Goal: Task Accomplishment & Management: Complete application form

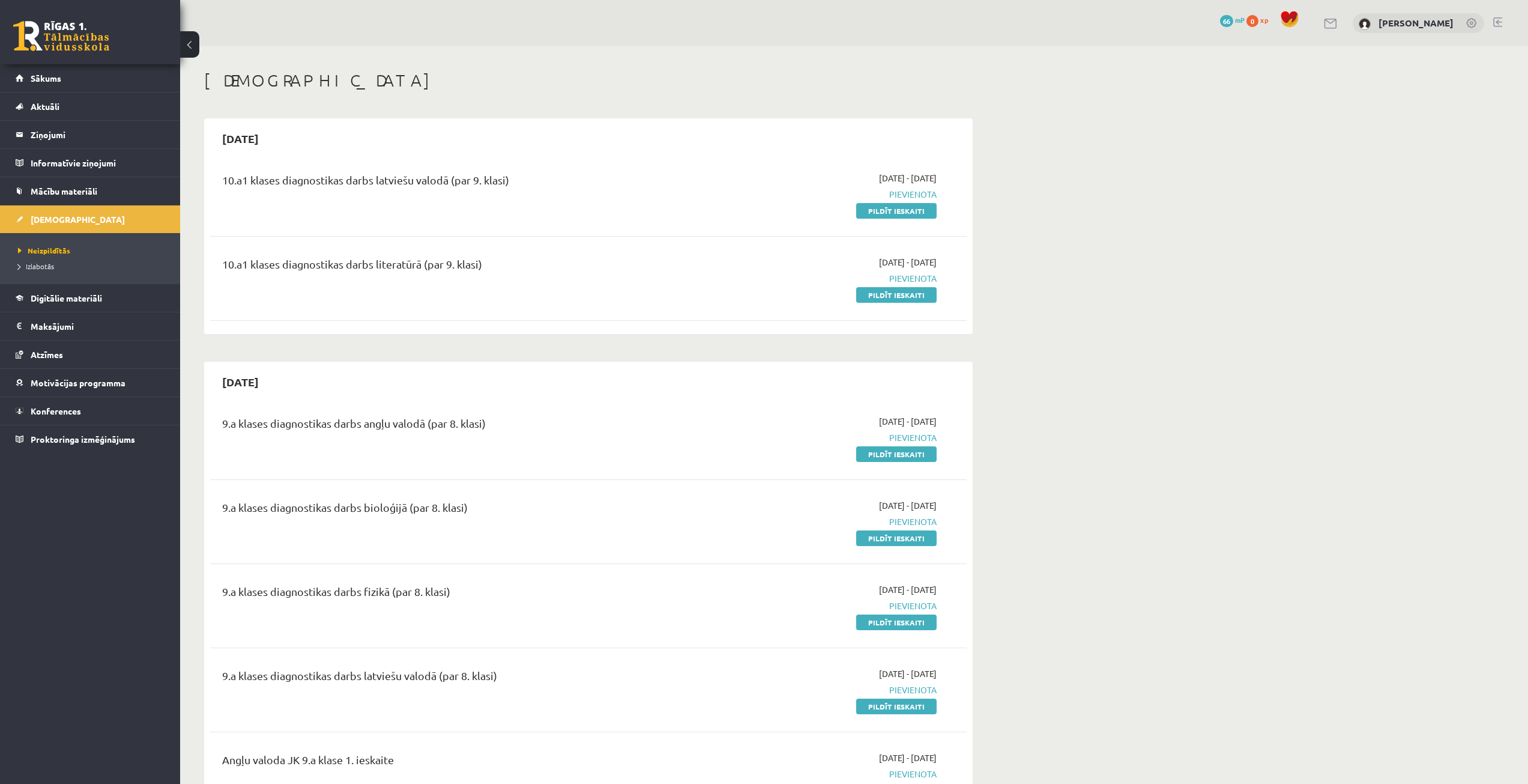
drag, startPoint x: 931, startPoint y: 301, endPoint x: 805, endPoint y: 61, distance: 271.1
click at [605, 301] on link "Pildīt ieskaiti" at bounding box center [896, 295] width 80 height 16
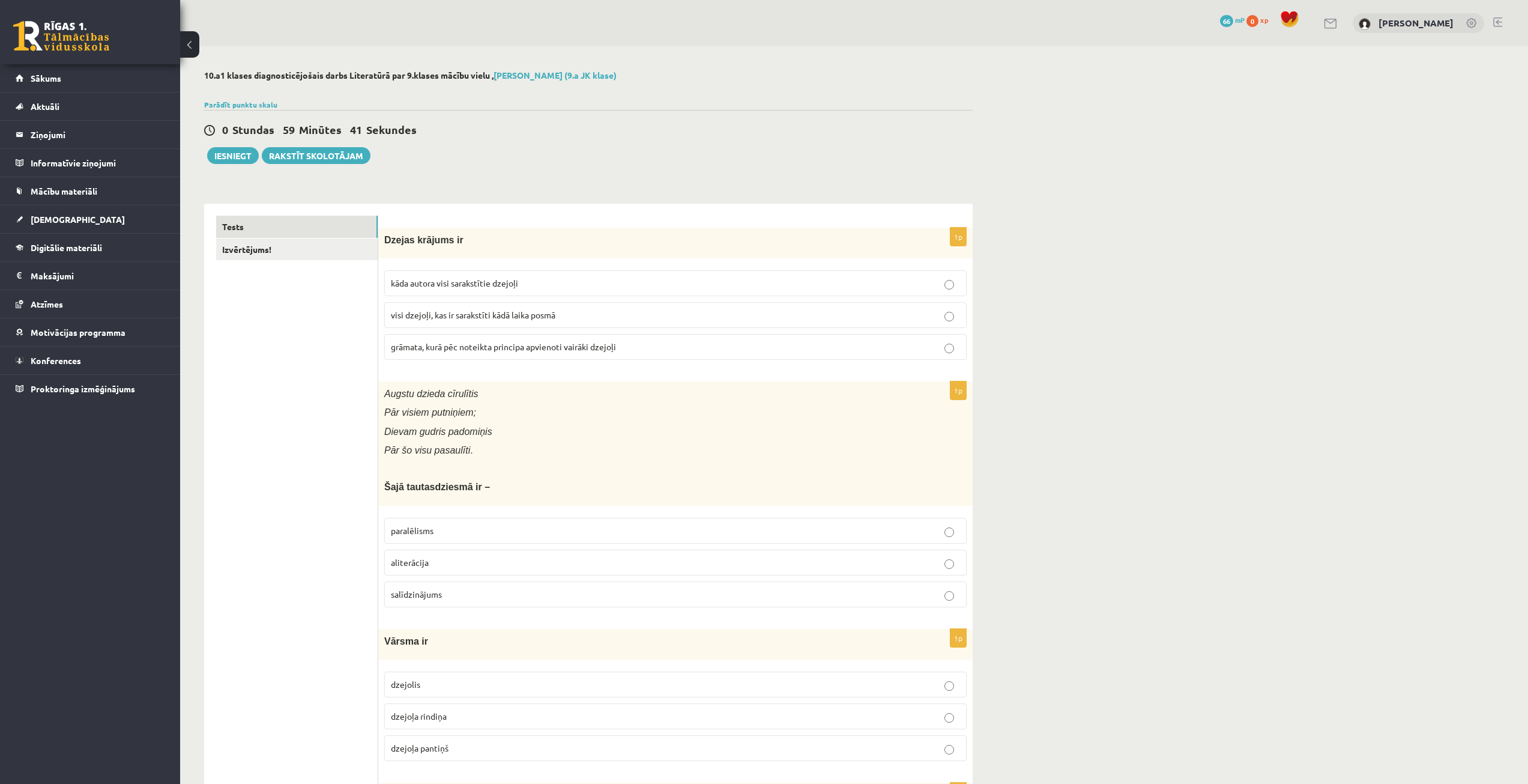
click at [671, 341] on p "grāmata, kurā pēc noteikta principa apvienoti vairāki dzejoļi" at bounding box center [676, 347] width 569 height 13
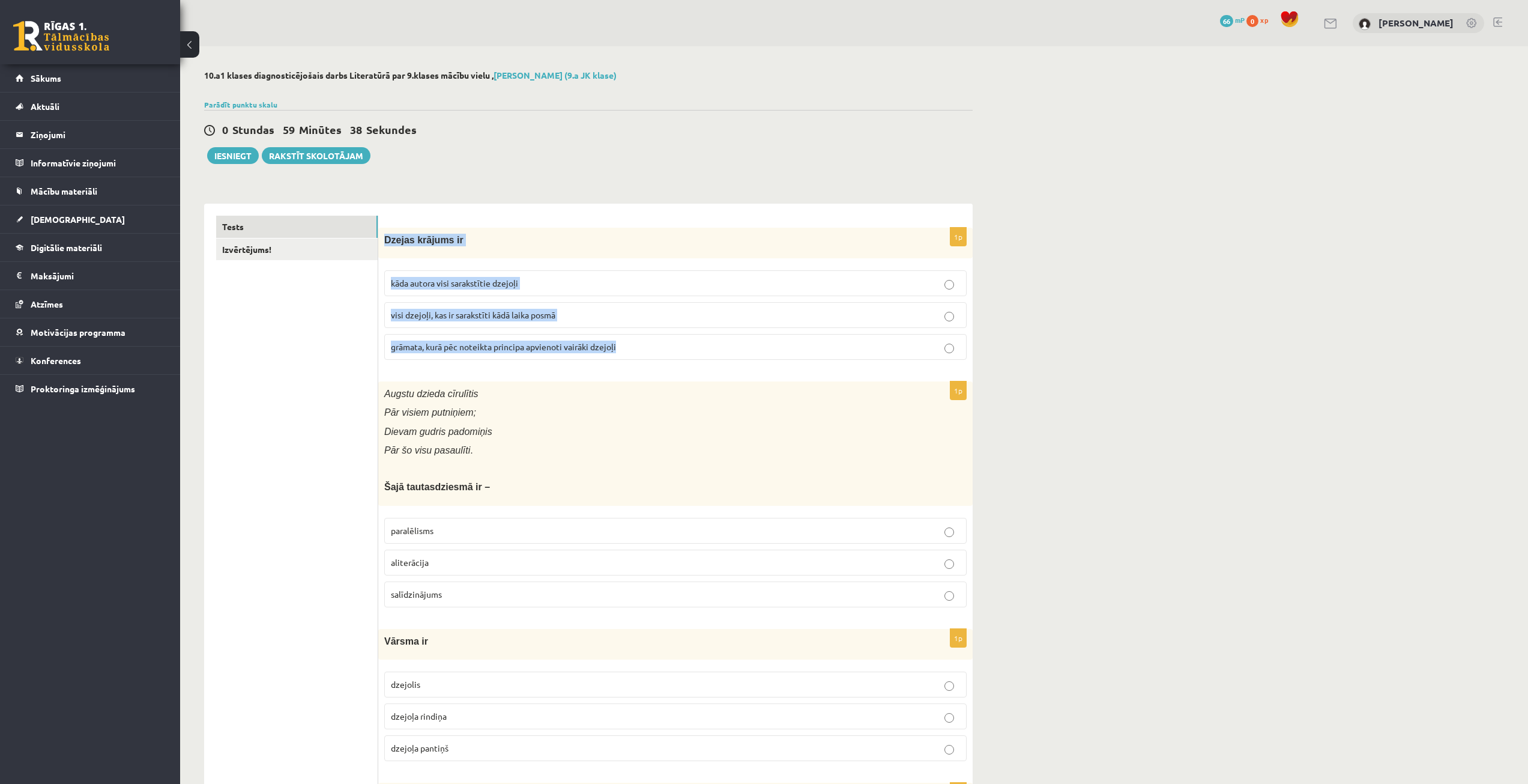
drag, startPoint x: 386, startPoint y: 236, endPoint x: 634, endPoint y: 353, distance: 274.2
click at [634, 353] on div "1p Dzejas krājums ir kāda autora visi sarakstītie dzejoļi visi dzejoļi, kas ir …" at bounding box center [675, 299] width 595 height 142
copy div "Dzejas krājums ir kāda autora visi sarakstītie dzejoļi visi dzejoļi, kas ir sar…"
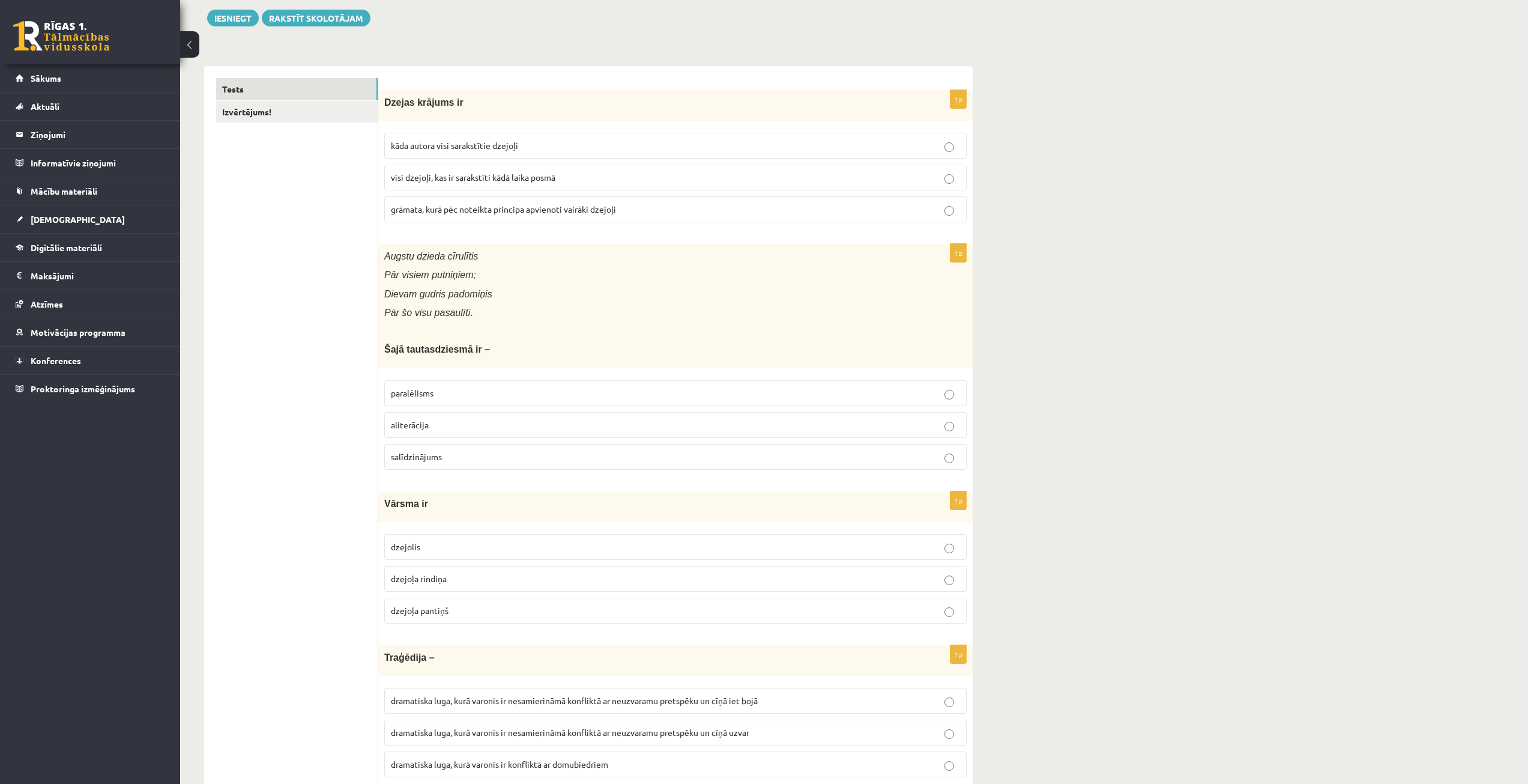
scroll to position [180, 0]
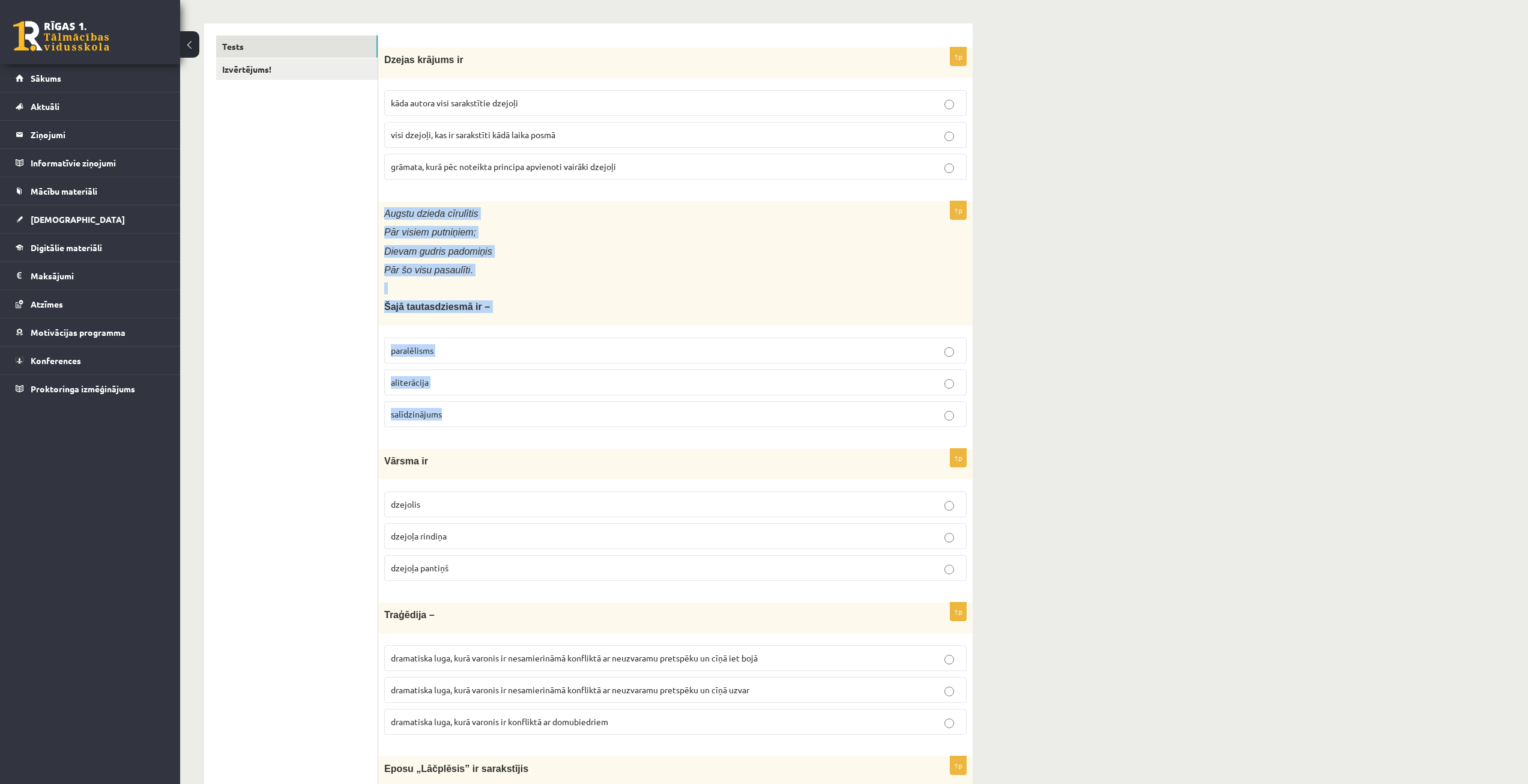
drag, startPoint x: 381, startPoint y: 213, endPoint x: 511, endPoint y: 410, distance: 236.0
click at [511, 410] on div "1p Augstu dzieda cīrulītis Pār visiem putniņiem; Dievam gudris padomiņis Pār šo…" at bounding box center [675, 319] width 595 height 235
copy div "Augstu dzieda cīrulītis Pār visiem putniņiem; Dievam gudris padomiņis Pār šo vi…"
click at [666, 290] on p at bounding box center [646, 287] width 523 height 12
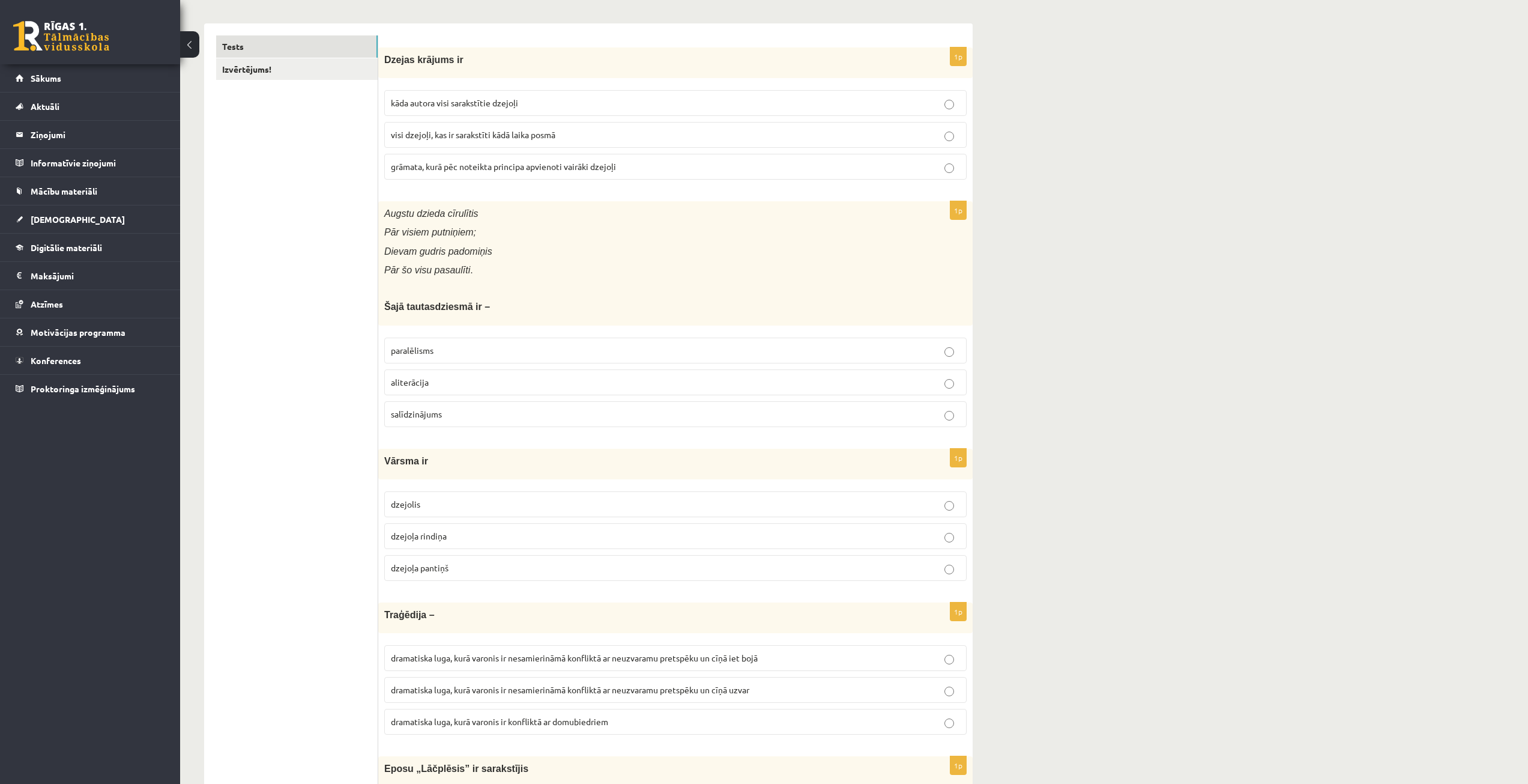
click at [579, 351] on p "paralēlisms" at bounding box center [676, 351] width 569 height 13
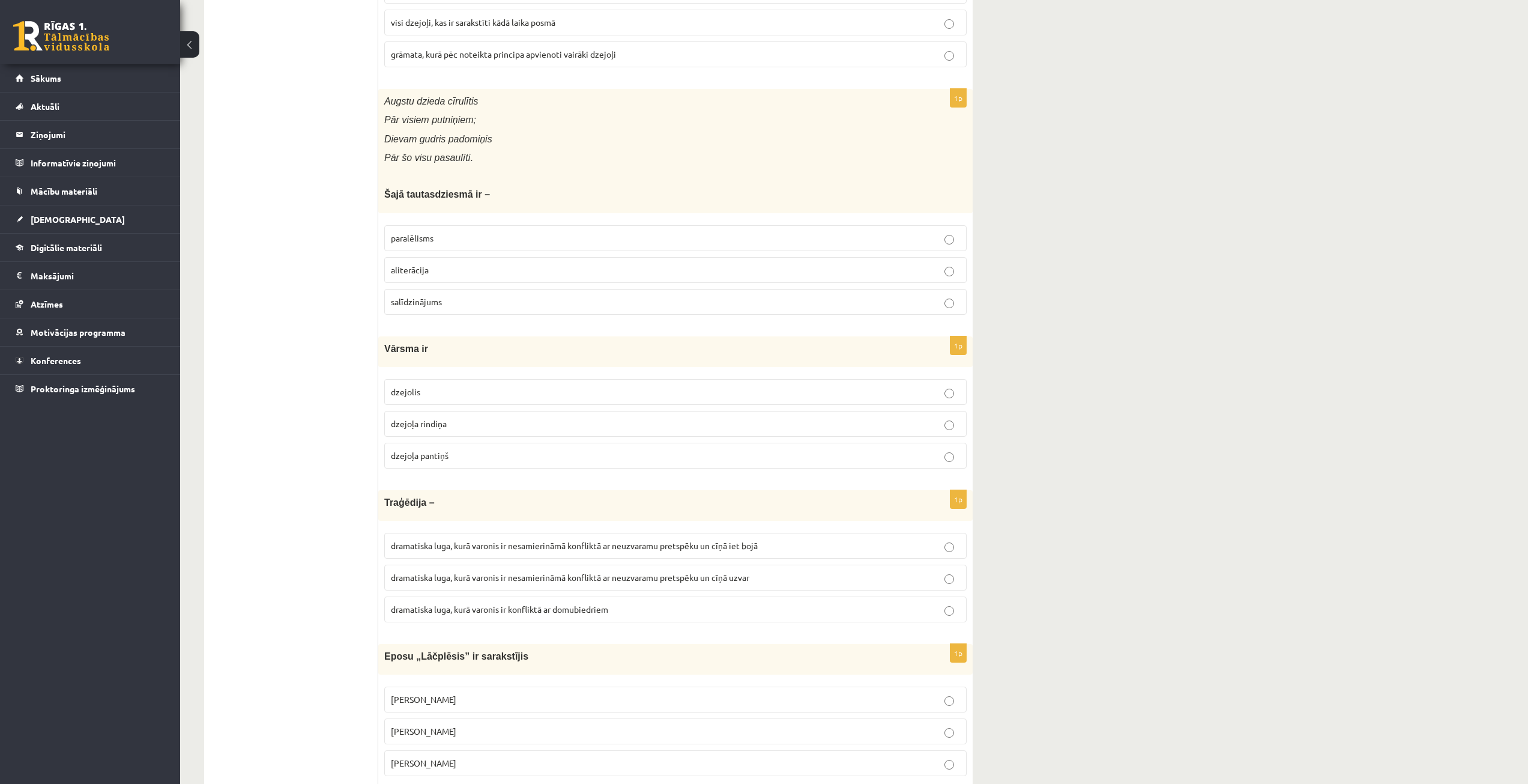
scroll to position [301, 0]
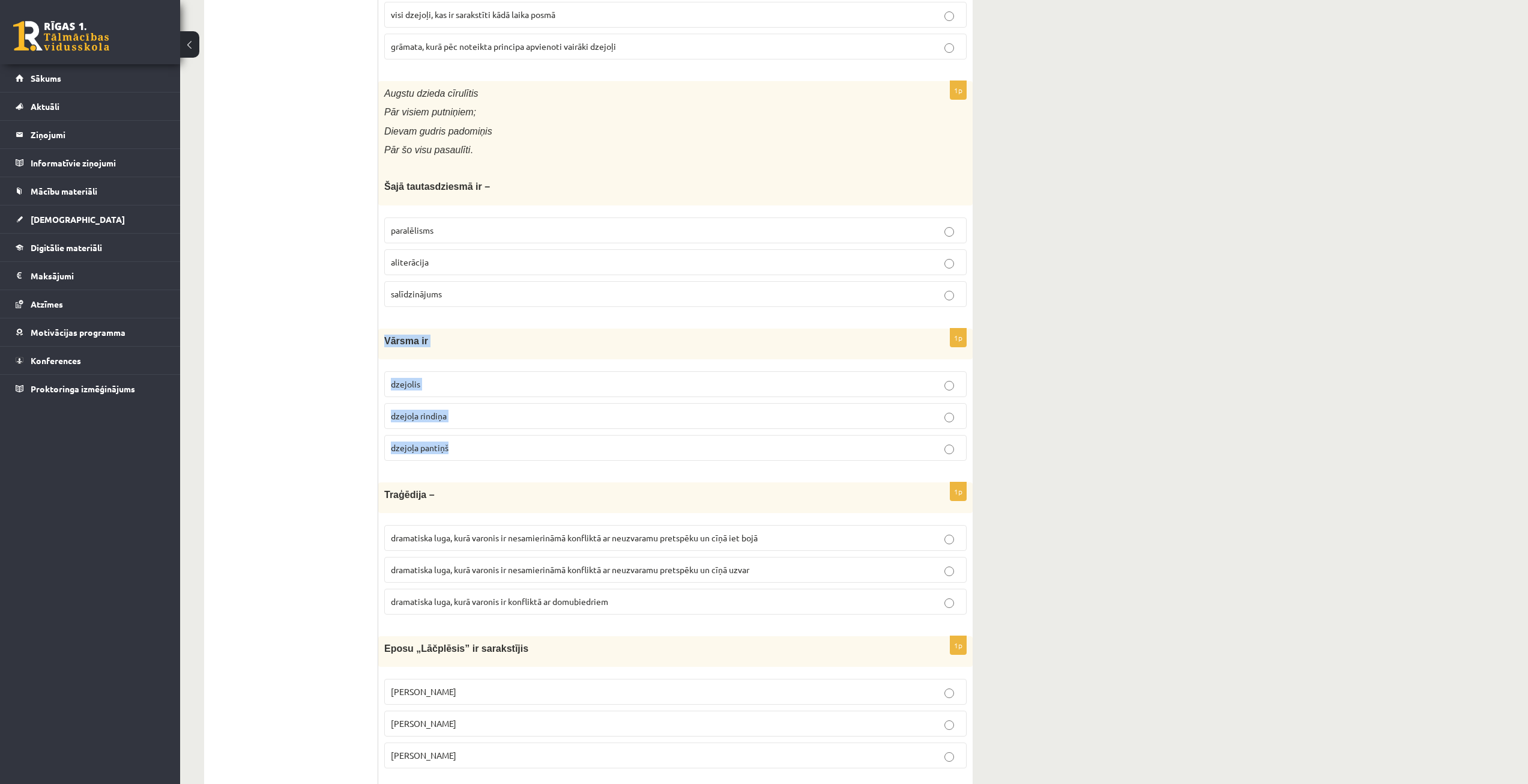
drag, startPoint x: 382, startPoint y: 338, endPoint x: 481, endPoint y: 450, distance: 149.5
click at [481, 450] on div "1p Vārsma ir dzejolis dzejoļa rindiņa dzejoļa pantiņš" at bounding box center [675, 399] width 595 height 142
copy div "Vārsma ir dzejolis dzejoļa rindiņa dzejoļa pantiņš"
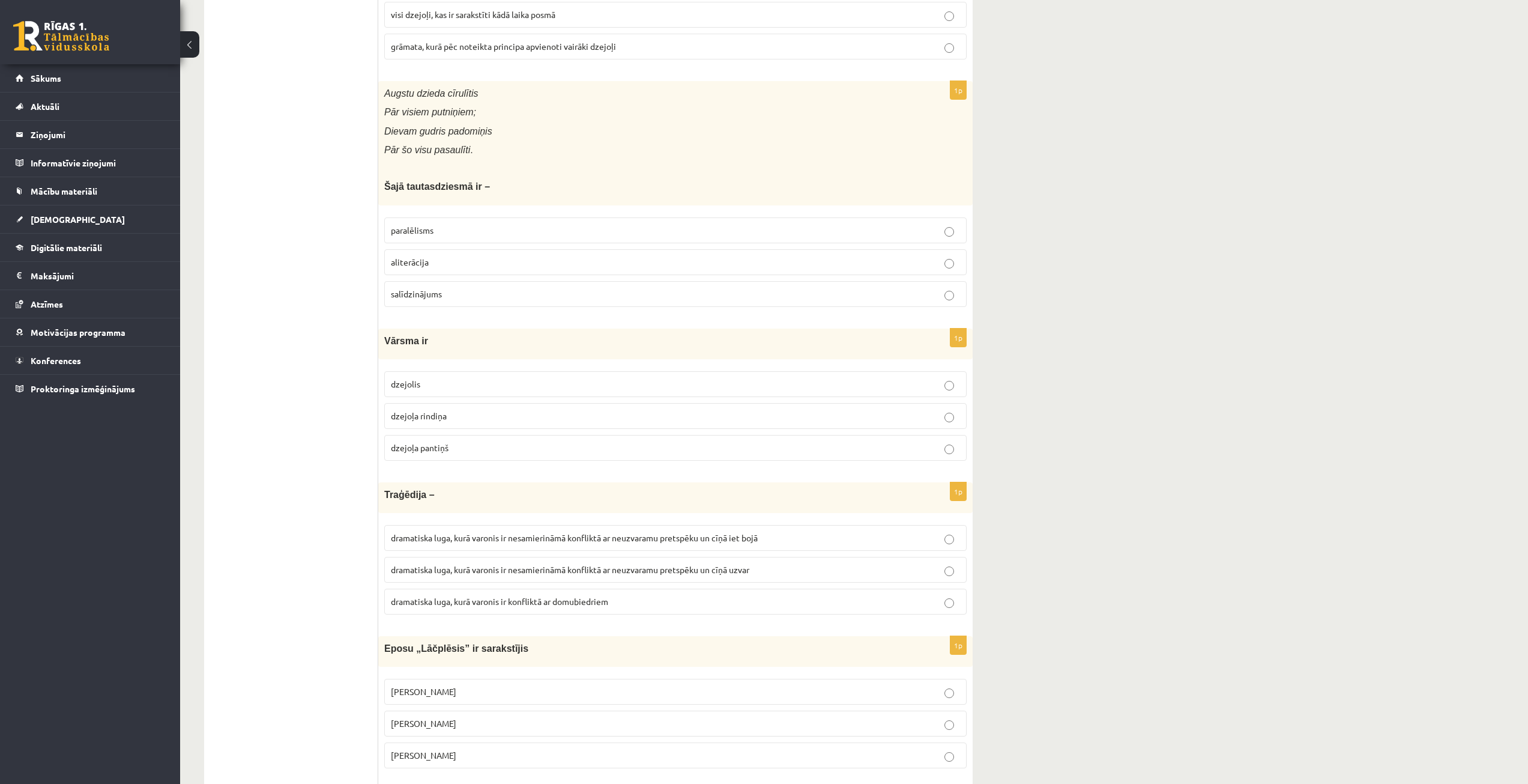
click at [466, 424] on label "dzejoļa rindiņa" at bounding box center [676, 416] width 582 height 26
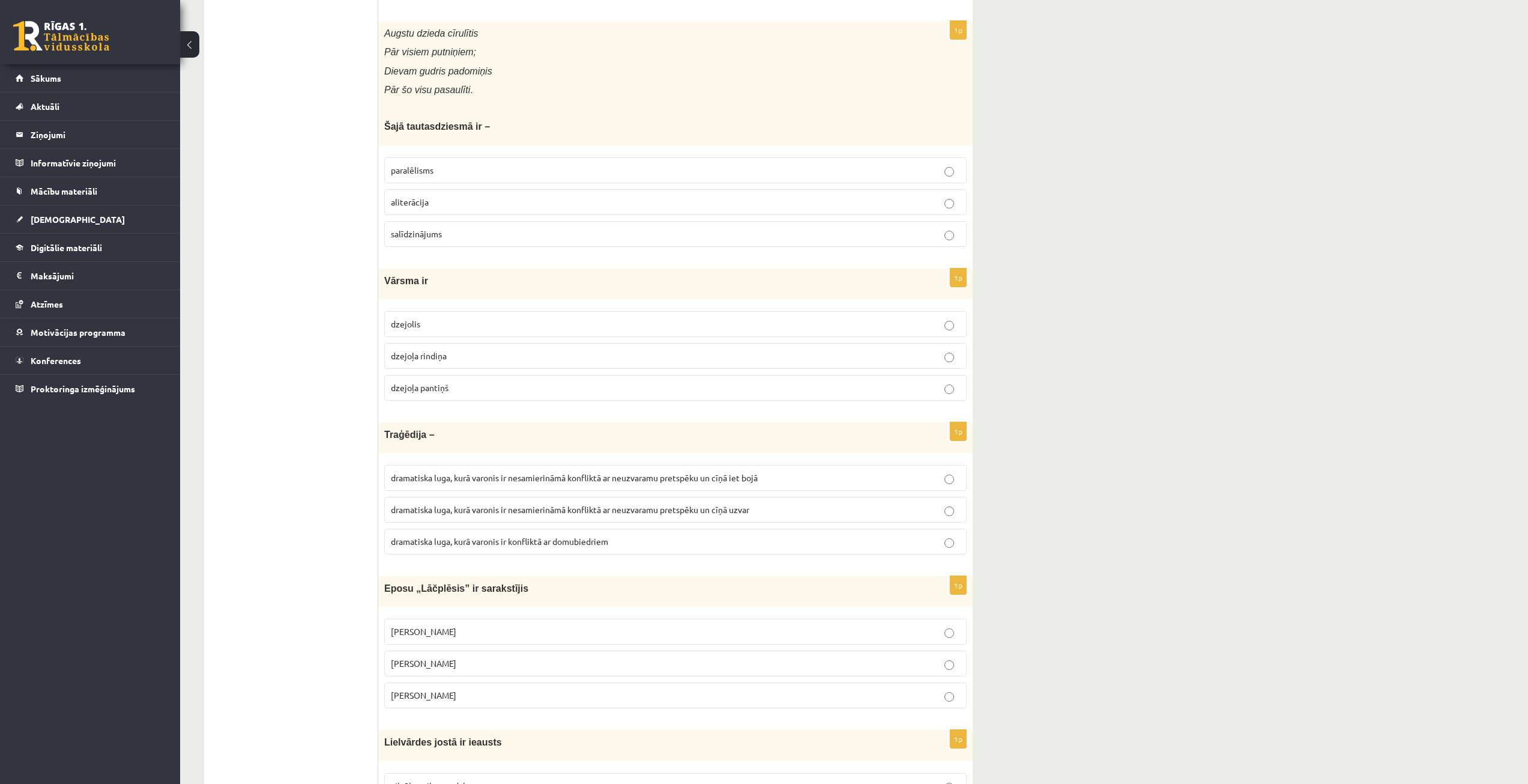
scroll to position [420, 0]
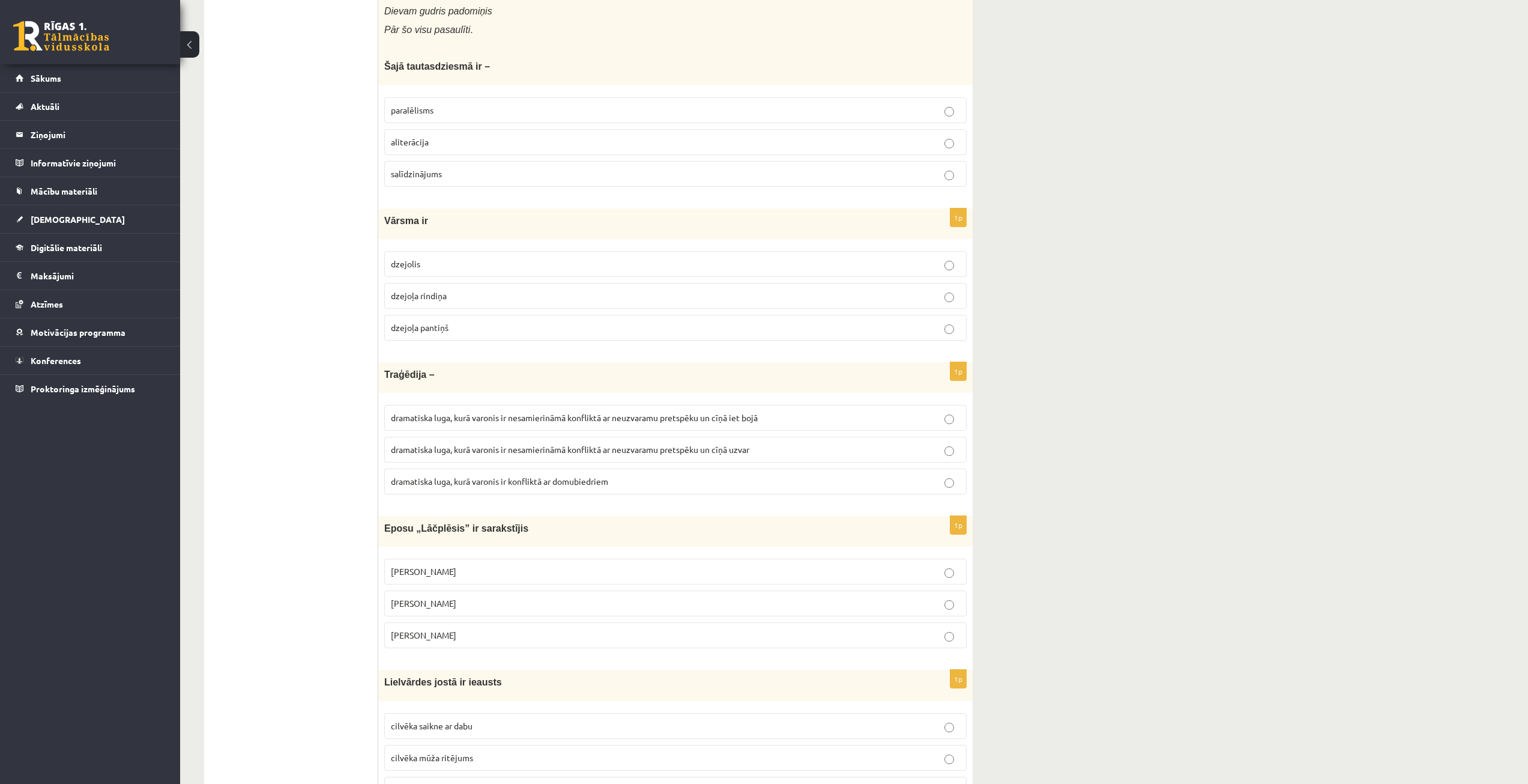
click at [799, 479] on p "dramatiska luga, kurā varonis ir konfliktā ar domubiedriem" at bounding box center [676, 482] width 569 height 13
click at [801, 413] on p "dramatiska luga, kurā varonis ir nesamierināmā konfliktā ar neuzvaramu pretspēk…" at bounding box center [676, 418] width 569 height 13
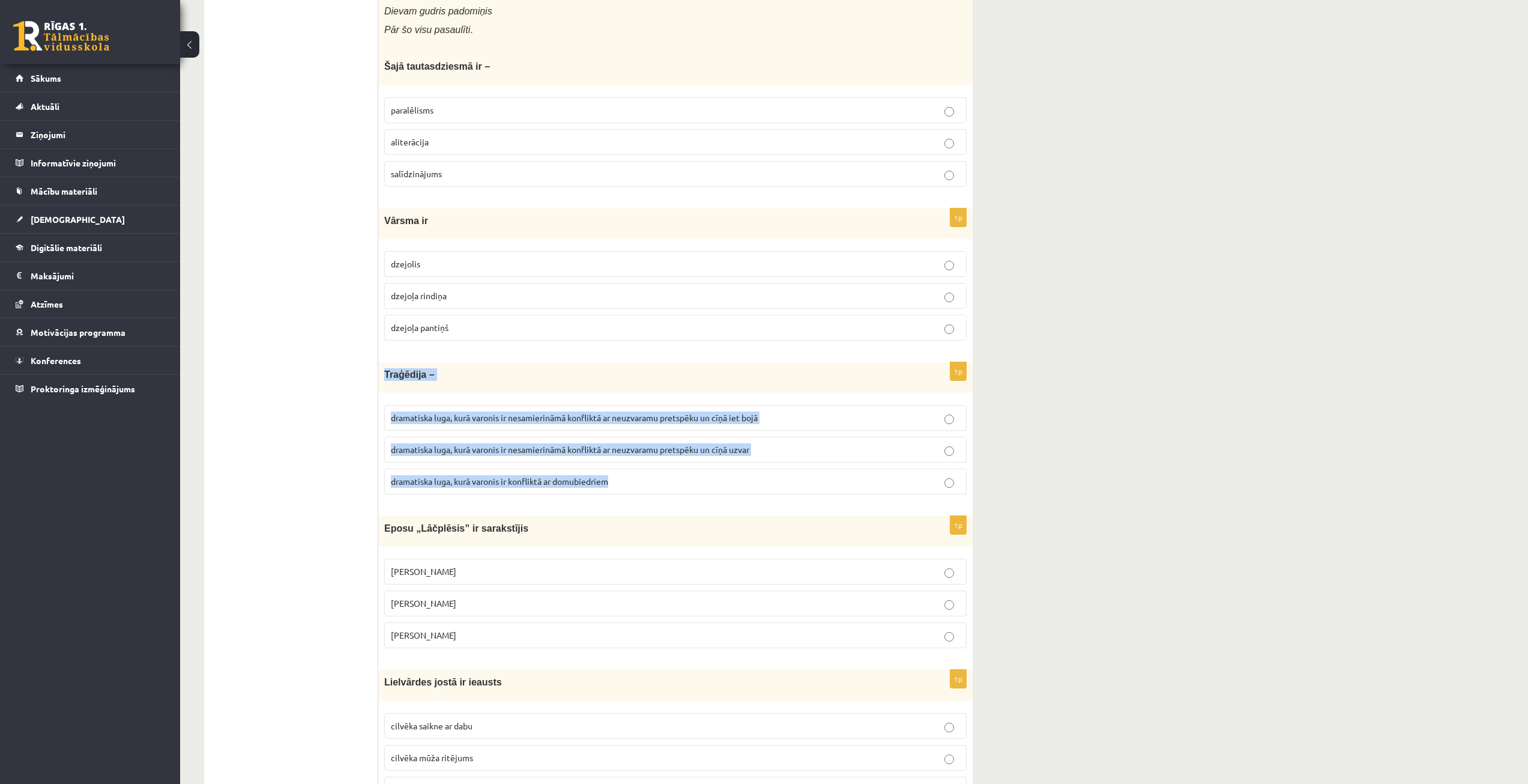
drag, startPoint x: 382, startPoint y: 373, endPoint x: 641, endPoint y: 479, distance: 279.9
click at [641, 479] on div "1p Traģēdija – dramatiska luga, kurā varonis ir nesamierināmā konfliktā ar neuz…" at bounding box center [675, 433] width 595 height 142
copy div "Traģēdija – dramatiska luga, kurā varonis ir nesamierināmā konfliktā ar neuzvar…"
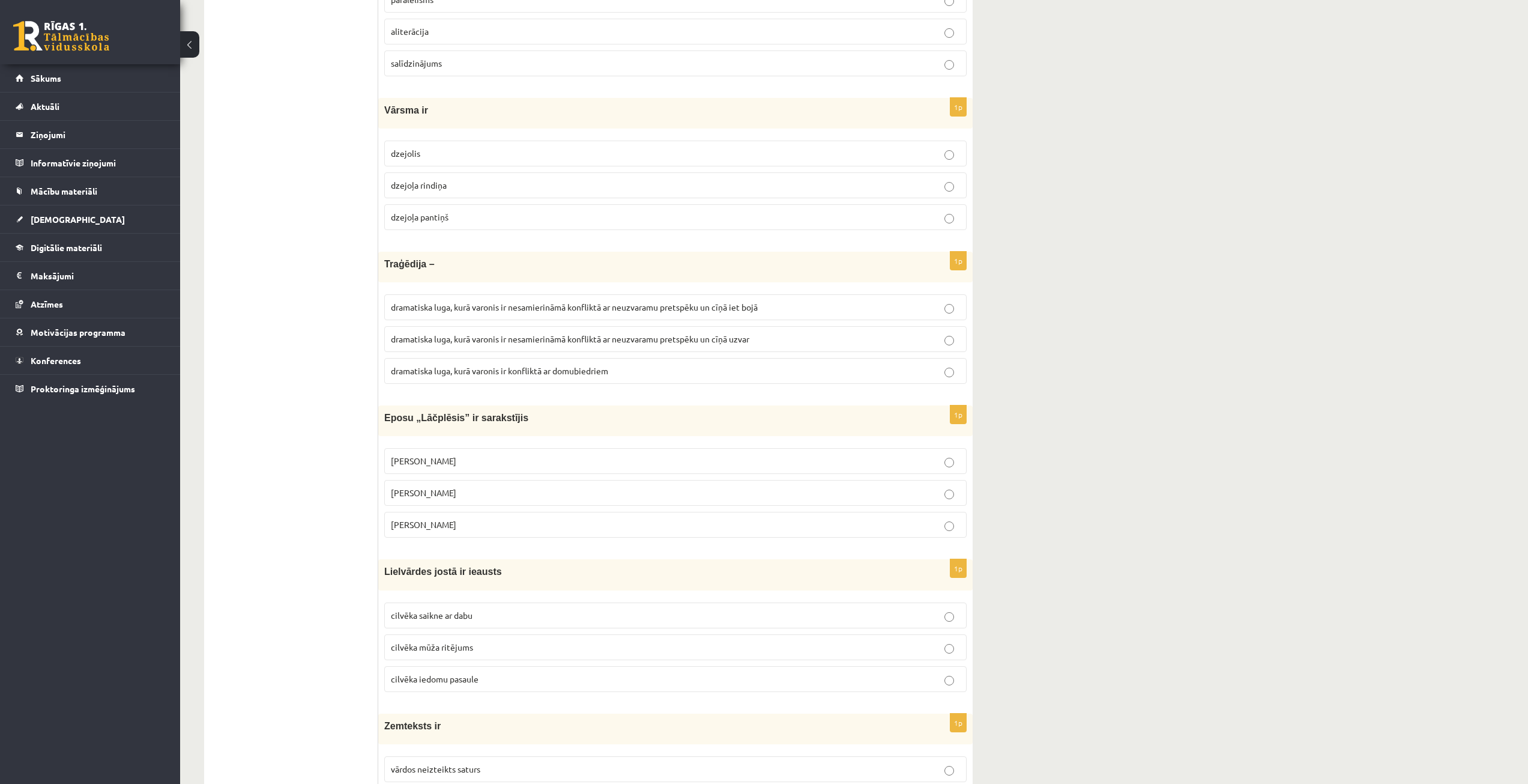
scroll to position [661, 0]
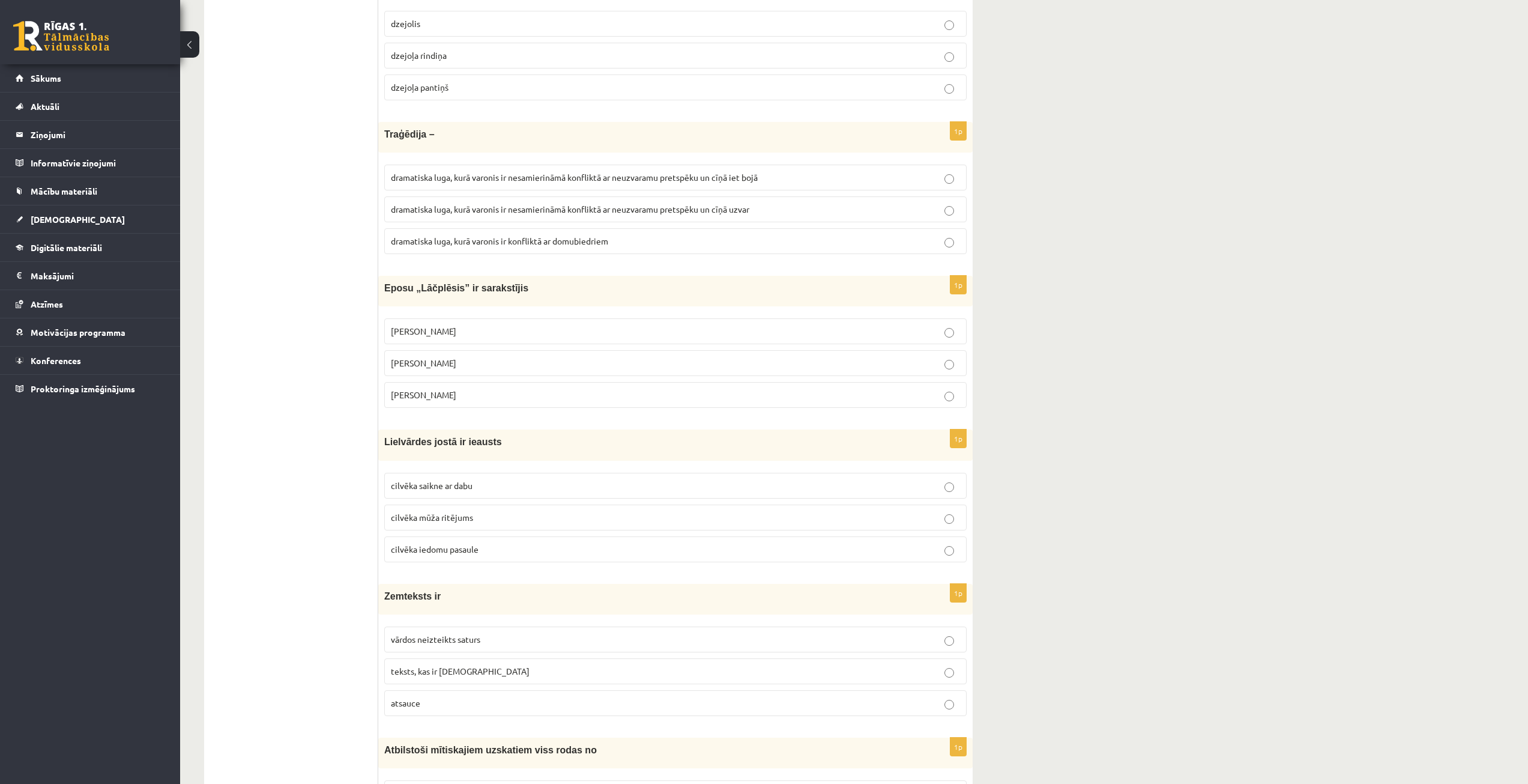
click at [491, 361] on p "Andrejs Pumpurs" at bounding box center [676, 363] width 569 height 13
drag, startPoint x: 385, startPoint y: 287, endPoint x: 526, endPoint y: 396, distance: 178.2
click at [526, 396] on div "1p Eposu „Lāčplēsis” ir sarakstījis Andrievs Pumpurs Andrejs Pumpurs Arni Pumpu…" at bounding box center [675, 346] width 595 height 142
copy div "Eposu „Lāčplēsis” ir sarakstījis Andrievs Pumpurs Andrejs Pumpurs Arni Pumpurs"
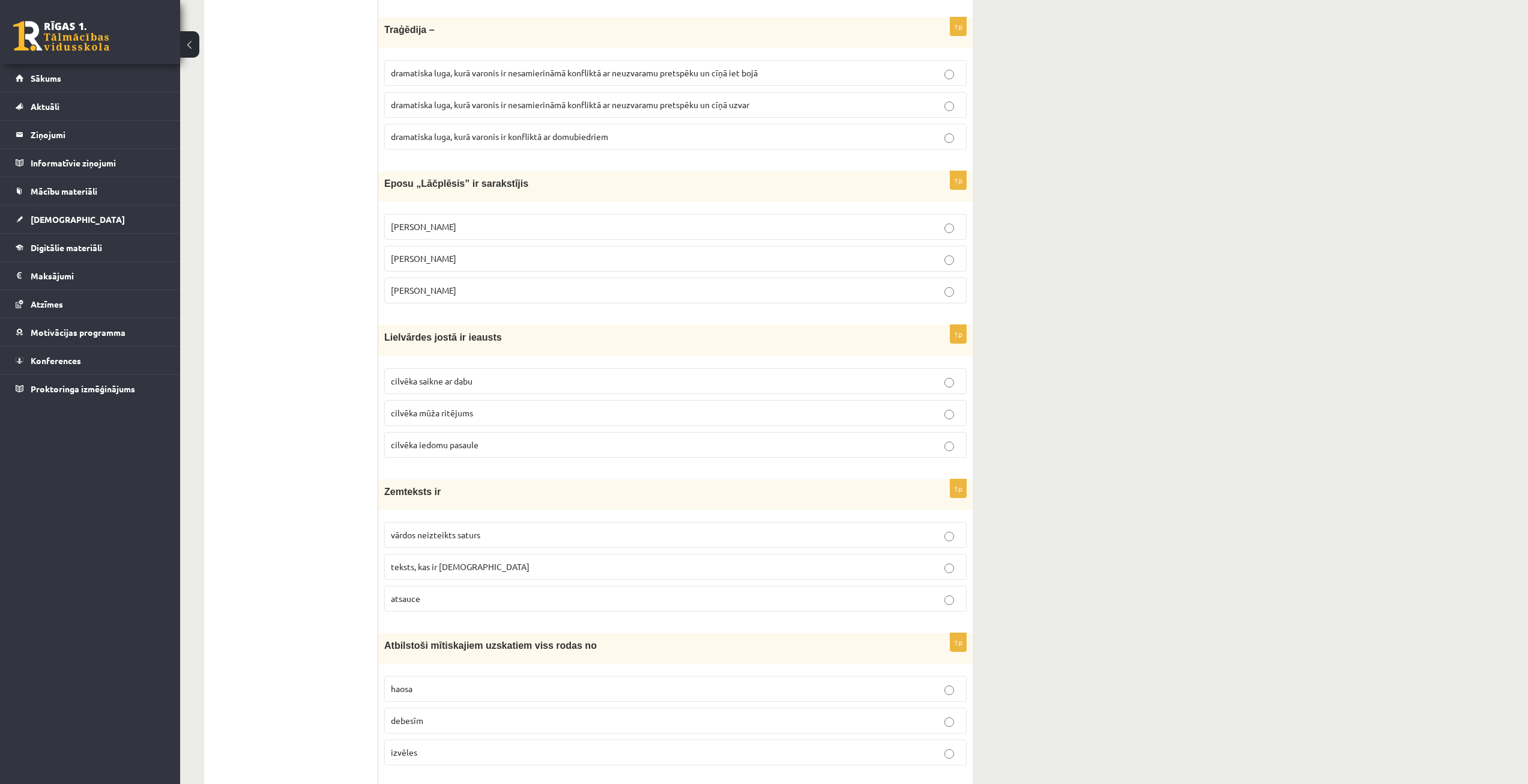
scroll to position [780, 0]
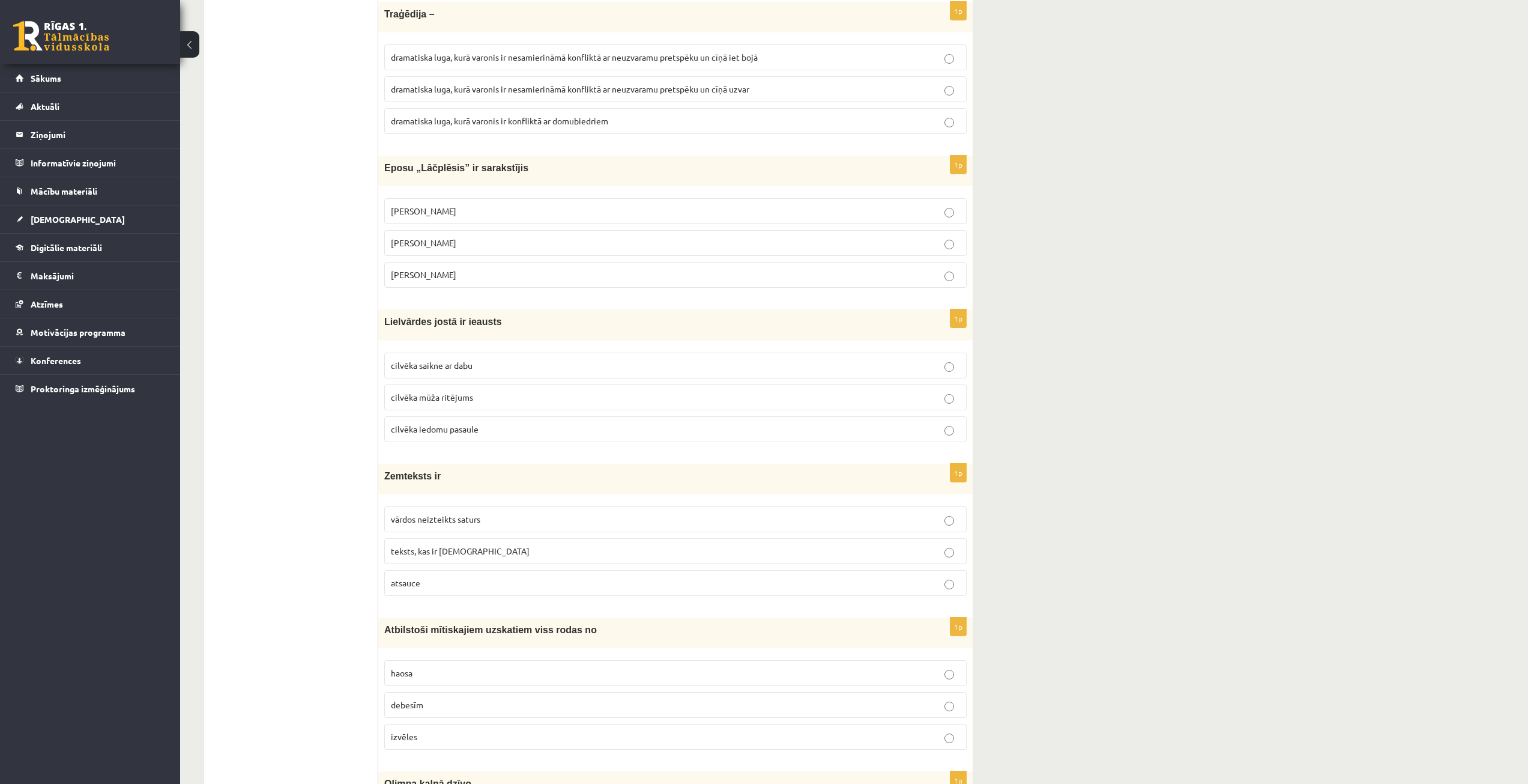
click at [511, 361] on p "cilvēka saikne ar dabu" at bounding box center [676, 366] width 569 height 13
drag, startPoint x: 384, startPoint y: 313, endPoint x: 519, endPoint y: 416, distance: 169.8
click at [519, 416] on div "1p Lielvārdes jostā ir ieausts cilvēka saikne ar dabu cilvēka mūža ritējums cil…" at bounding box center [675, 380] width 595 height 142
copy div "Lielvārdes jostā ir ieausts cilvēka saikne ar dabu cilvēka mūža ritējums cilvēk…"
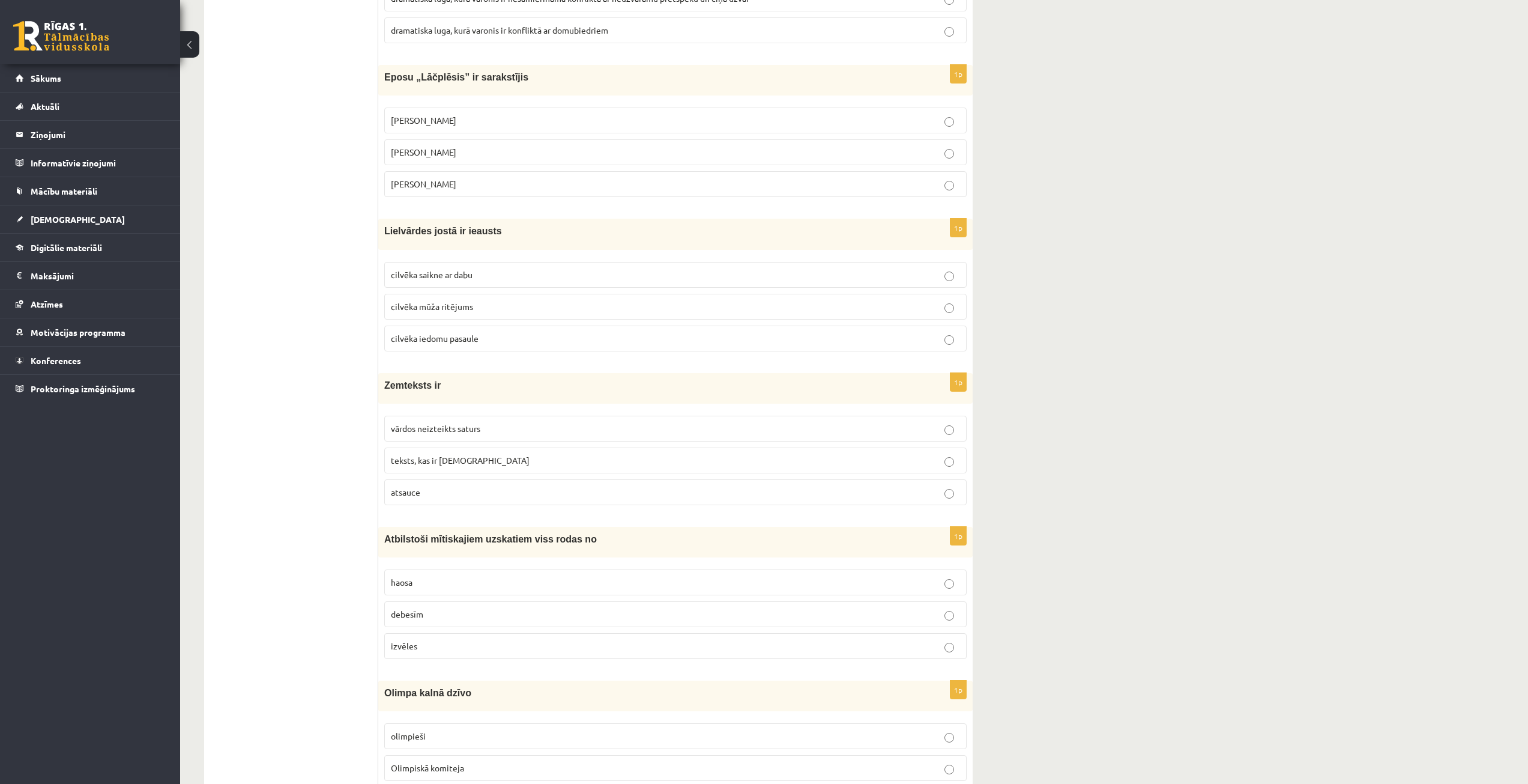
scroll to position [901, 0]
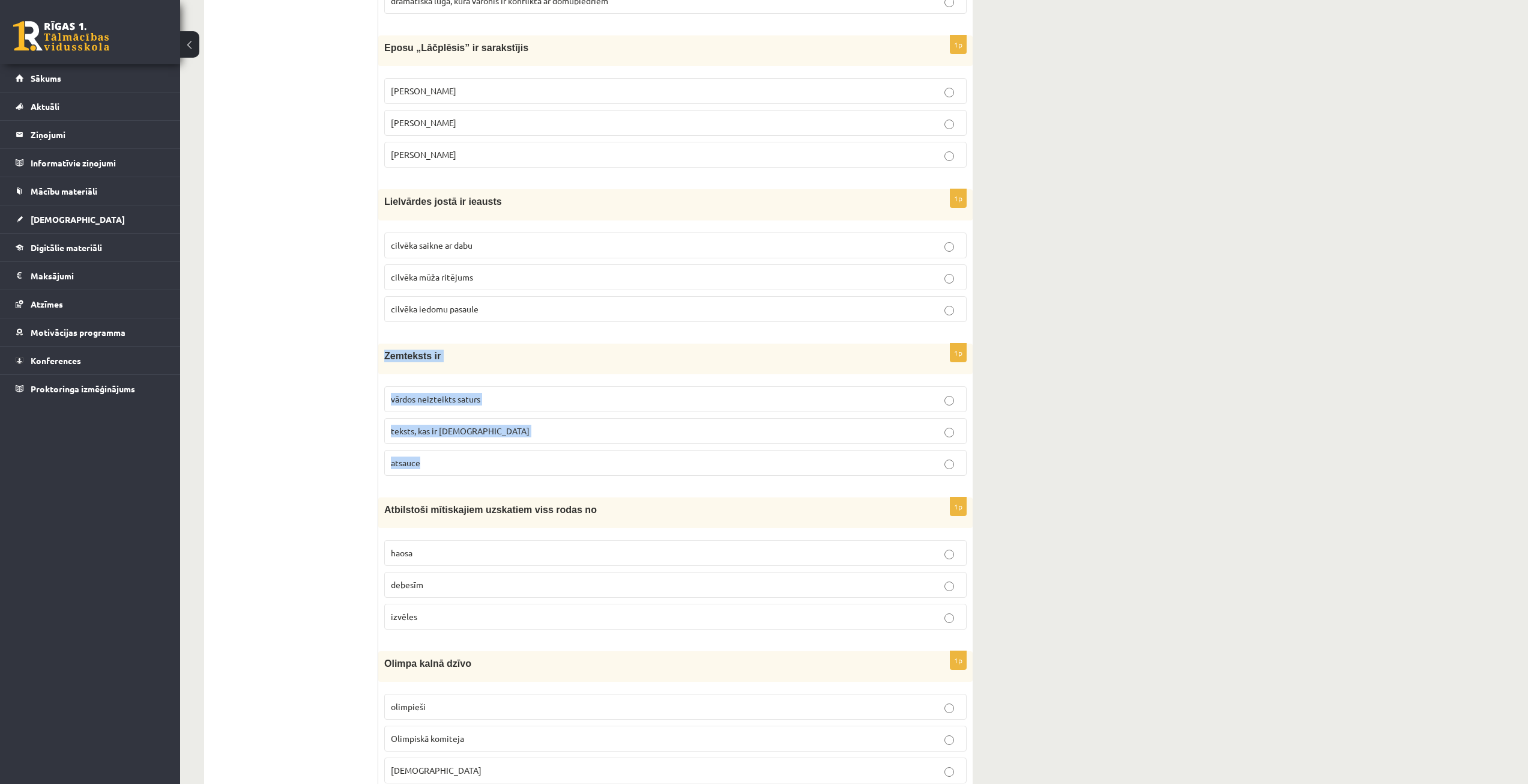
drag, startPoint x: 382, startPoint y: 356, endPoint x: 456, endPoint y: 456, distance: 124.4
click at [456, 456] on div "1p Zemteksts ir vārdos neizteikts saturs teksts, kas ir iekavās atsauce" at bounding box center [675, 414] width 595 height 142
copy div "Zemteksts ir vārdos neizteikts saturs teksts, kas ir iekavās atsauce"
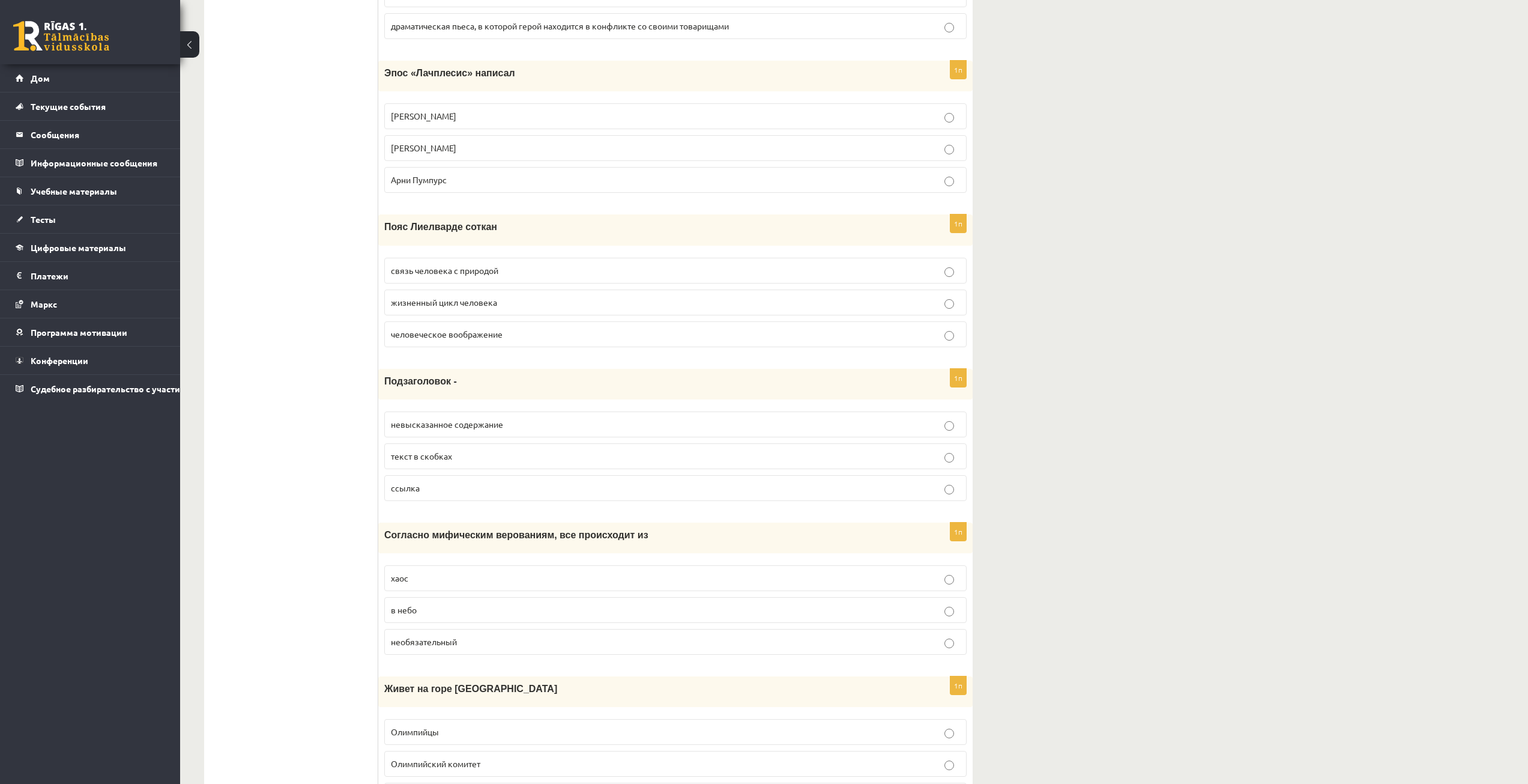
click at [512, 454] on p "текст в скобках" at bounding box center [676, 456] width 569 height 13
click at [506, 486] on p "ссылка" at bounding box center [676, 488] width 569 height 13
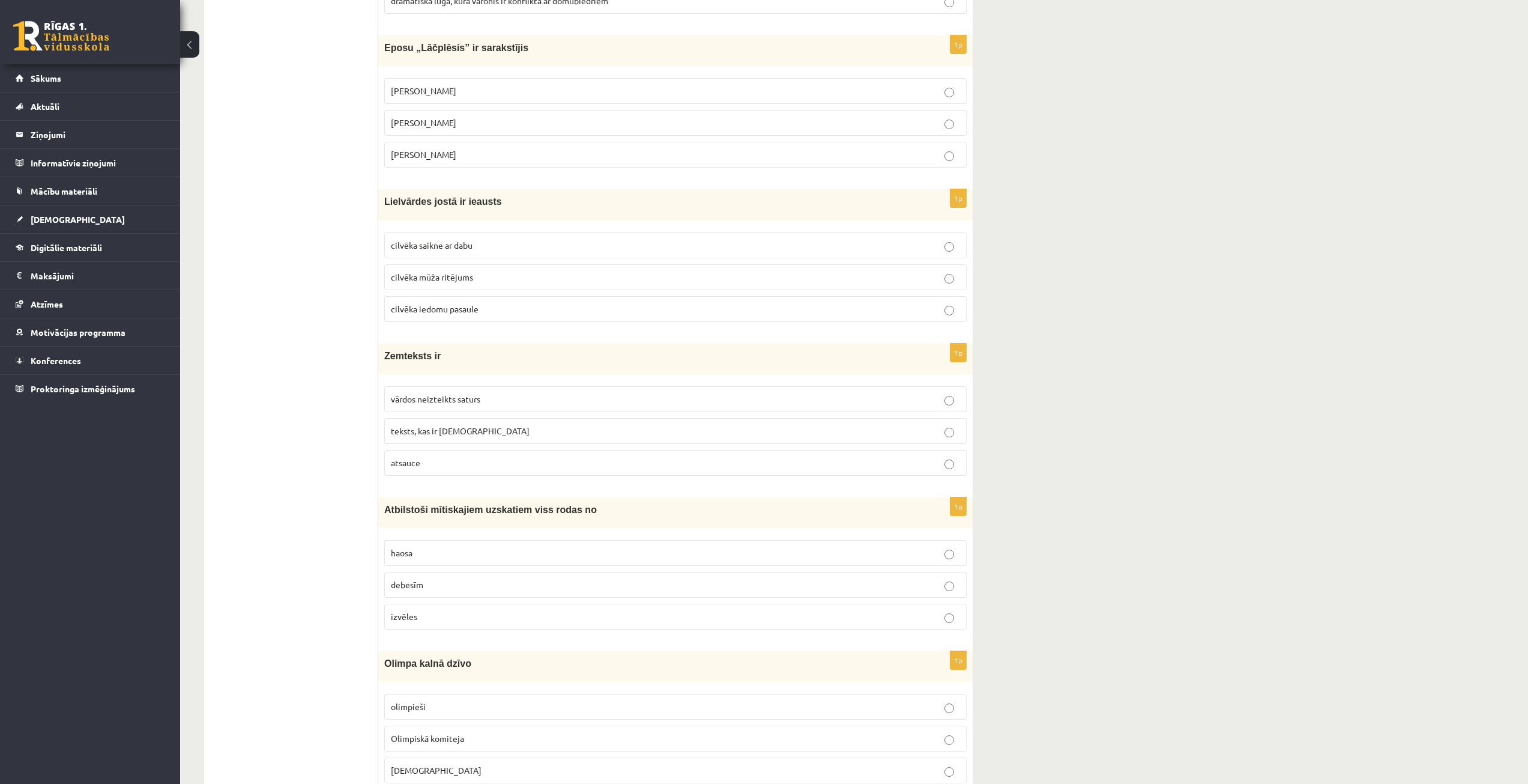
click at [853, 399] on p "vārdos neizteikts saturs" at bounding box center [676, 399] width 569 height 13
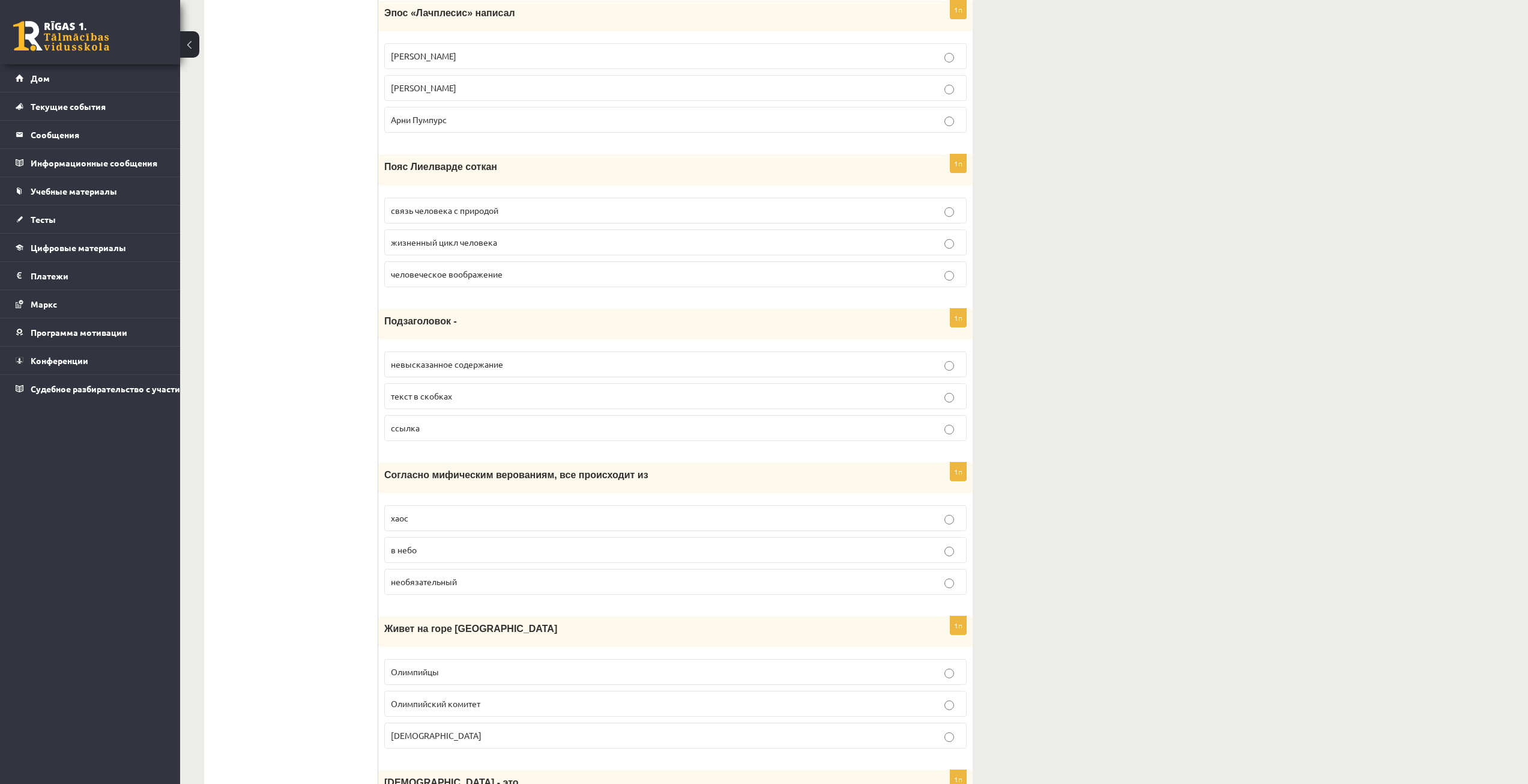
click at [684, 581] on p "необязательный" at bounding box center [676, 581] width 569 height 13
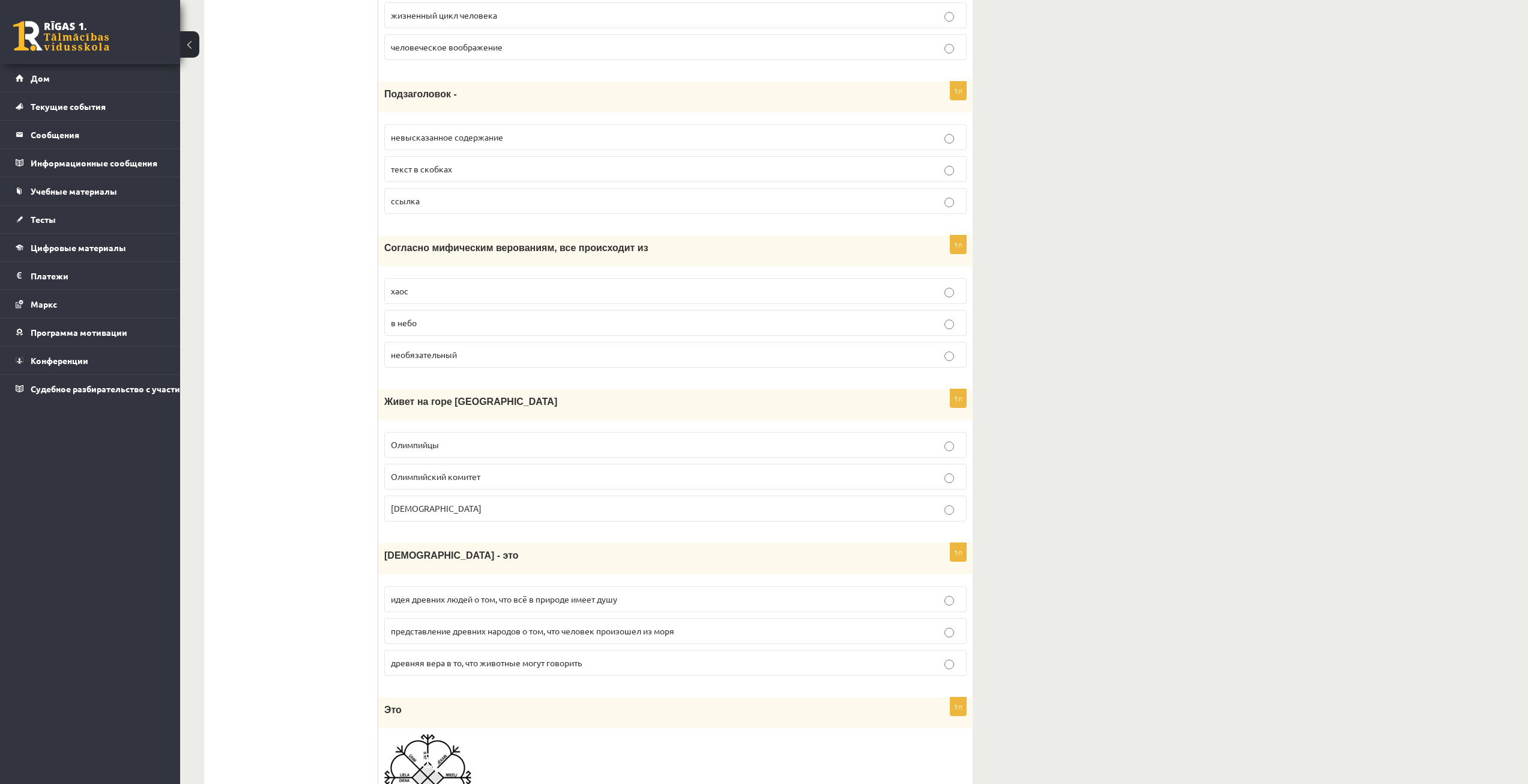
scroll to position [1201, 0]
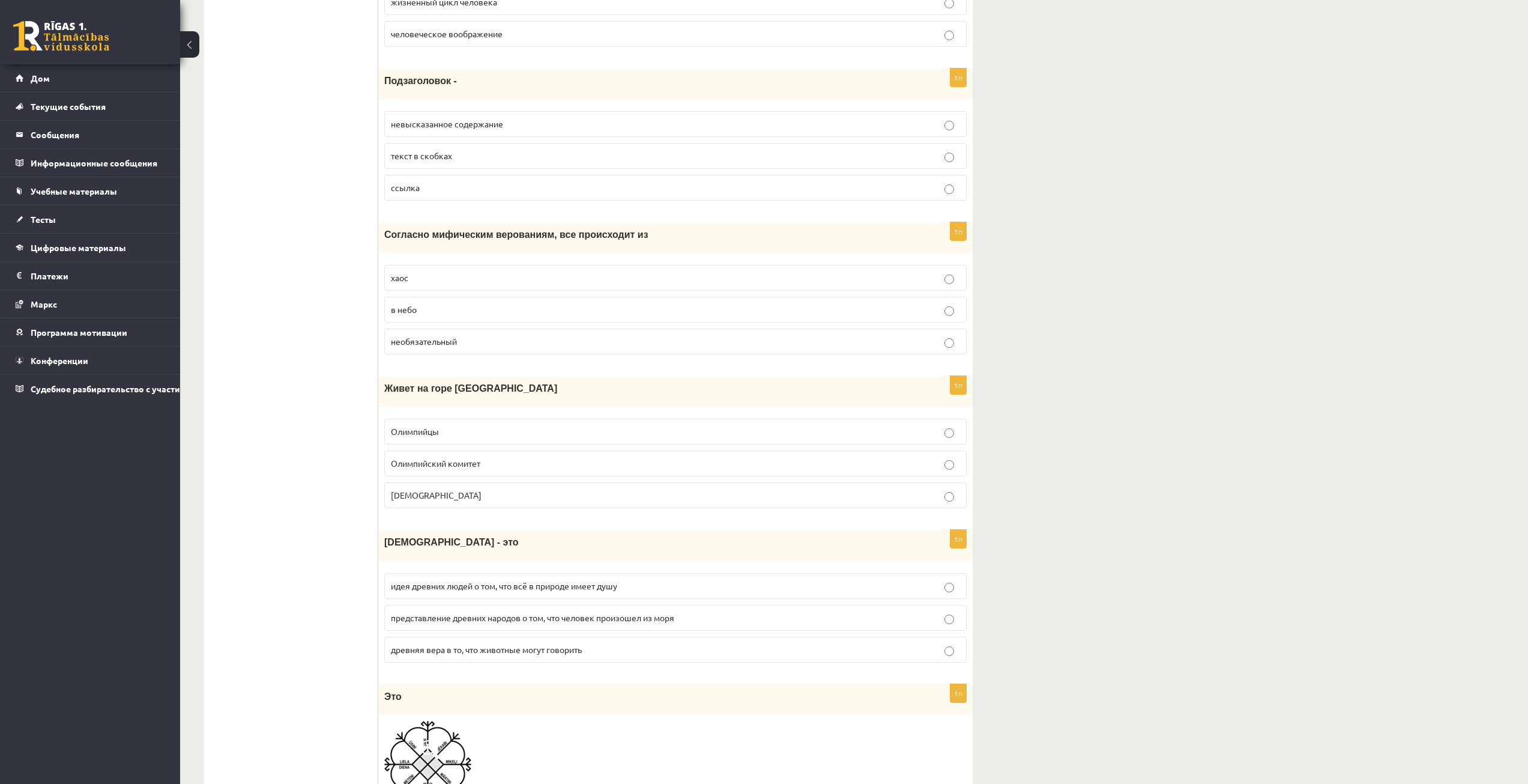
click at [721, 432] on p "Олимпийцы" at bounding box center [676, 431] width 569 height 13
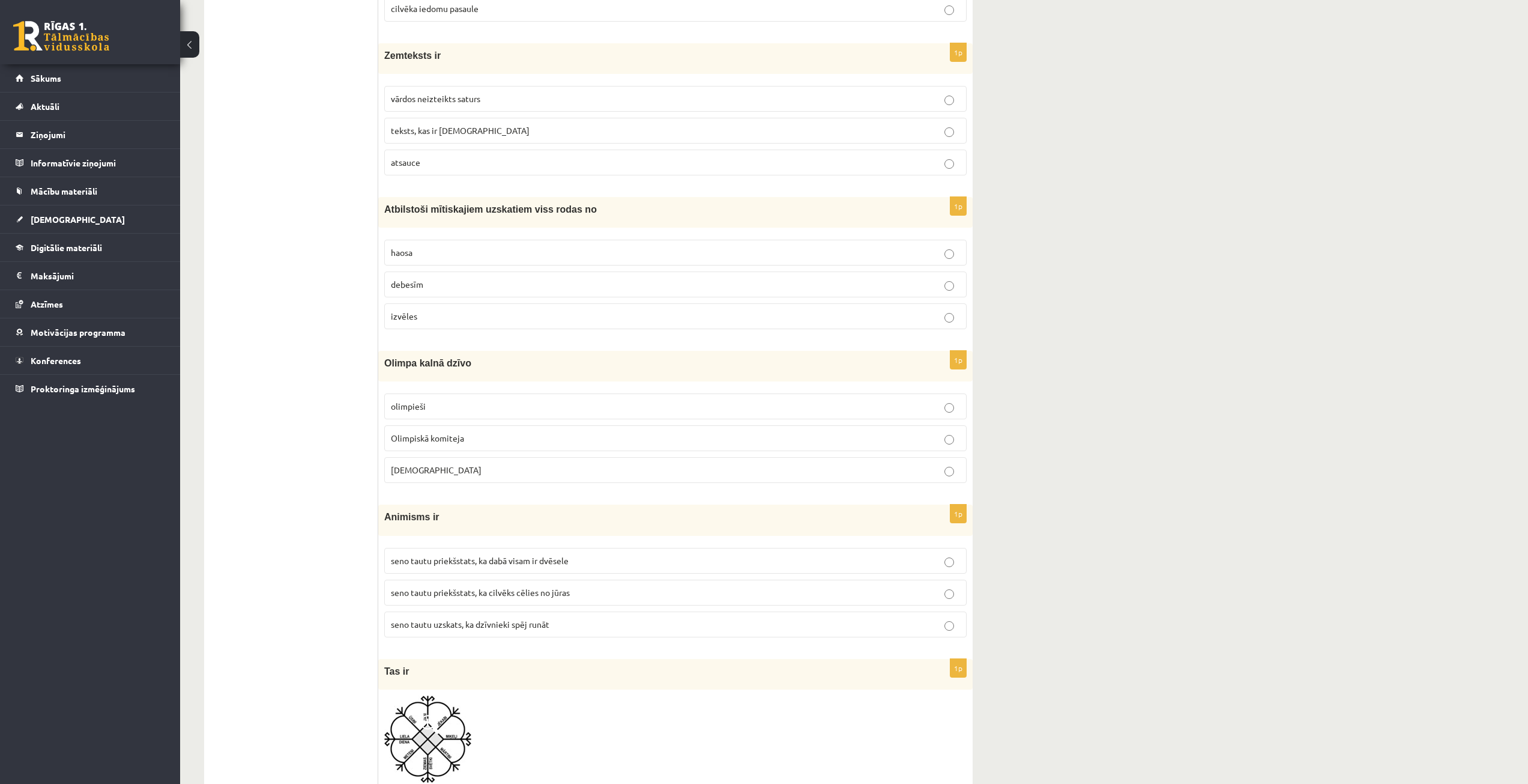
drag, startPoint x: 375, startPoint y: 357, endPoint x: 427, endPoint y: 396, distance: 65.0
click at [395, 380] on div "Olimpa kalnā dzīvo" at bounding box center [675, 366] width 595 height 31
click at [385, 365] on span "Olimpa kalnā dzīvo" at bounding box center [428, 362] width 87 height 10
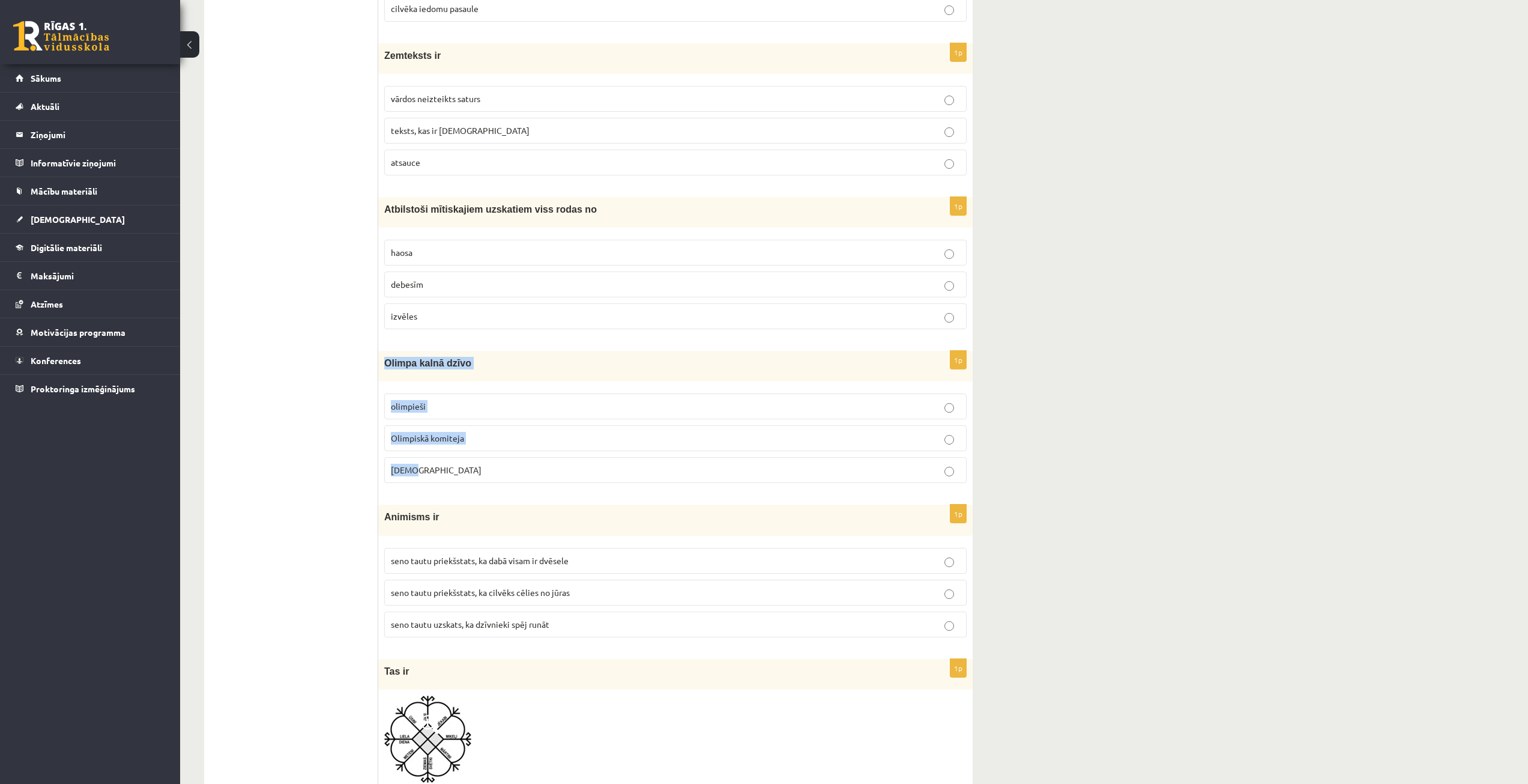
drag, startPoint x: 385, startPoint y: 365, endPoint x: 469, endPoint y: 469, distance: 133.7
click at [469, 469] on div "1p Olimpa kalnā dzīvo olimpieši Olimpiskā komiteja Dievi" at bounding box center [675, 422] width 595 height 142
copy div "Olimpa kalnā dzīvo olimpieši Olimpiskā komiteja Dievi"
click at [652, 476] on p "Dievi" at bounding box center [676, 470] width 569 height 13
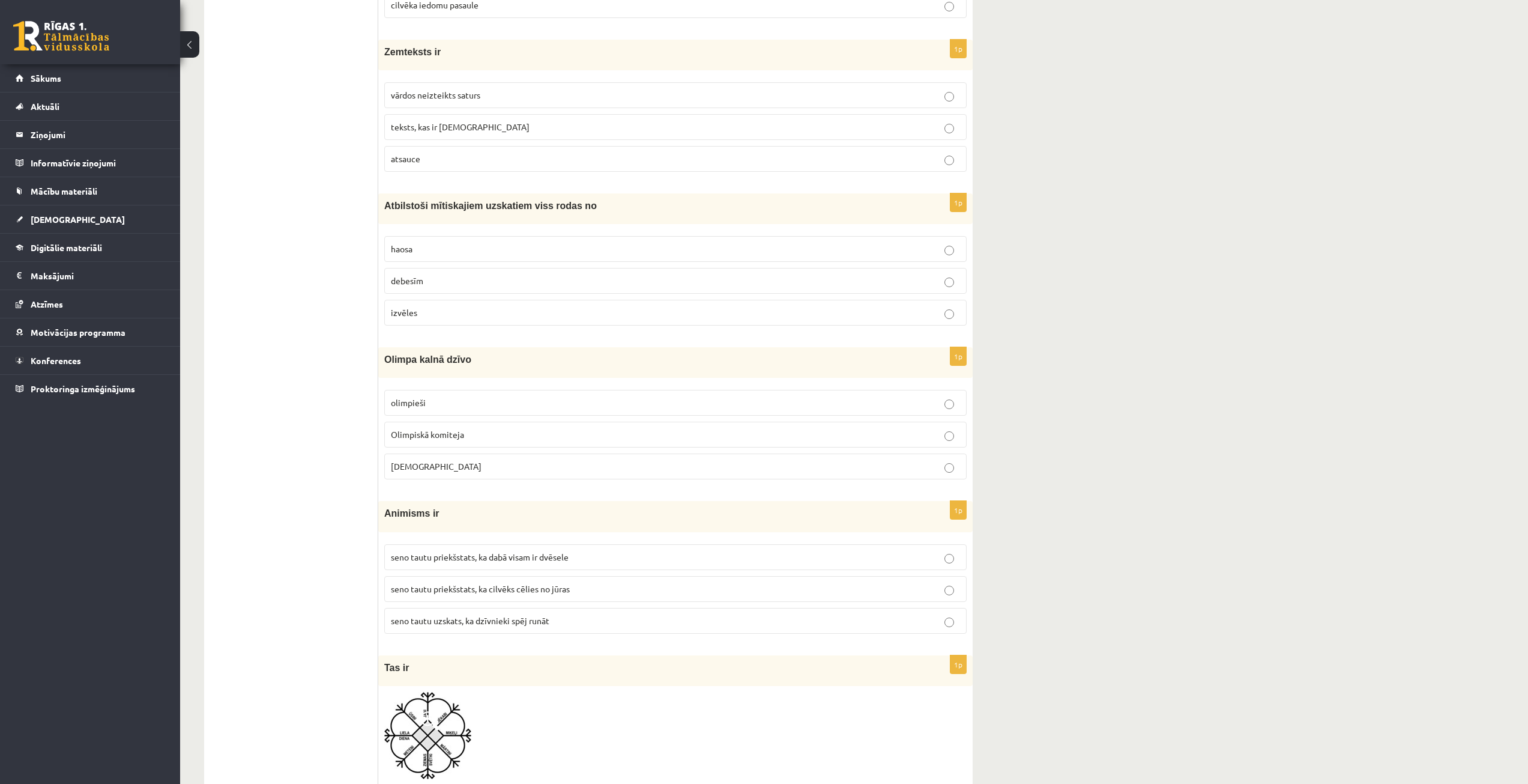
scroll to position [1261, 0]
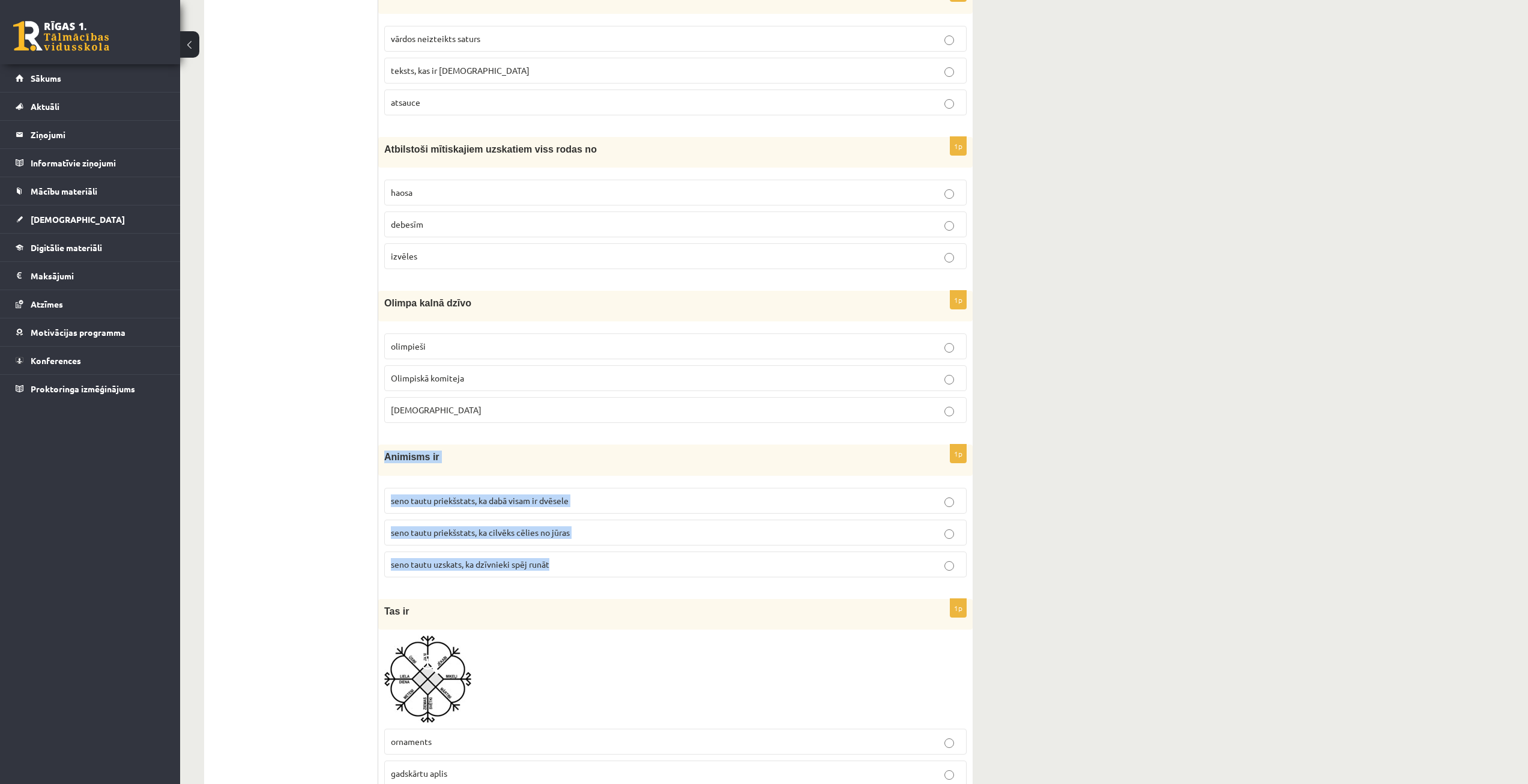
drag, startPoint x: 384, startPoint y: 454, endPoint x: 561, endPoint y: 555, distance: 203.8
click at [561, 555] on div "1p Animisms ir seno tautu priekšstats, ka dabā visam ir dvēsele seno tautu prie…" at bounding box center [675, 515] width 595 height 142
copy div "Animisms ir seno tautu priekšstats, ka dabā visam ir dvēsele seno tautu priekšs…"
click at [737, 356] on label "olimpieši" at bounding box center [676, 346] width 582 height 26
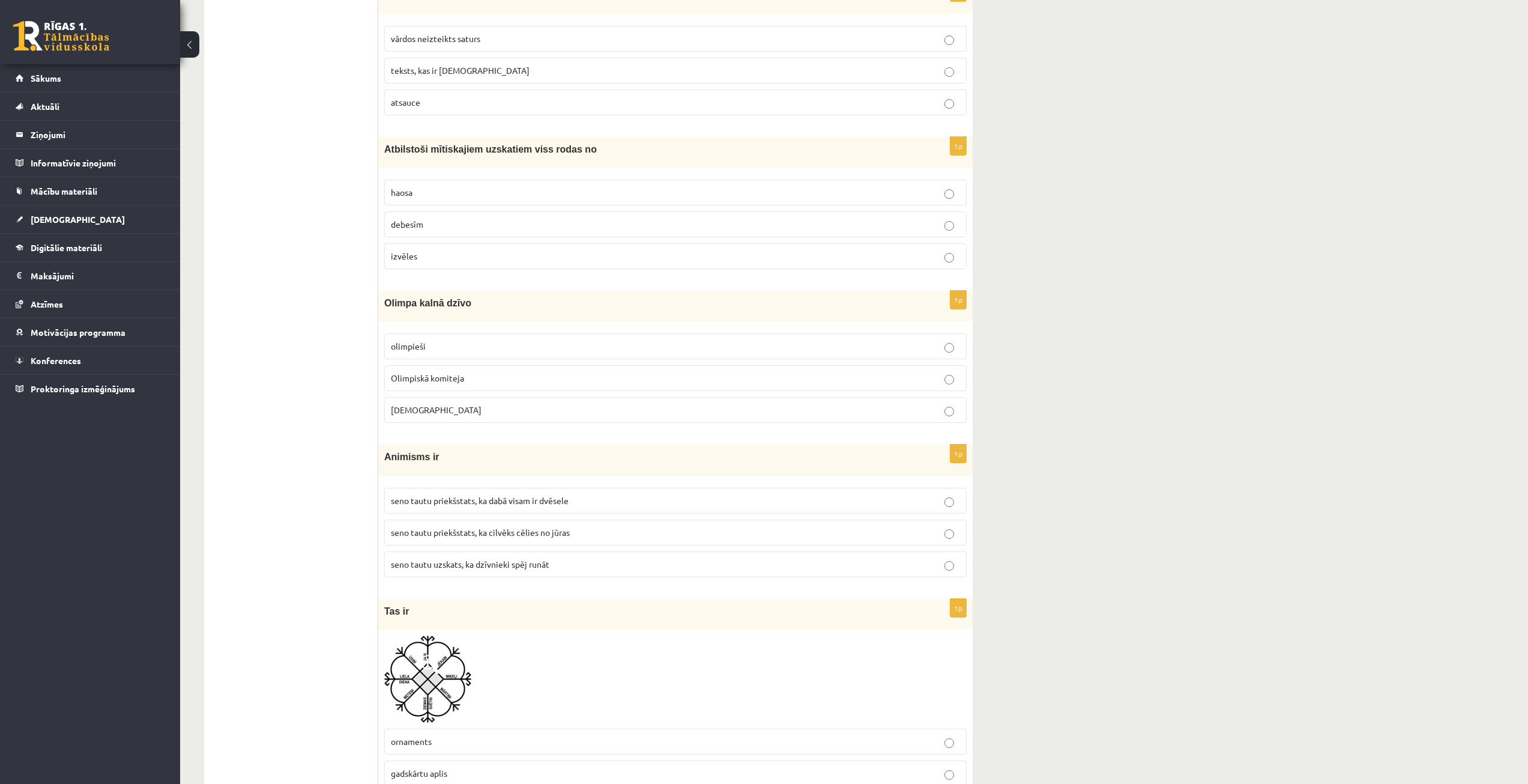
click at [583, 497] on p "seno tautu priekšstats, ka dabā visam ir dvēsele" at bounding box center [676, 500] width 569 height 13
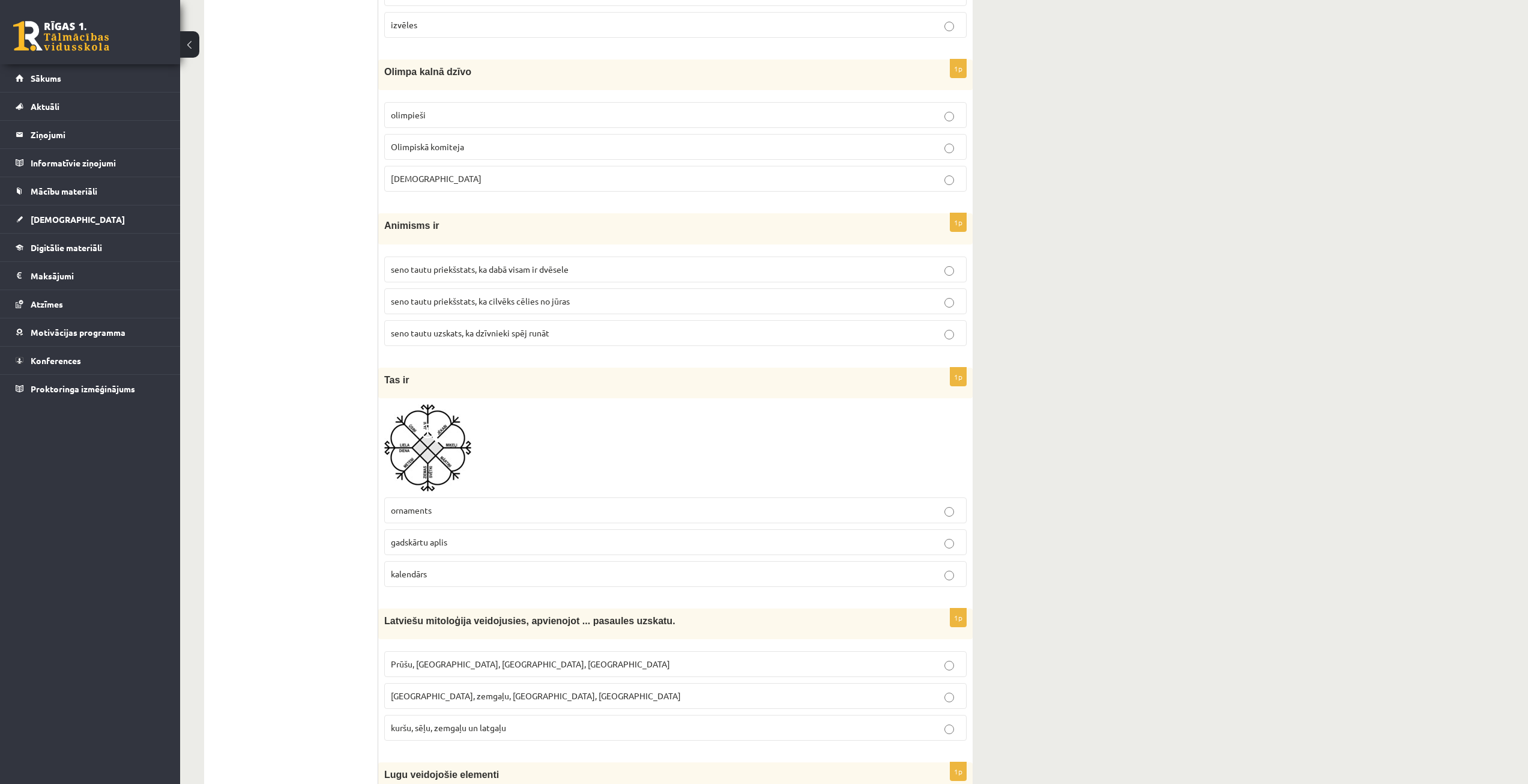
scroll to position [1501, 0]
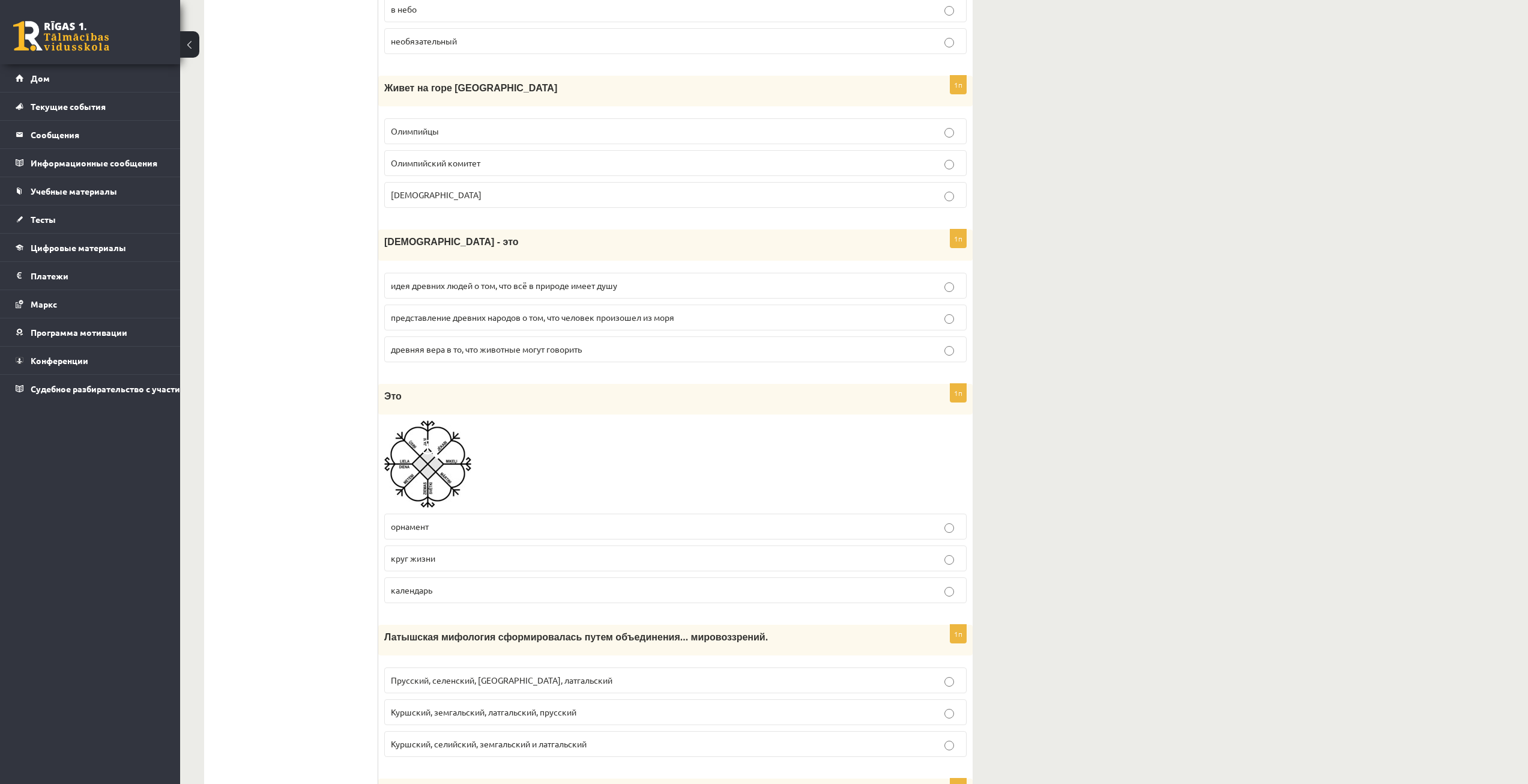
click at [456, 465] on img at bounding box center [428, 463] width 87 height 87
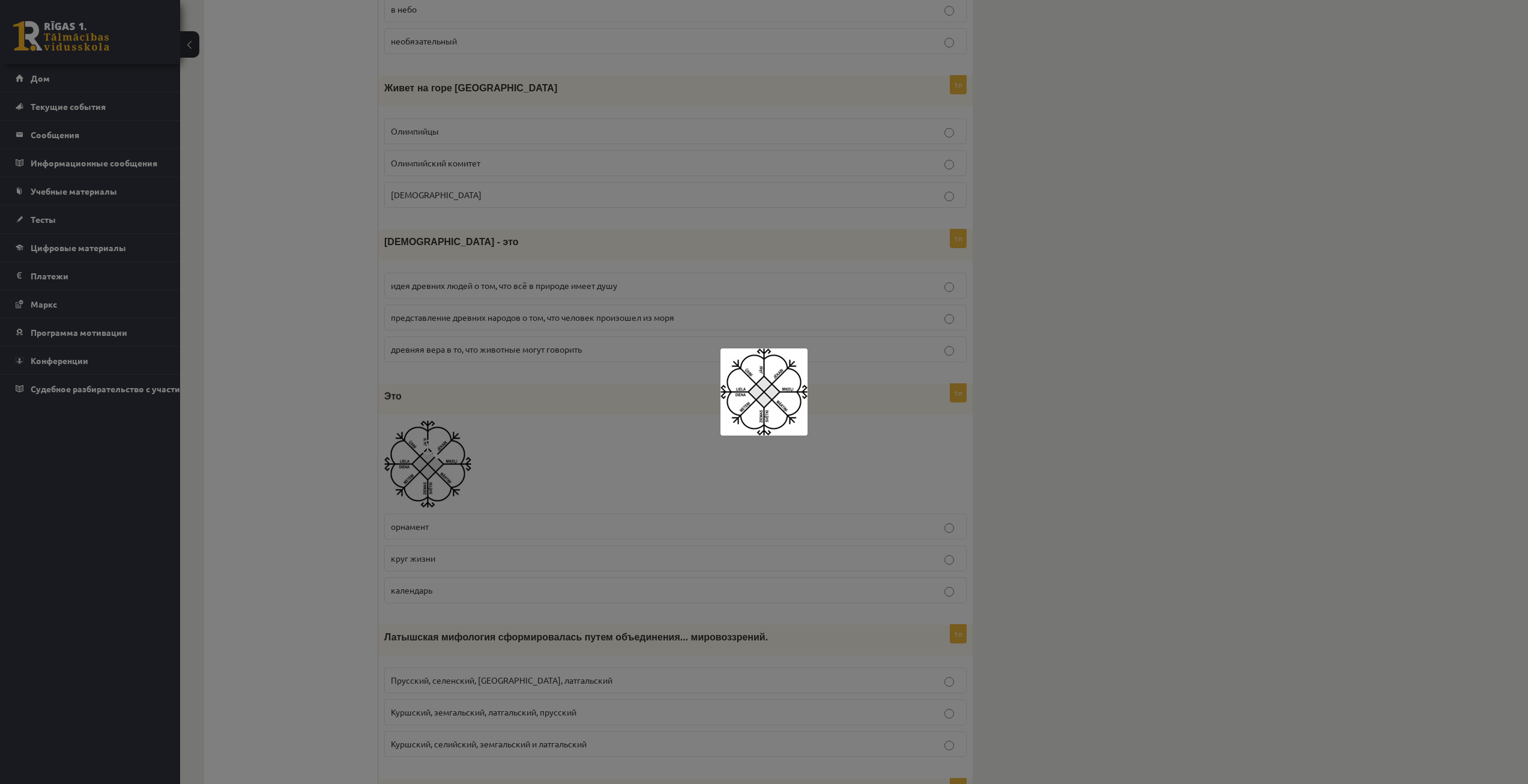
click at [778, 395] on img at bounding box center [764, 391] width 87 height 87
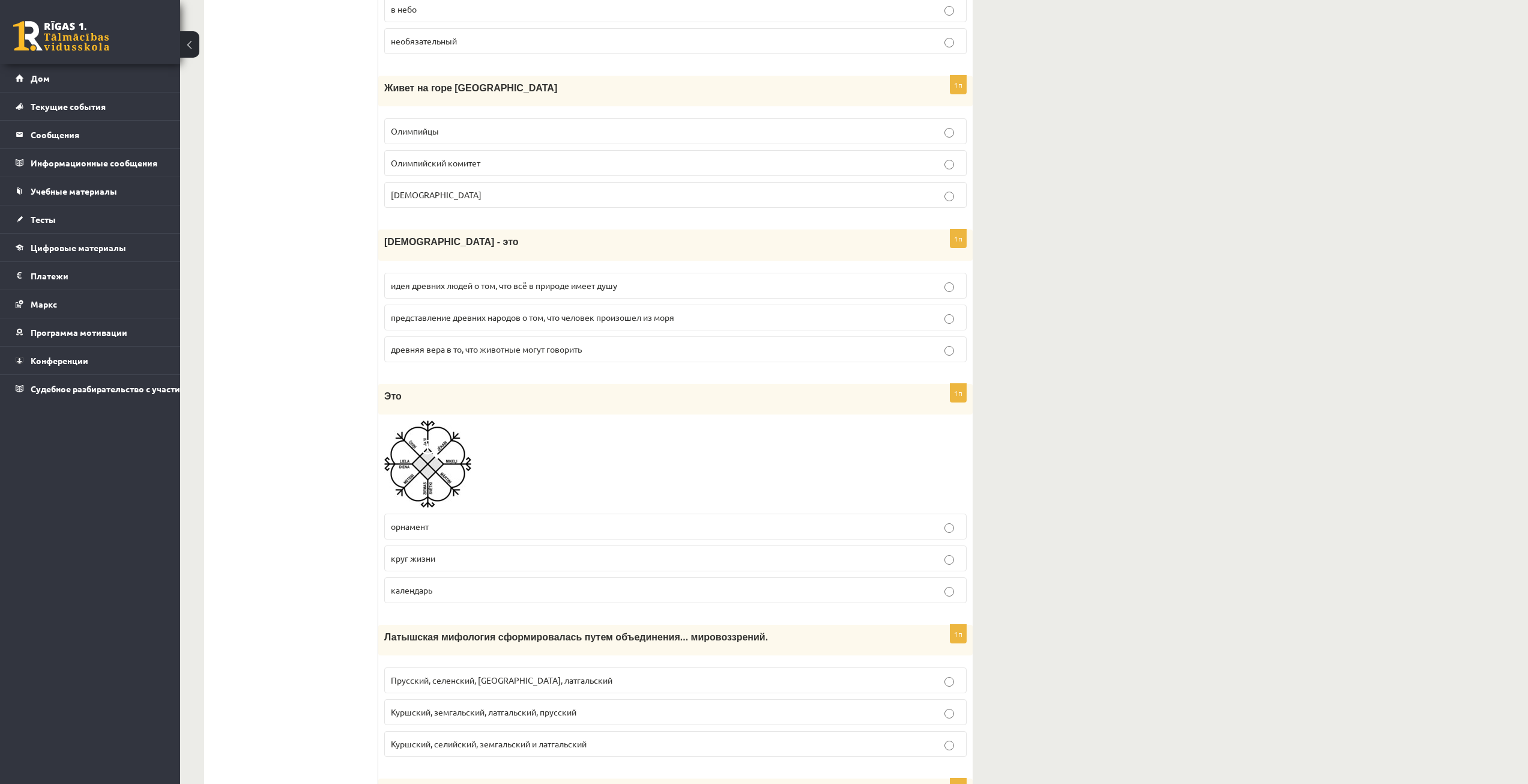
click at [419, 443] on img at bounding box center [428, 463] width 87 height 87
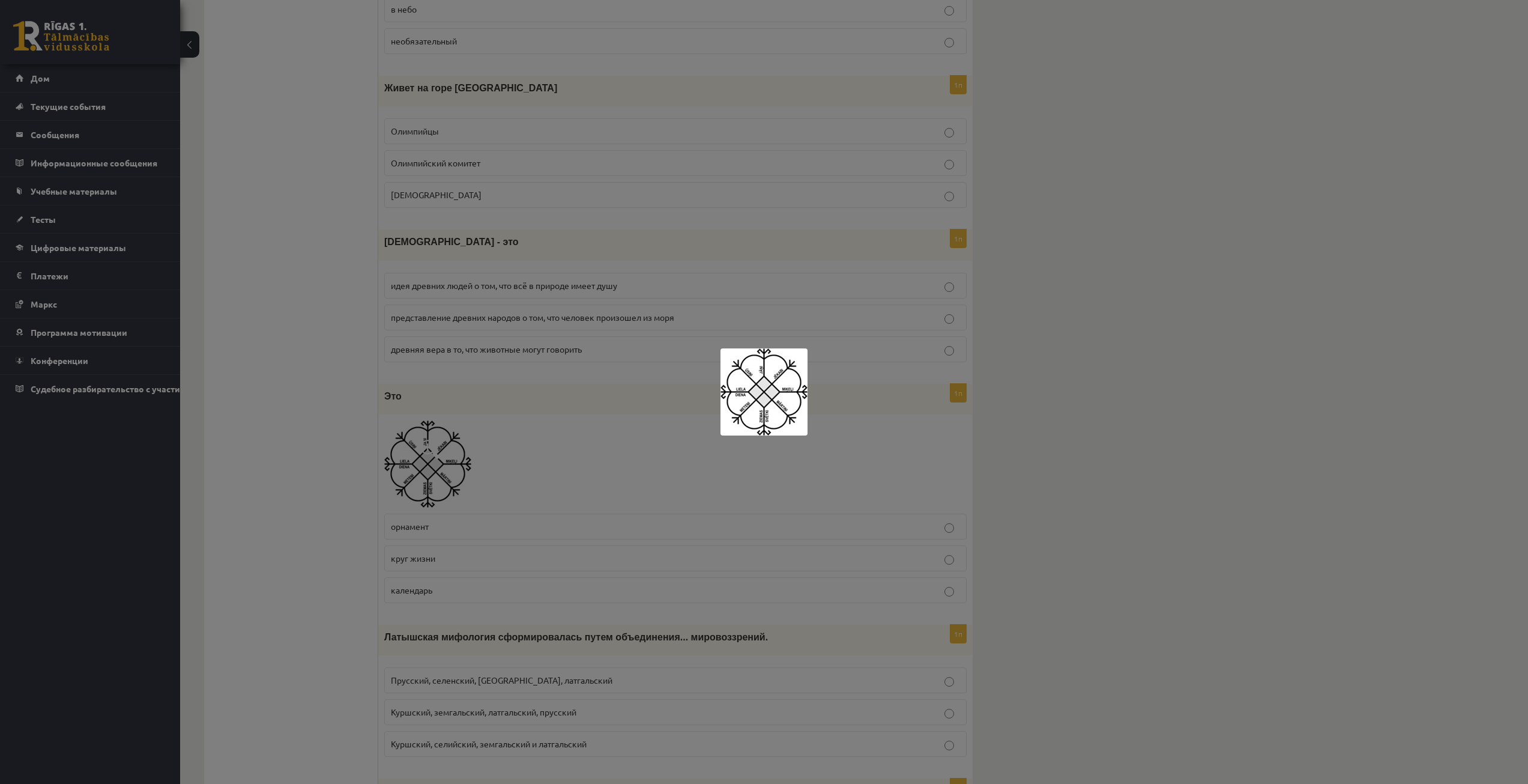
click at [1039, 417] on div at bounding box center [764, 392] width 1528 height 784
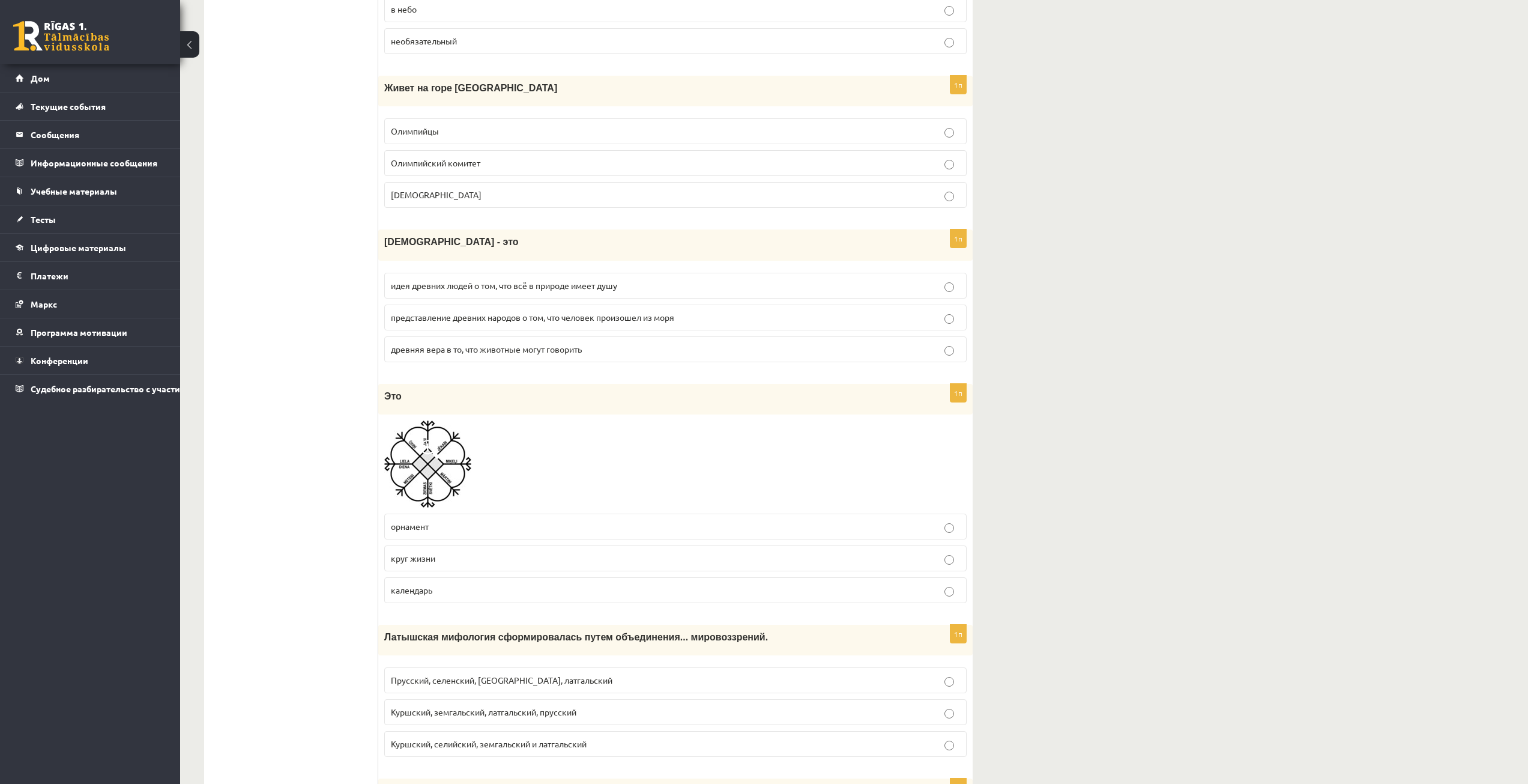
click at [462, 451] on img at bounding box center [428, 463] width 87 height 87
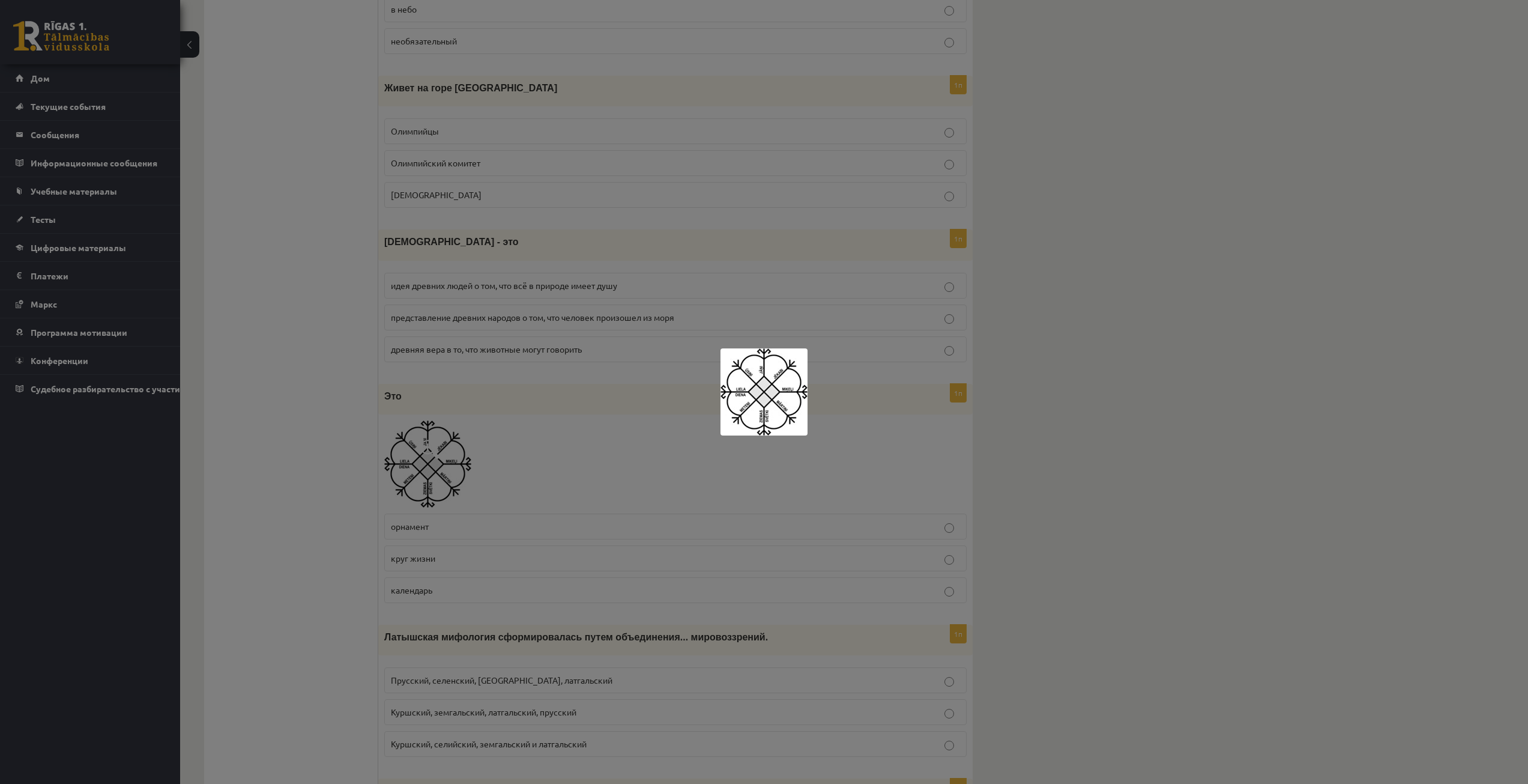
click at [531, 452] on div at bounding box center [764, 392] width 1528 height 784
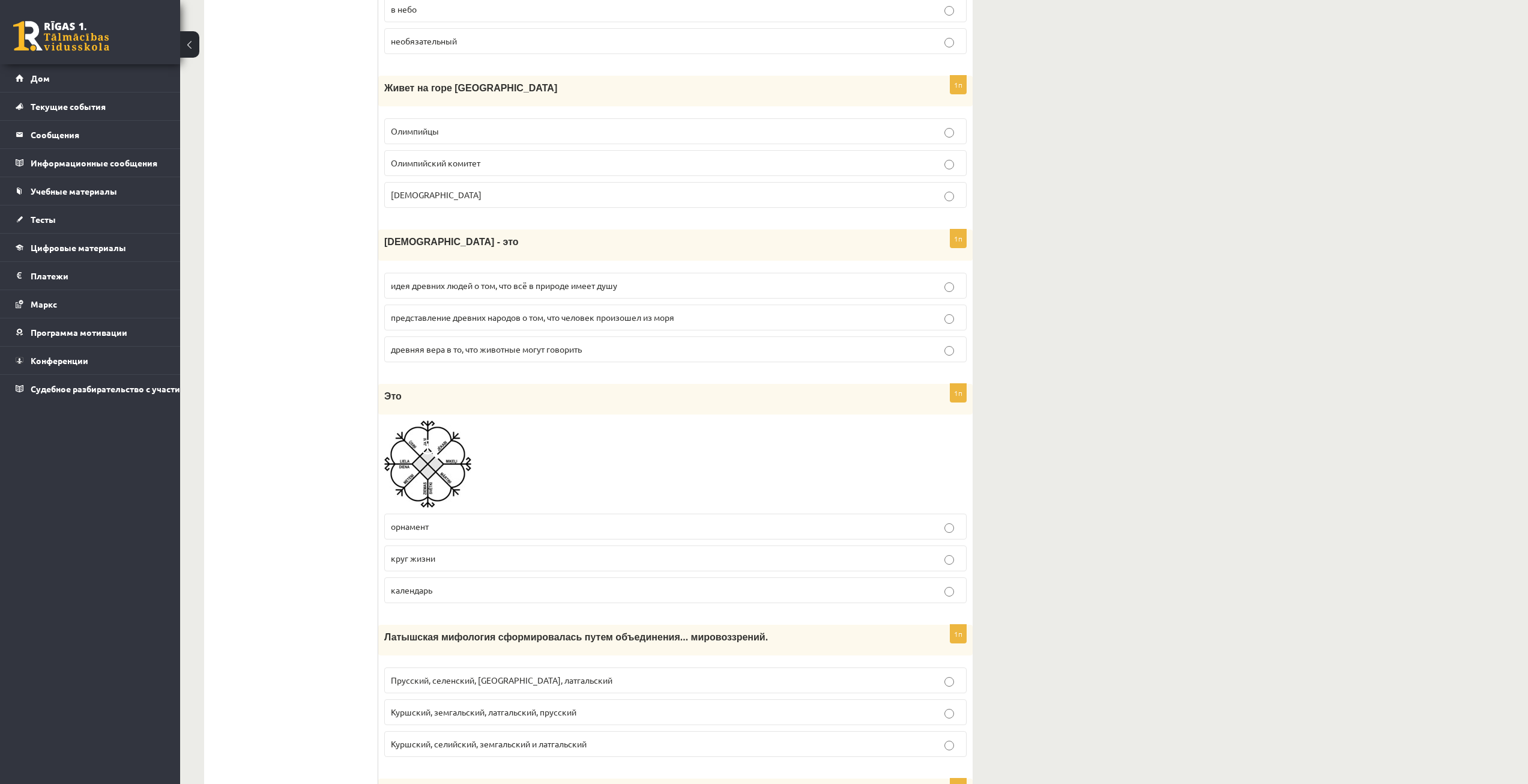
click at [496, 529] on p "орнамент" at bounding box center [676, 526] width 569 height 13
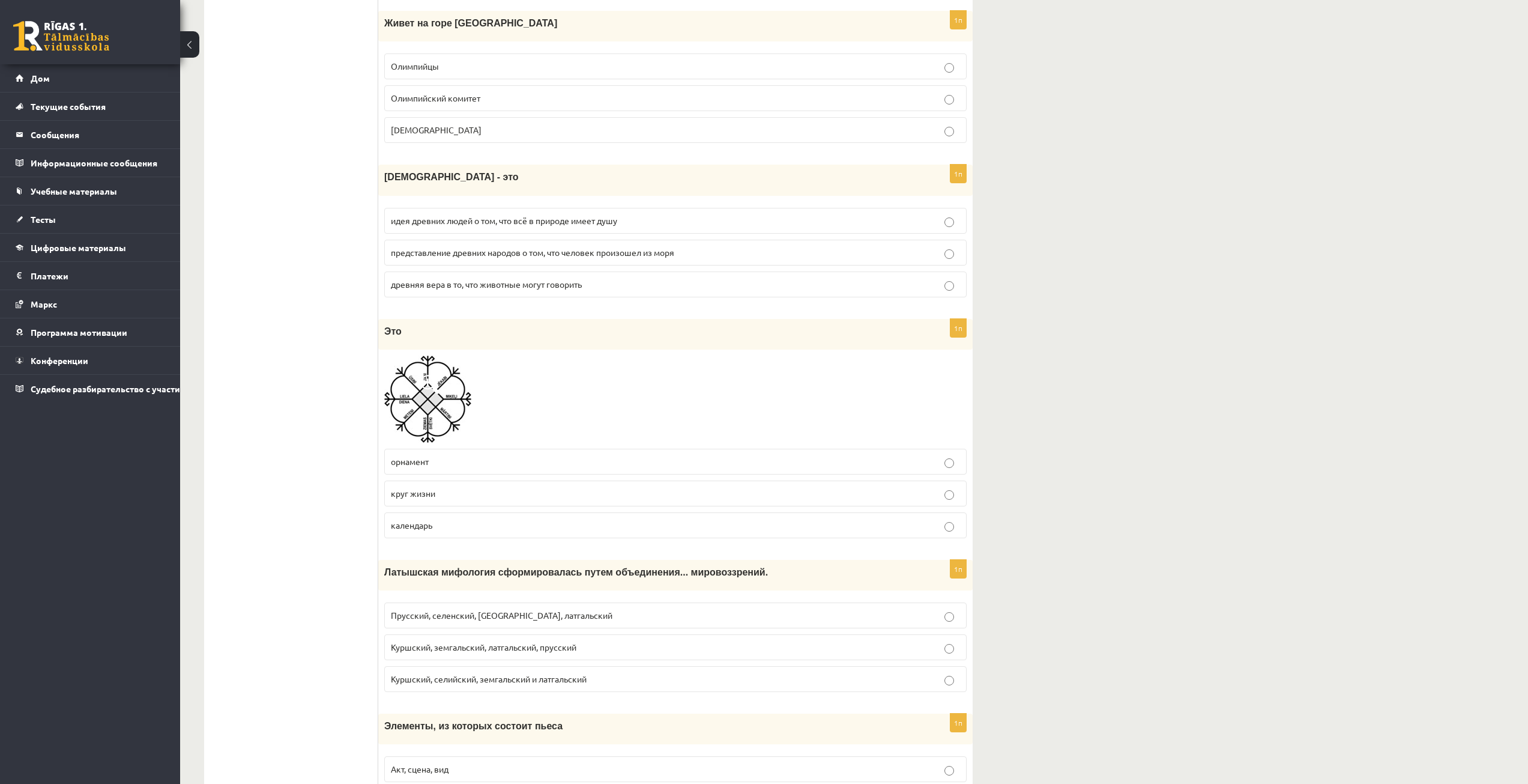
scroll to position [1621, 0]
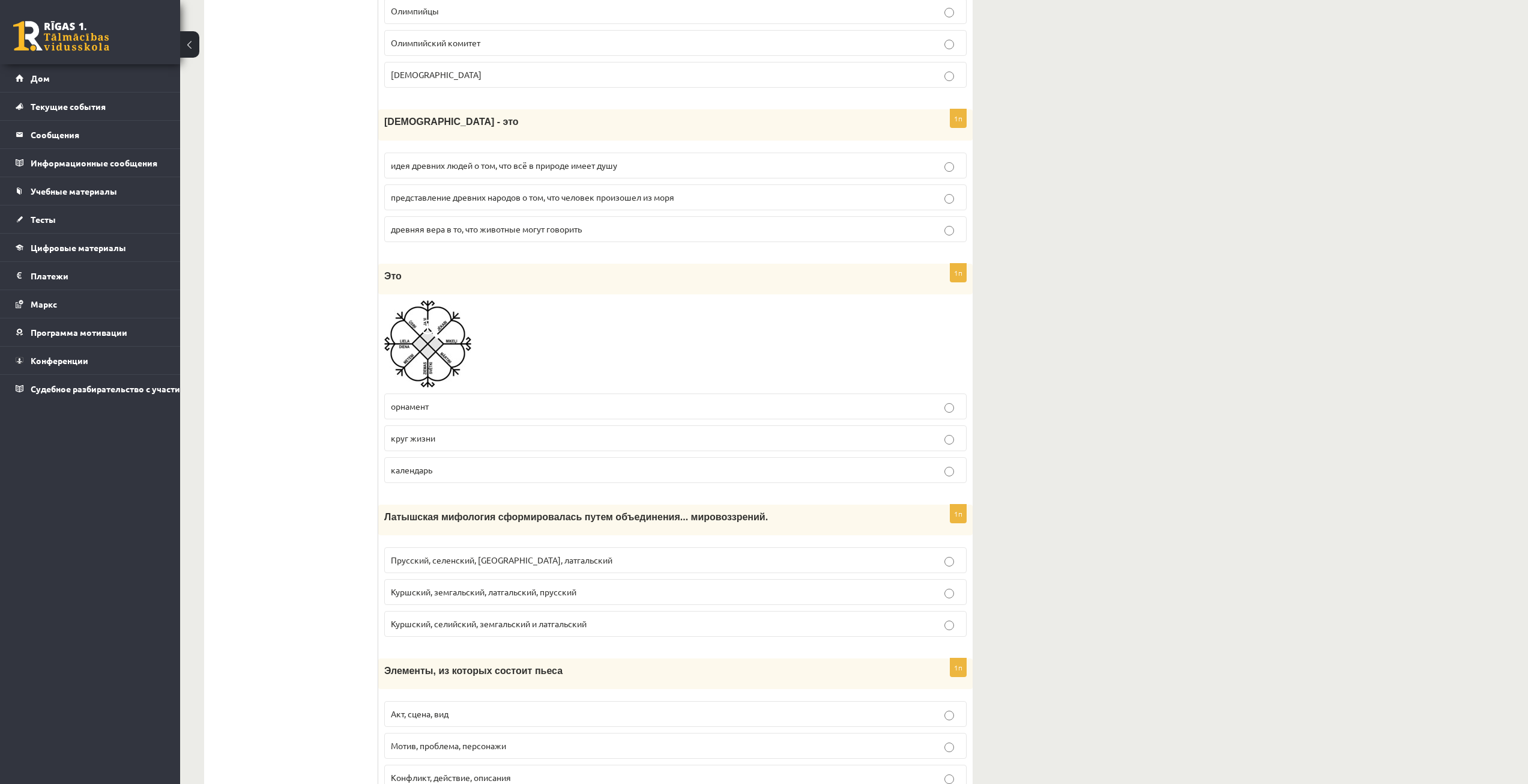
drag, startPoint x: 414, startPoint y: 537, endPoint x: 390, endPoint y: 541, distance: 24.3
click at [390, 541] on fieldset "Прусский, селенский, земгальский, латгальский Куршский, земгальский, латгальски…" at bounding box center [676, 591] width 582 height 99
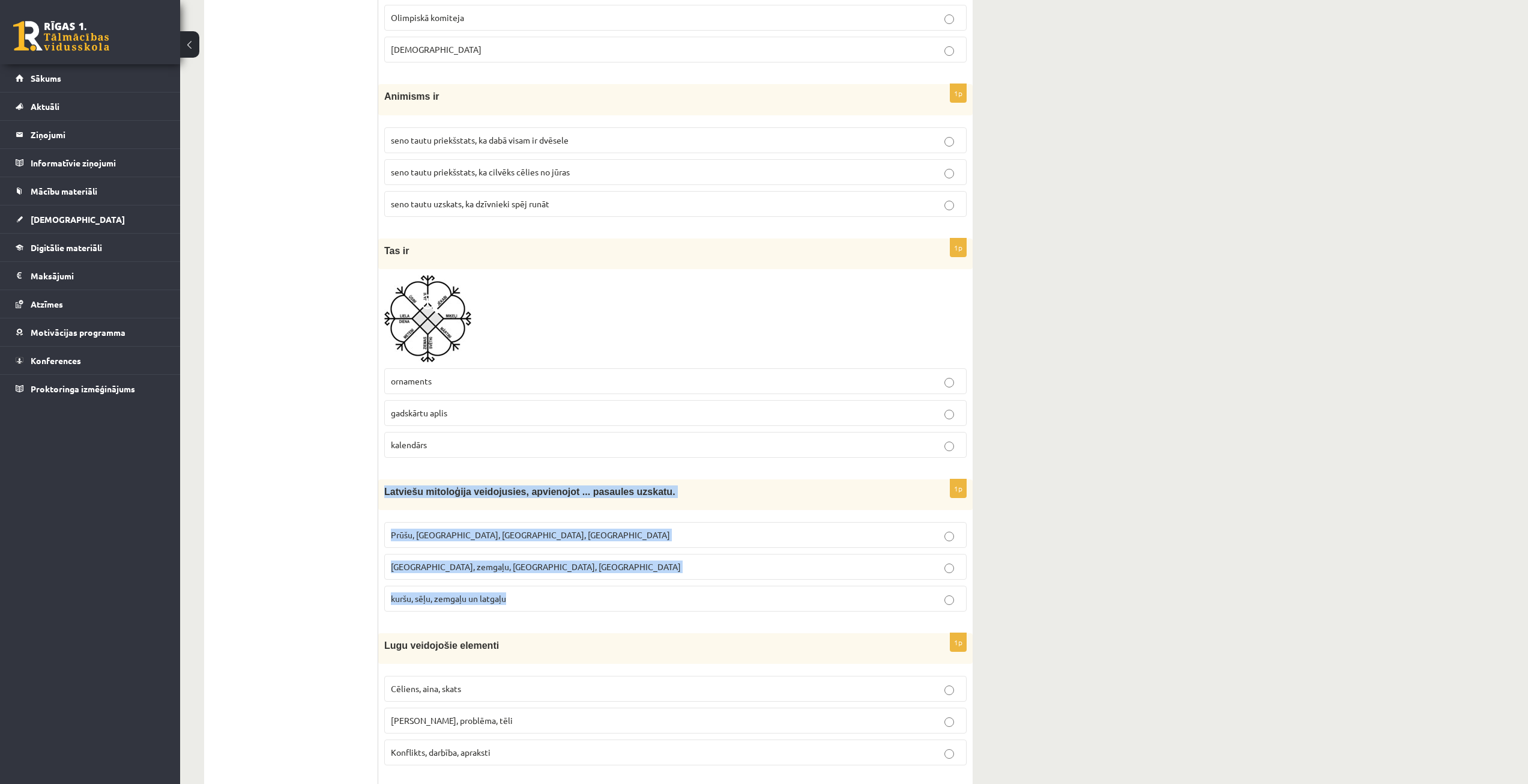
drag, startPoint x: 382, startPoint y: 490, endPoint x: 528, endPoint y: 595, distance: 179.8
click at [528, 595] on div "1p Latviešu mitoloģija veidojusies, apvienojot ... pasaules uzskatu. Prūšu, sēļ…" at bounding box center [675, 550] width 595 height 142
copy div "Latviešu mitoloģija veidojusies, apvienojot ... pasaules uzskatu. Prūšu, sēļu, …"
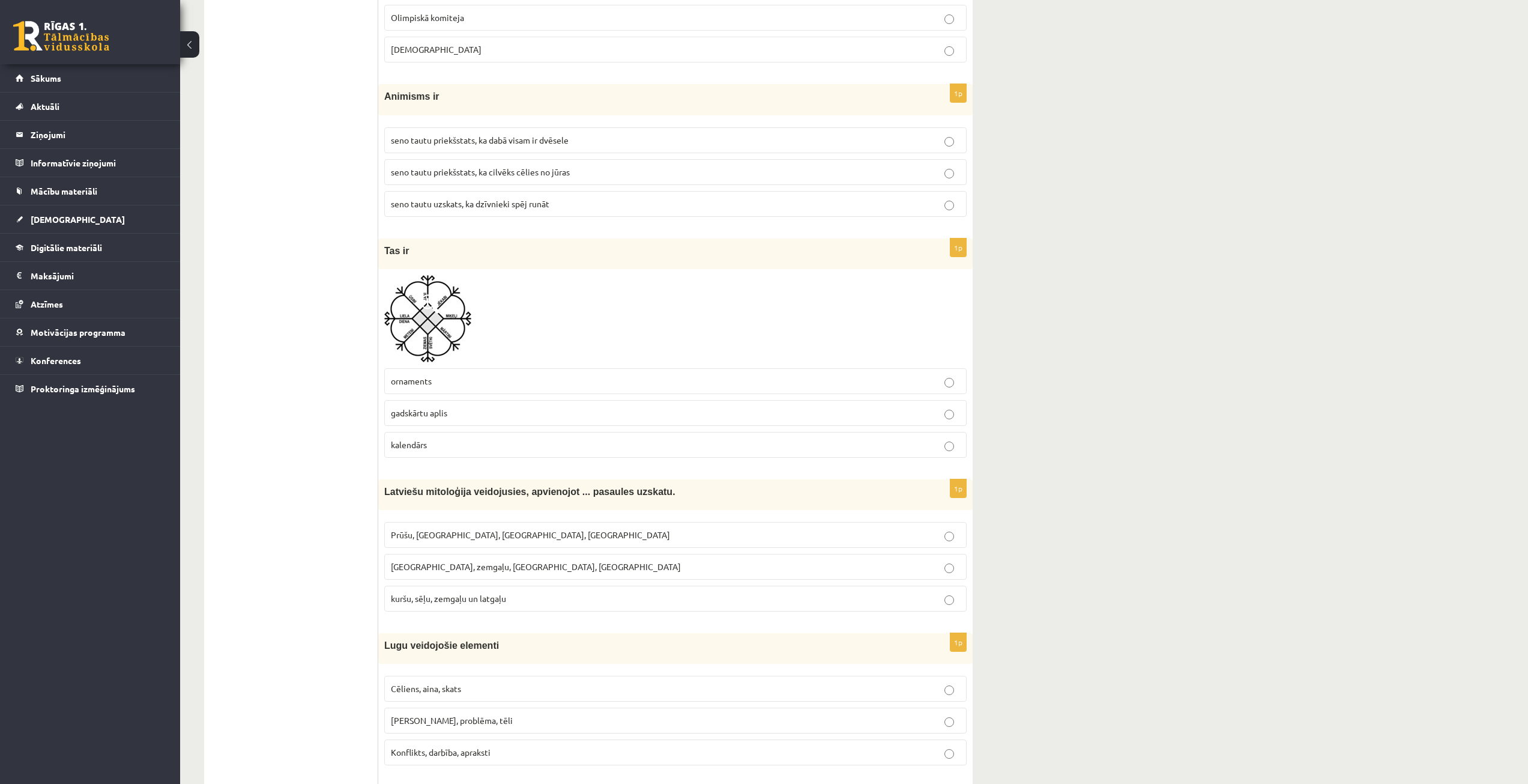
click at [443, 596] on span "kuršu, sēļu, zemgaļu un latgaļu" at bounding box center [449, 598] width 116 height 11
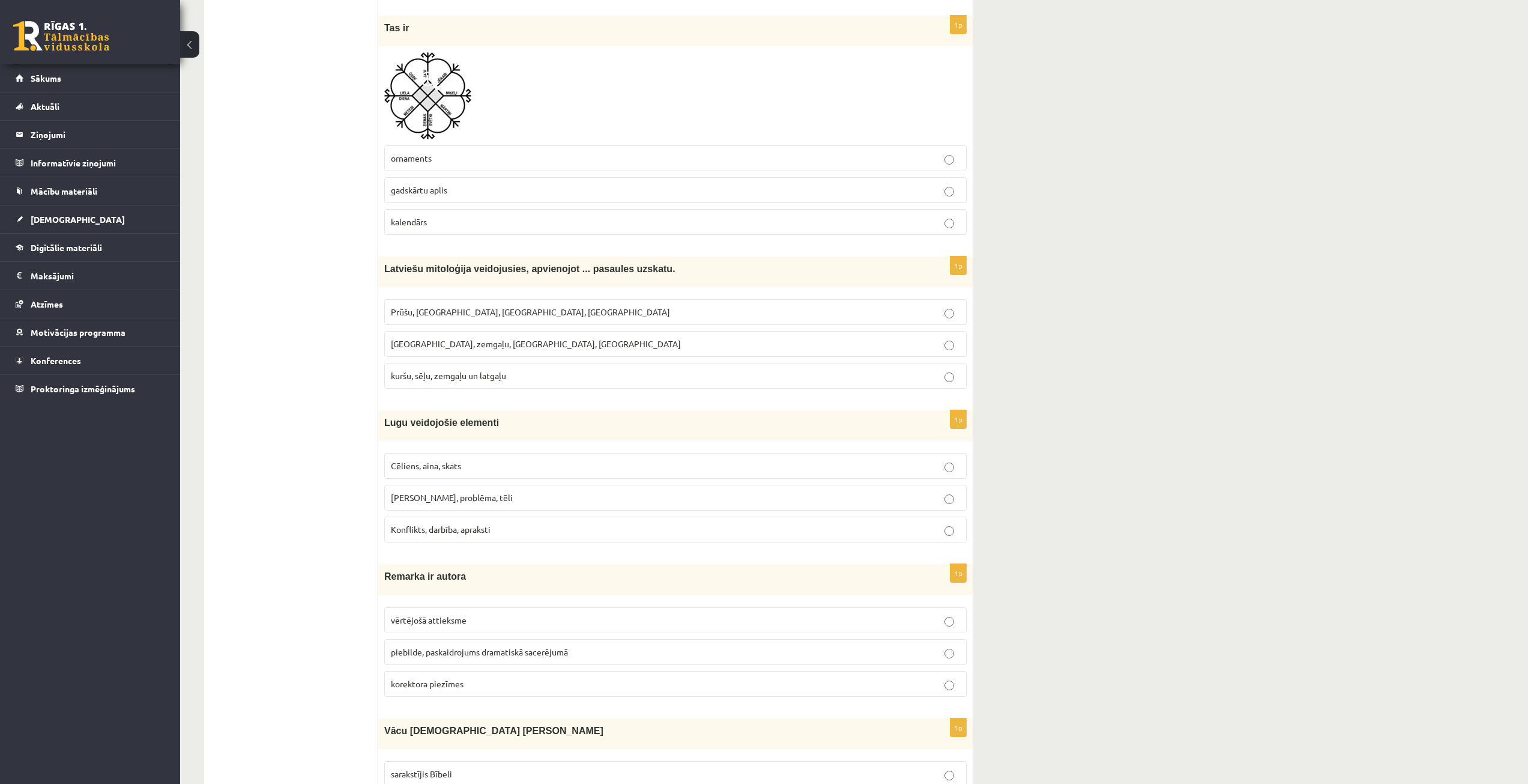
scroll to position [1861, 0]
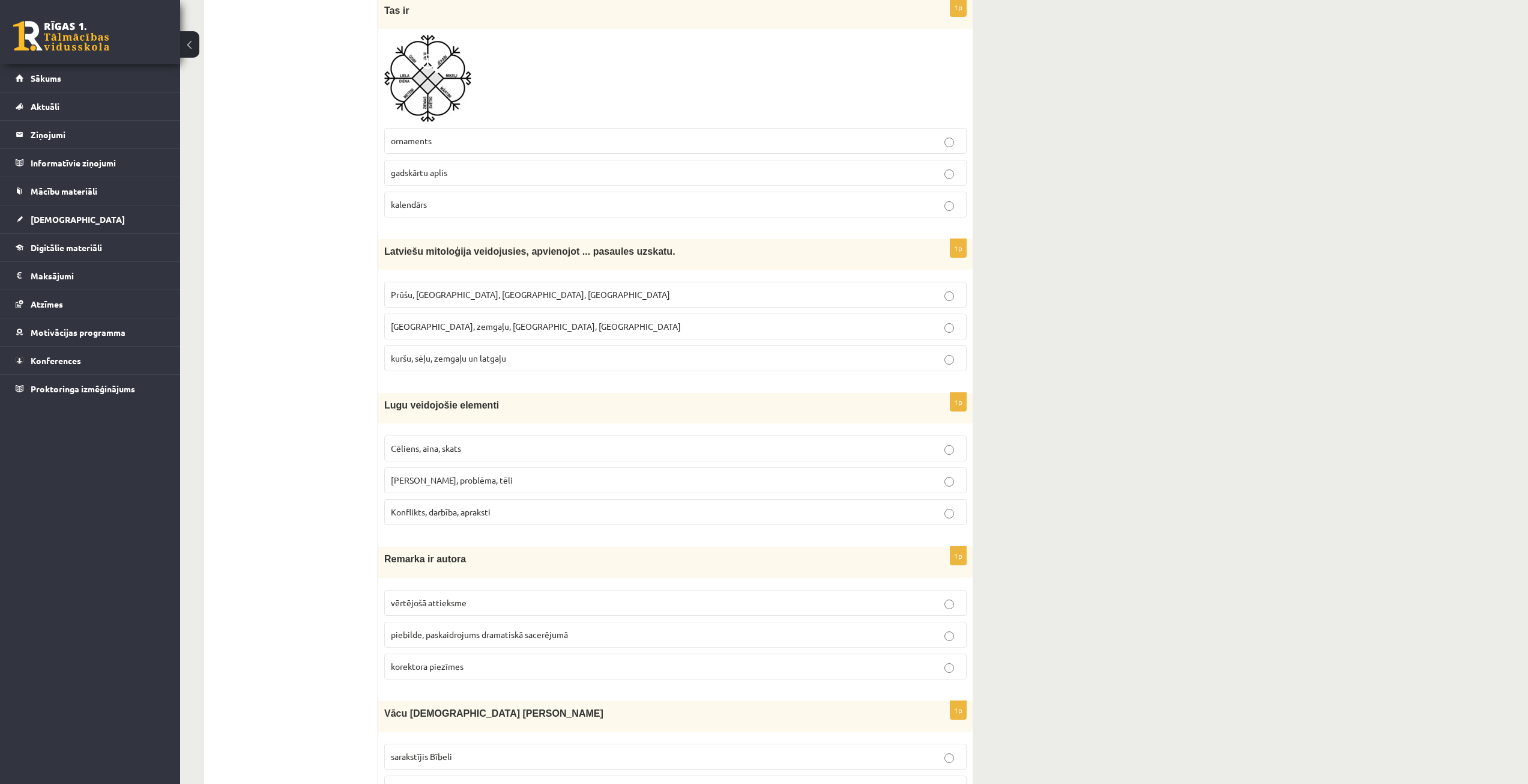
click at [512, 450] on p "Cēliens, aina, skats" at bounding box center [676, 449] width 569 height 13
drag, startPoint x: 382, startPoint y: 403, endPoint x: 523, endPoint y: 501, distance: 171.7
click at [523, 501] on div "1p Lugu veidojošie elementi Cēliens, aina, skats Motīvs, problēma, tēli Konflik…" at bounding box center [675, 464] width 595 height 142
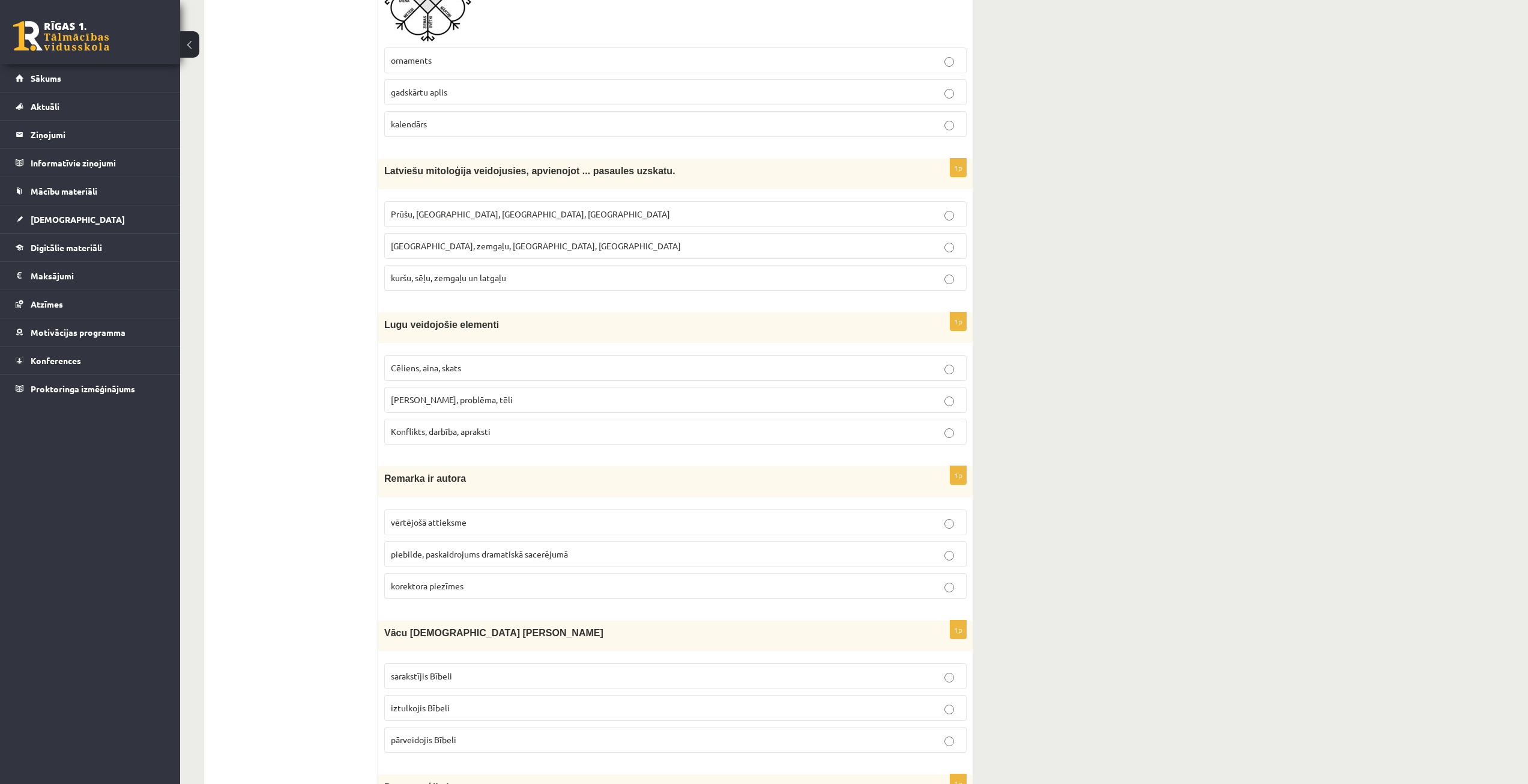
scroll to position [2041, 0]
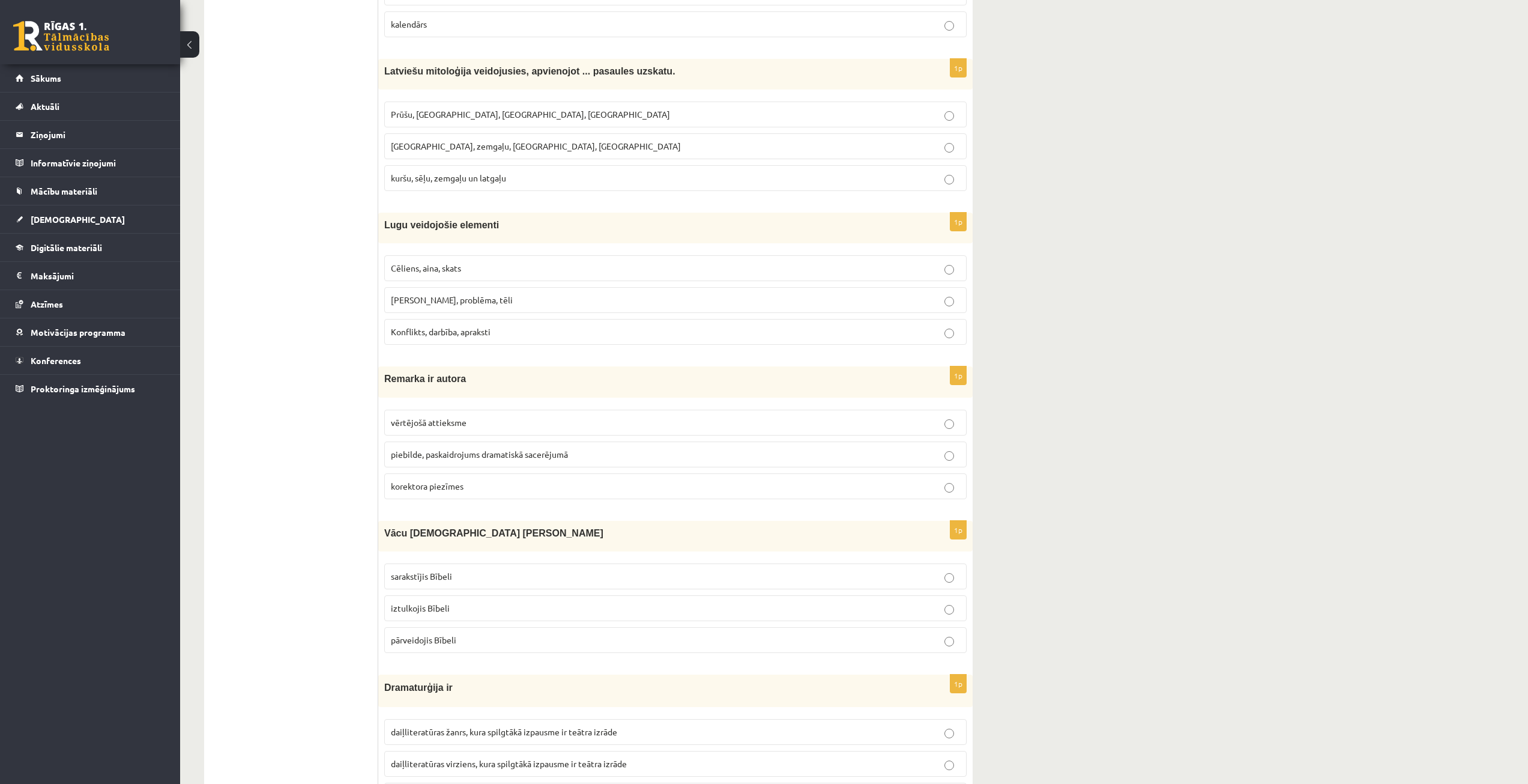
drag, startPoint x: 538, startPoint y: 457, endPoint x: 524, endPoint y: 442, distance: 20.5
click at [538, 457] on span "piebilde, paskaidrojums dramatiskā sacerējumā" at bounding box center [480, 455] width 177 height 11
drag, startPoint x: 380, startPoint y: 378, endPoint x: 478, endPoint y: 479, distance: 140.7
click at [478, 479] on div "1p Remarka ir autora vērtējošā attieksme piebilde, paskaidrojums dramatiskā sac…" at bounding box center [675, 437] width 595 height 142
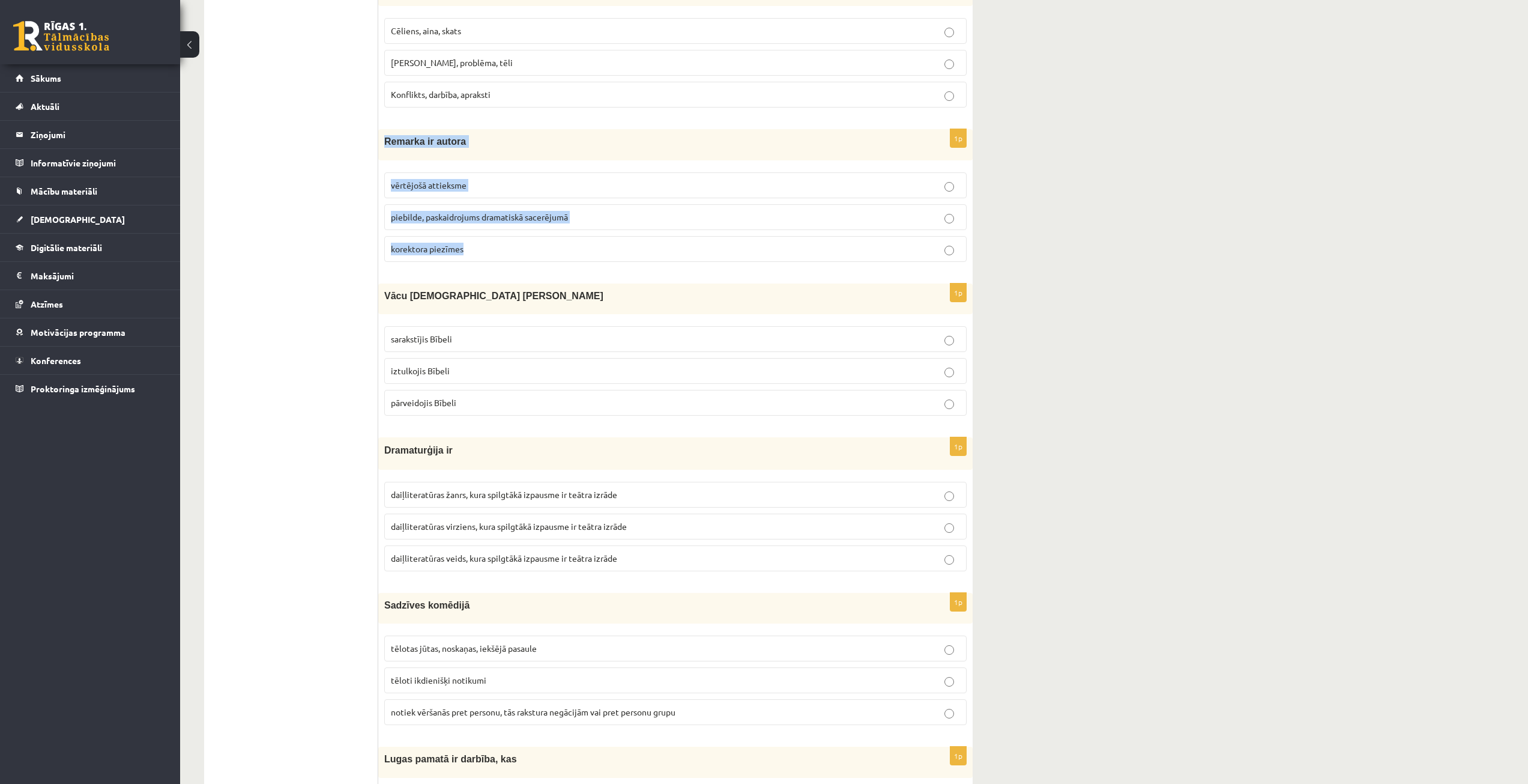
scroll to position [2282, 0]
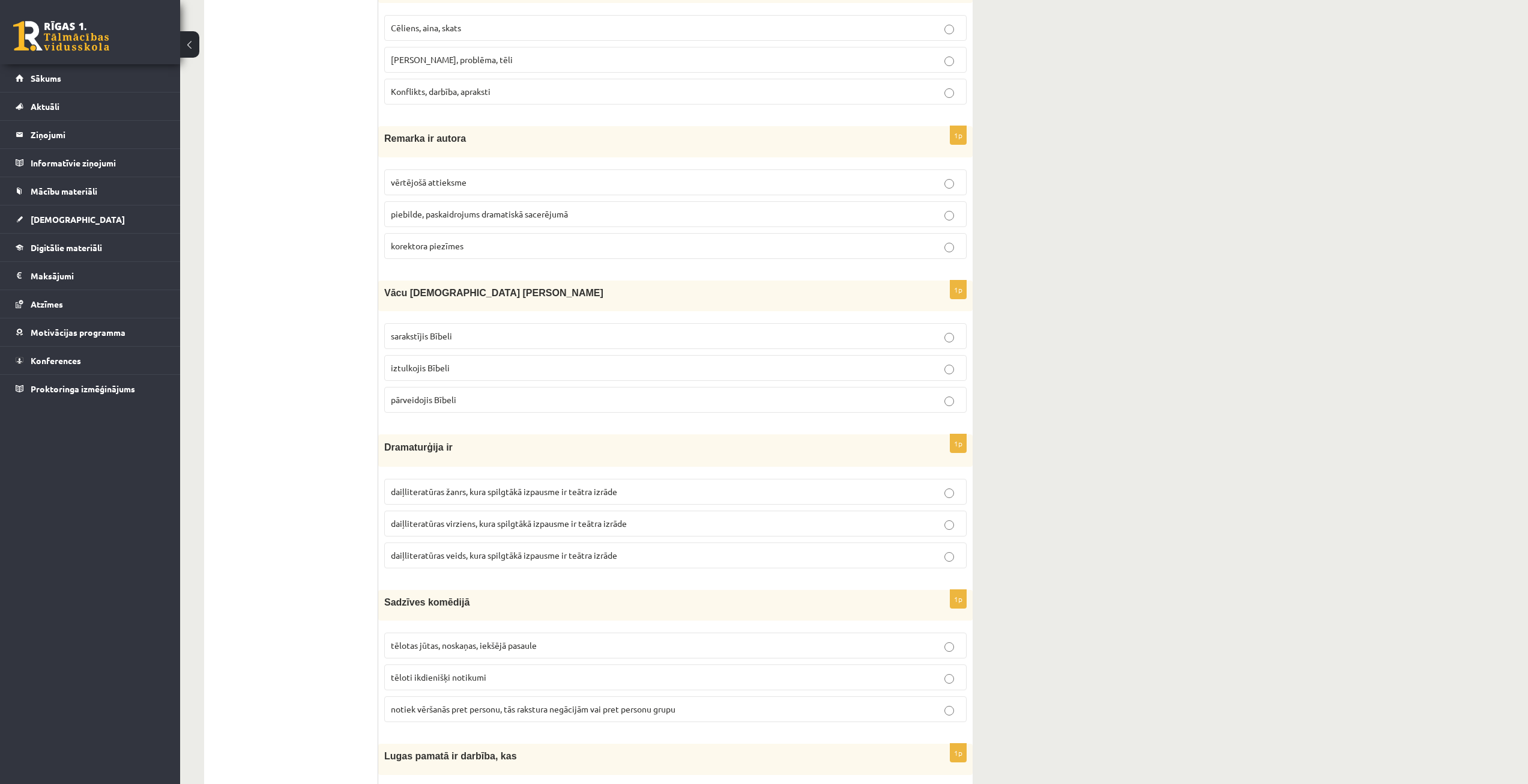
click at [328, 288] on ul "Tests Izvērtējums!" at bounding box center [298, 402] width 162 height 4938
drag, startPoint x: 386, startPoint y: 292, endPoint x: 483, endPoint y: 386, distance: 135.1
click at [483, 386] on div "1p Vācu mācītājs Ernsts Gliks sarakstījis Bībeli iztulkojis Bībeli pārveidojis …" at bounding box center [675, 351] width 595 height 142
click at [313, 441] on ul "Tests Izvērtējums!" at bounding box center [298, 402] width 162 height 4938
click at [410, 371] on span "iztulkojis Bībeli" at bounding box center [420, 368] width 59 height 11
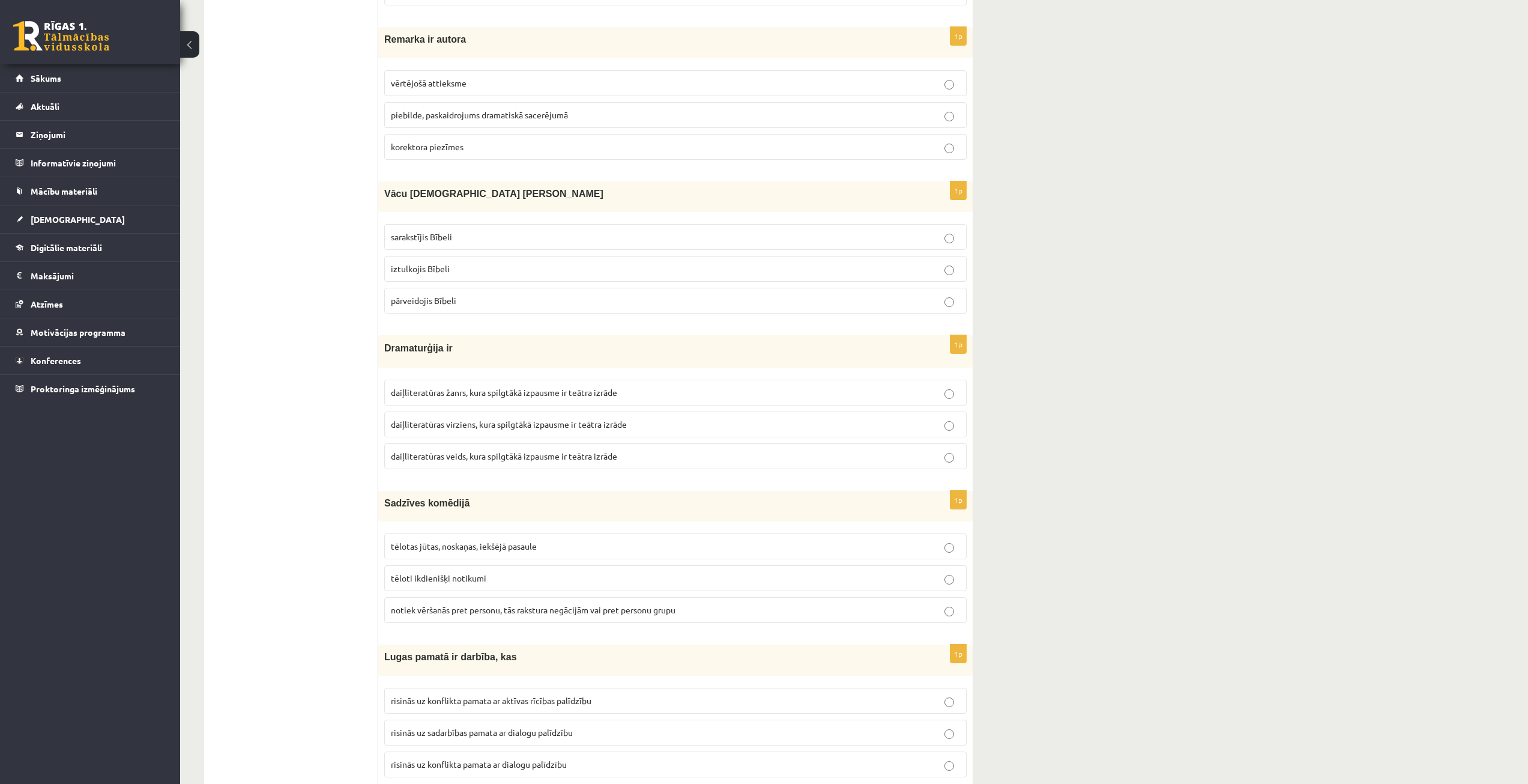
scroll to position [2401, 0]
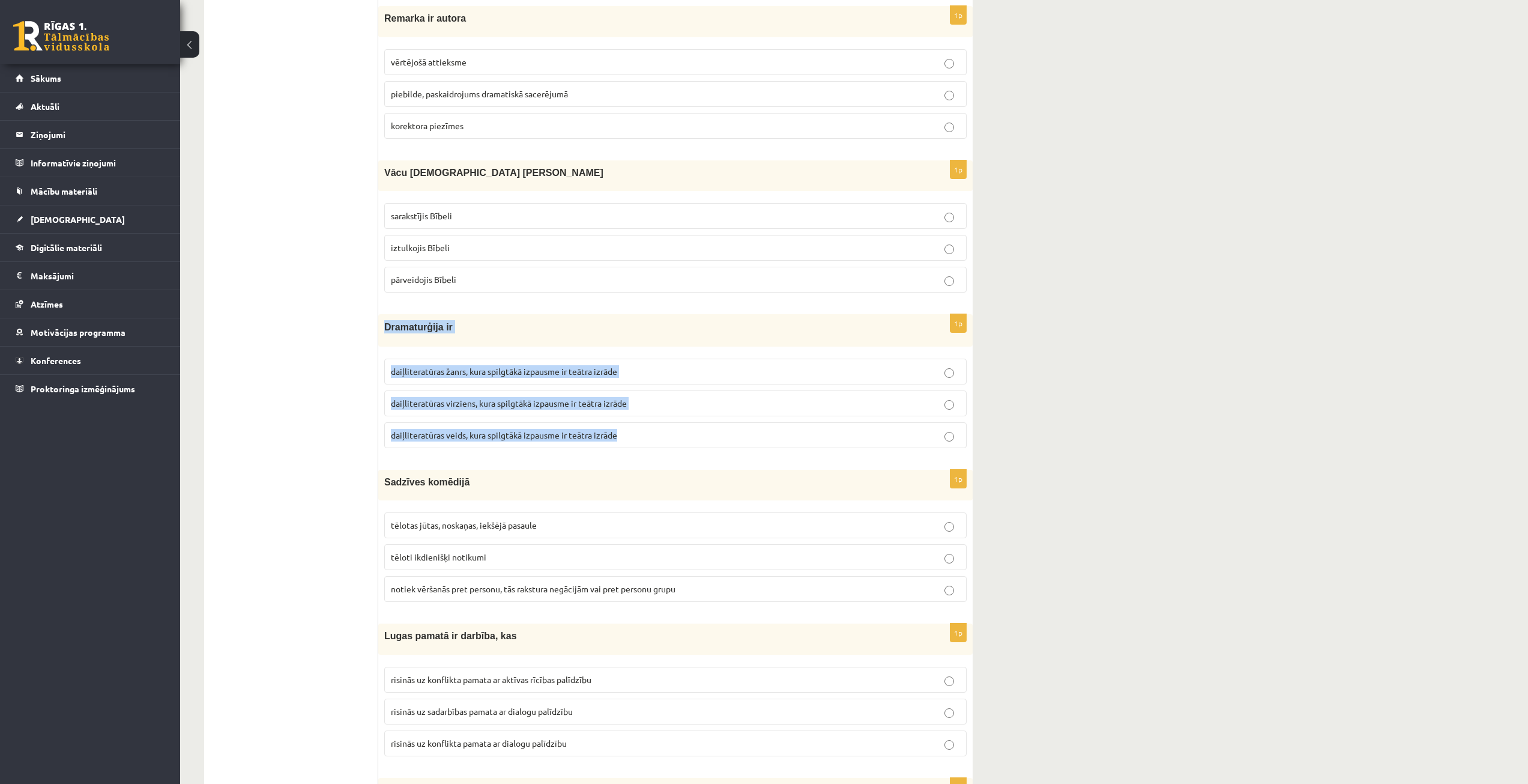
drag, startPoint x: 386, startPoint y: 329, endPoint x: 634, endPoint y: 443, distance: 272.9
click at [634, 443] on div "1p Dramaturģija ir daiļliteratūras žanrs, kura spilgtākā izpausme ir teātra izr…" at bounding box center [675, 385] width 595 height 144
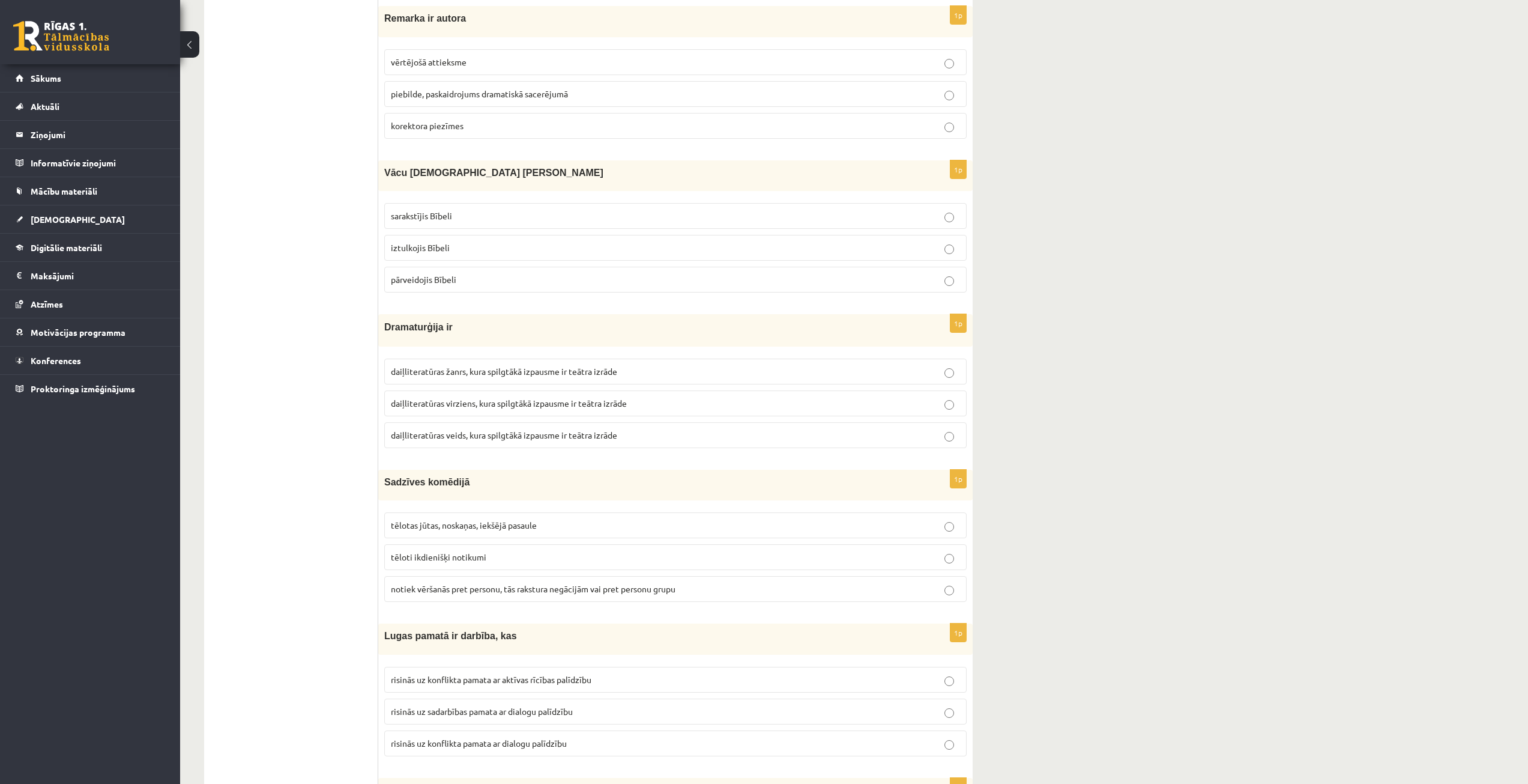
click at [450, 479] on span "Sadzīves komēdijā" at bounding box center [427, 482] width 85 height 10
click at [468, 440] on span "daiļliteratūras veids, kura spilgtākā izpausme ir teātra izrāde" at bounding box center [504, 435] width 227 height 11
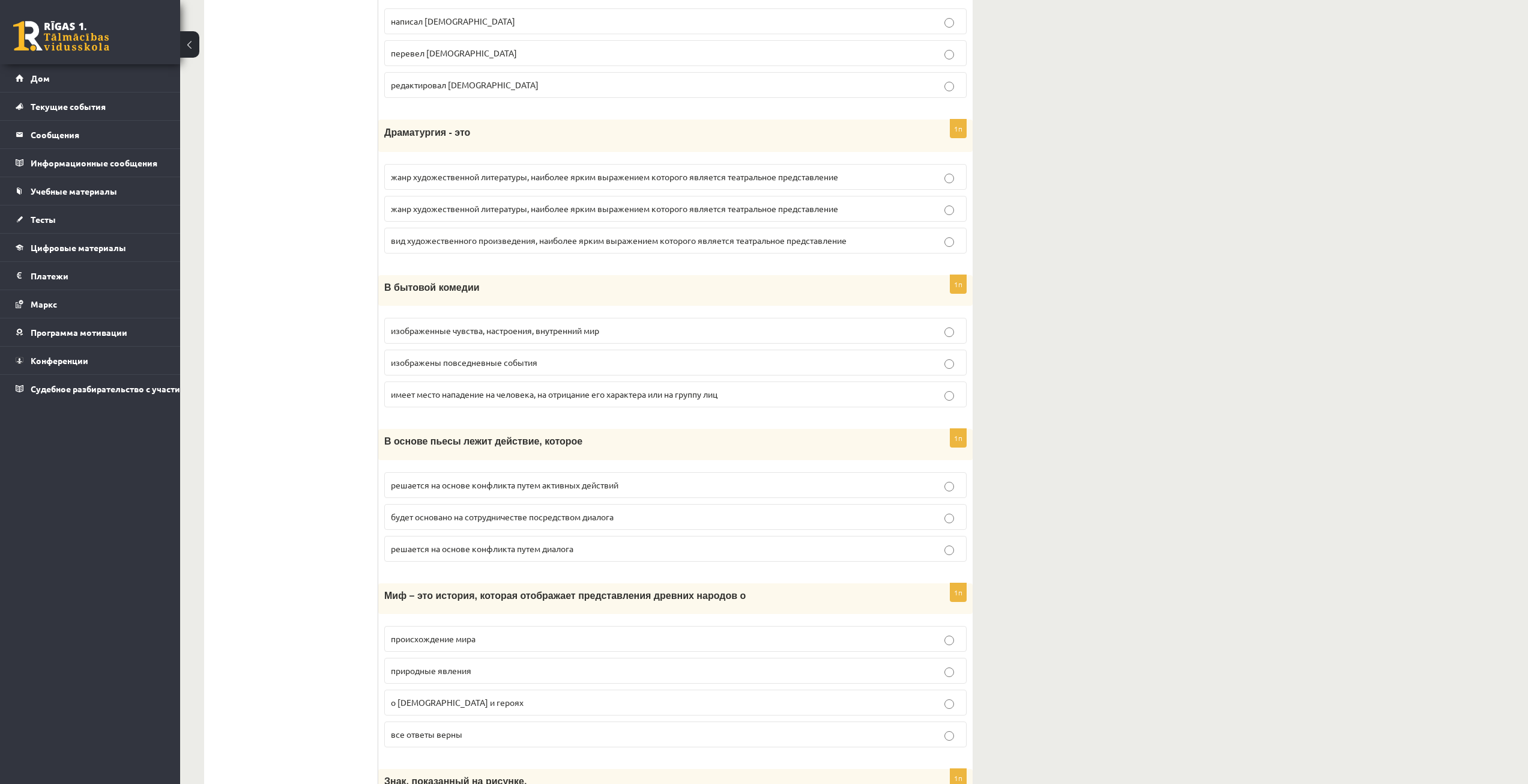
scroll to position [2642, 0]
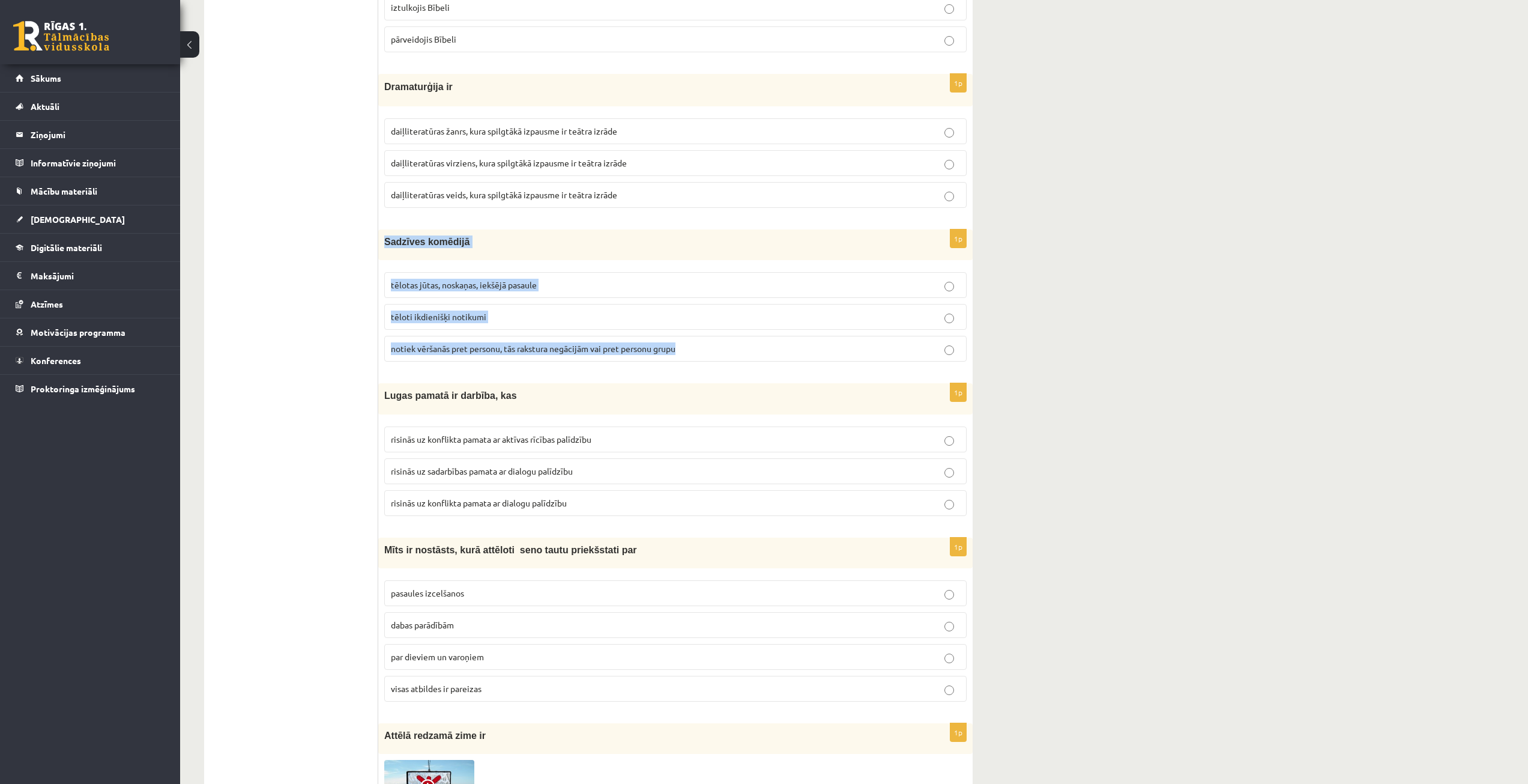
drag, startPoint x: 384, startPoint y: 242, endPoint x: 701, endPoint y: 362, distance: 339.0
click at [701, 362] on div "1p Sadzīves komēdijā tēlotas jūtas, noskaņas, iekšējā pasaule tēloti ikdienišķi…" at bounding box center [675, 301] width 595 height 142
click at [605, 313] on p "tēloti ikdienišķi notikumi" at bounding box center [676, 317] width 569 height 13
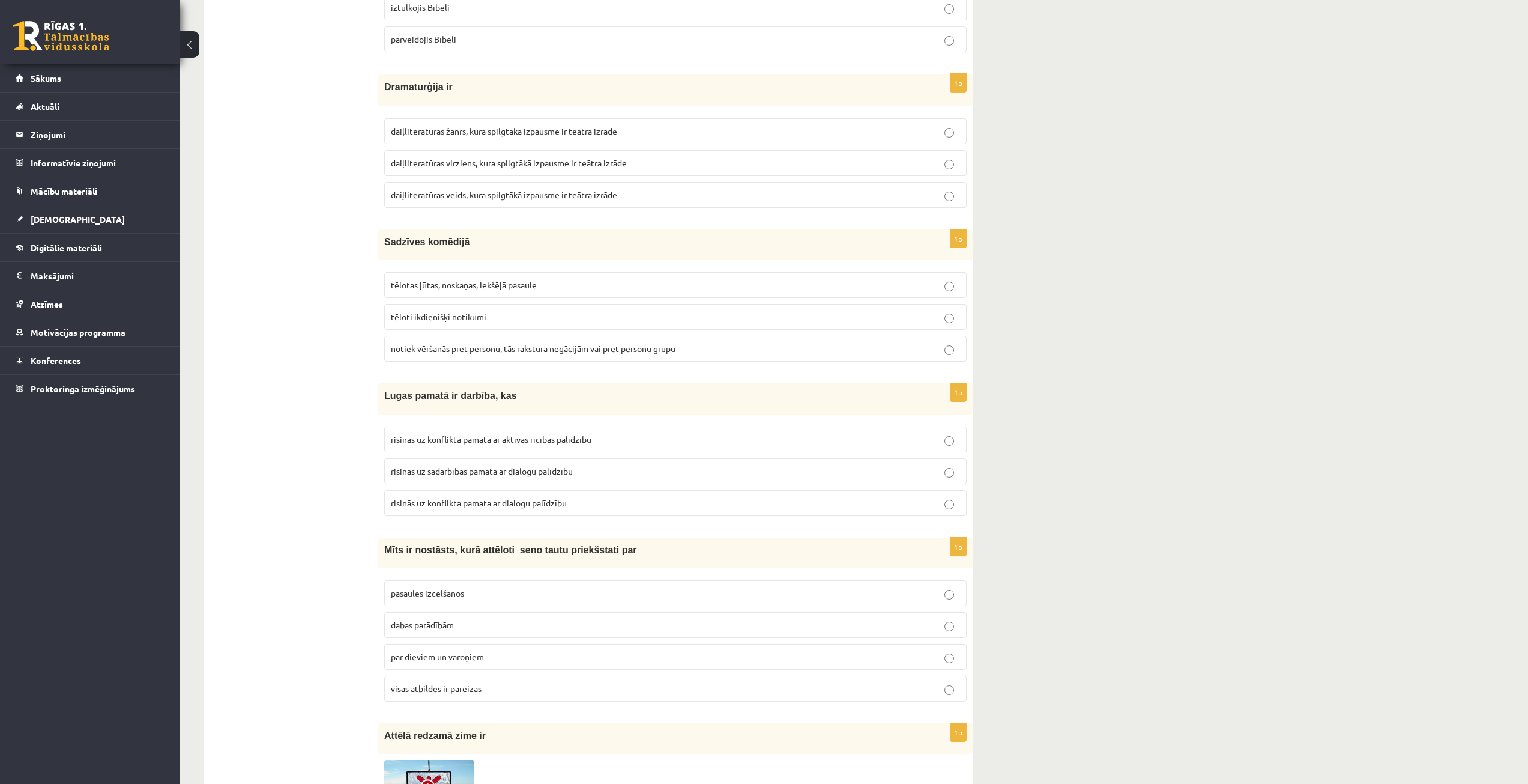
click at [495, 350] on span "notiek vēršanās pret personu, tās rakstura negācijām vai pret personu grupu" at bounding box center [533, 348] width 285 height 11
click at [488, 465] on p "risinās uz sadarbības pamata ar dialogu palīdzību" at bounding box center [676, 471] width 569 height 13
click at [498, 473] on span "risinās uz sadarbības pamata ar dialogu palīdzību" at bounding box center [482, 471] width 182 height 11
click at [708, 315] on p "tēloti ikdienišķi notikumi" at bounding box center [676, 317] width 569 height 13
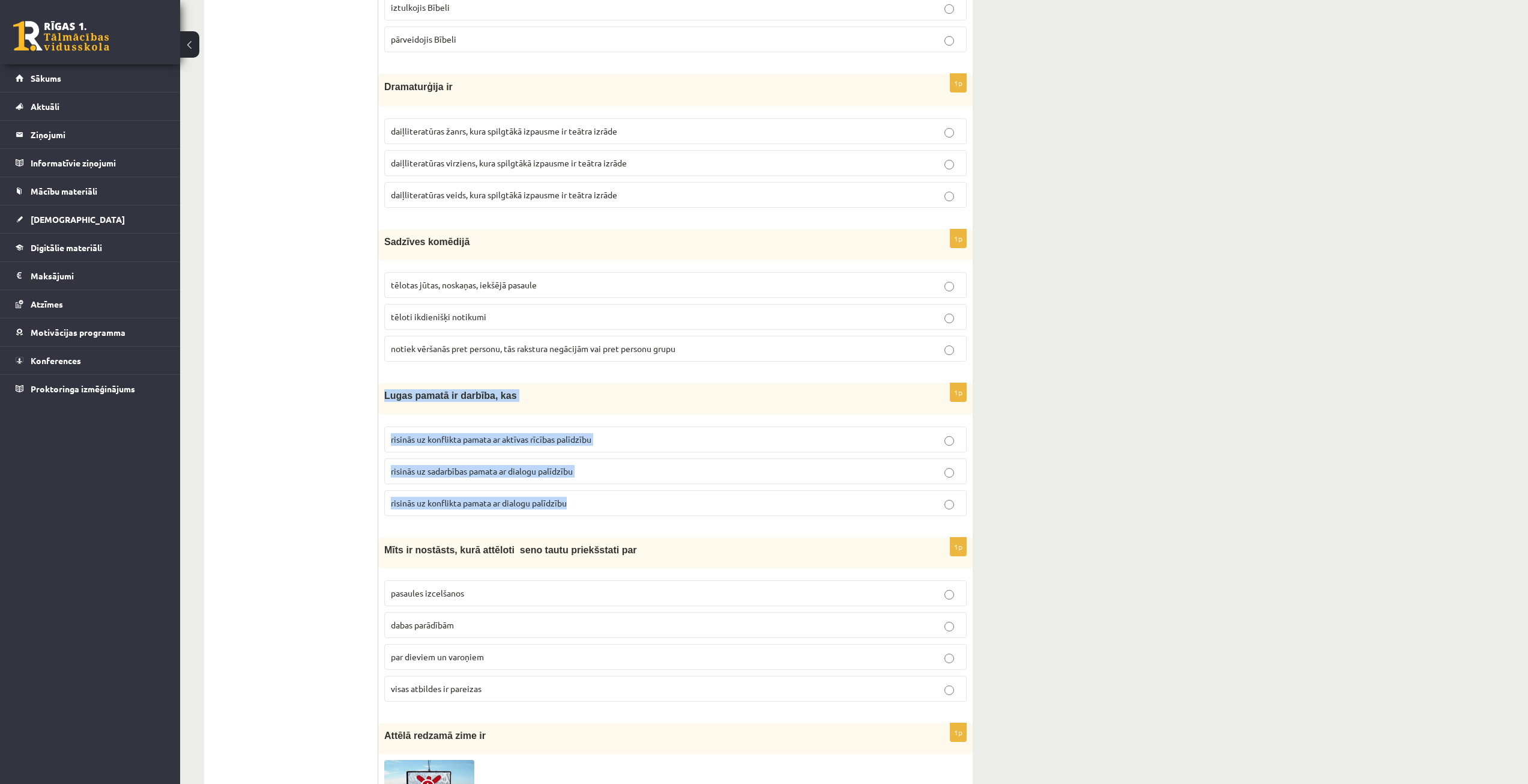
drag, startPoint x: 380, startPoint y: 394, endPoint x: 588, endPoint y: 506, distance: 236.2
click at [588, 506] on div "1p Lugas pamatā ir darbība, kas risinās uz konflikta pamata ar aktīvas rīcības …" at bounding box center [675, 454] width 595 height 142
click at [586, 512] on label "risinās uz konflikta pamata ar dialogu palīdzību" at bounding box center [676, 503] width 582 height 26
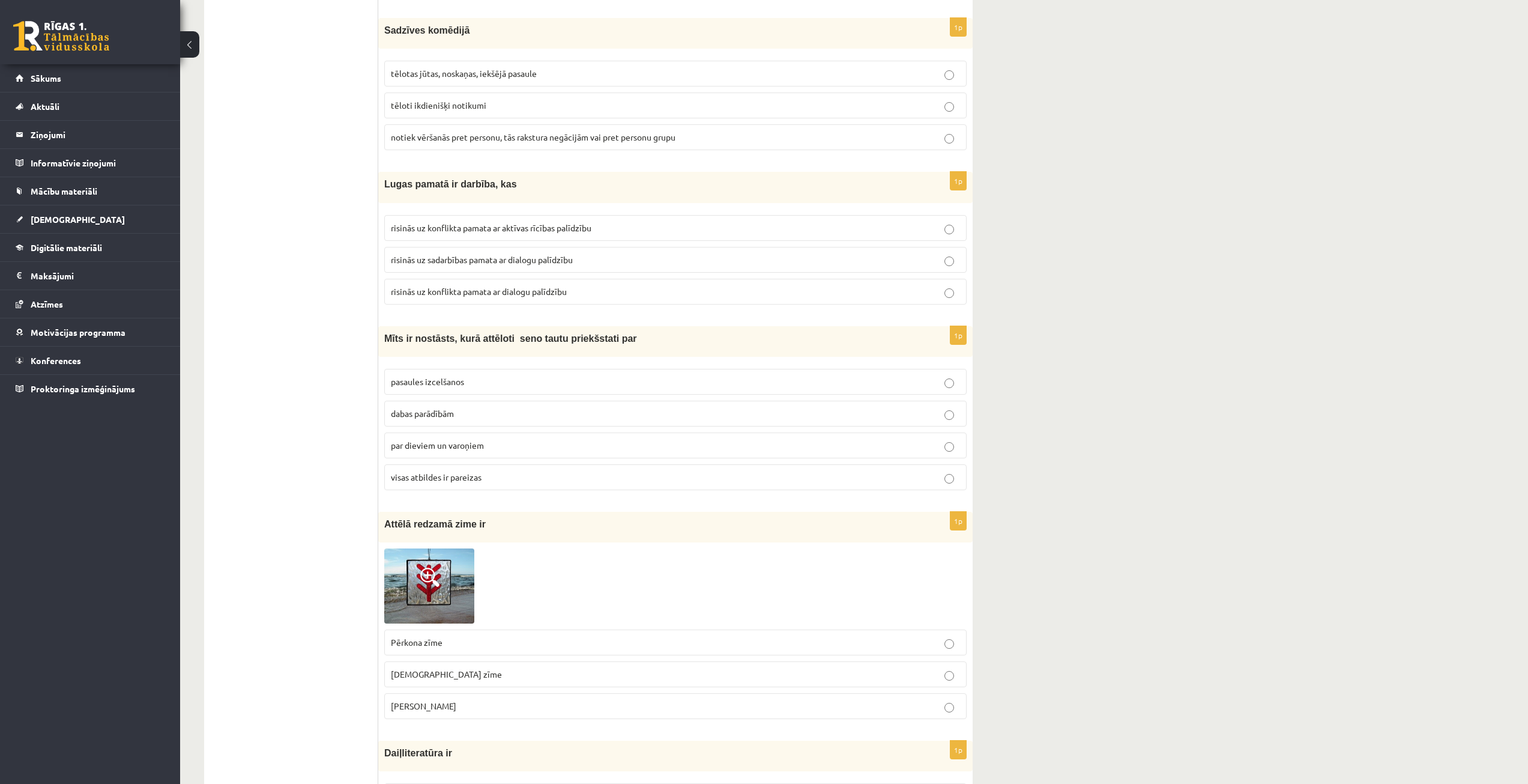
scroll to position [2882, 0]
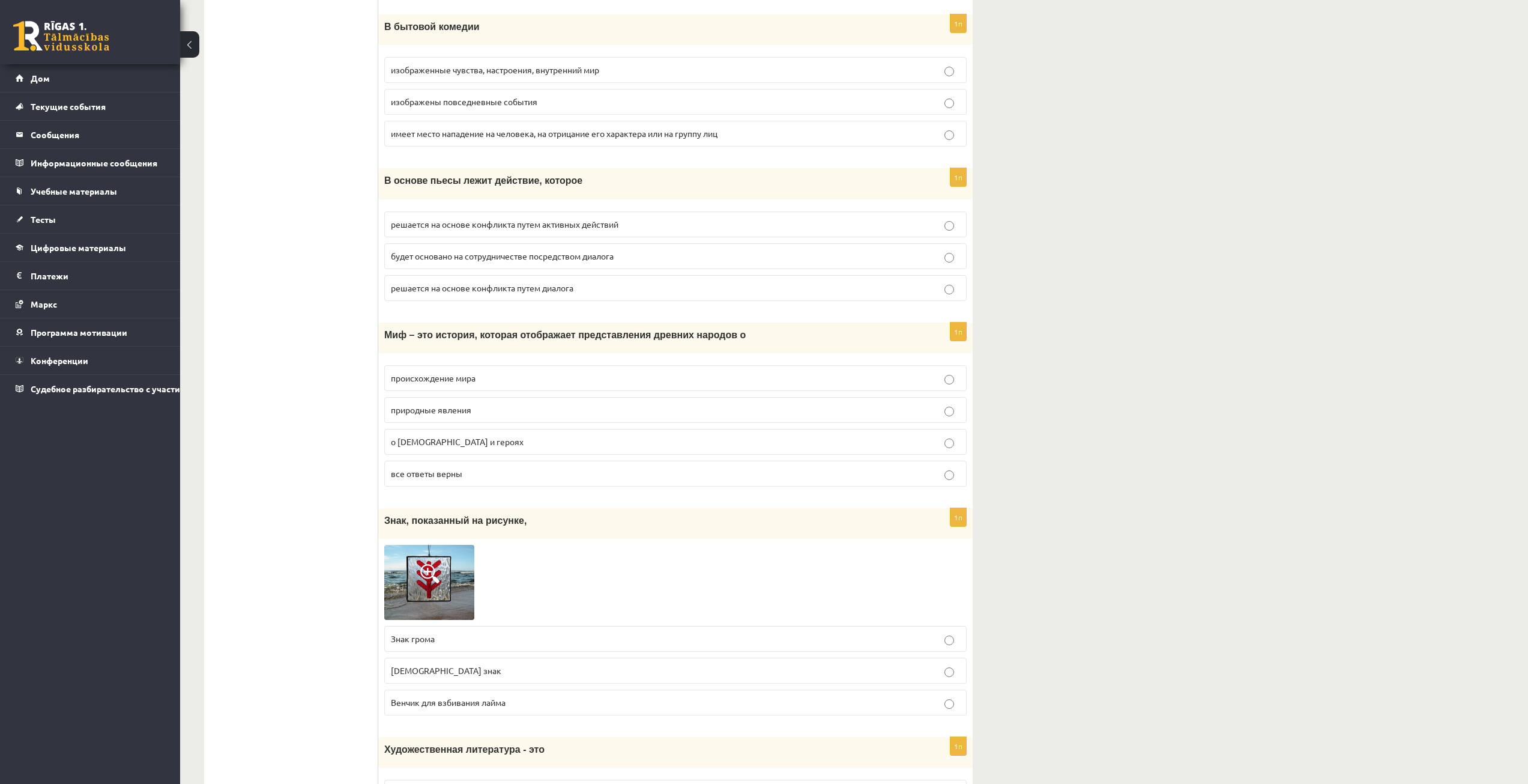
click at [469, 381] on font "происхождение мира" at bounding box center [433, 378] width 85 height 11
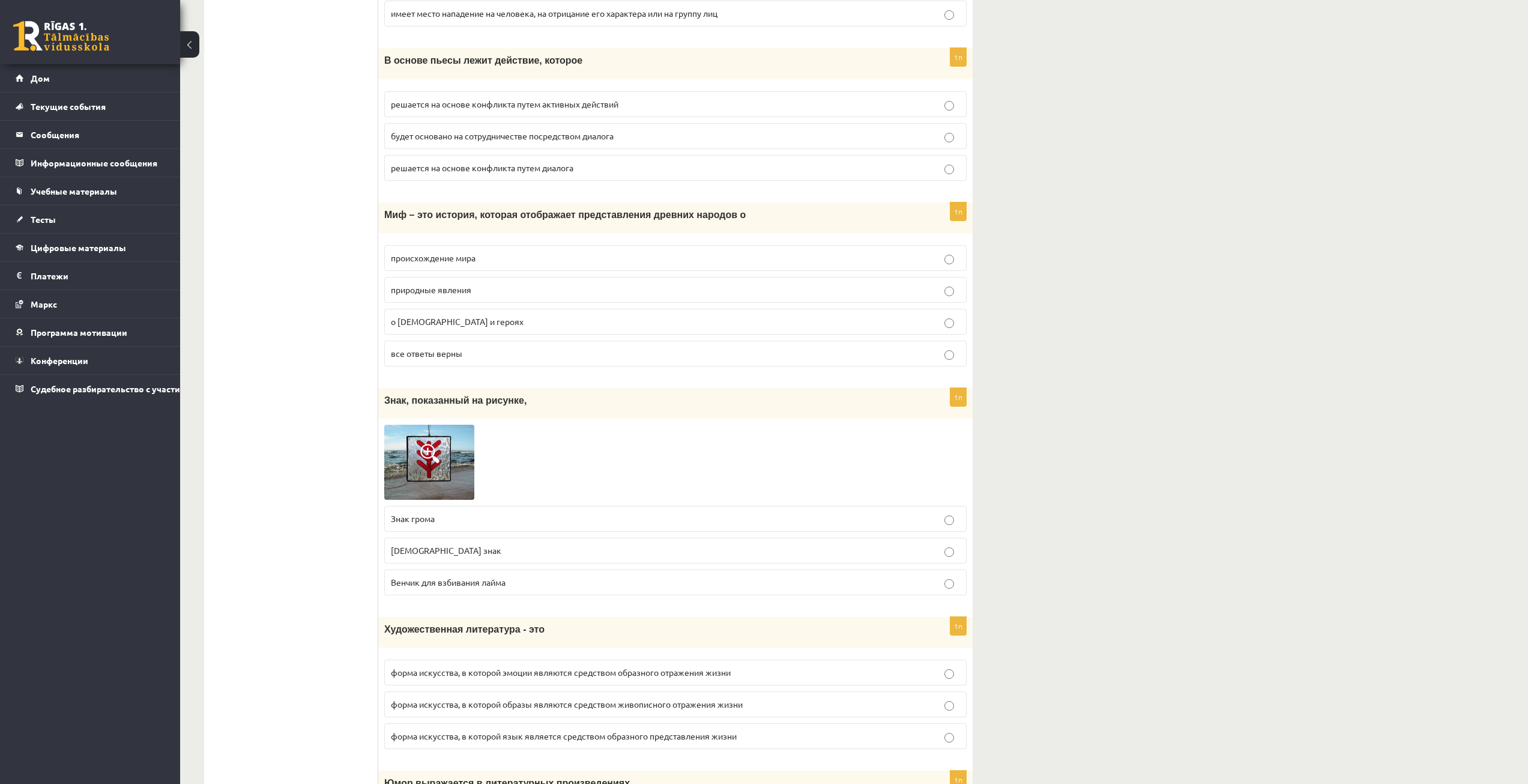
scroll to position [3062, 0]
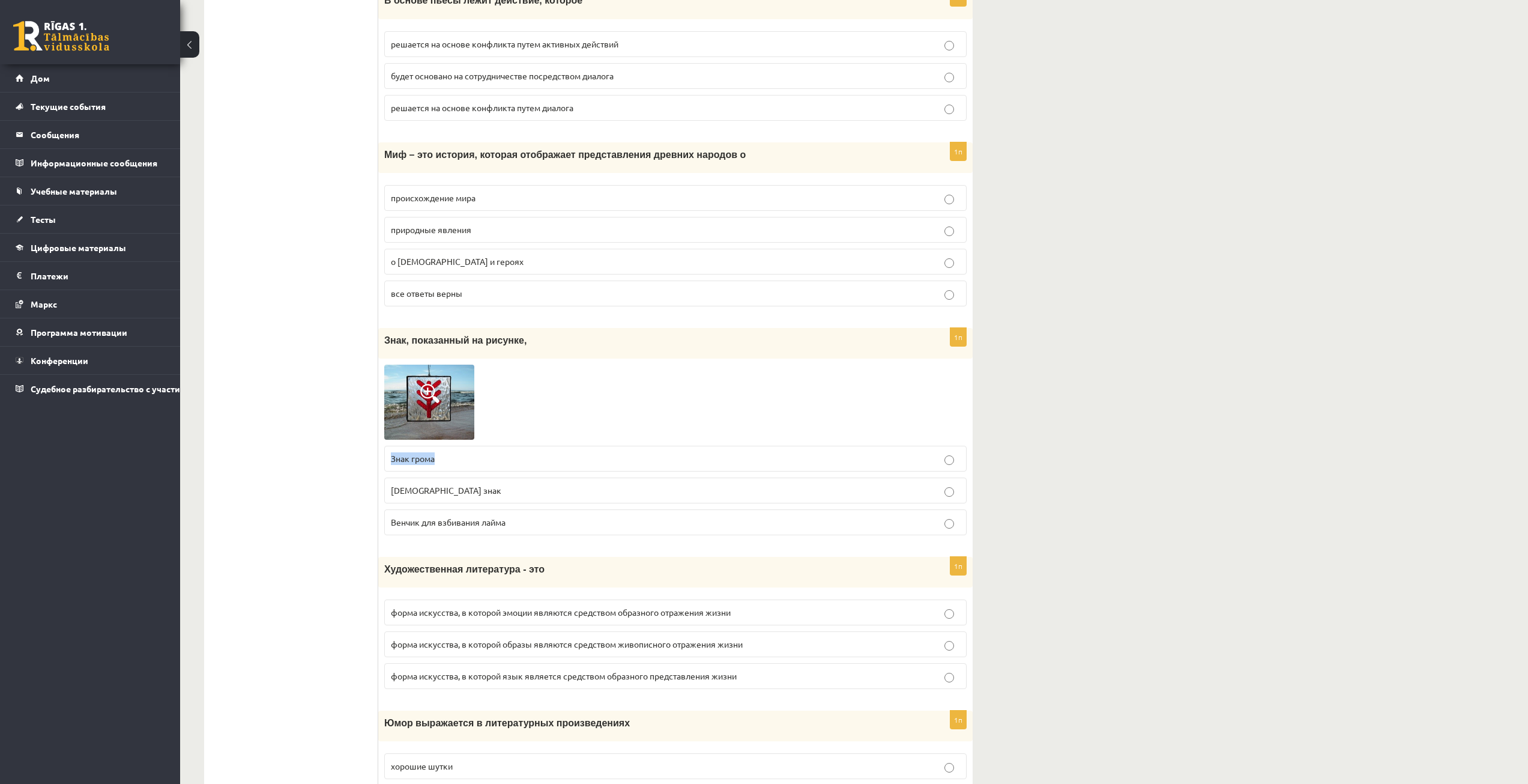
drag, startPoint x: 382, startPoint y: 462, endPoint x: 433, endPoint y: 459, distance: 51.1
click at [433, 459] on div "1п Знак, показанный на рисунке, Знак грома Божий знак Венчик для взбивания лайма" at bounding box center [675, 436] width 595 height 217
drag, startPoint x: 385, startPoint y: 487, endPoint x: 436, endPoint y: 489, distance: 51.0
click at [436, 489] on div "1п Знак, показанный на рисунке, Знак грома Божий знак Венчик для взбивания лайма" at bounding box center [675, 436] width 595 height 217
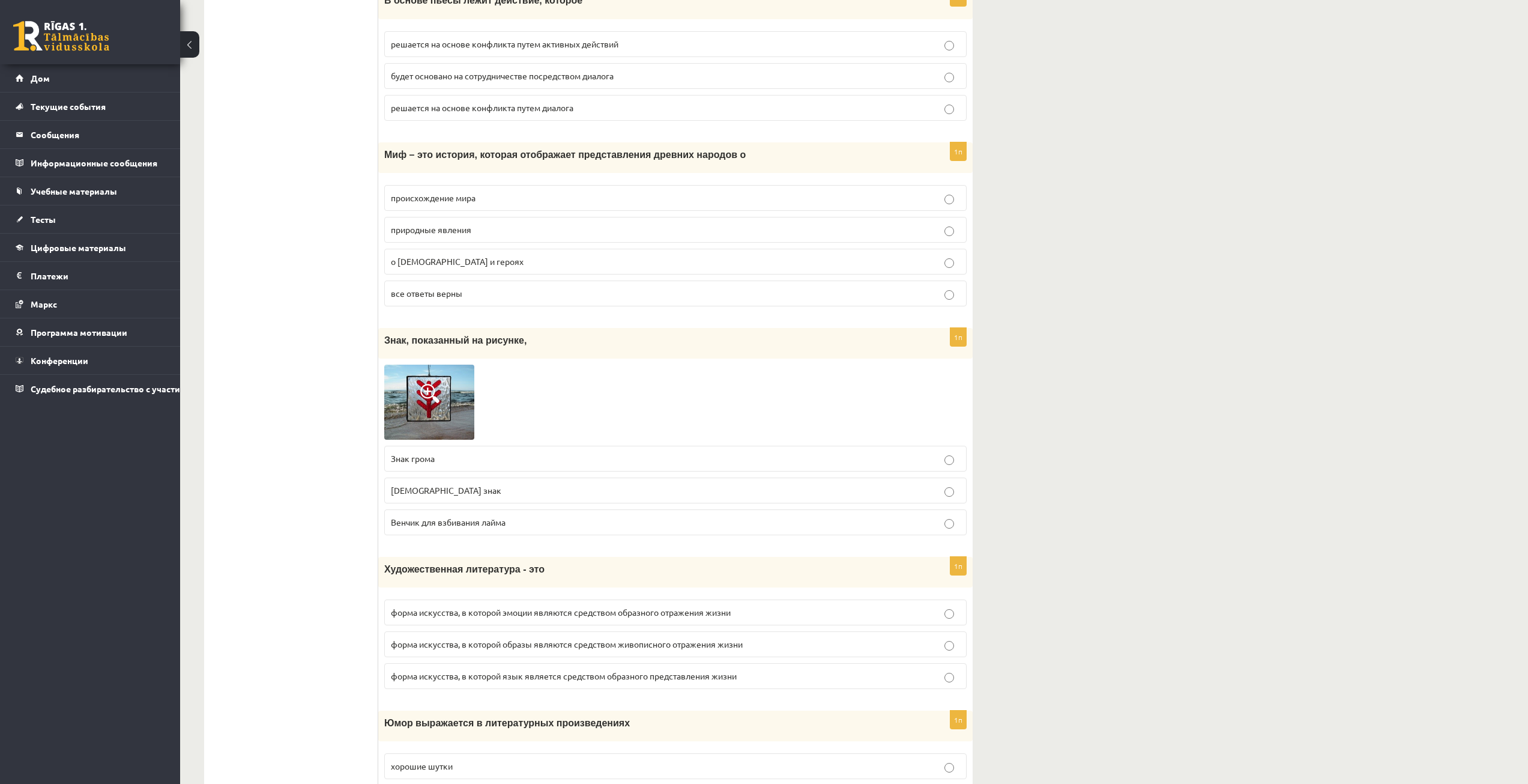
click at [516, 525] on p "Венчик для взбивания лайма" at bounding box center [676, 523] width 569 height 13
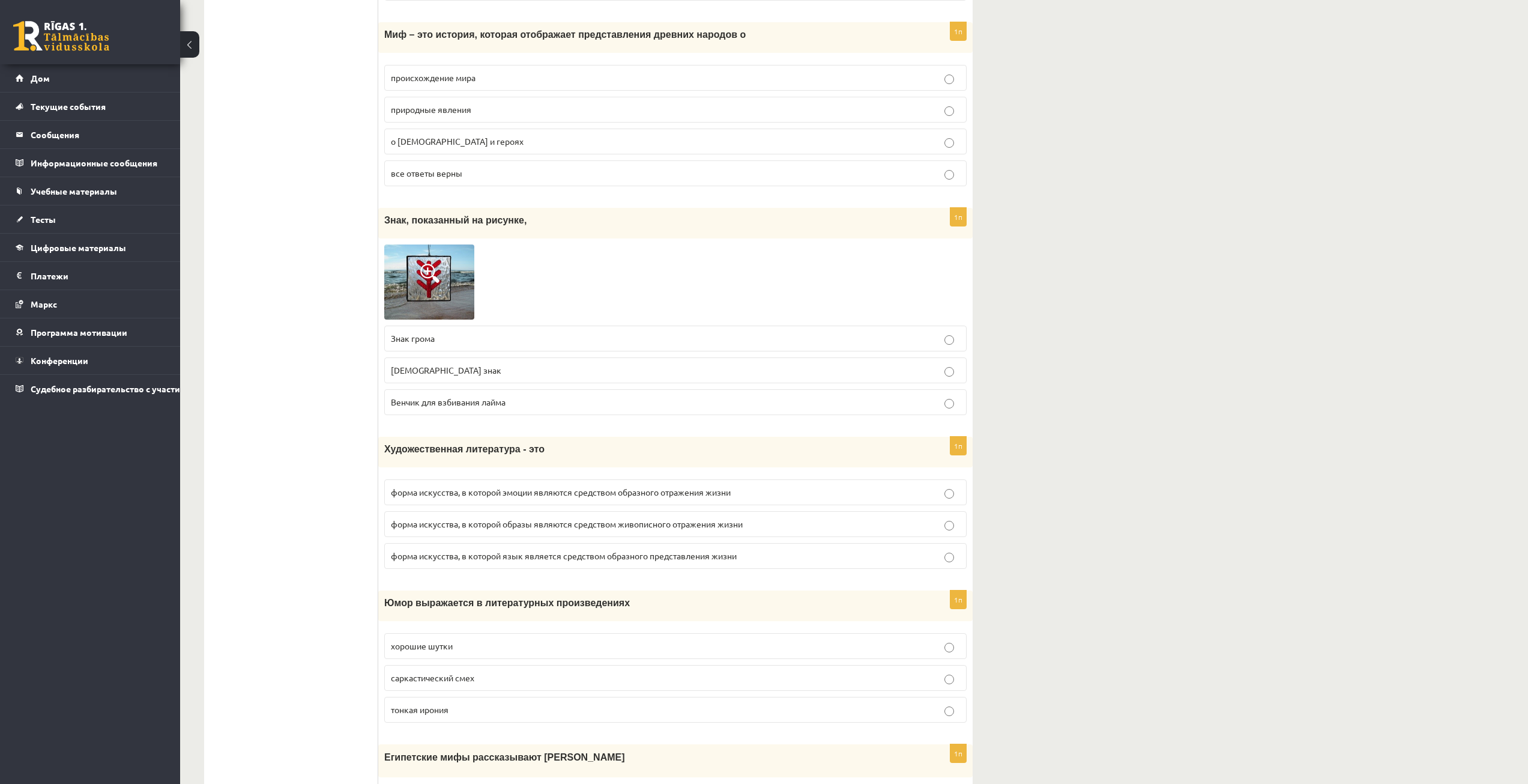
scroll to position [3242, 0]
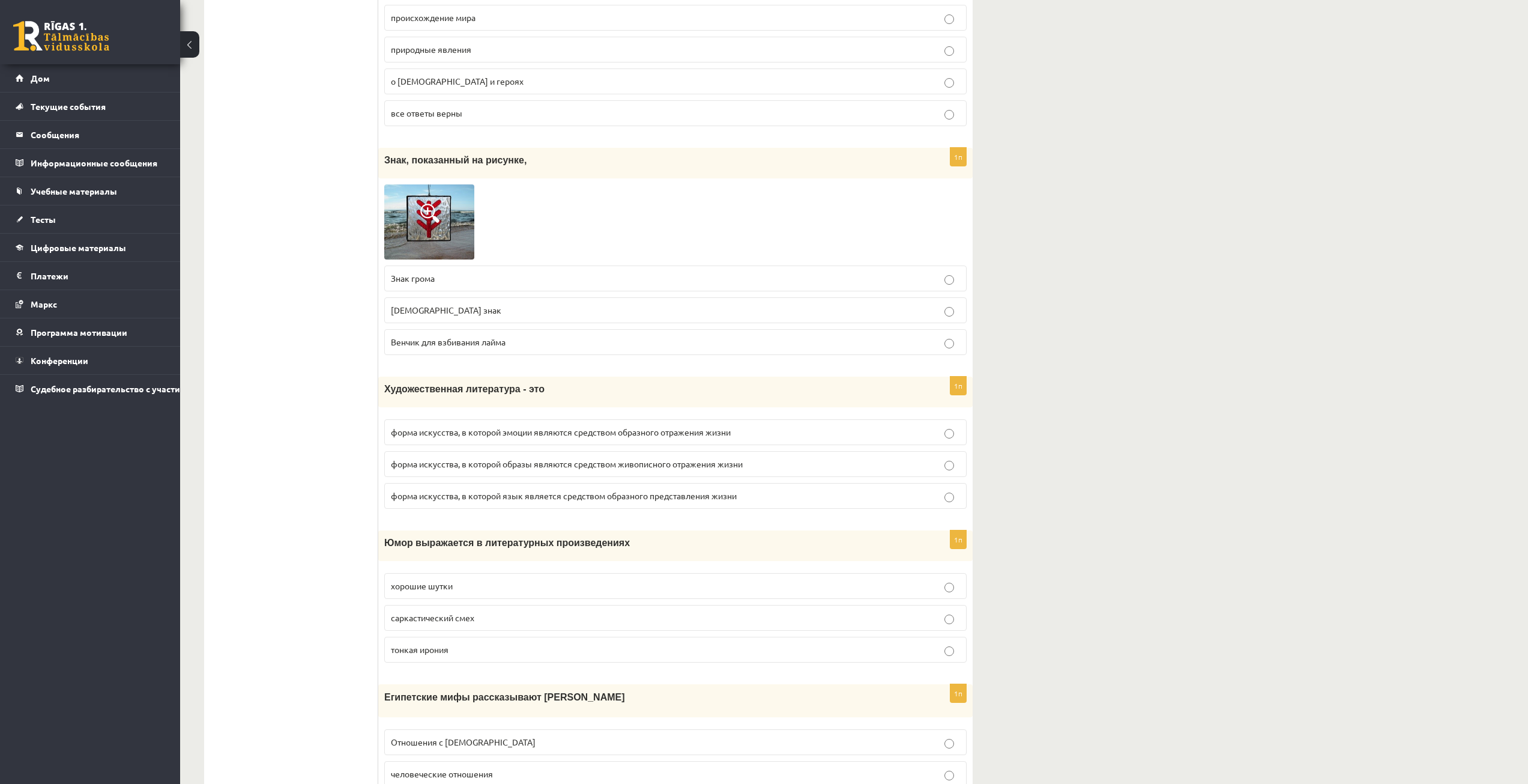
click at [477, 652] on p "тонкая ирония" at bounding box center [676, 650] width 569 height 13
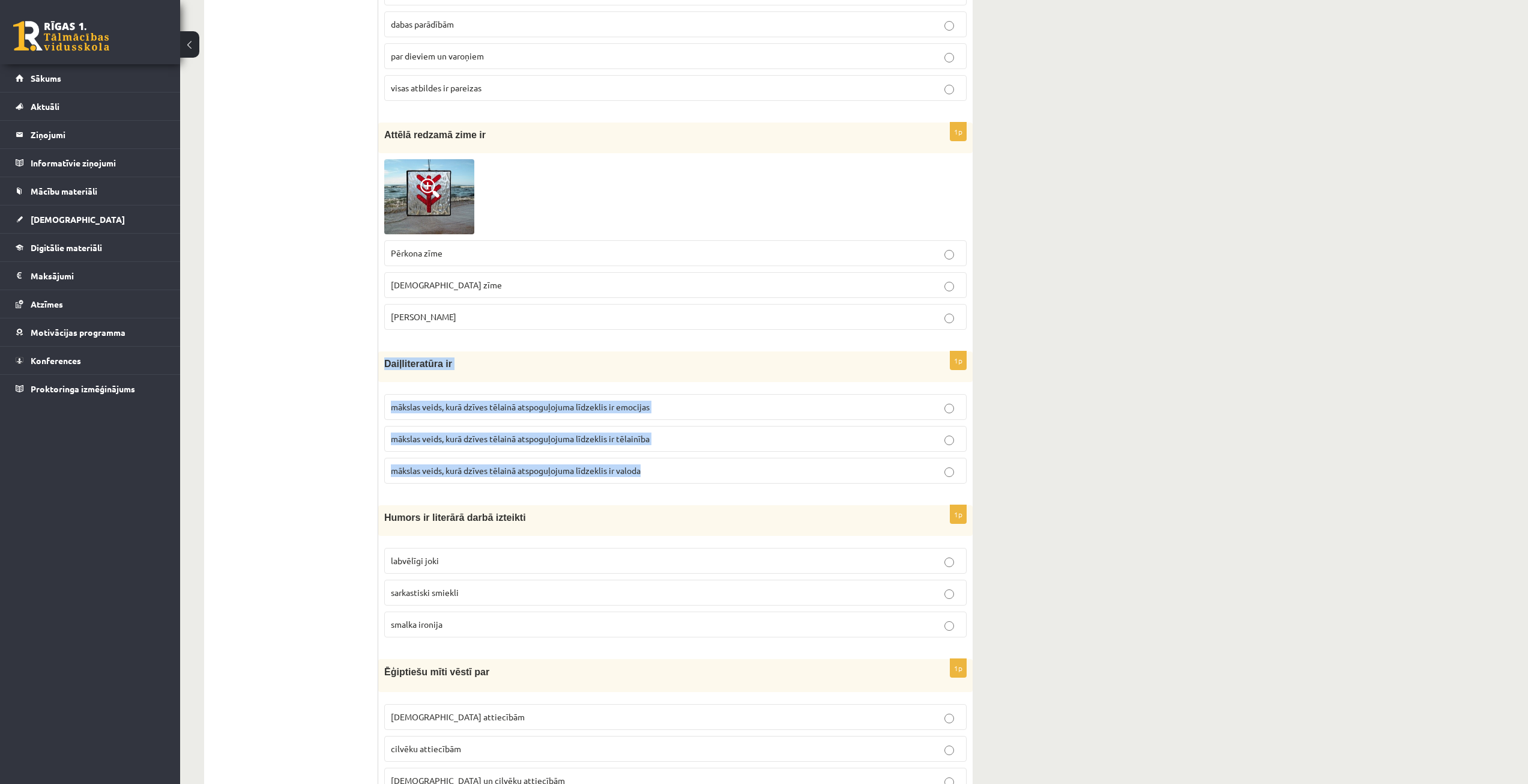
drag, startPoint x: 383, startPoint y: 357, endPoint x: 669, endPoint y: 455, distance: 302.3
click at [669, 455] on div "1p Daiļliteratūra ir mākslas veids, kurā dzīves tēlainā atspoguļojuma līdzeklis…" at bounding box center [675, 422] width 595 height 142
click at [906, 474] on p "mākslas veids, kurā dzīves tēlainā atspoguļojuma līdzeklis ir valoda" at bounding box center [676, 470] width 569 height 13
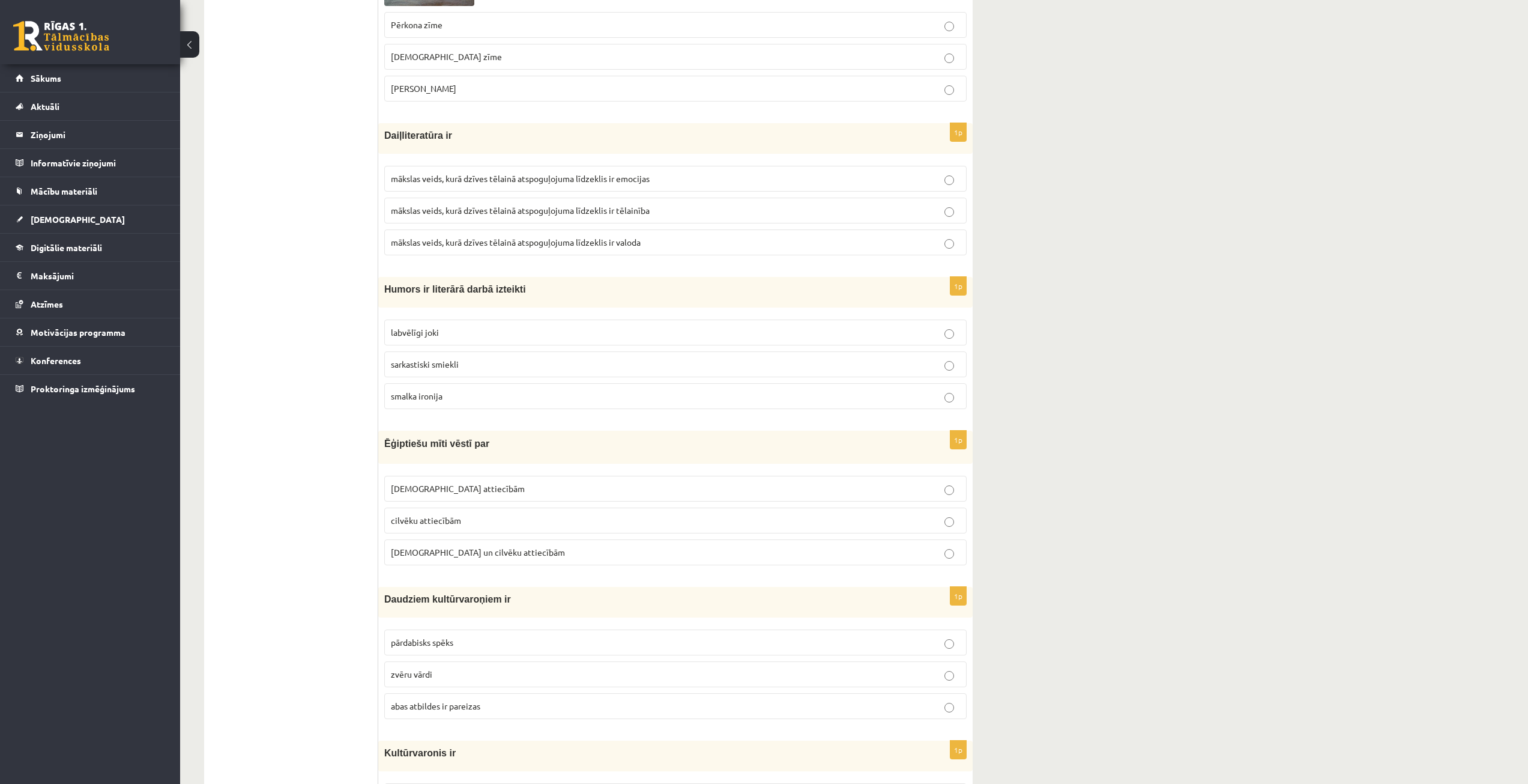
scroll to position [3482, 0]
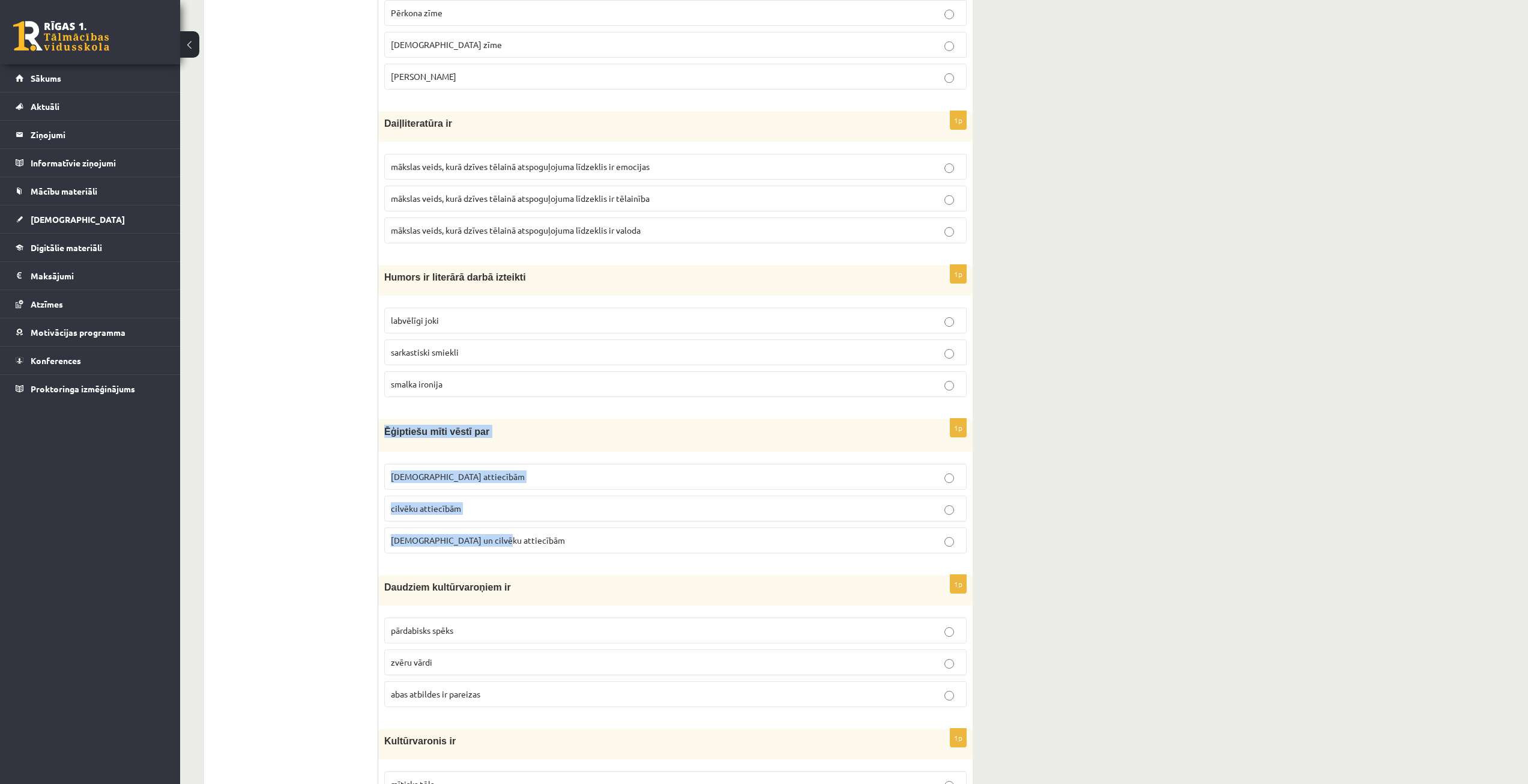
drag, startPoint x: 385, startPoint y: 430, endPoint x: 522, endPoint y: 531, distance: 170.2
click at [522, 531] on div "1p Ēģiptiešu mīti vēstī par Dievu attiecībām cilvēku attiecībām Dievu un cilvēk…" at bounding box center [675, 490] width 595 height 144
click at [504, 441] on div "Ēģiptiešu mīti vēstī par" at bounding box center [675, 434] width 595 height 33
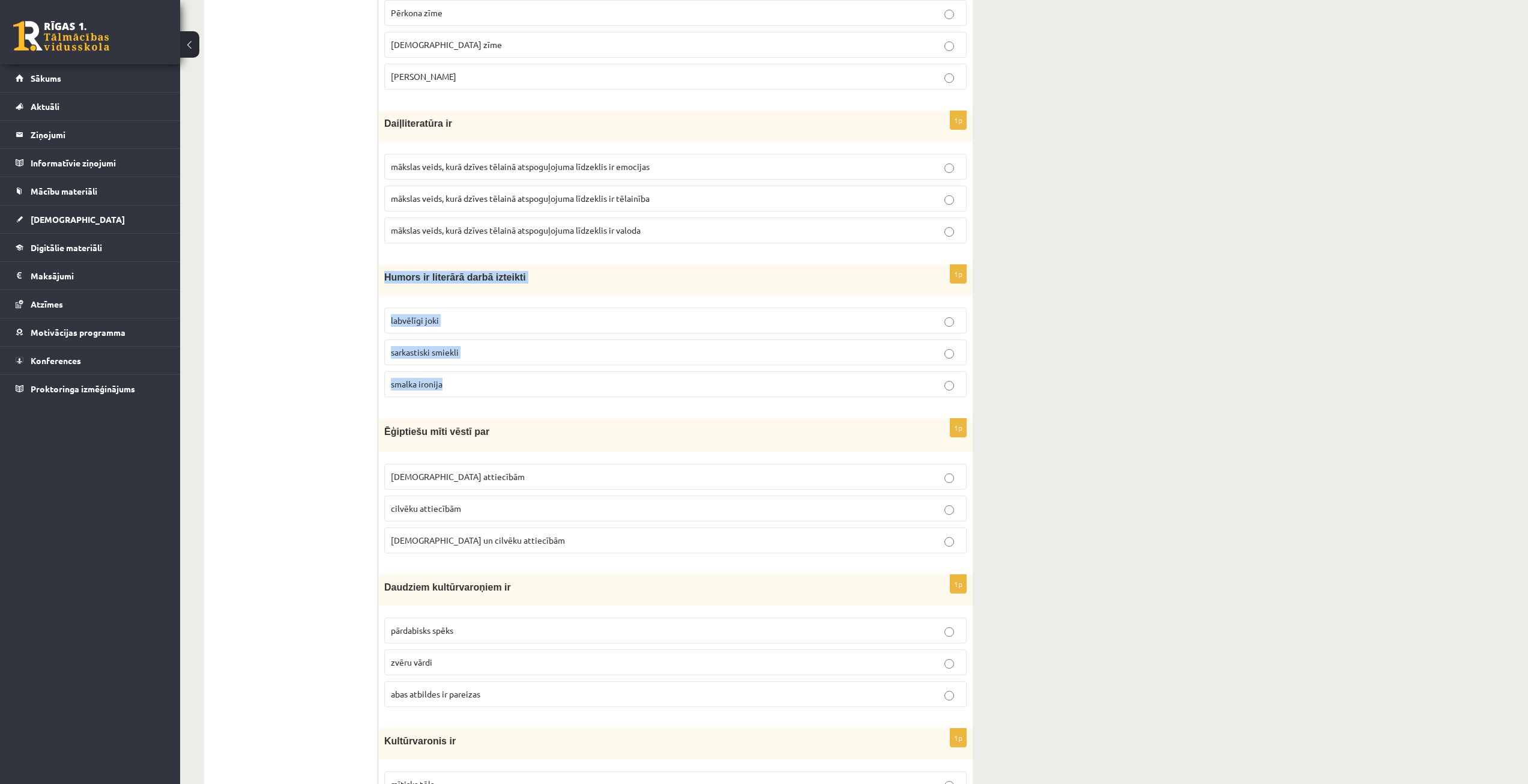
drag, startPoint x: 383, startPoint y: 276, endPoint x: 473, endPoint y: 384, distance: 140.6
click at [473, 384] on div "1p Humors ir literārā darbā izteikti labvēlīgi joki sarkastiski smiekli smalka …" at bounding box center [675, 336] width 595 height 142
click at [437, 388] on span "smalka ironija" at bounding box center [416, 384] width 51 height 11
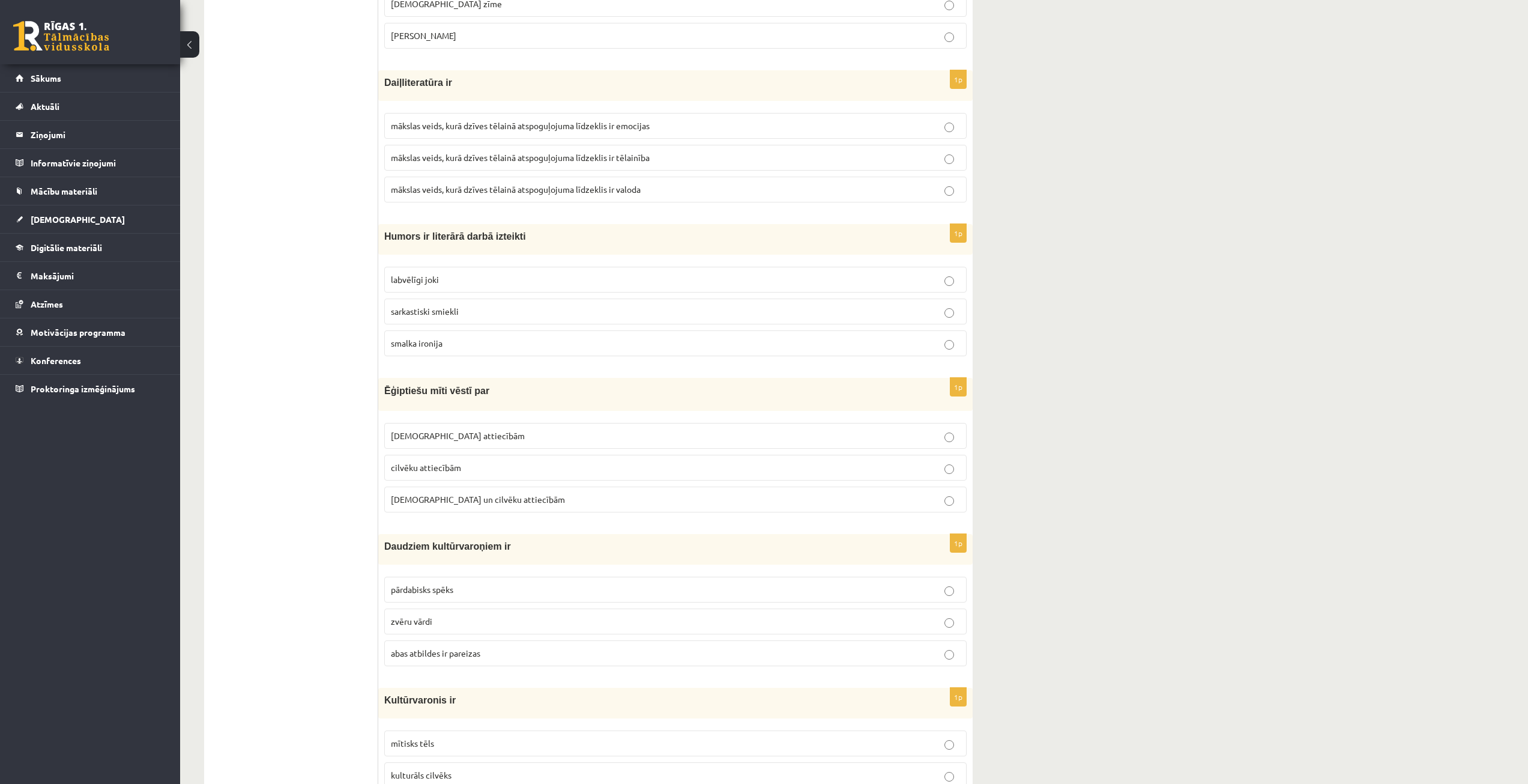
scroll to position [3543, 0]
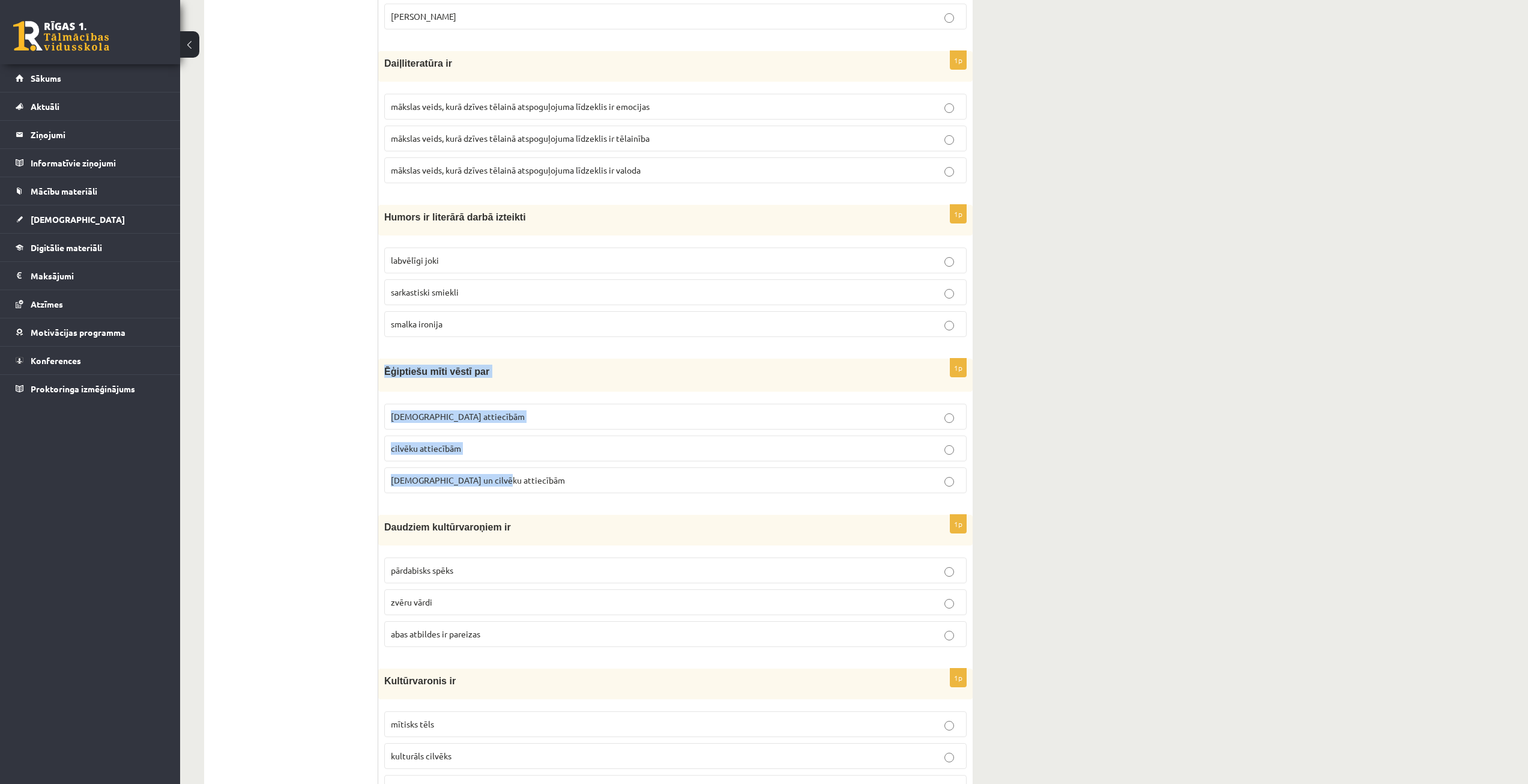
drag, startPoint x: 383, startPoint y: 366, endPoint x: 528, endPoint y: 474, distance: 180.8
click at [528, 474] on div "1p Ēģiptiešu mīti vēstī par Dievu attiecībām cilvēku attiecībām Dievu un cilvēk…" at bounding box center [675, 430] width 595 height 144
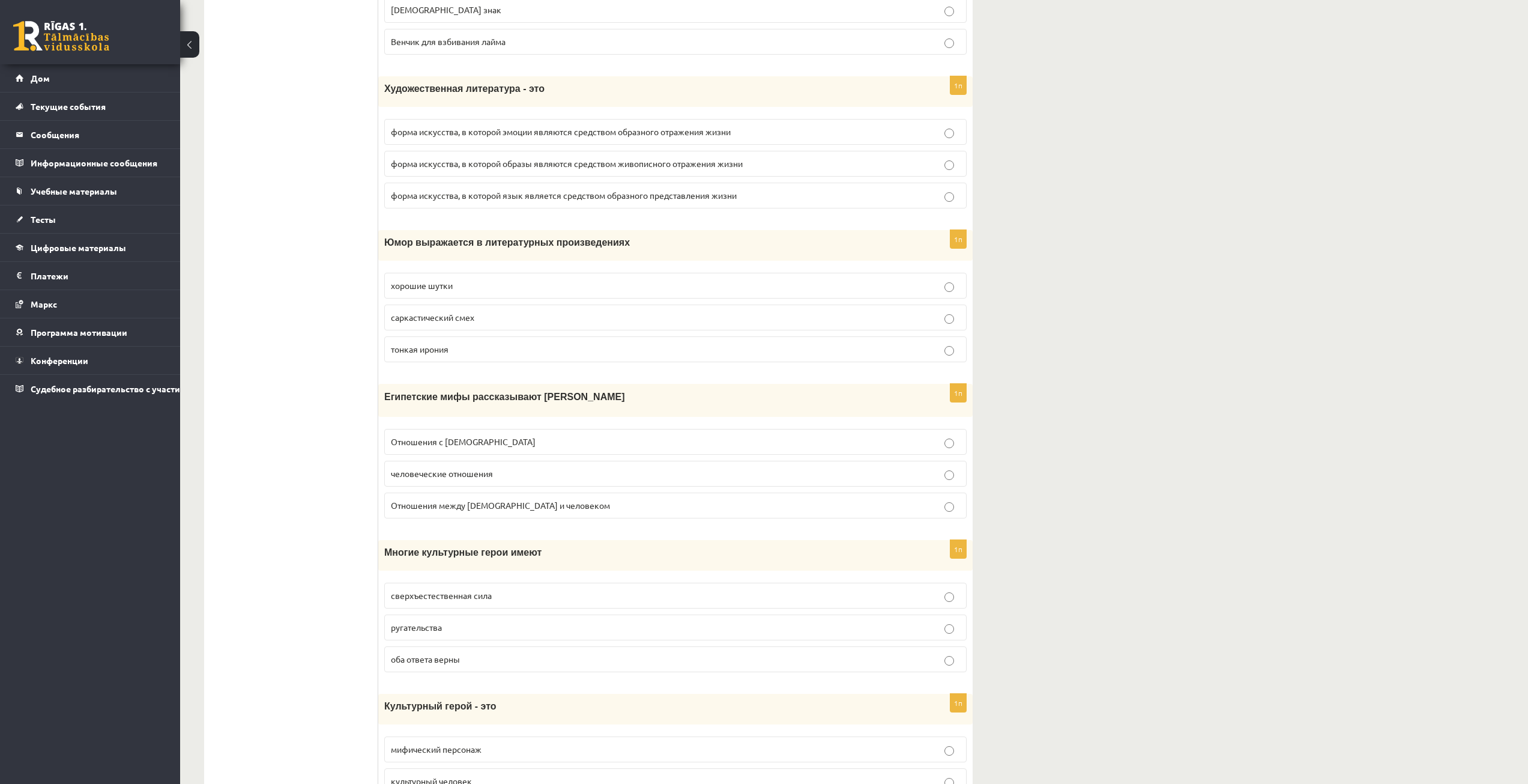
click at [576, 503] on p "Отношения между Богом и человеком" at bounding box center [676, 506] width 569 height 13
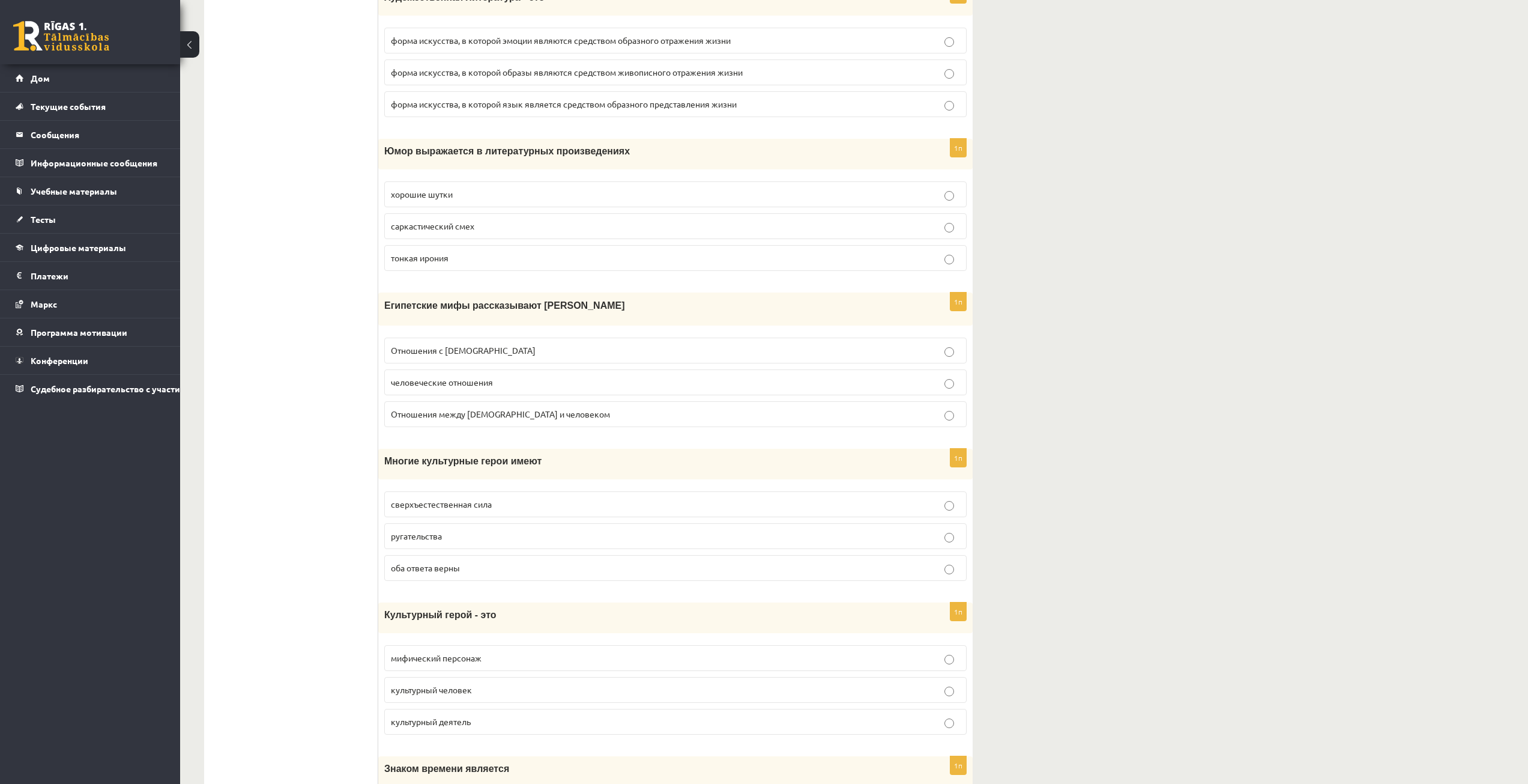
scroll to position [3662, 0]
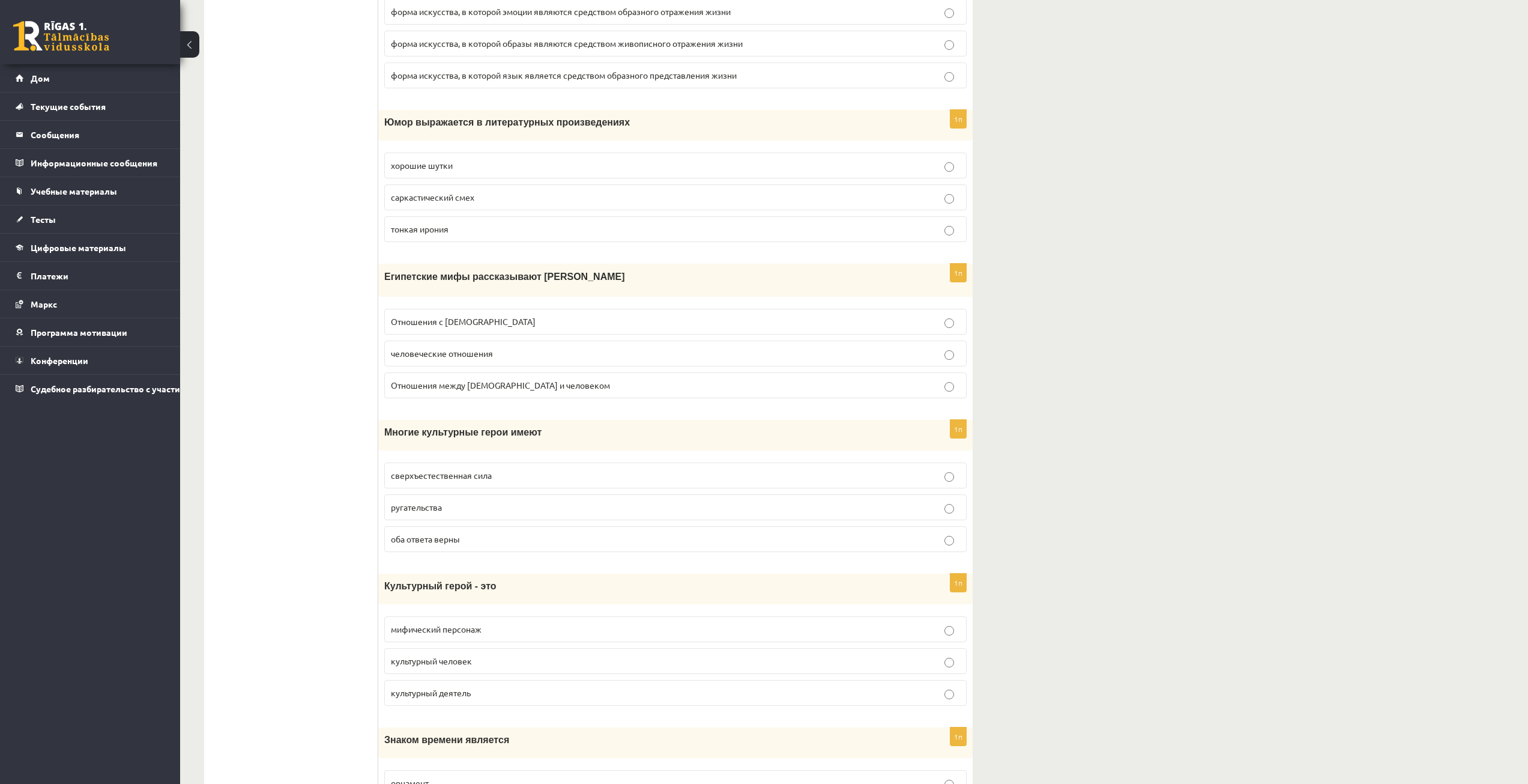
click at [498, 504] on p "ругательства" at bounding box center [676, 508] width 569 height 13
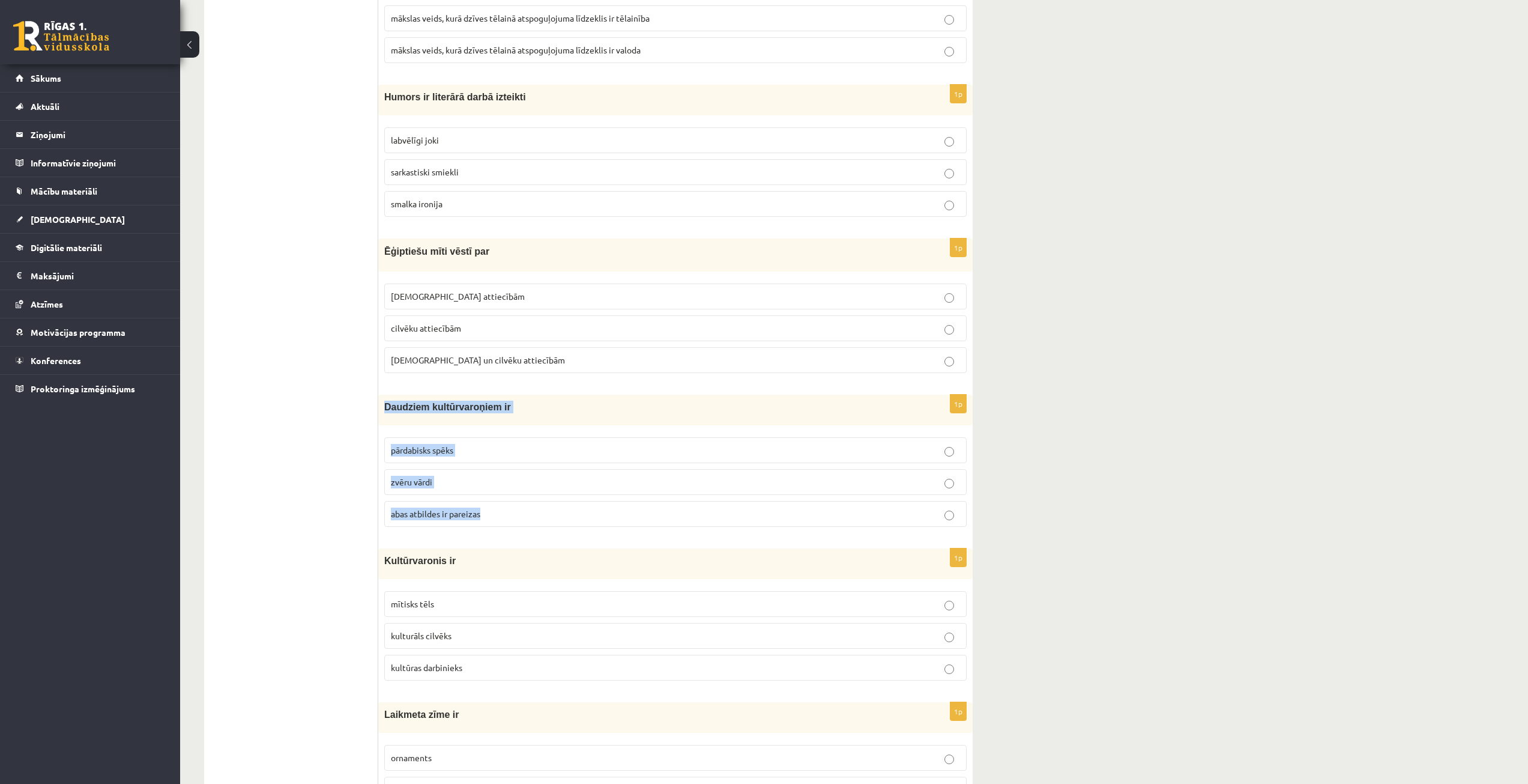
drag, startPoint x: 380, startPoint y: 407, endPoint x: 491, endPoint y: 503, distance: 146.8
click at [491, 503] on div "1p Daudziem kultūrvaroņiem ir pārdabisks spēks zvēru vārdi abas atbildes ir par…" at bounding box center [675, 466] width 595 height 142
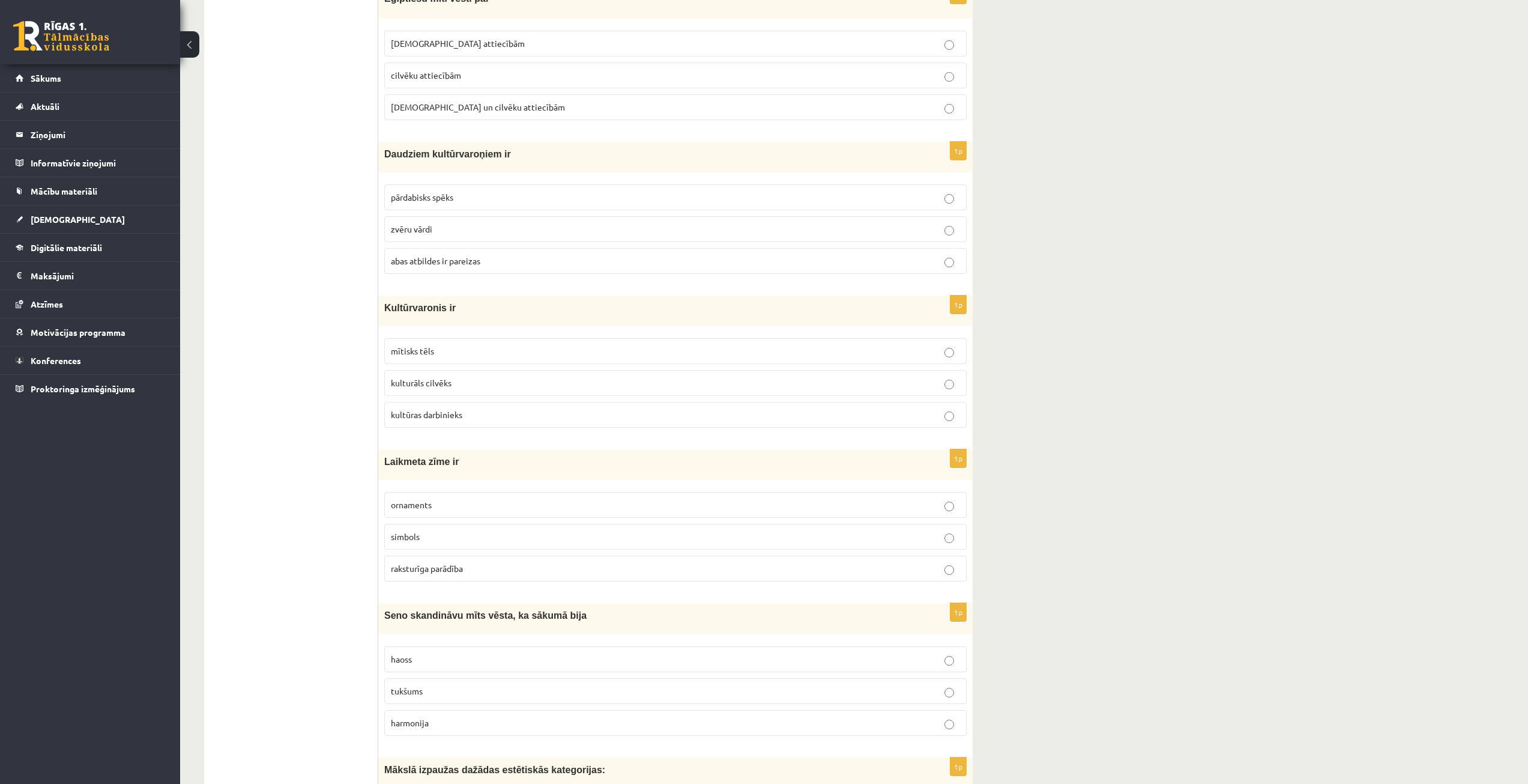
scroll to position [3843, 0]
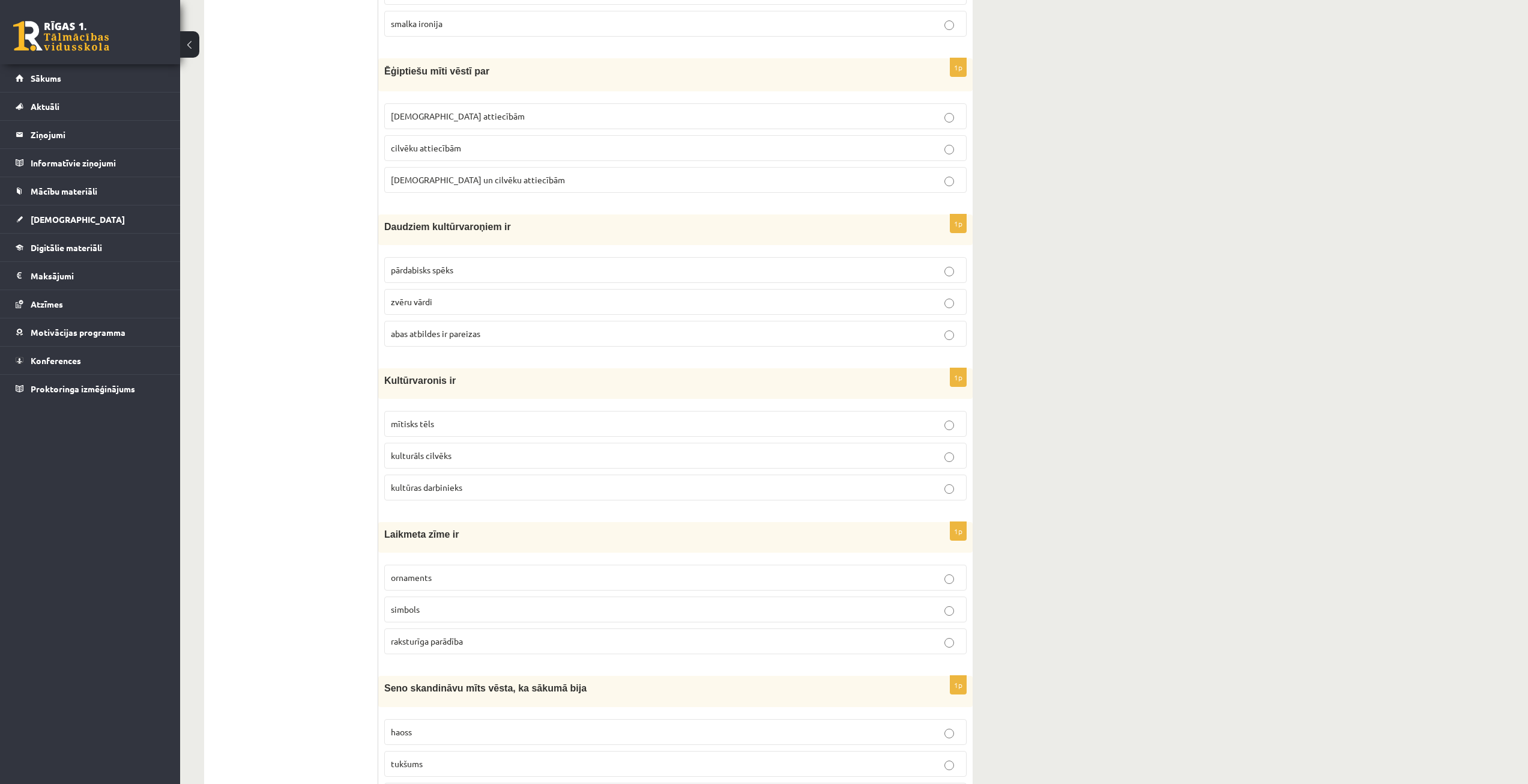
click at [450, 273] on span "pārdabisks spēks" at bounding box center [422, 270] width 63 height 11
drag, startPoint x: 1103, startPoint y: 291, endPoint x: 1067, endPoint y: 277, distance: 38.6
click at [394, 232] on p "Daudziem kultūrvaroņiem ir" at bounding box center [646, 227] width 523 height 13
click at [580, 427] on p "mītisks tēls" at bounding box center [676, 424] width 569 height 13
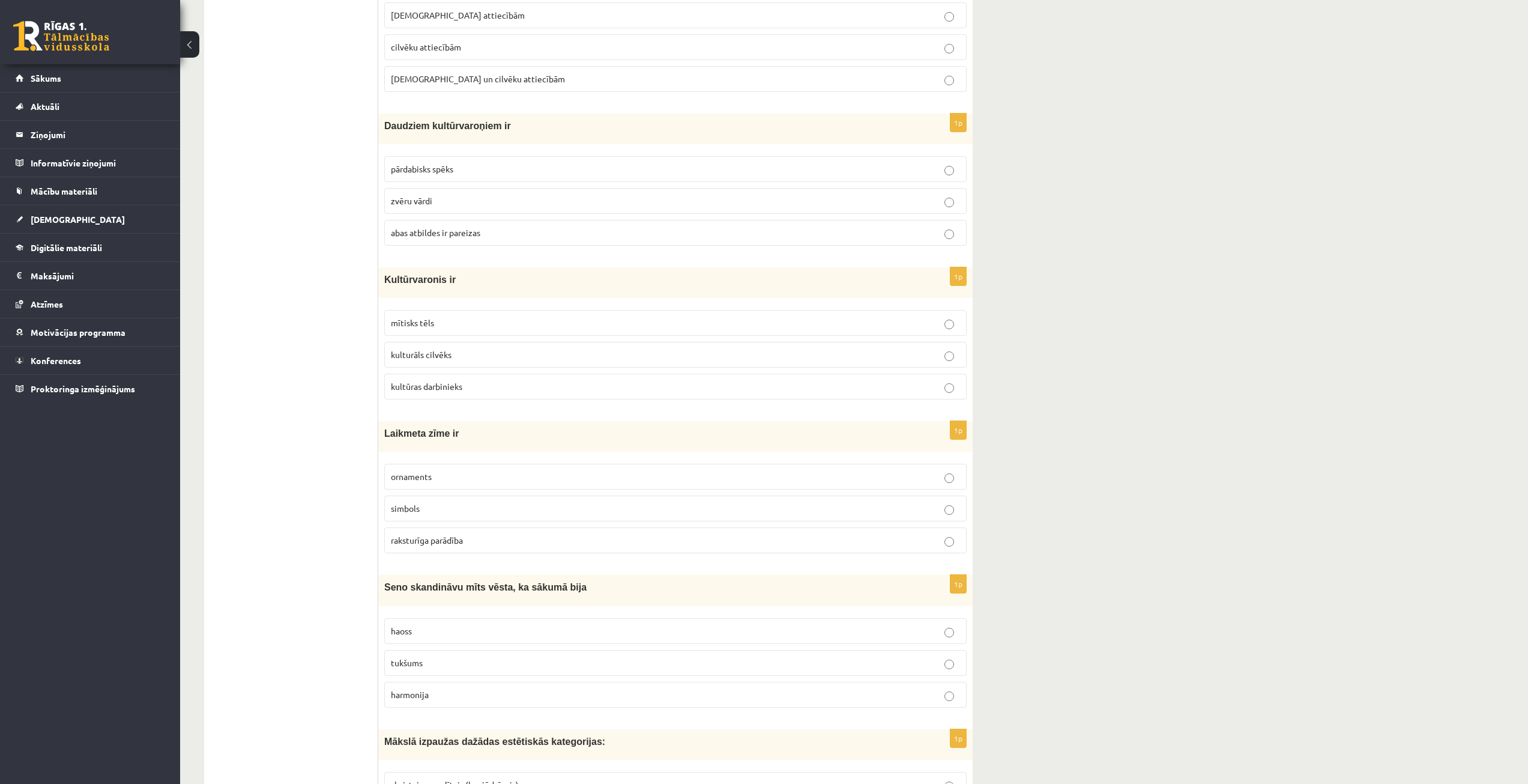
scroll to position [3963, 0]
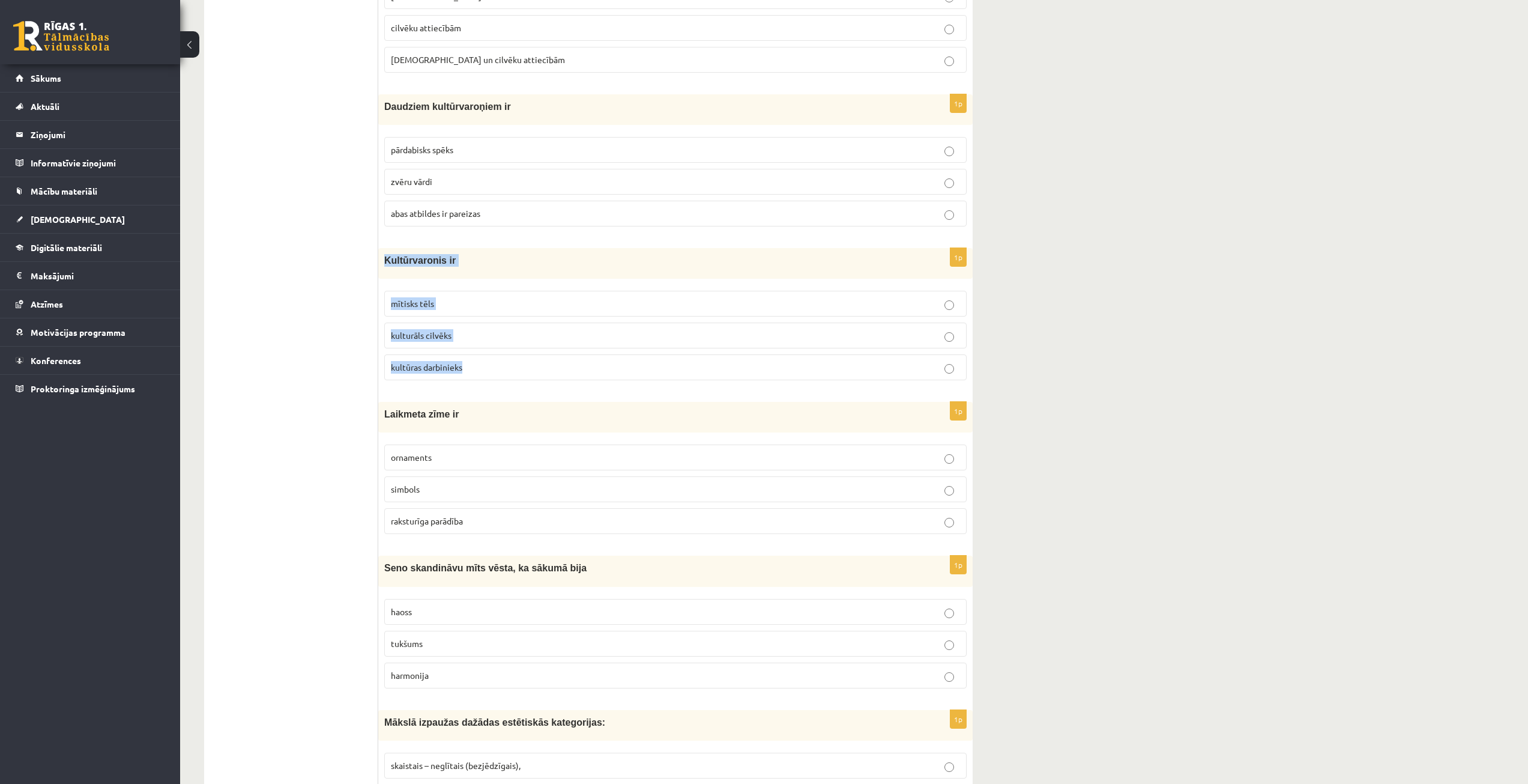
drag, startPoint x: 385, startPoint y: 258, endPoint x: 499, endPoint y: 361, distance: 153.6
click at [499, 361] on div "1p Kultūrvaronis ir mītisks tēls kulturāls cilvēks kultūras darbinieks" at bounding box center [675, 319] width 595 height 142
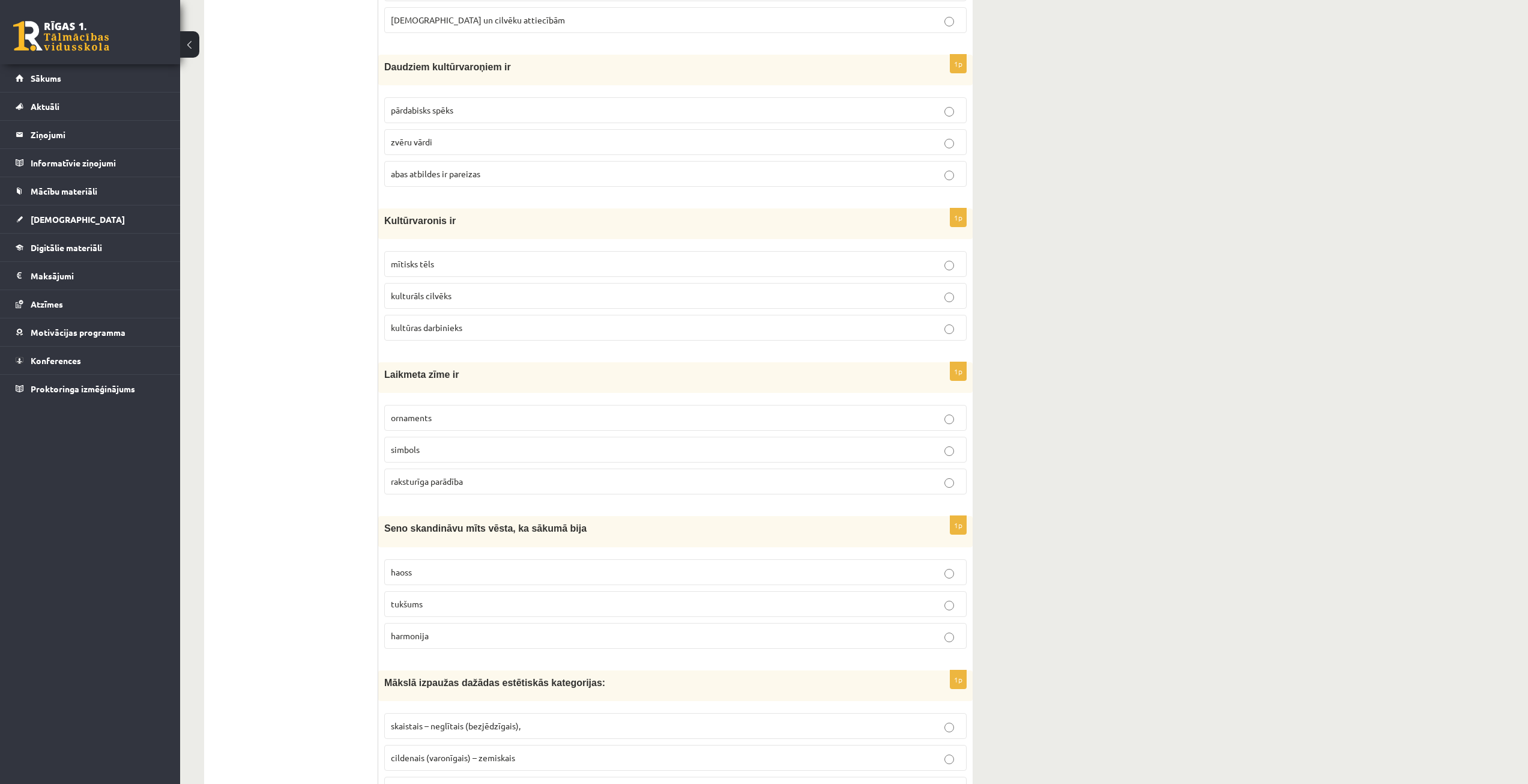
scroll to position [4023, 0]
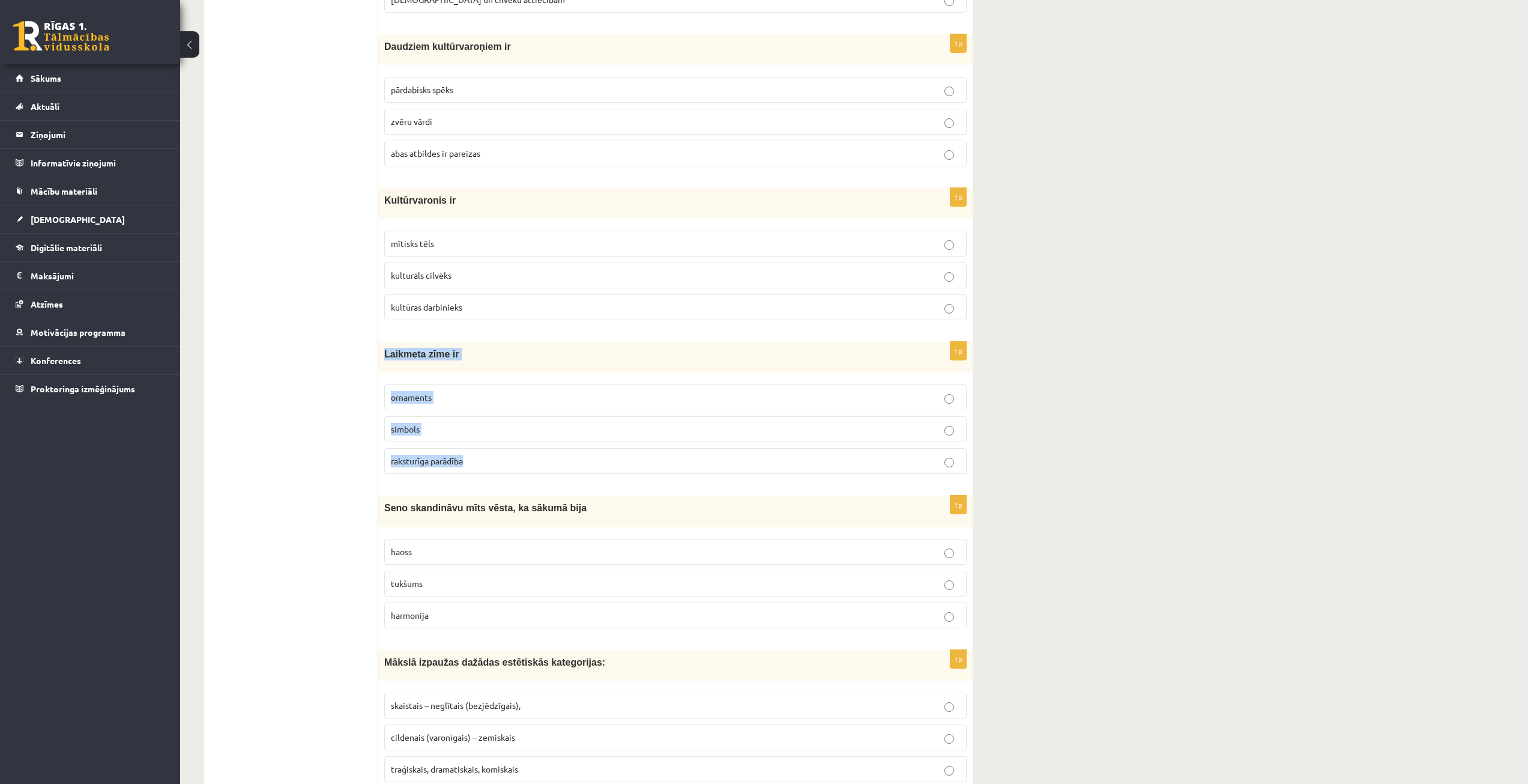
drag, startPoint x: 385, startPoint y: 351, endPoint x: 501, endPoint y: 453, distance: 154.5
click at [501, 453] on div "1p Laikmeta zīme ir ornaments simbols raksturīga parādība" at bounding box center [675, 413] width 595 height 142
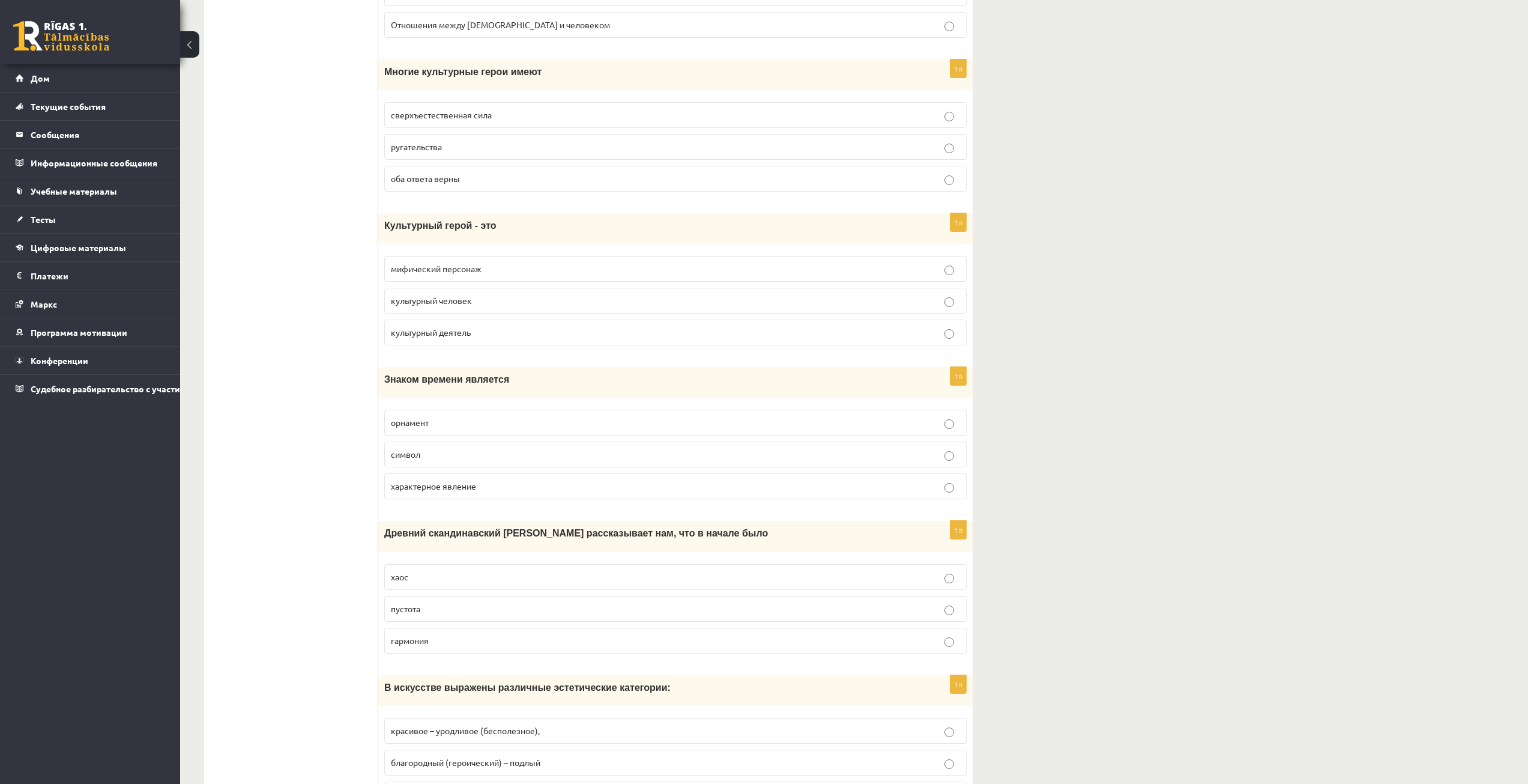
click at [442, 423] on p "орнамент" at bounding box center [676, 423] width 569 height 13
click at [699, 490] on p "характерное явление" at bounding box center [676, 486] width 569 height 13
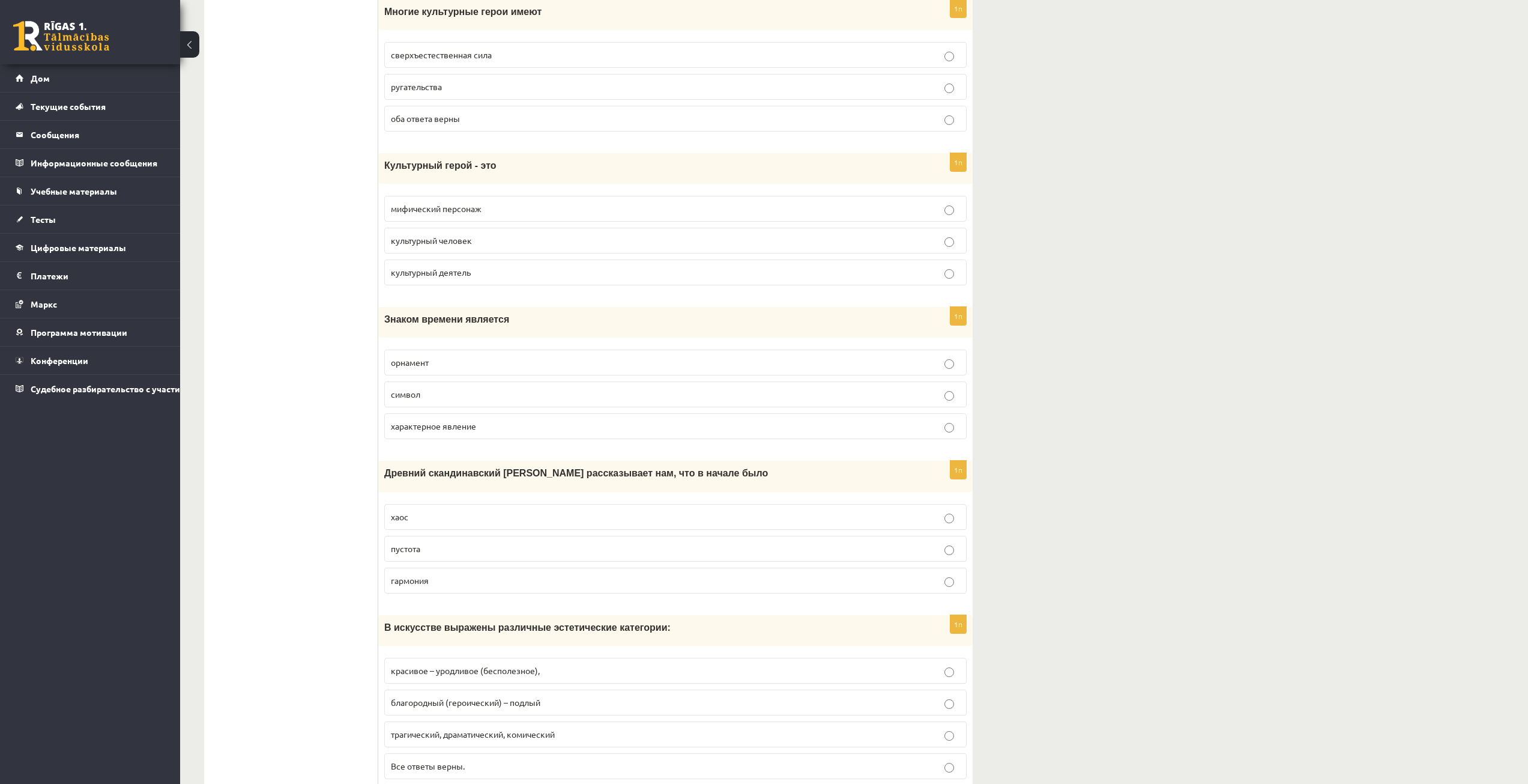
click at [705, 387] on label "символ" at bounding box center [676, 395] width 582 height 26
click at [708, 431] on p "характерное явление" at bounding box center [676, 427] width 569 height 13
click at [727, 366] on p "орнамент" at bounding box center [676, 363] width 569 height 13
click at [725, 402] on label "символ" at bounding box center [676, 395] width 582 height 26
click at [725, 436] on label "характерное явление" at bounding box center [676, 427] width 582 height 26
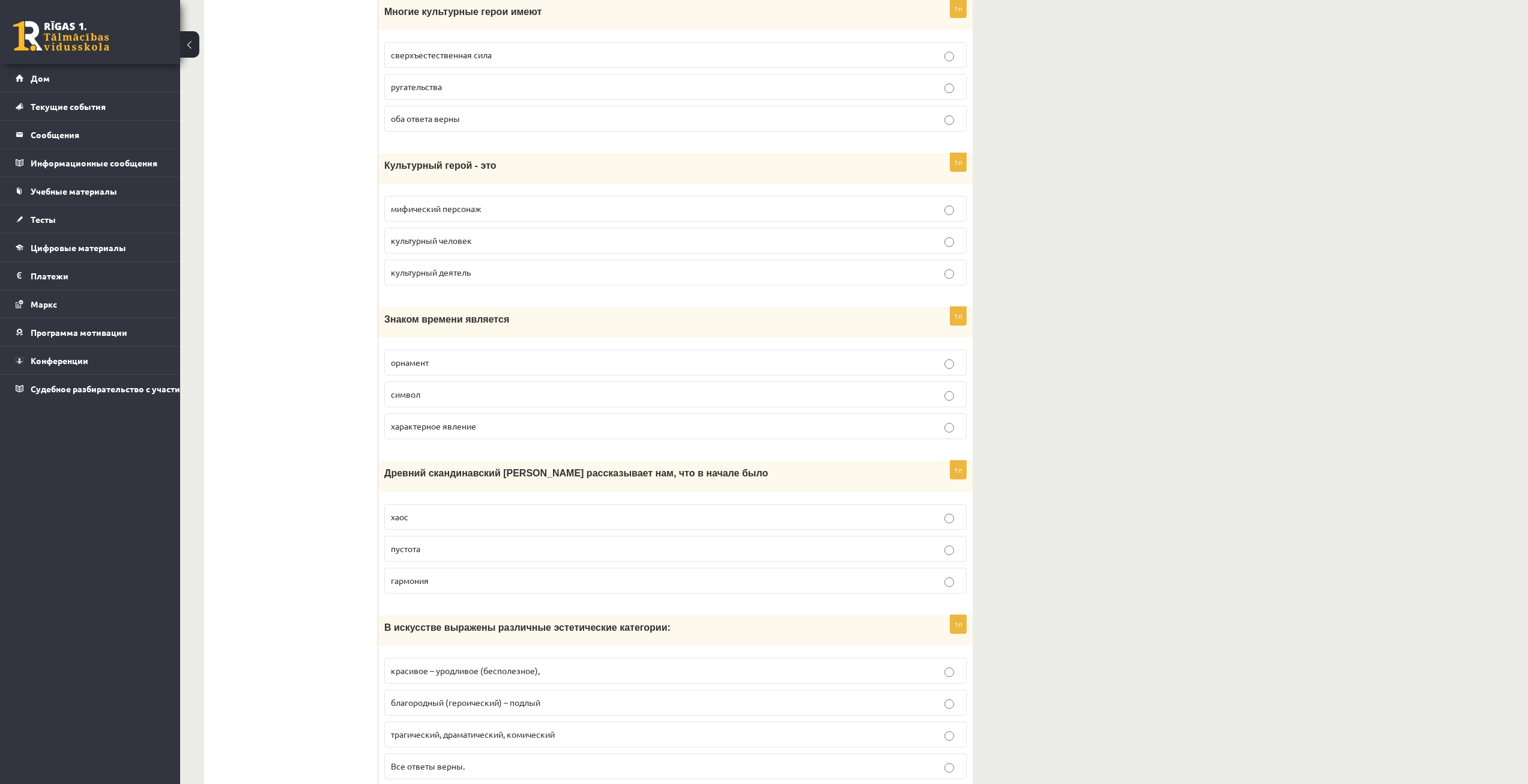
click at [416, 551] on font "пустота" at bounding box center [406, 549] width 30 height 11
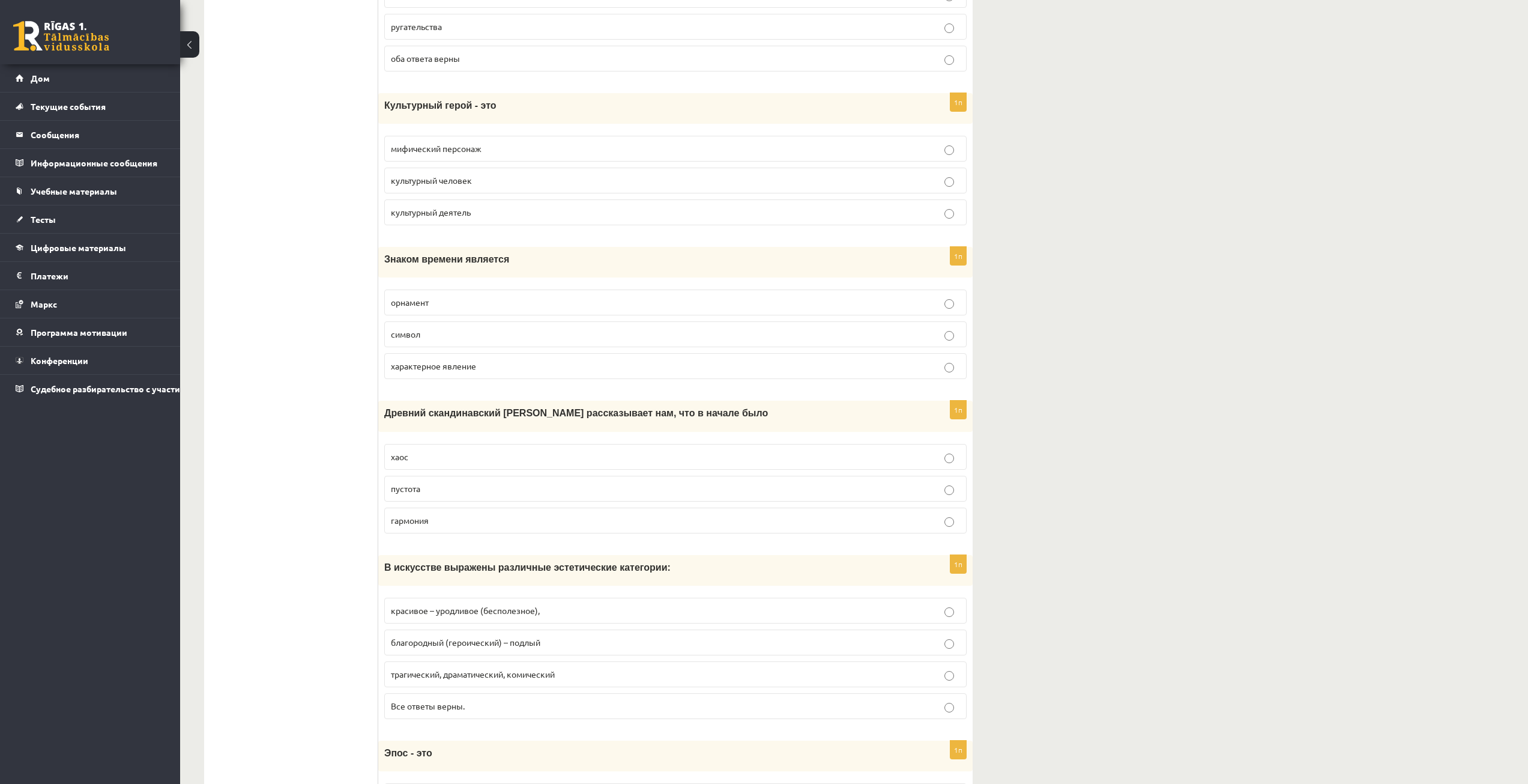
scroll to position [4203, 0]
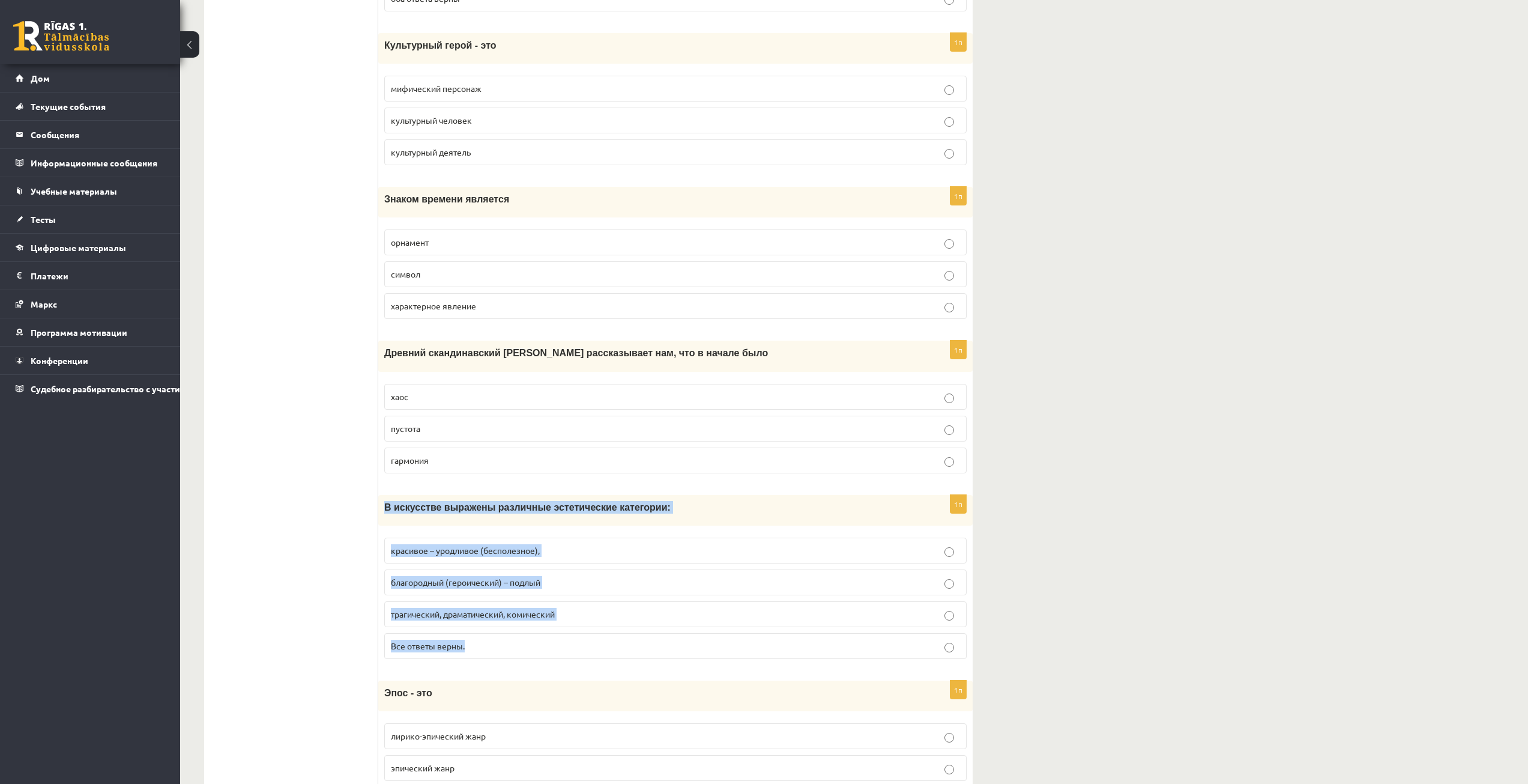
drag, startPoint x: 384, startPoint y: 506, endPoint x: 523, endPoint y: 635, distance: 189.6
click at [523, 635] on div "1п В искусстве выражены различные эстетические категории: красивое – уродливое …" at bounding box center [675, 581] width 595 height 174
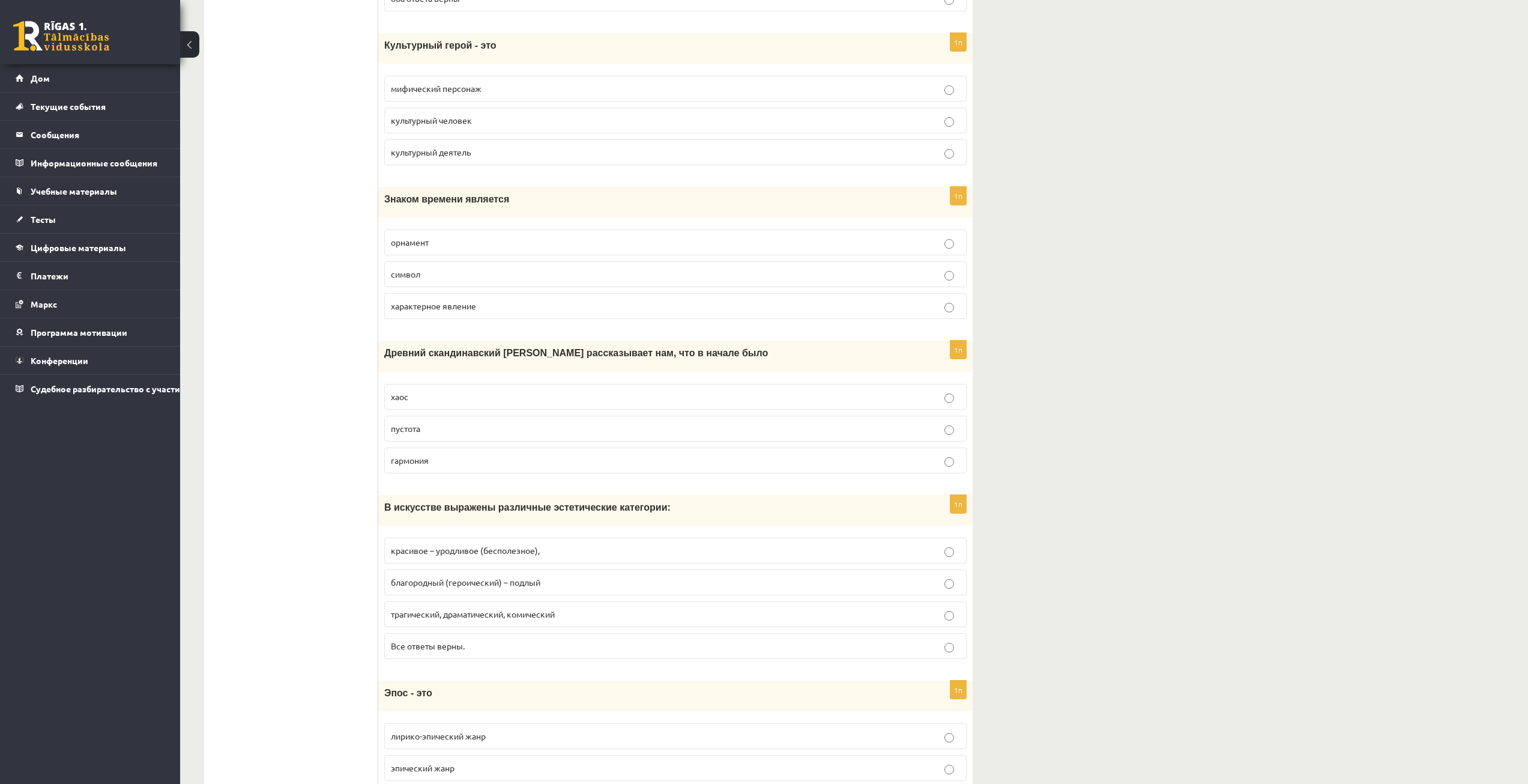
click at [464, 652] on p "Все ответы верны." at bounding box center [676, 646] width 569 height 13
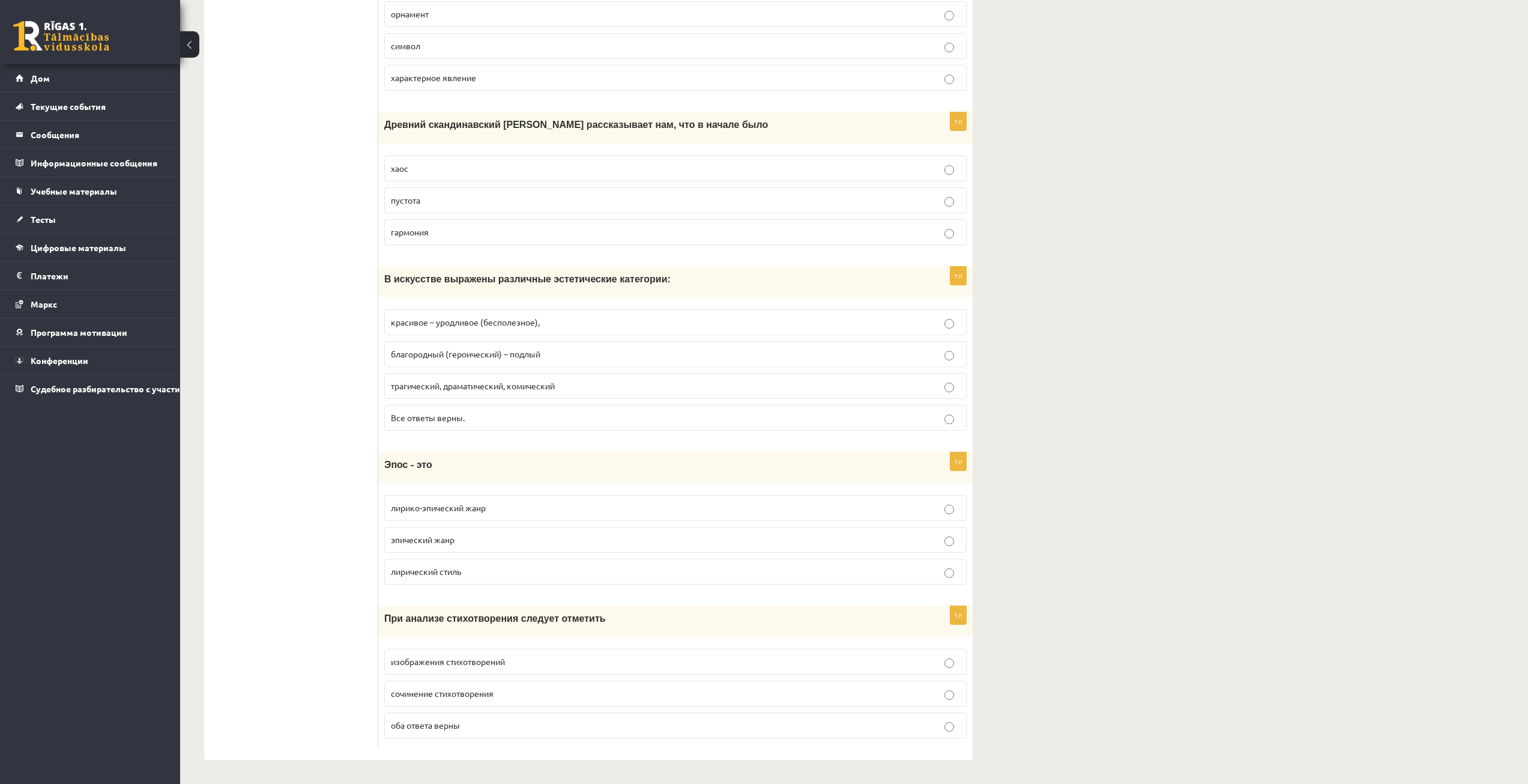
scroll to position [4407, 0]
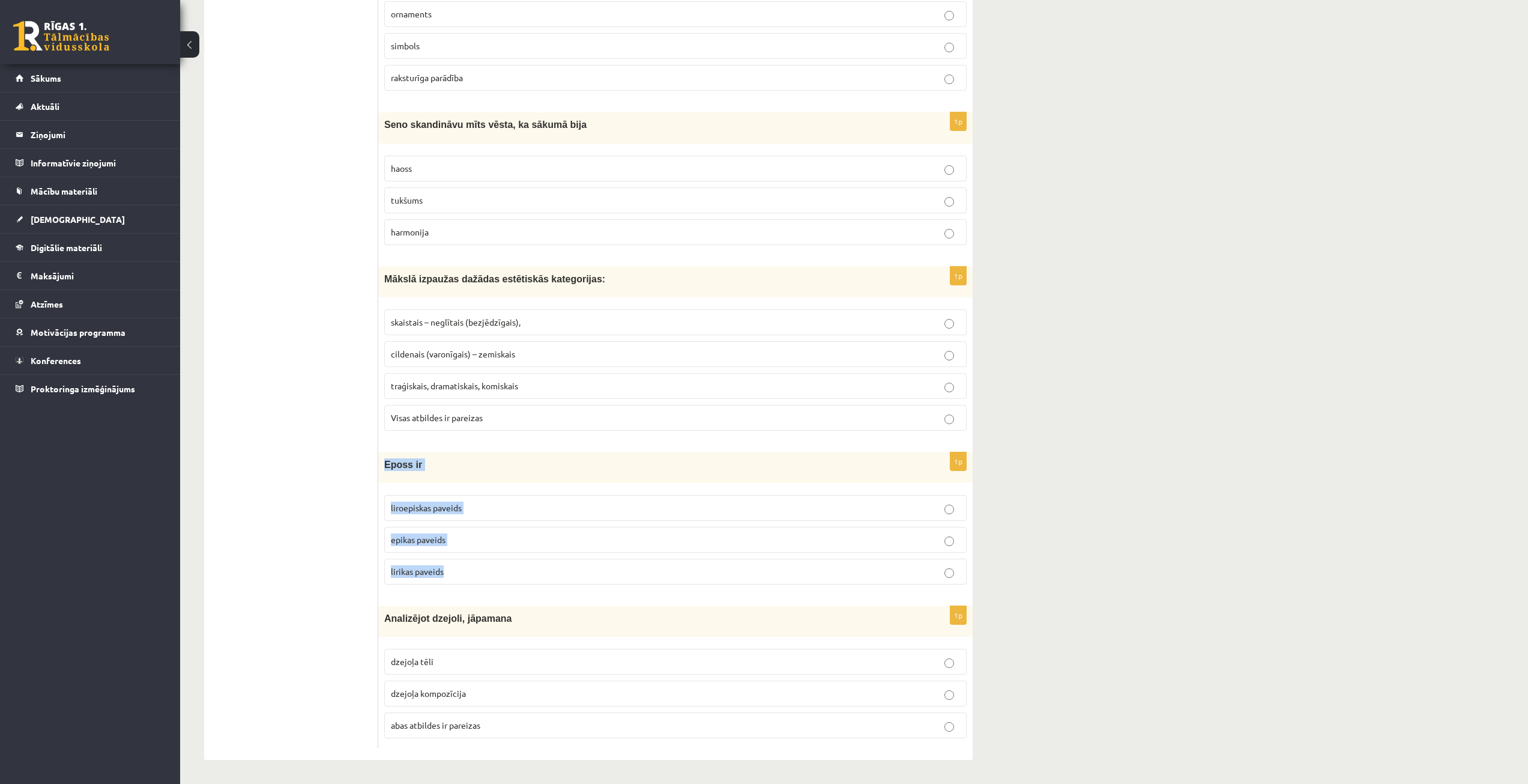
drag, startPoint x: 386, startPoint y: 464, endPoint x: 486, endPoint y: 574, distance: 148.7
click at [486, 574] on div "1p Eposs ir liroepiskas paveids epikas paveids lirikas paveids" at bounding box center [675, 523] width 595 height 142
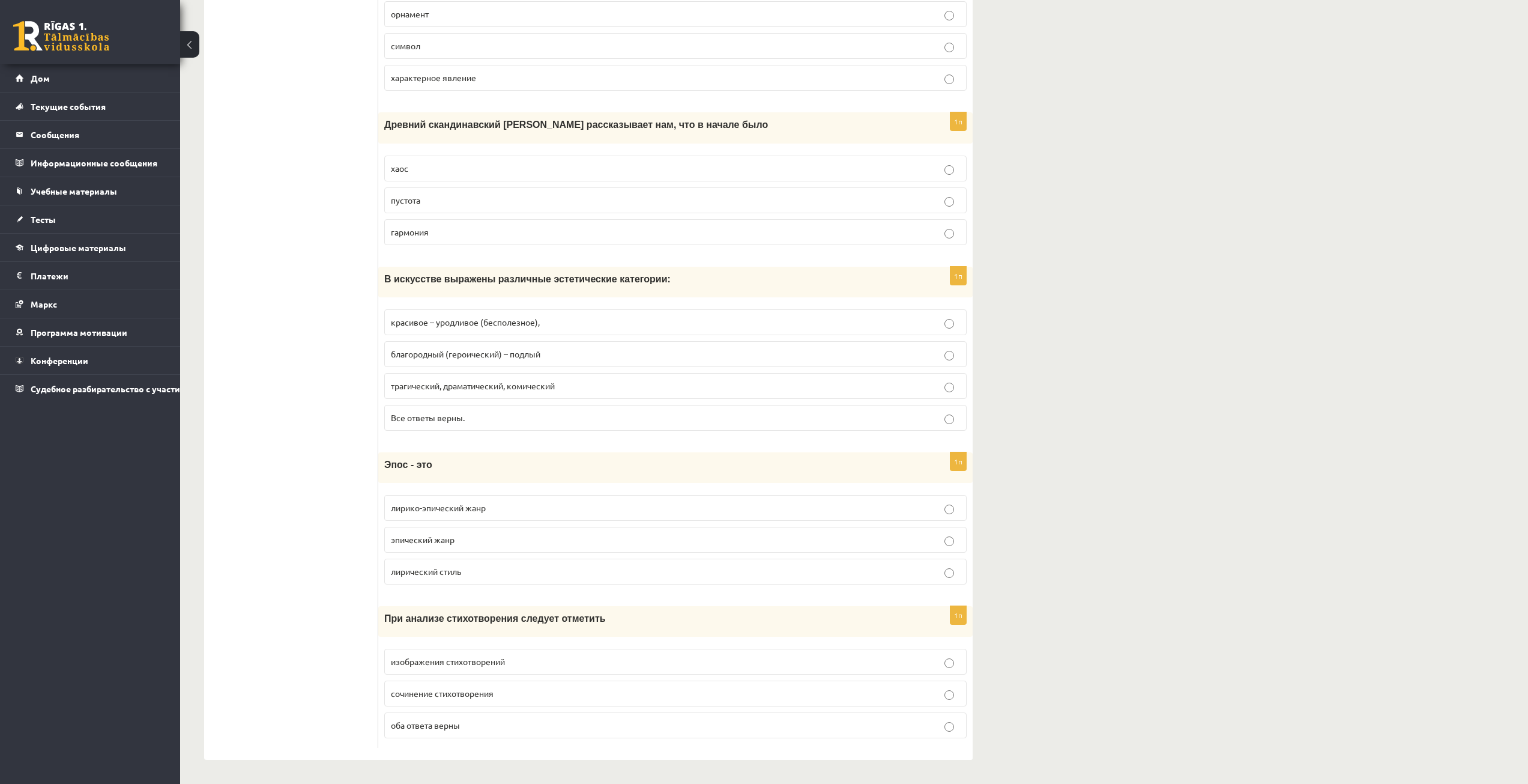
click at [412, 538] on font "эпический жанр" at bounding box center [423, 539] width 63 height 11
click at [428, 721] on font "оба ответа верны" at bounding box center [426, 725] width 69 height 11
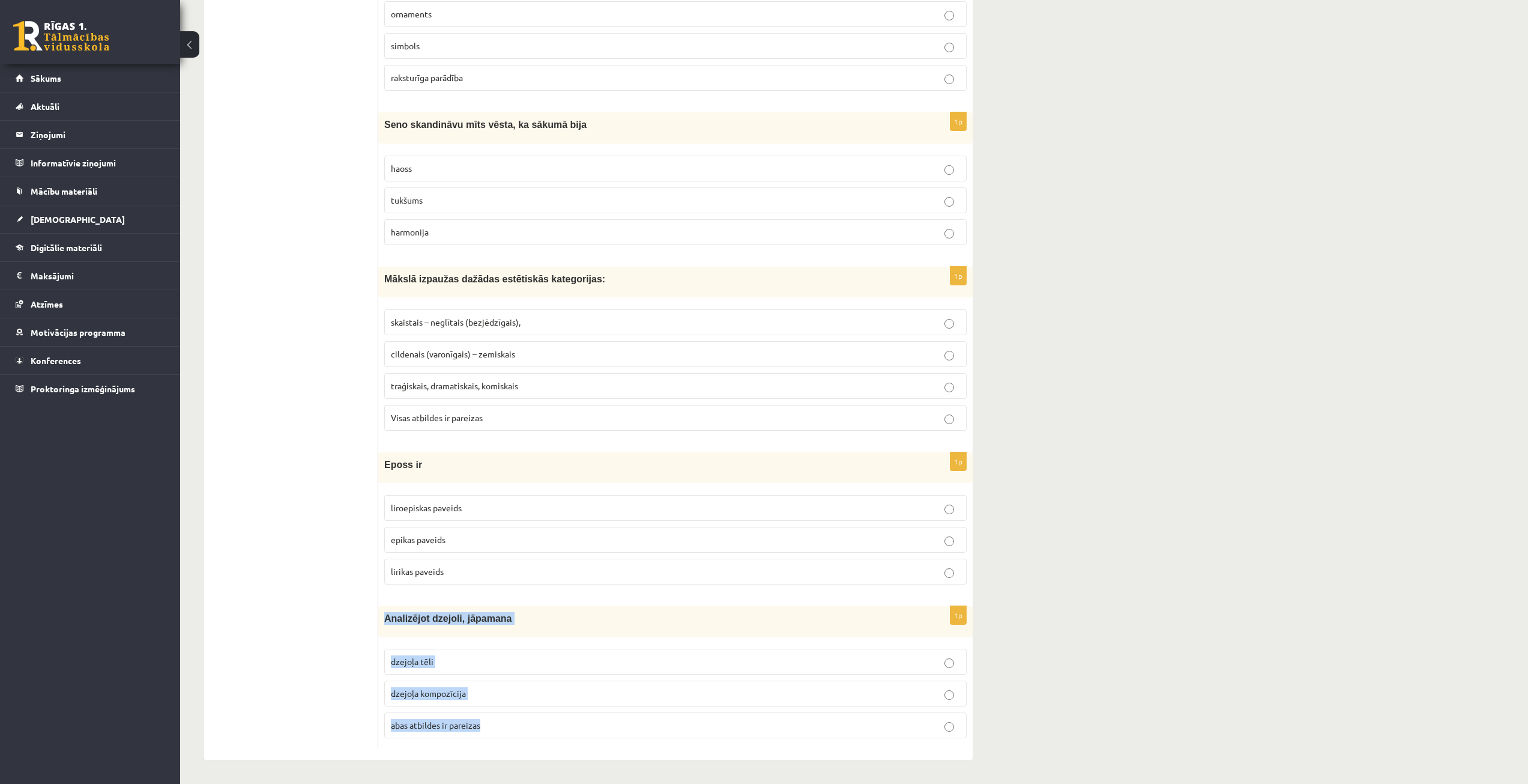
drag, startPoint x: 385, startPoint y: 615, endPoint x: 512, endPoint y: 722, distance: 166.1
click at [512, 722] on div "1p Analizējot dzejoli, jāpamana dzejoļa tēli dzejoļa kompozīcija abas atbildes …" at bounding box center [675, 677] width 595 height 142
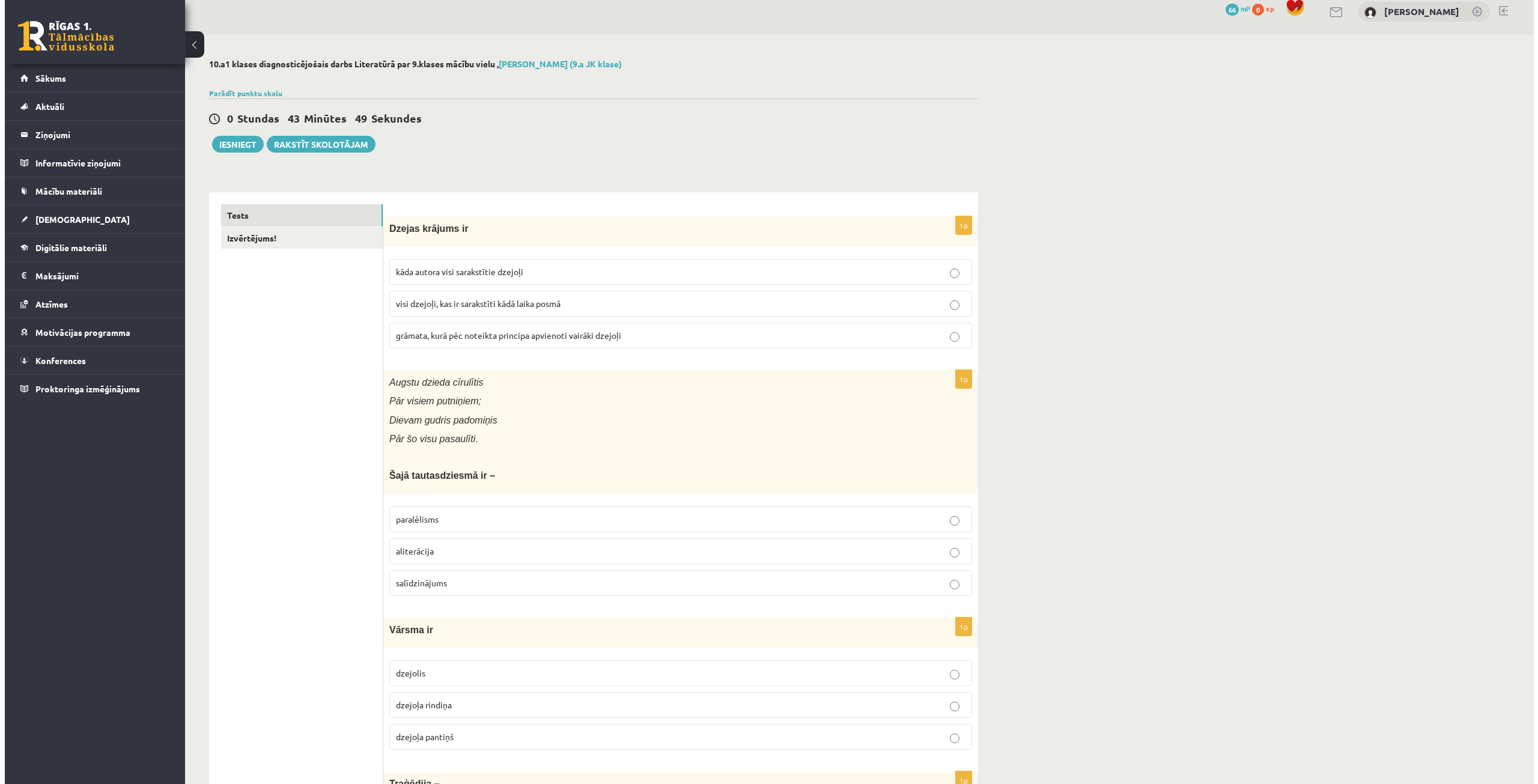
scroll to position [0, 0]
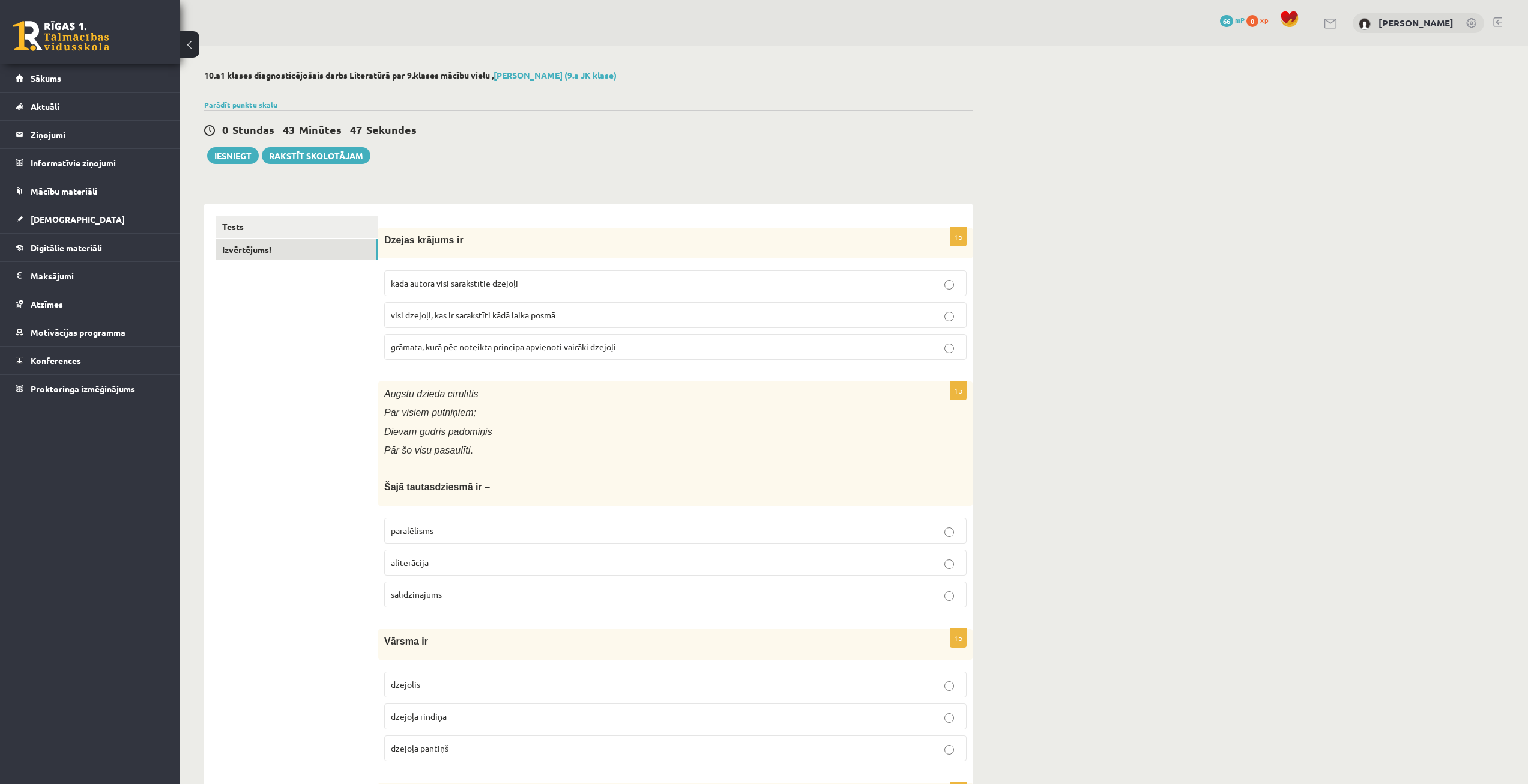
click at [314, 245] on link "Izvērtējums!" at bounding box center [297, 249] width 161 height 22
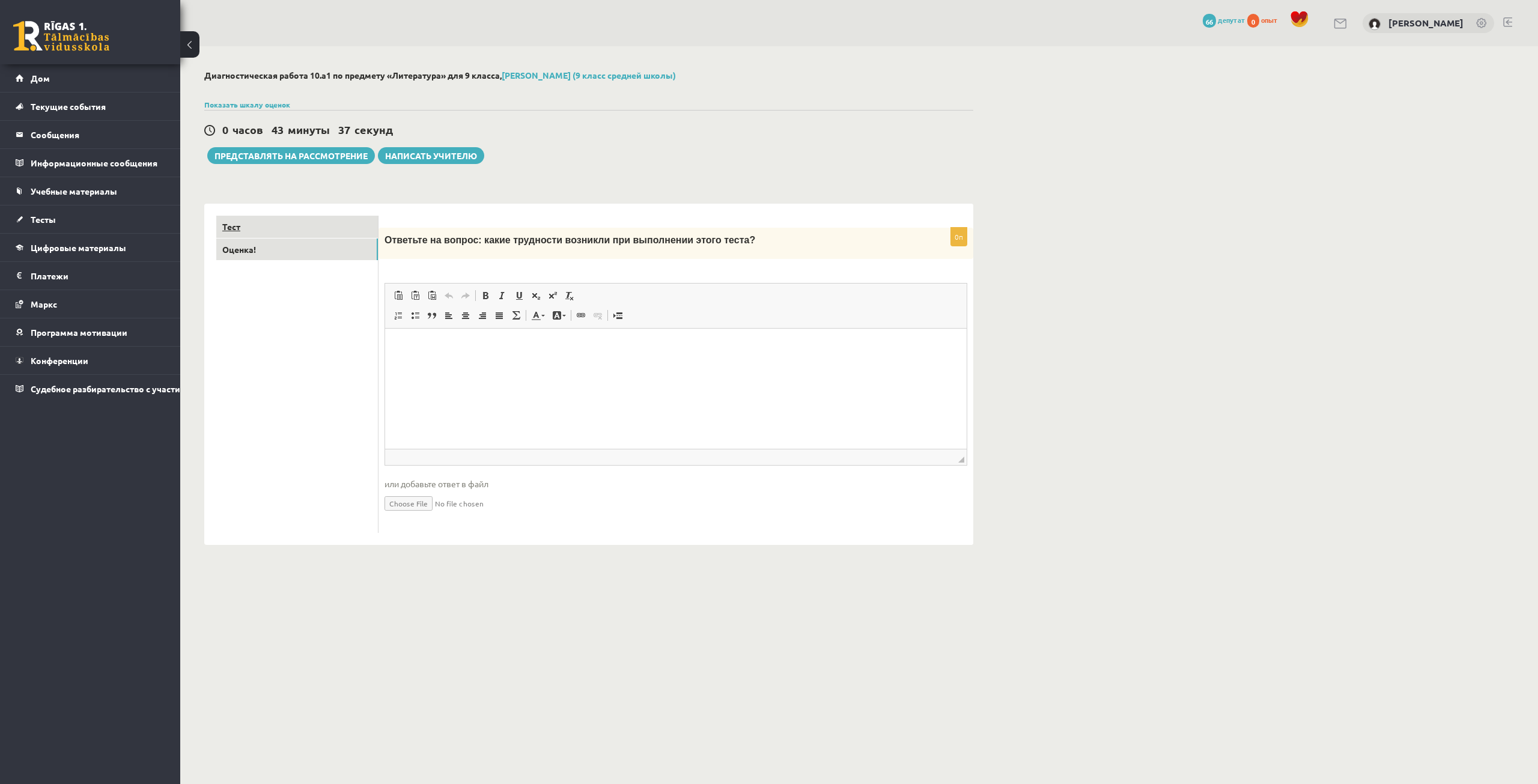
click at [272, 233] on link "Тест" at bounding box center [297, 227] width 162 height 22
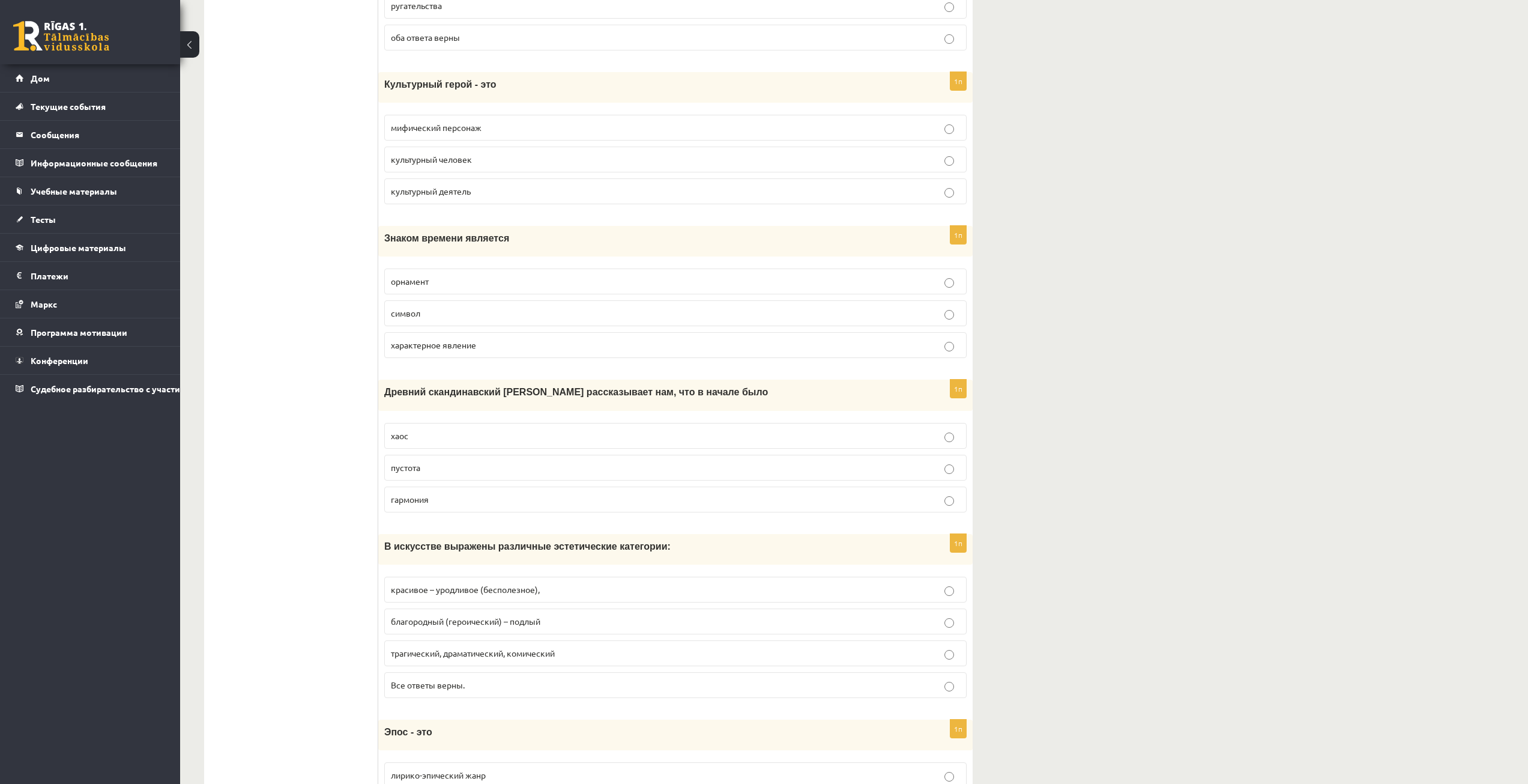
scroll to position [4143, 0]
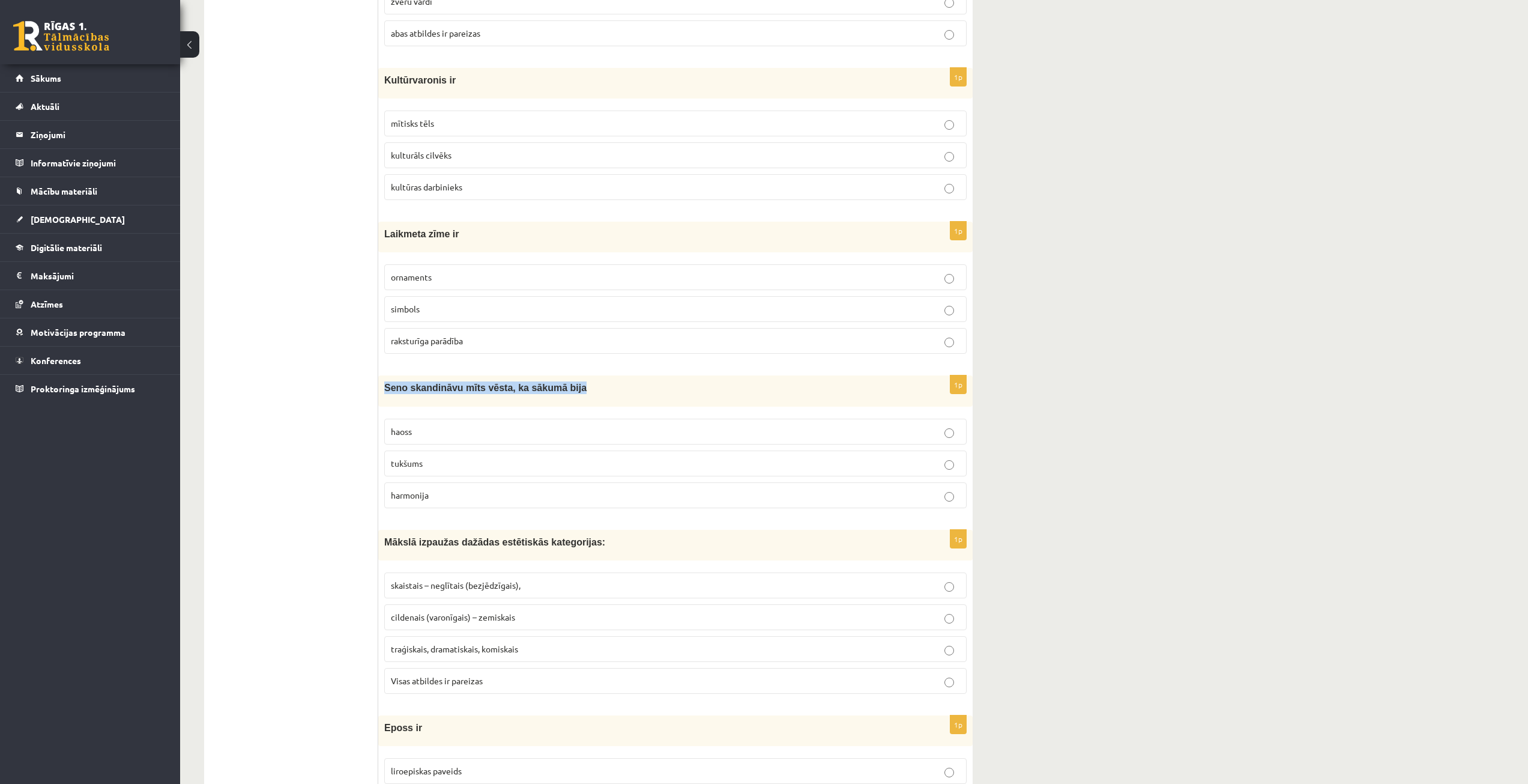
drag, startPoint x: 583, startPoint y: 388, endPoint x: 384, endPoint y: 383, distance: 199.1
click at [384, 383] on div "Seno skandināvu mīts vēsta, ka sākumā bija" at bounding box center [675, 390] width 595 height 31
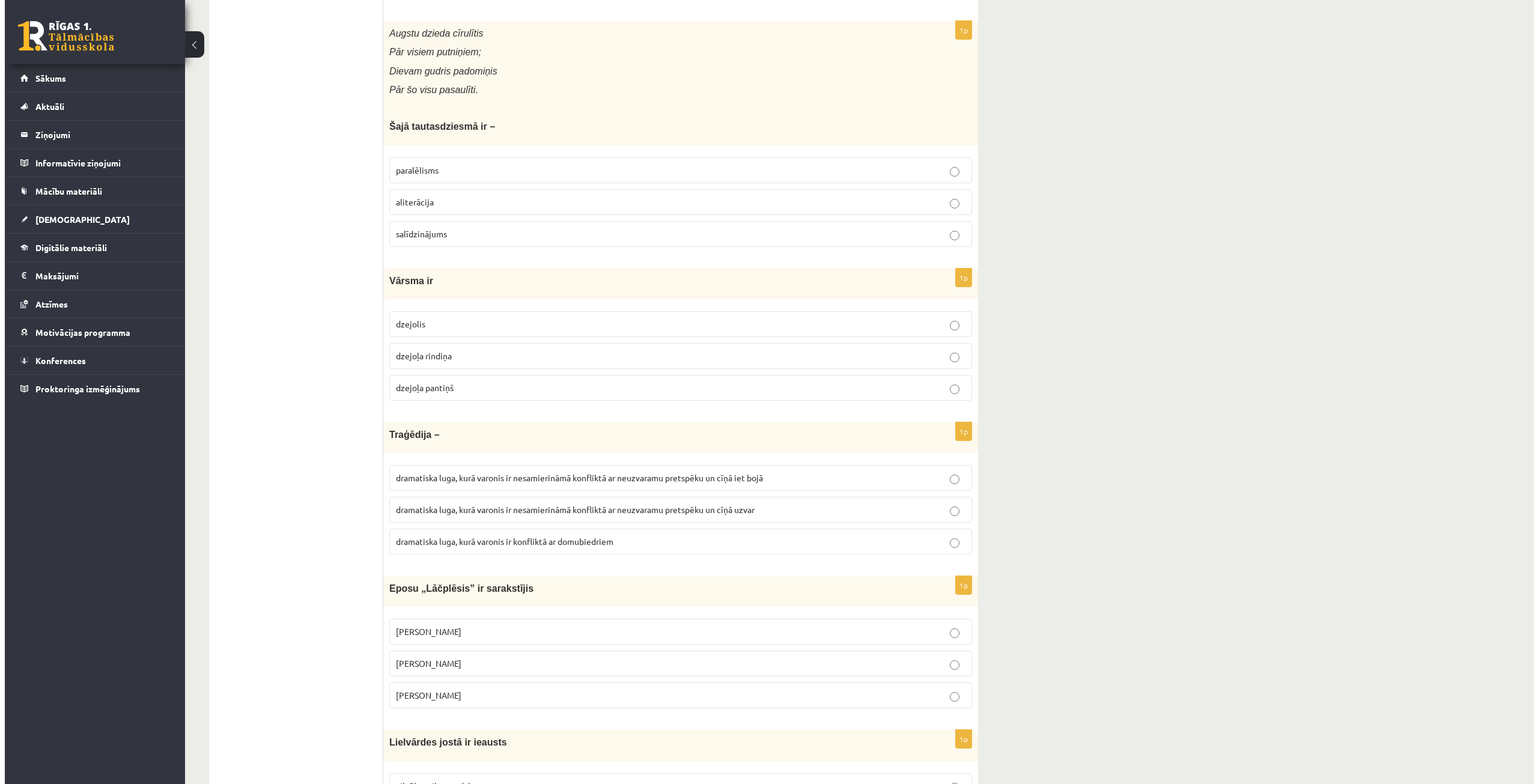
scroll to position [0, 0]
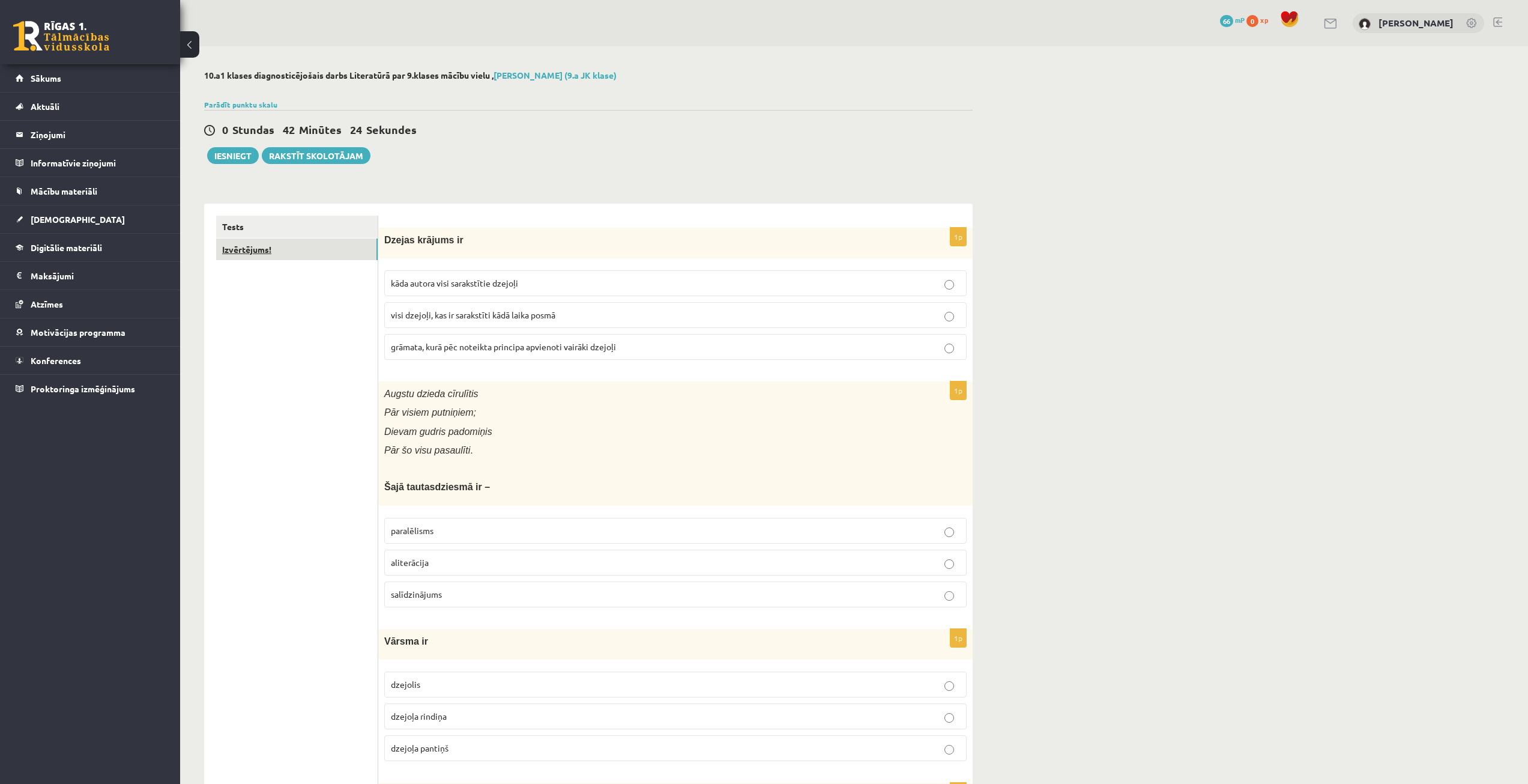
click at [291, 252] on link "Izvērtējums!" at bounding box center [297, 249] width 161 height 22
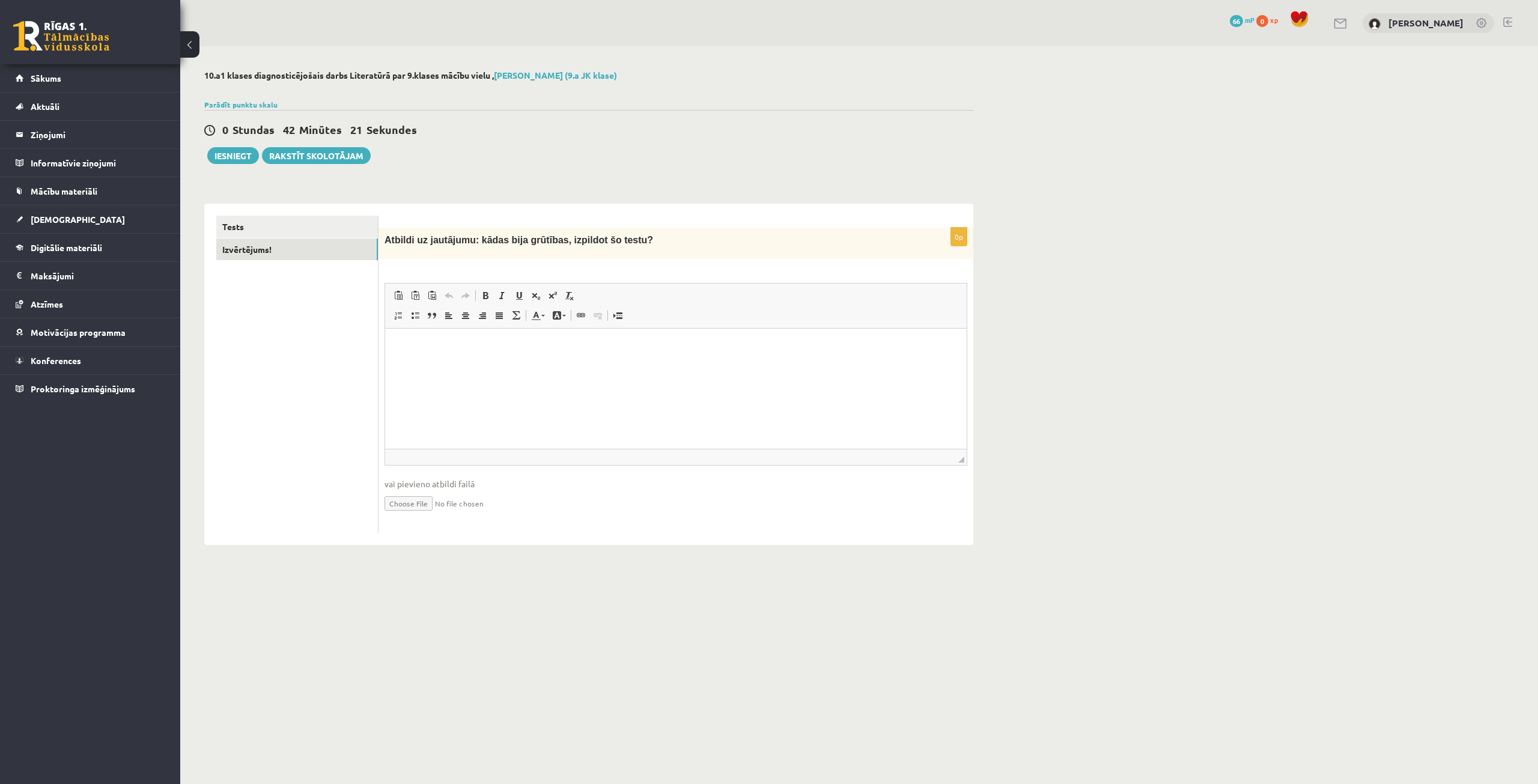
click at [412, 365] on html at bounding box center [675, 346] width 582 height 36
drag, startPoint x: 618, startPoint y: 240, endPoint x: 386, endPoint y: 239, distance: 232.0
click at [386, 239] on p "Atbildi uz jautājumu: kādas bija grūtības, izpildot šo testu?" at bounding box center [646, 240] width 523 height 13
drag, startPoint x: 580, startPoint y: 351, endPoint x: 399, endPoint y: 345, distance: 181.1
click at [399, 345] on p "**********" at bounding box center [675, 347] width 557 height 13
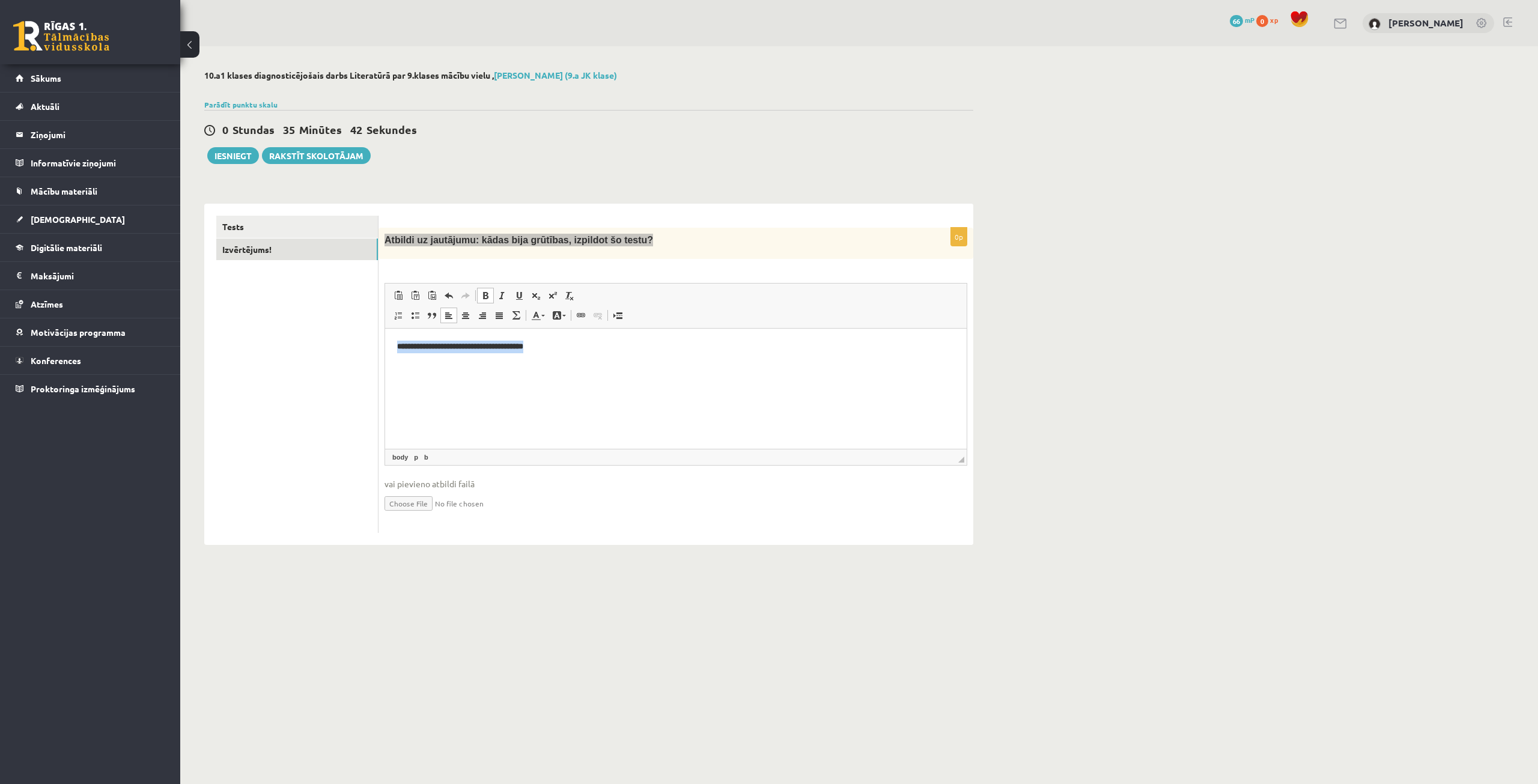
drag, startPoint x: 575, startPoint y: 350, endPoint x: 780, endPoint y: 648, distance: 361.7
click at [395, 329] on html "**********" at bounding box center [675, 346] width 582 height 36
click at [594, 365] on html "**********" at bounding box center [675, 346] width 582 height 36
drag, startPoint x: 594, startPoint y: 366, endPoint x: 390, endPoint y: 339, distance: 205.8
click at [390, 339] on html "**********" at bounding box center [675, 346] width 582 height 36
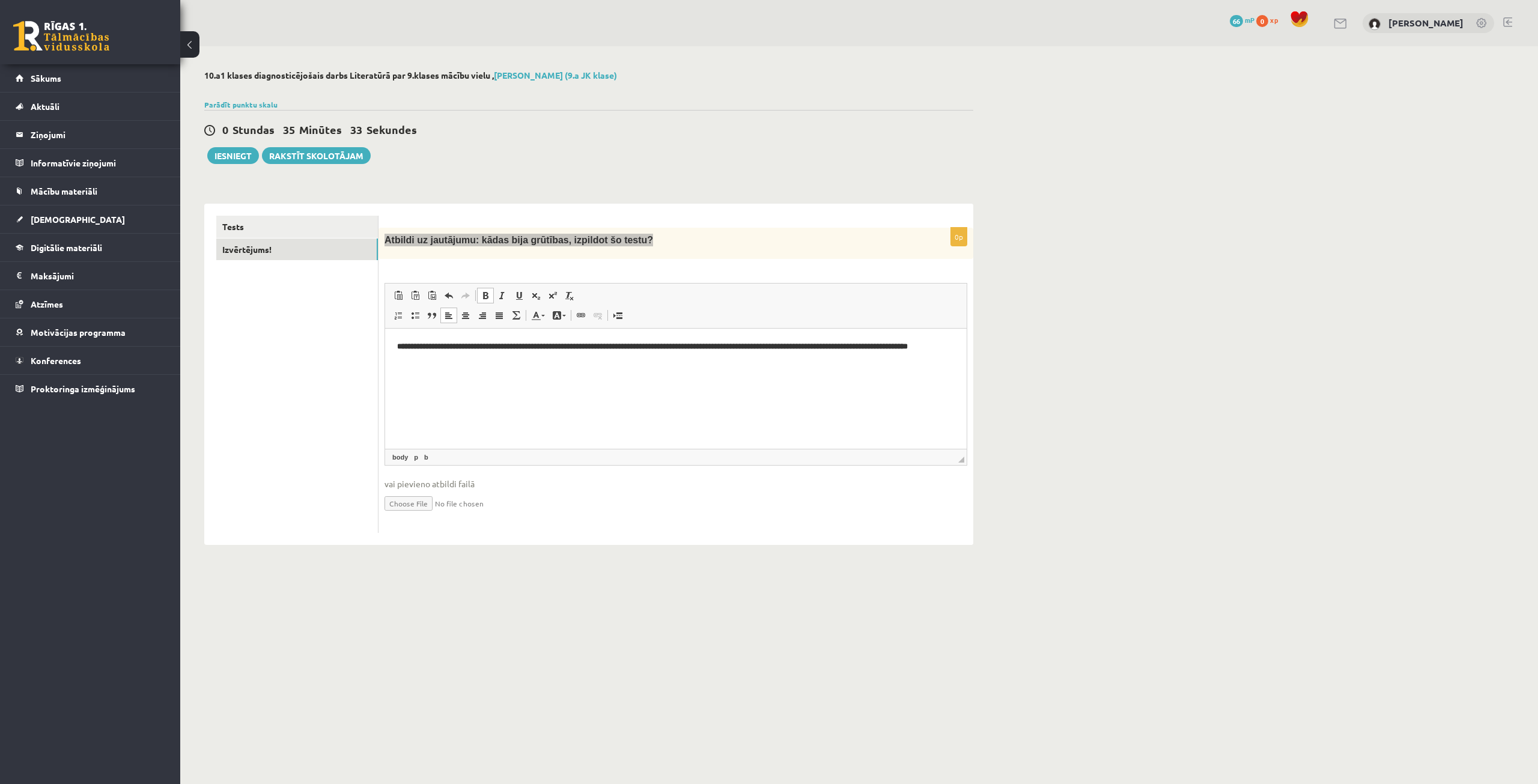
click at [556, 365] on html "**********" at bounding box center [675, 346] width 582 height 36
click at [752, 245] on p "Atbildi uz jautājumu: kādas bija grūtības, izpildot šo testu?" at bounding box center [646, 240] width 523 height 13
click at [235, 163] on button "Iesniegt" at bounding box center [233, 156] width 51 height 17
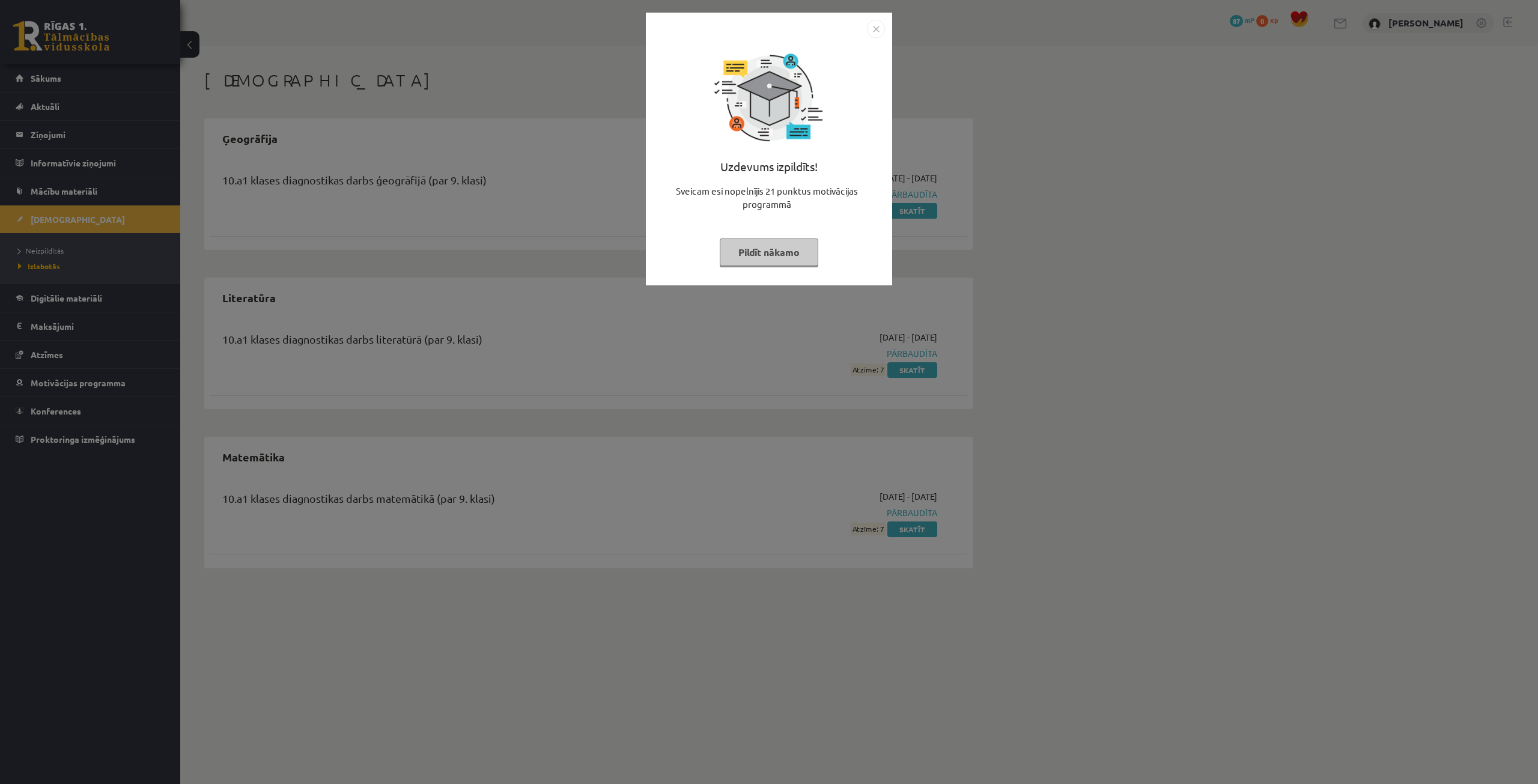
click at [803, 253] on button "Pildīt nākamo" at bounding box center [769, 252] width 99 height 28
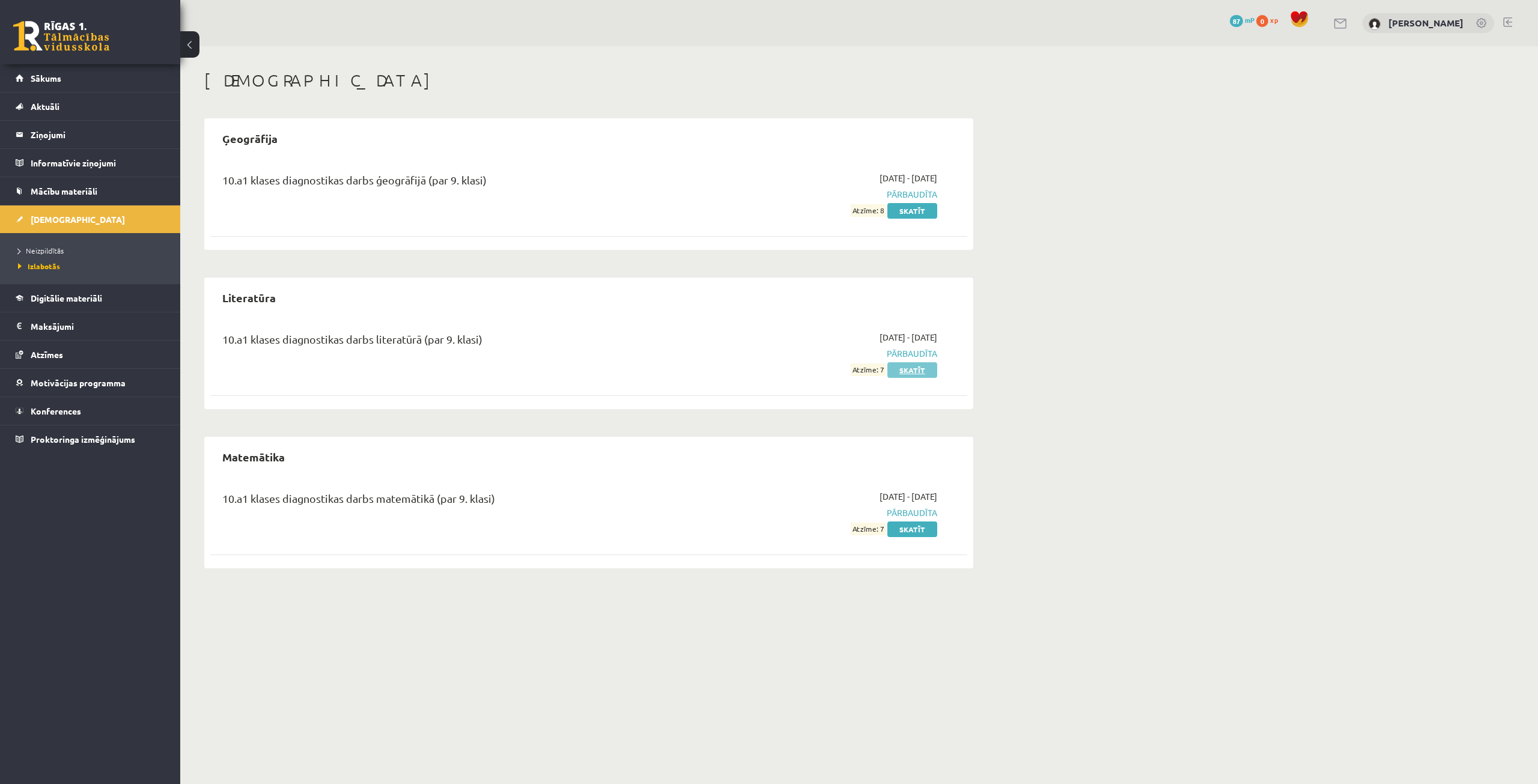
click at [924, 369] on link "Skatīt" at bounding box center [911, 370] width 49 height 16
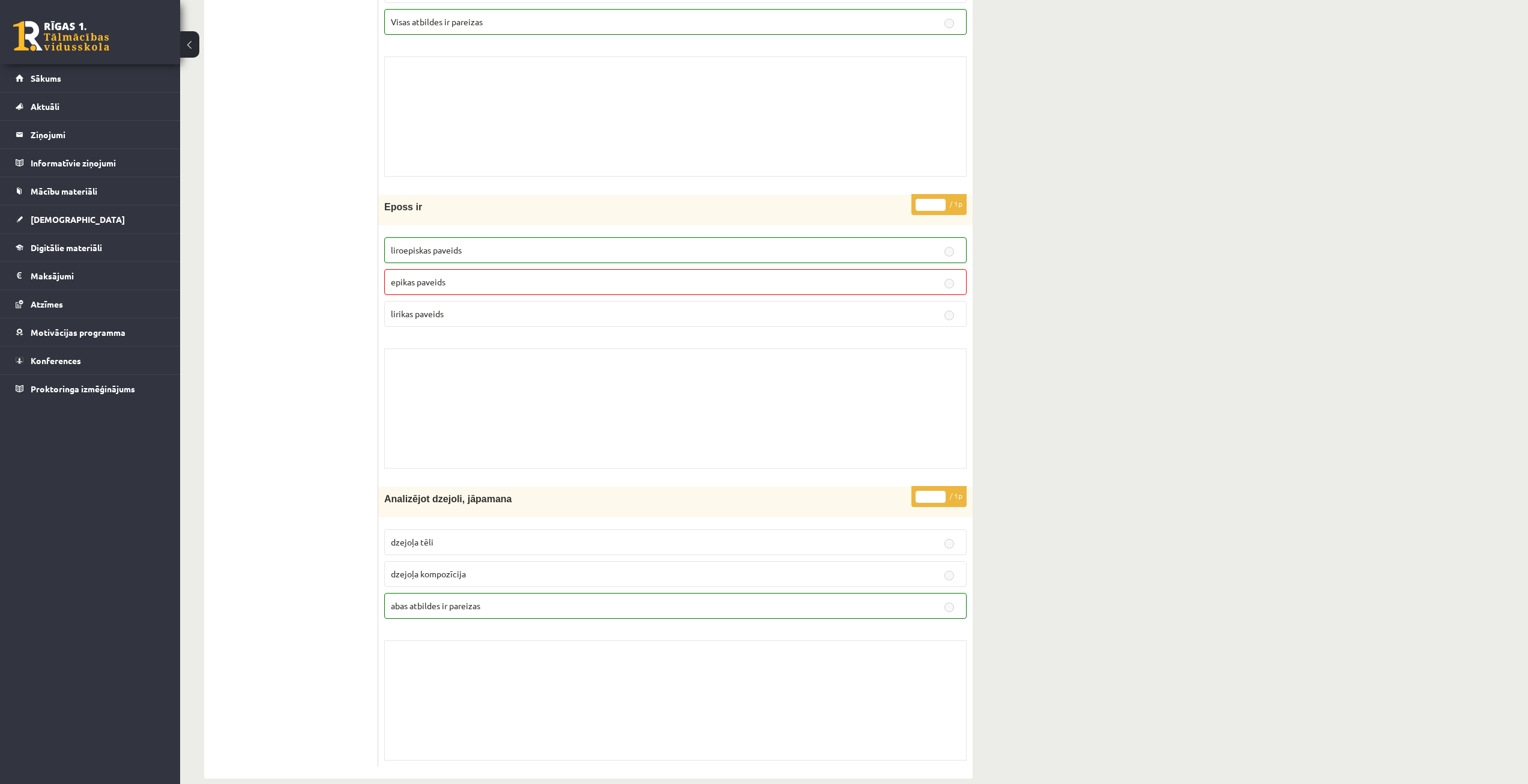
scroll to position [8527, 0]
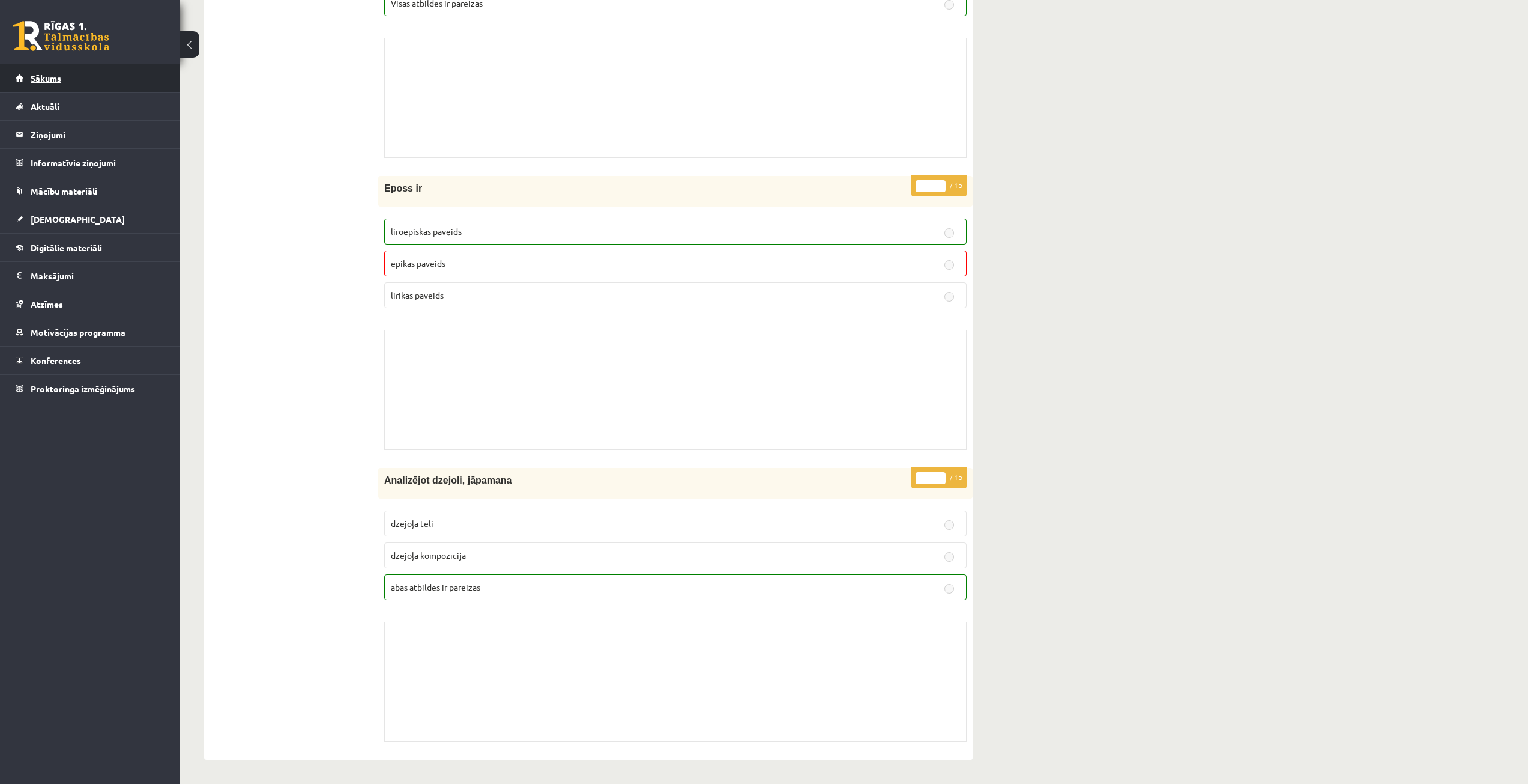
click at [48, 72] on link "Sākums" at bounding box center [91, 78] width 149 height 28
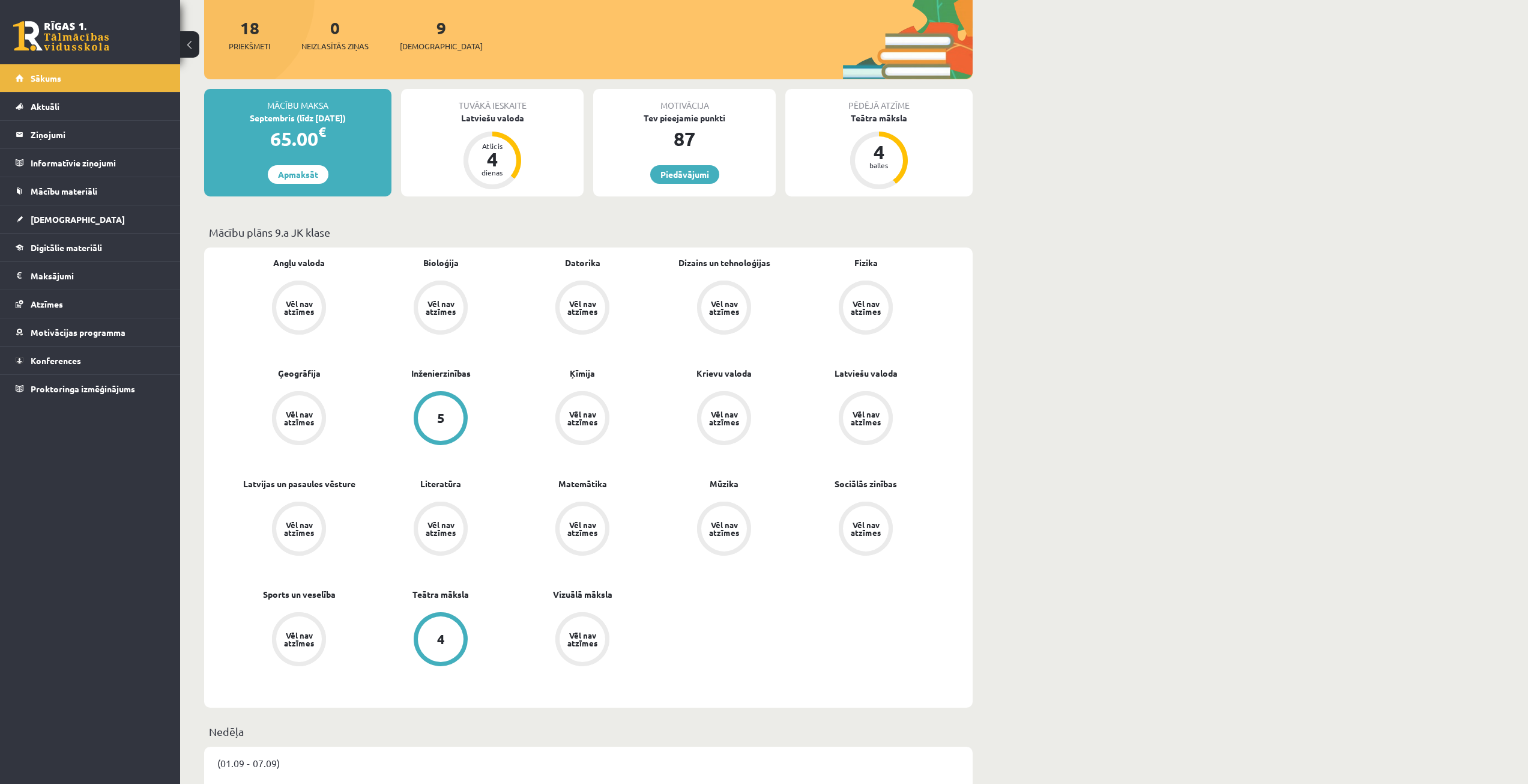
scroll to position [60, 0]
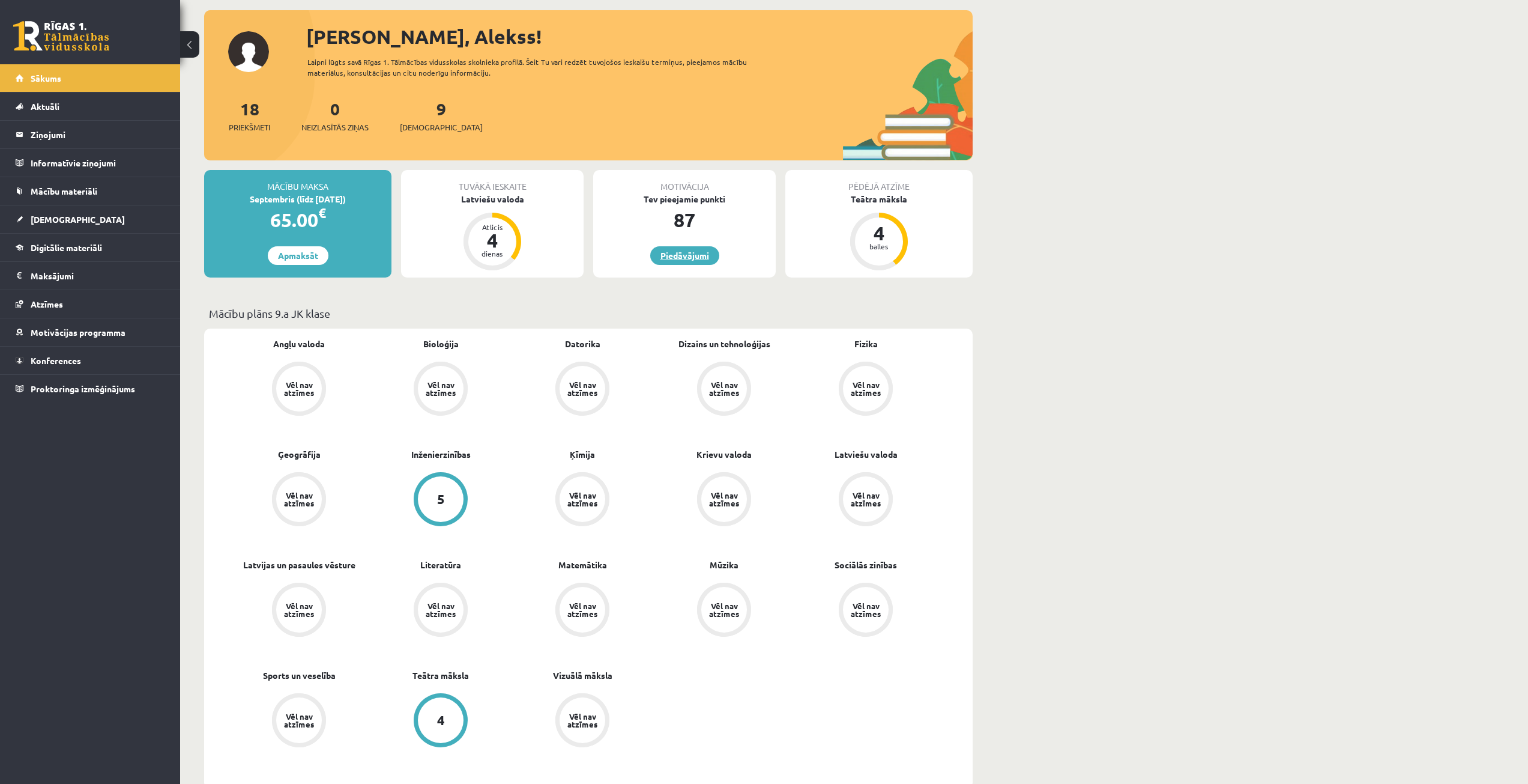
click at [699, 262] on link "Piedāvājumi" at bounding box center [685, 256] width 69 height 19
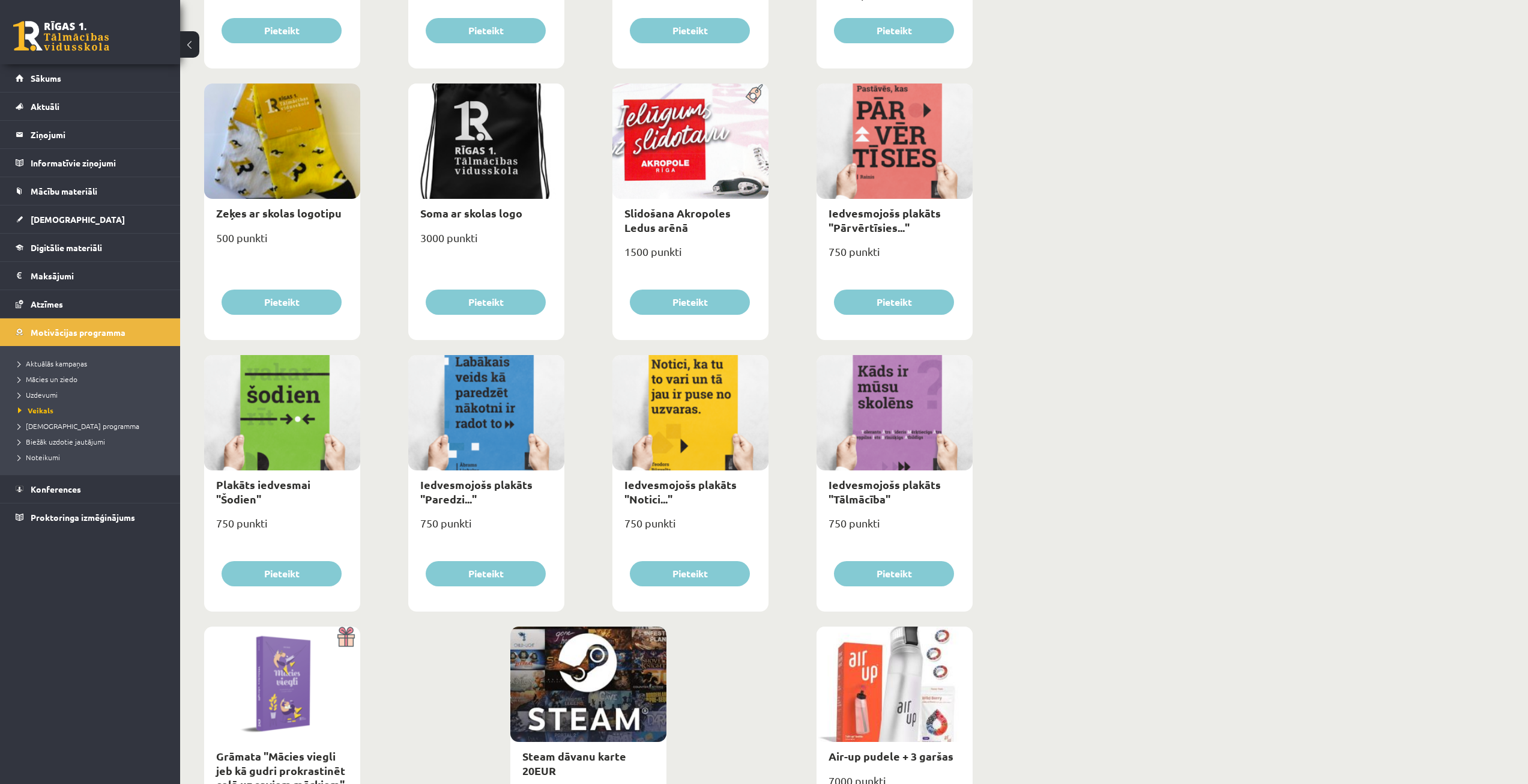
scroll to position [881, 0]
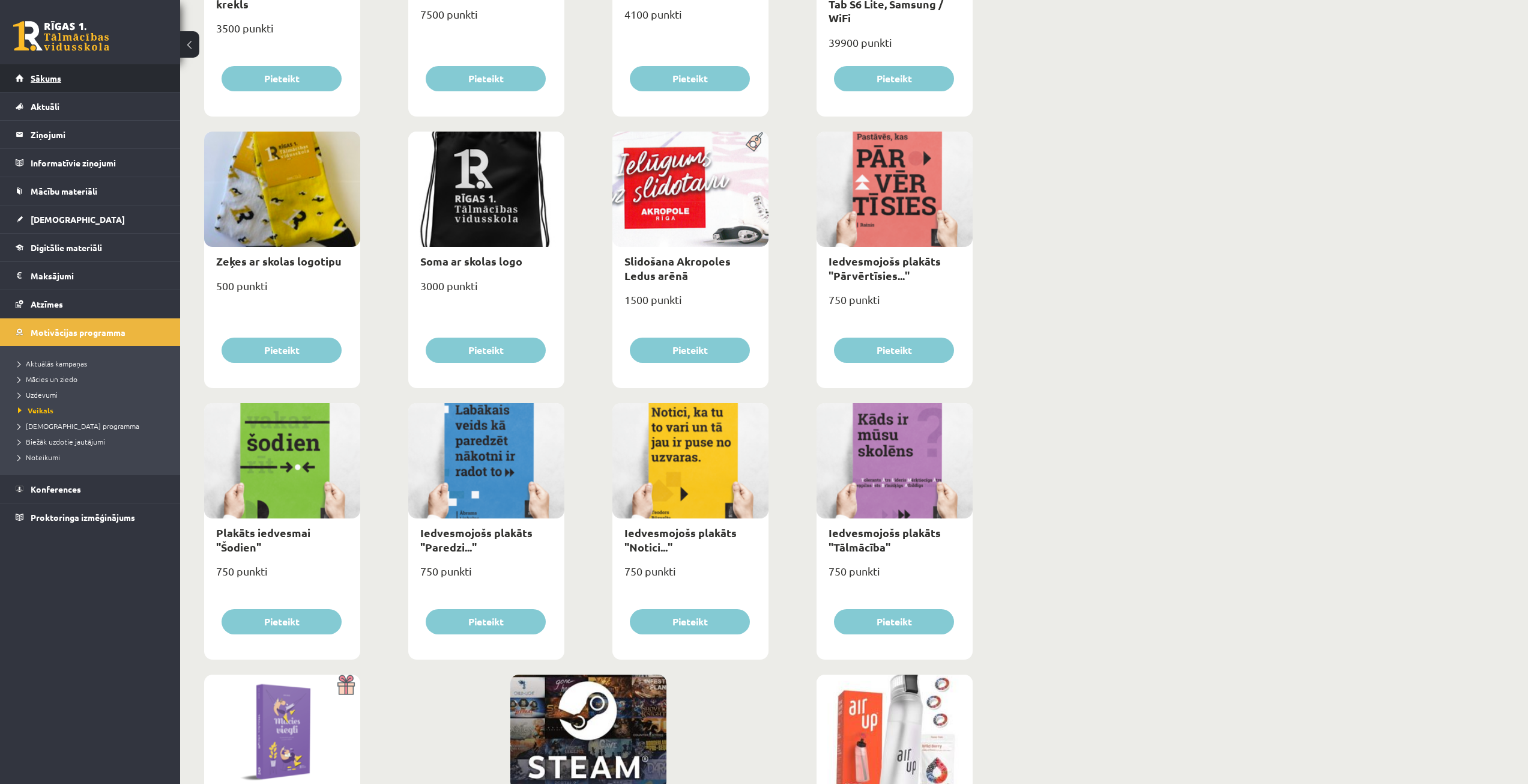
click at [46, 87] on link "Sākums" at bounding box center [91, 78] width 149 height 28
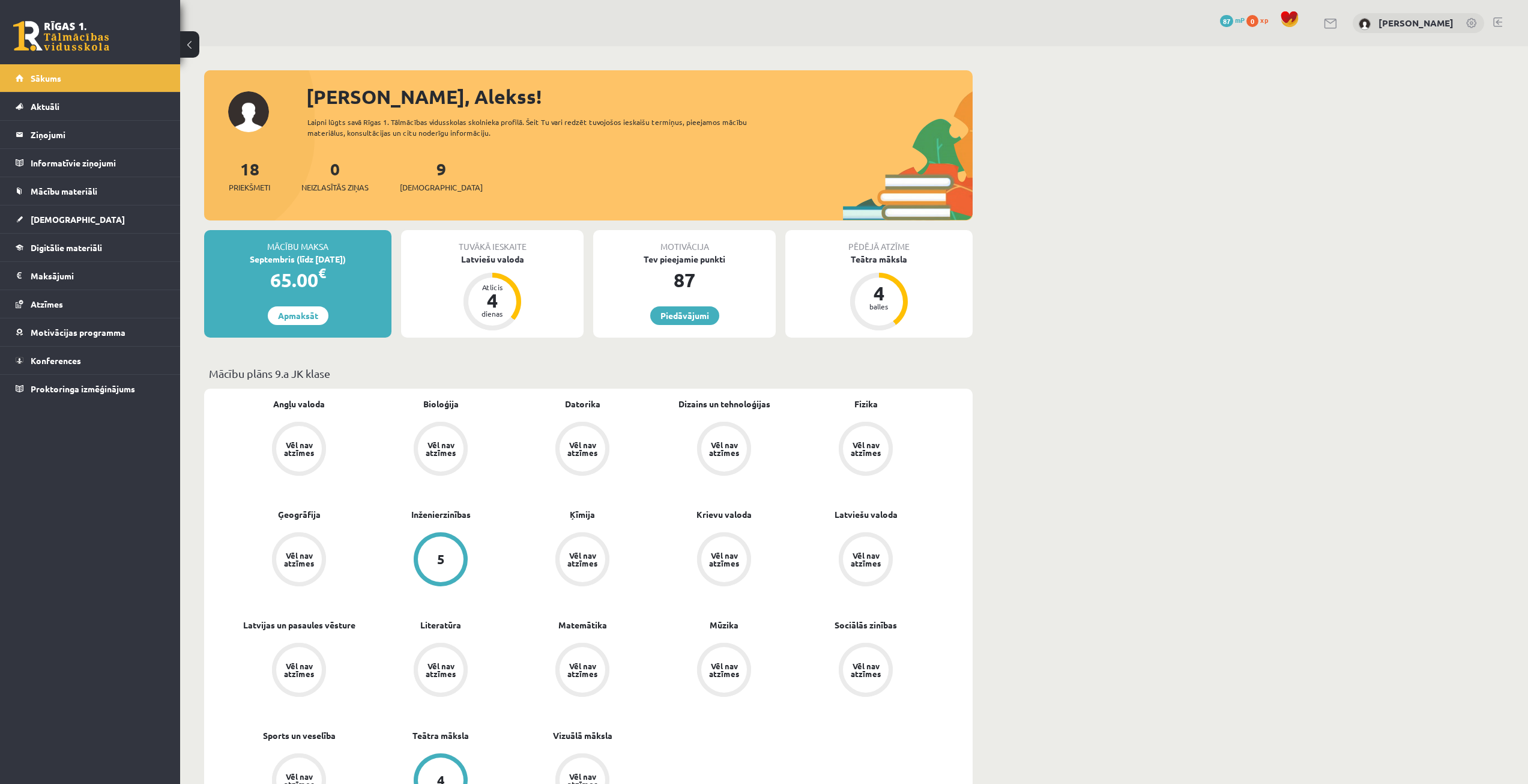
click at [261, 179] on div "18 Priekšmeti" at bounding box center [249, 175] width 41 height 37
click at [259, 185] on span "Priekšmeti" at bounding box center [249, 187] width 41 height 12
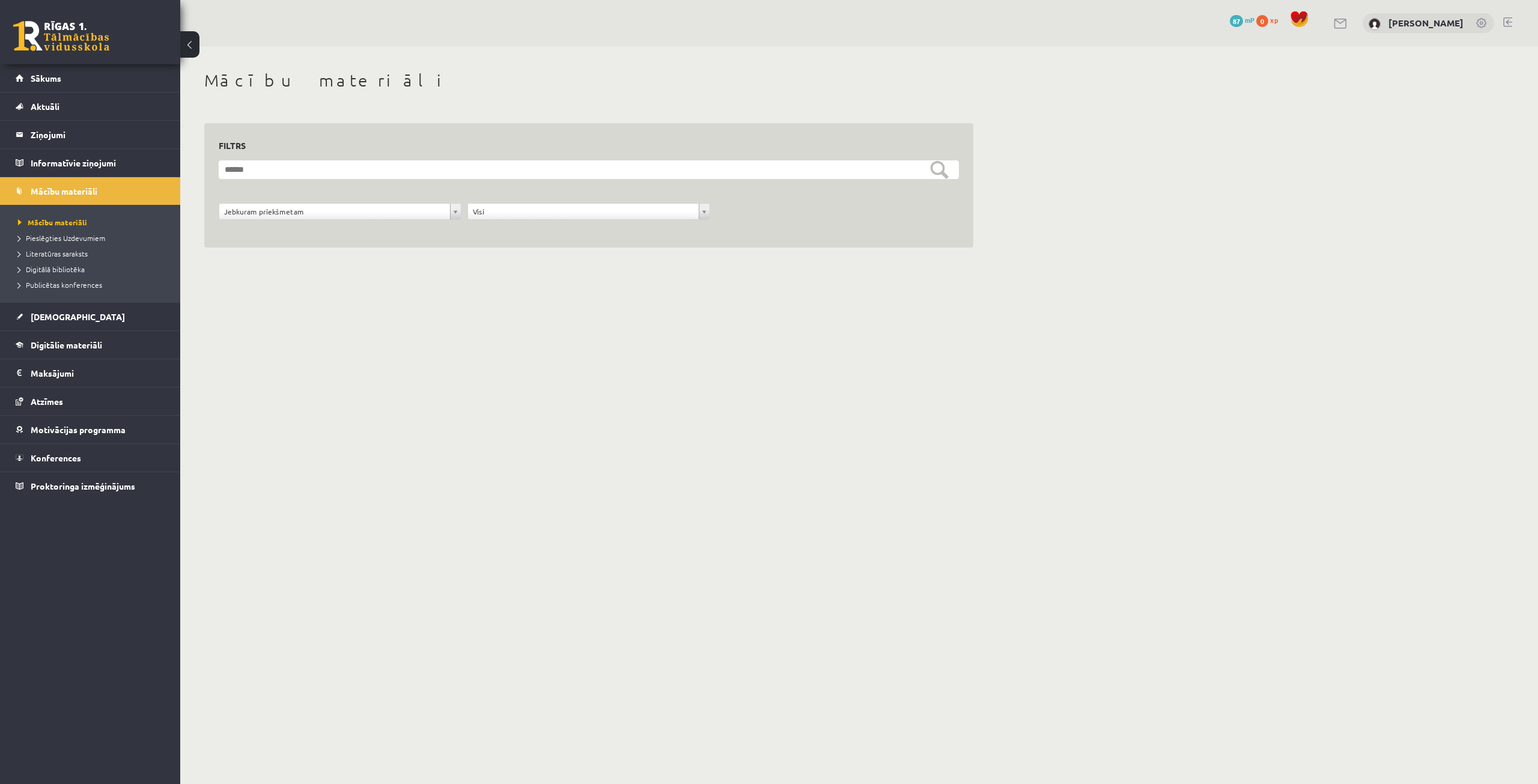
click at [81, 228] on li "Mācību materiāli" at bounding box center [92, 222] width 150 height 16
click at [78, 236] on span "Pieslēgties Uzdevumiem" at bounding box center [61, 238] width 87 height 9
click at [56, 258] on link "Literatūras saraksts" at bounding box center [92, 254] width 150 height 11
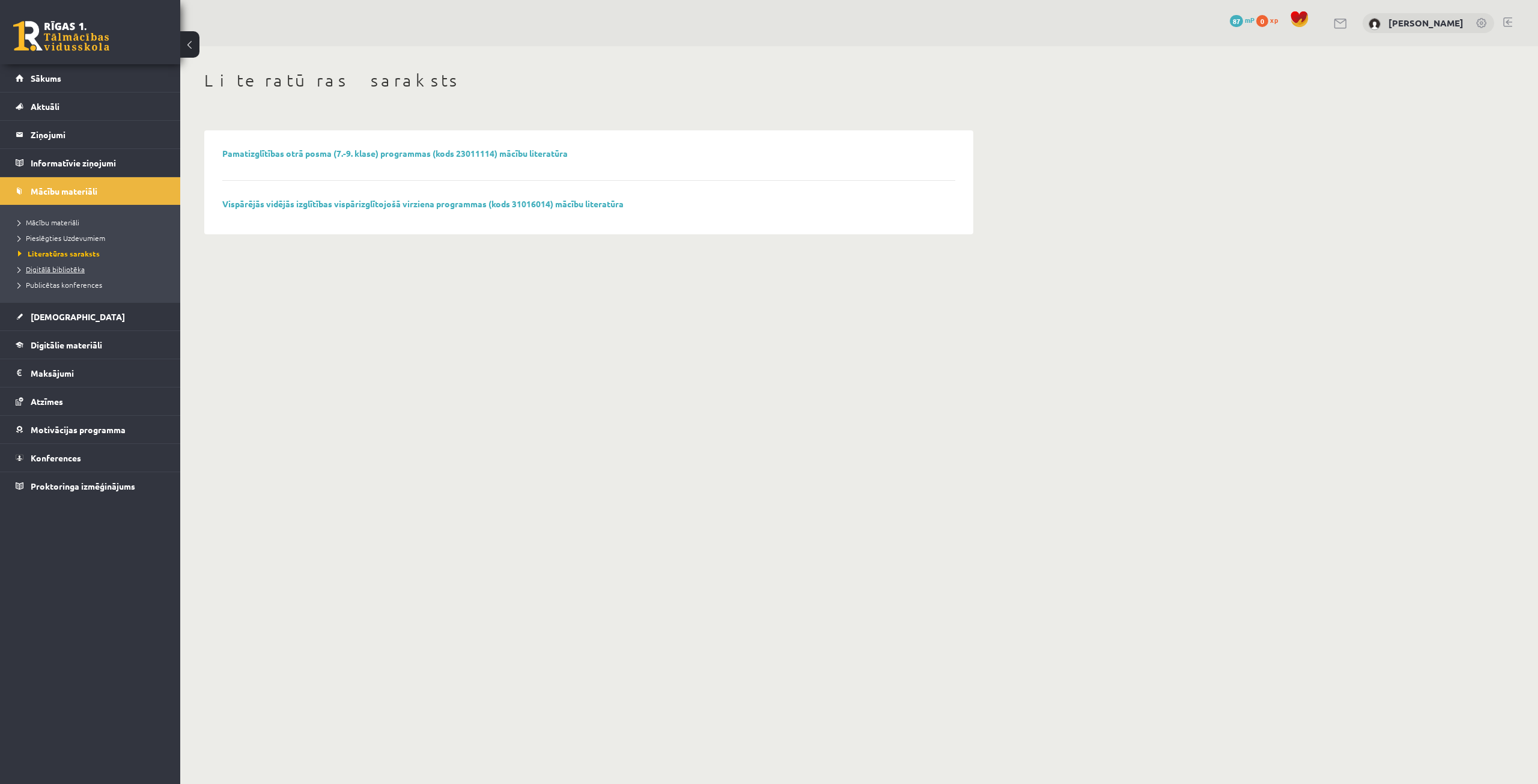
click at [68, 273] on link "Digitālā bibliotēka" at bounding box center [92, 269] width 150 height 11
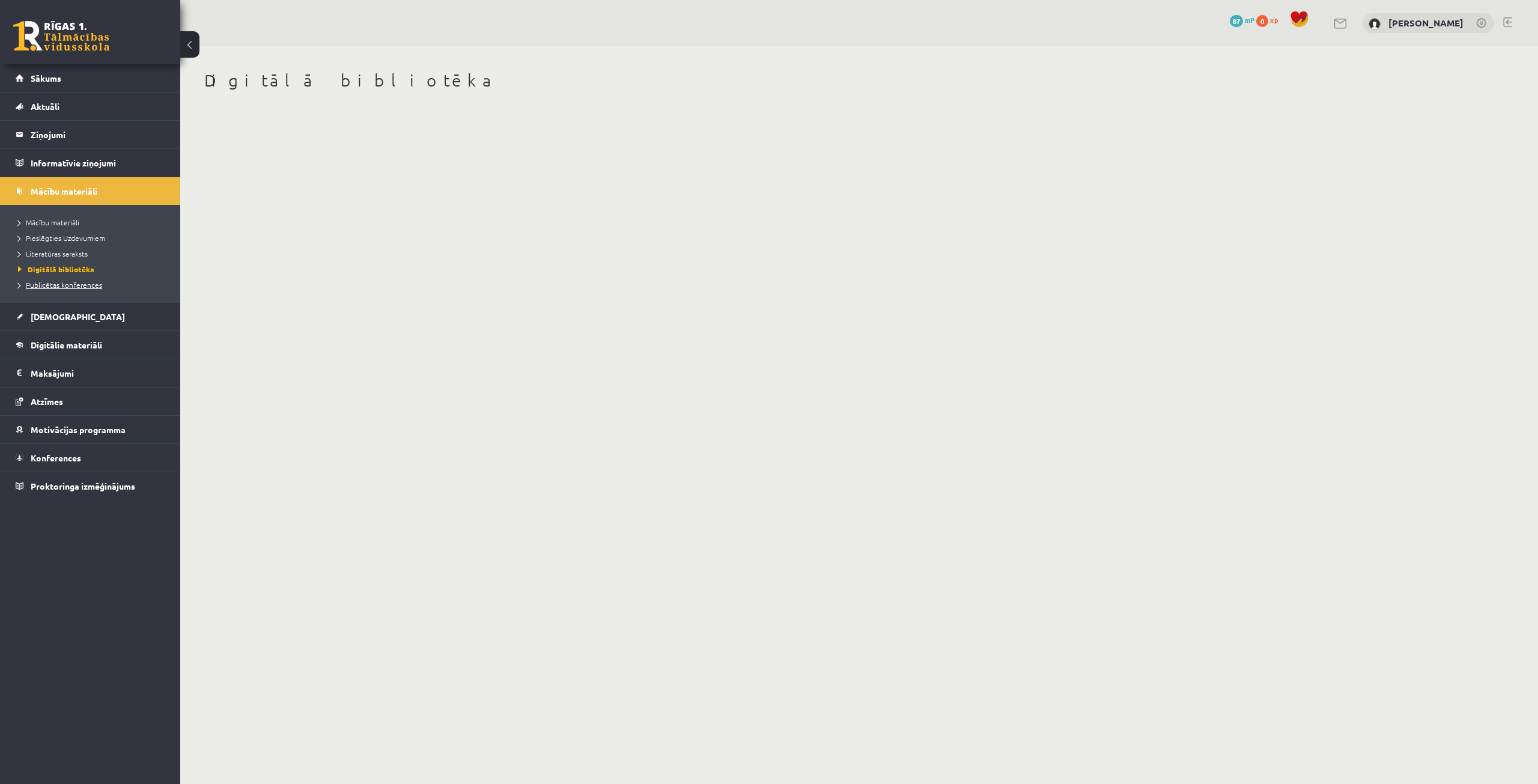
click at [70, 282] on span "Publicētas konferences" at bounding box center [60, 285] width 84 height 9
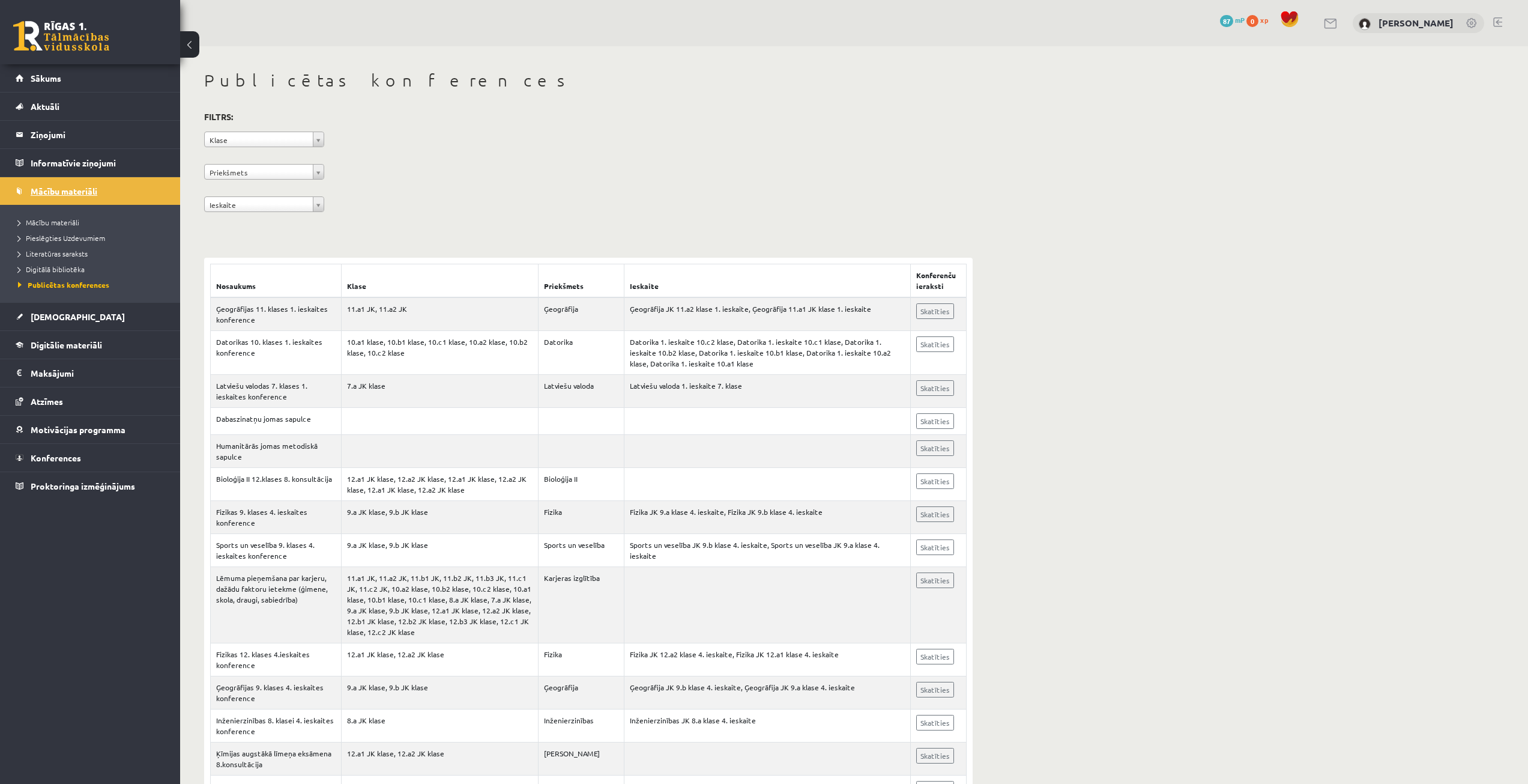
click at [76, 197] on link "Mācību materiāli" at bounding box center [91, 191] width 149 height 28
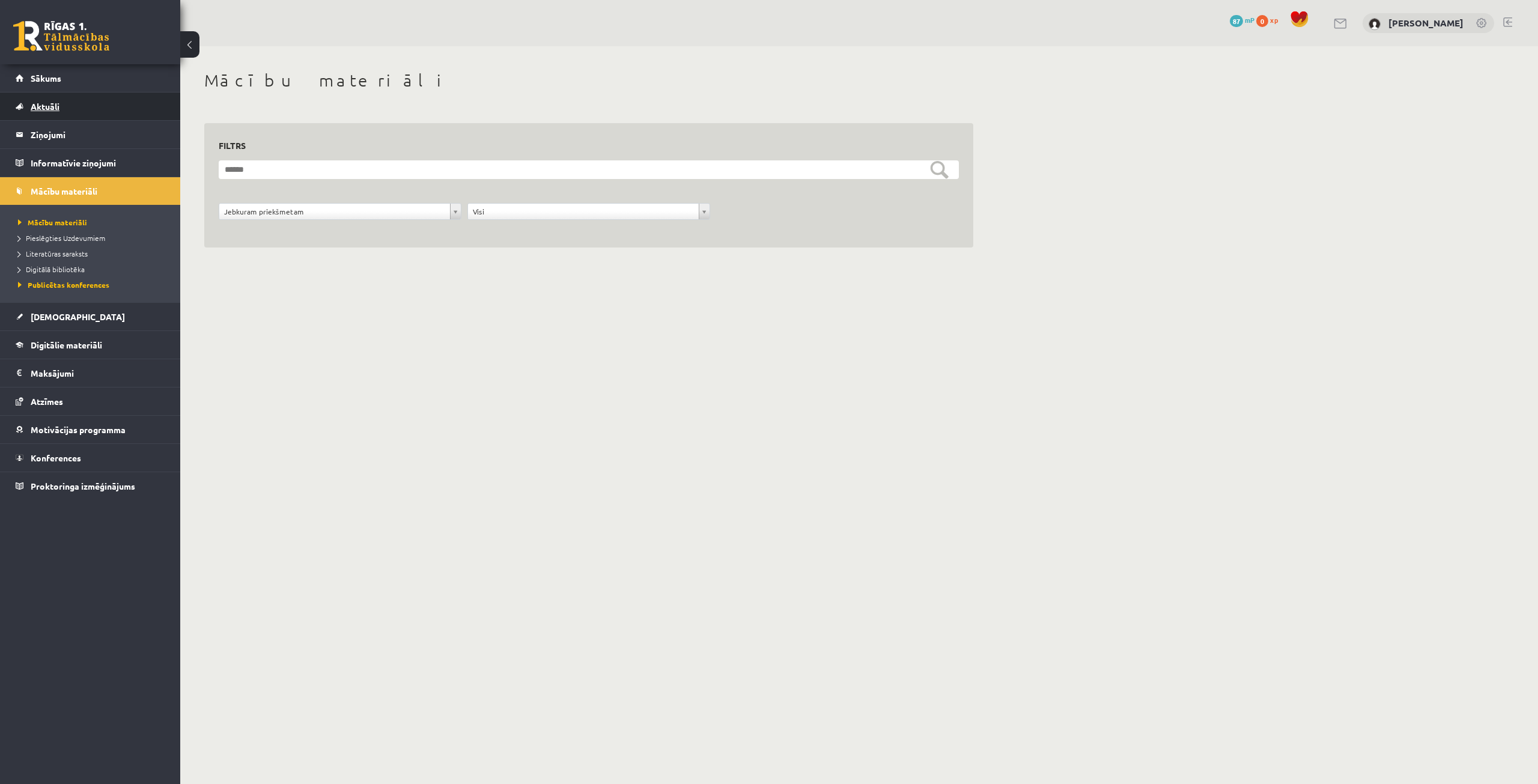
click at [53, 95] on link "Aktuāli" at bounding box center [91, 106] width 149 height 28
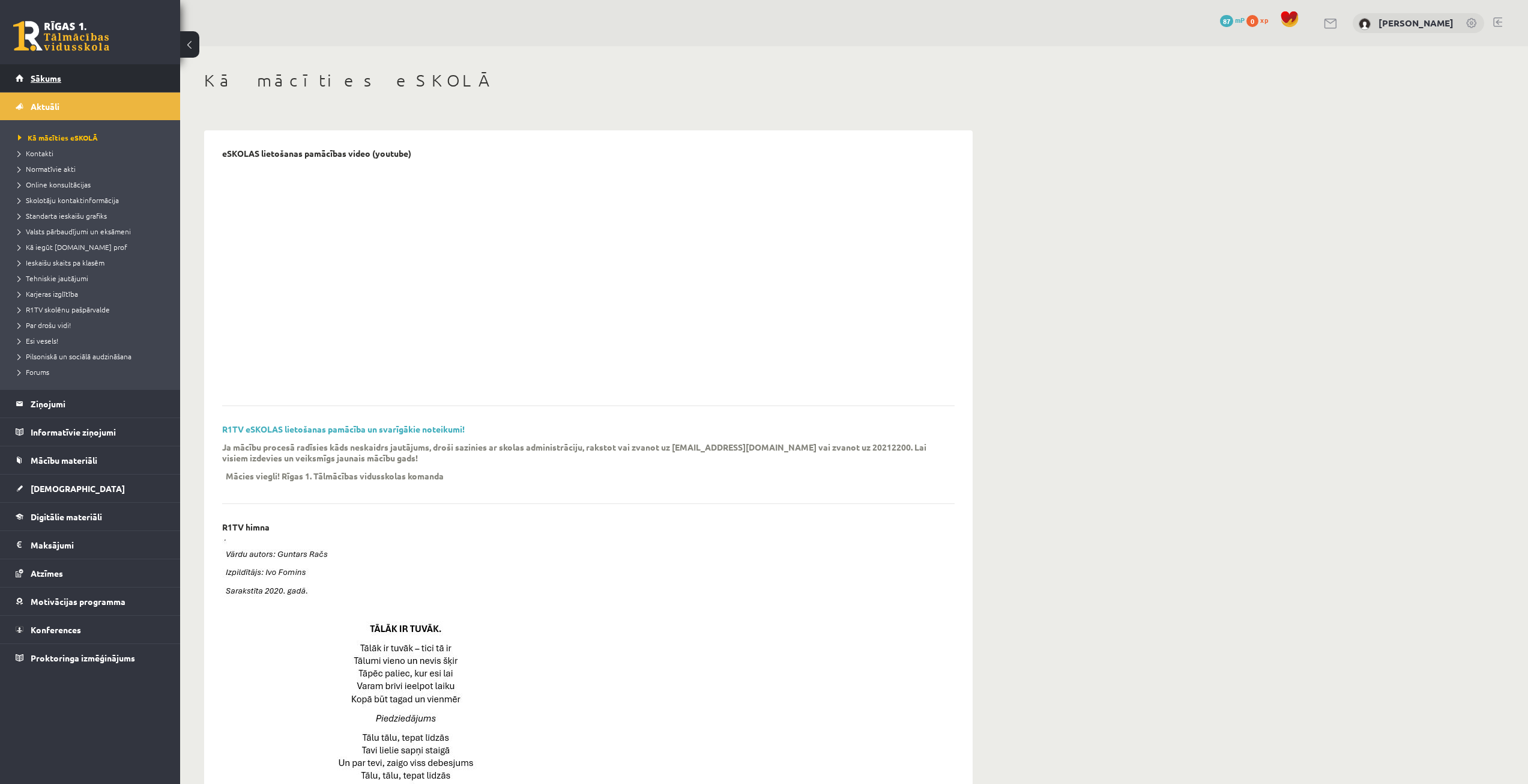
click at [62, 81] on link "Sākums" at bounding box center [91, 78] width 149 height 28
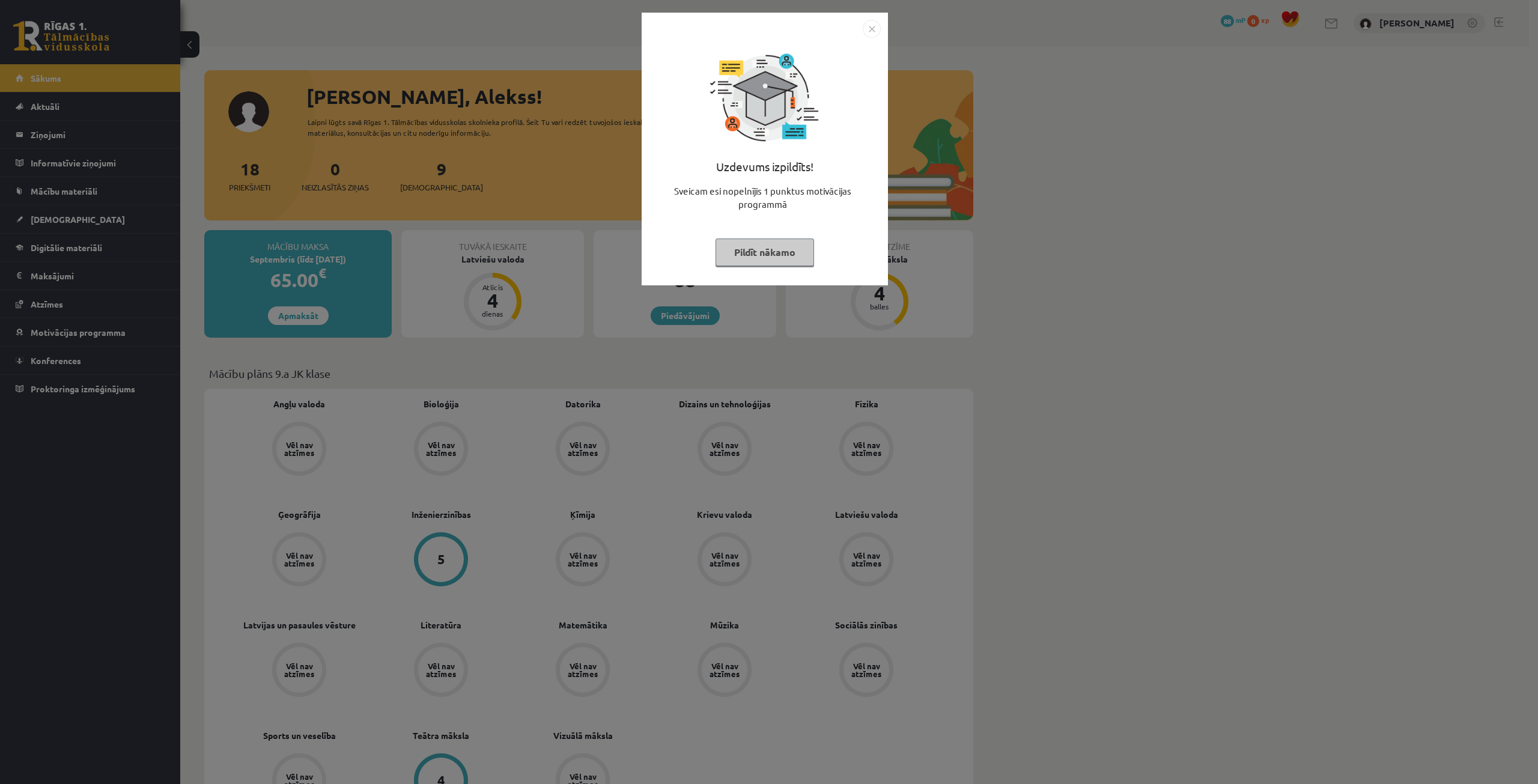
click at [782, 250] on button "Pildīt nākamo" at bounding box center [765, 252] width 99 height 28
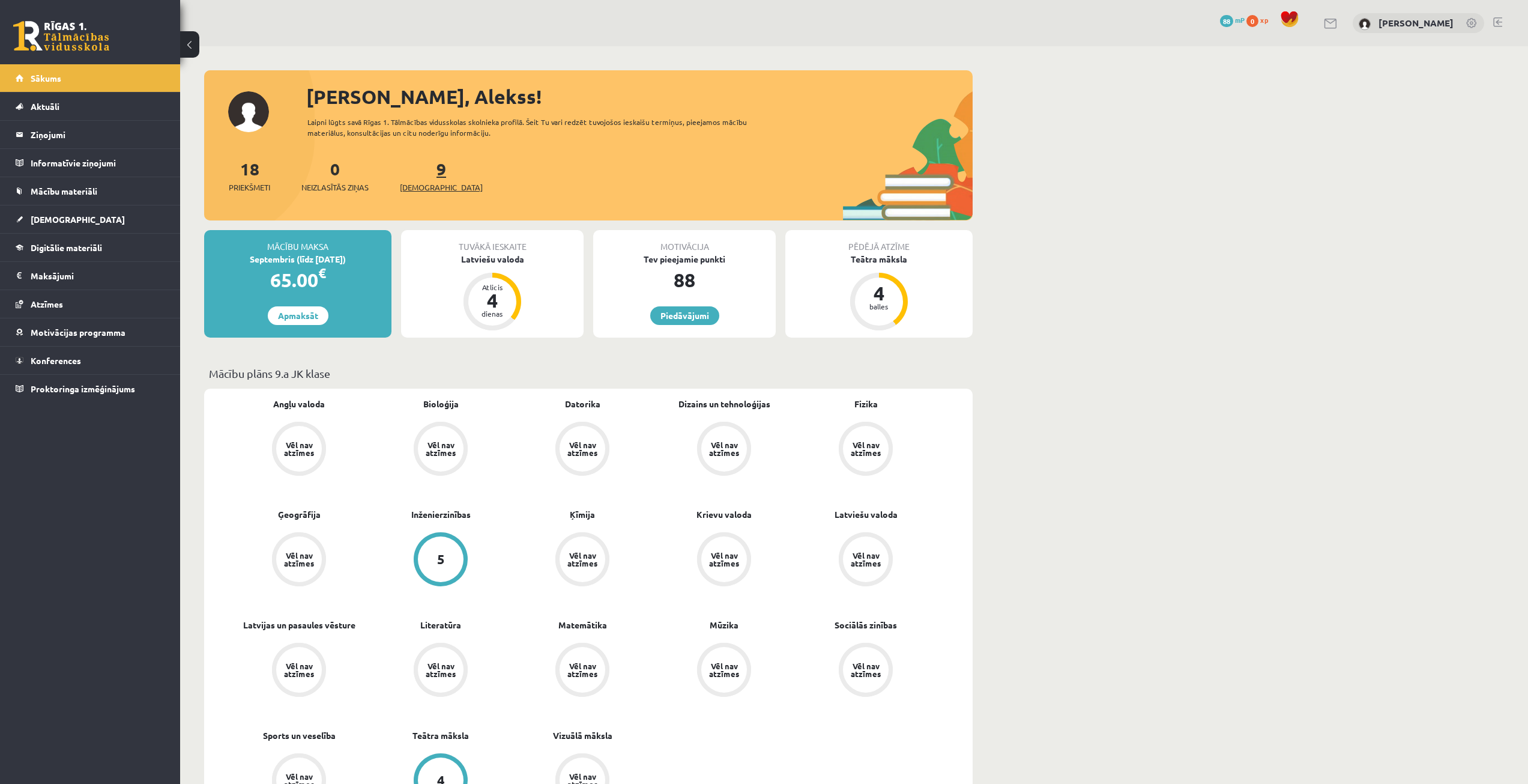
click at [421, 182] on span "[DEMOGRAPHIC_DATA]" at bounding box center [441, 187] width 83 height 12
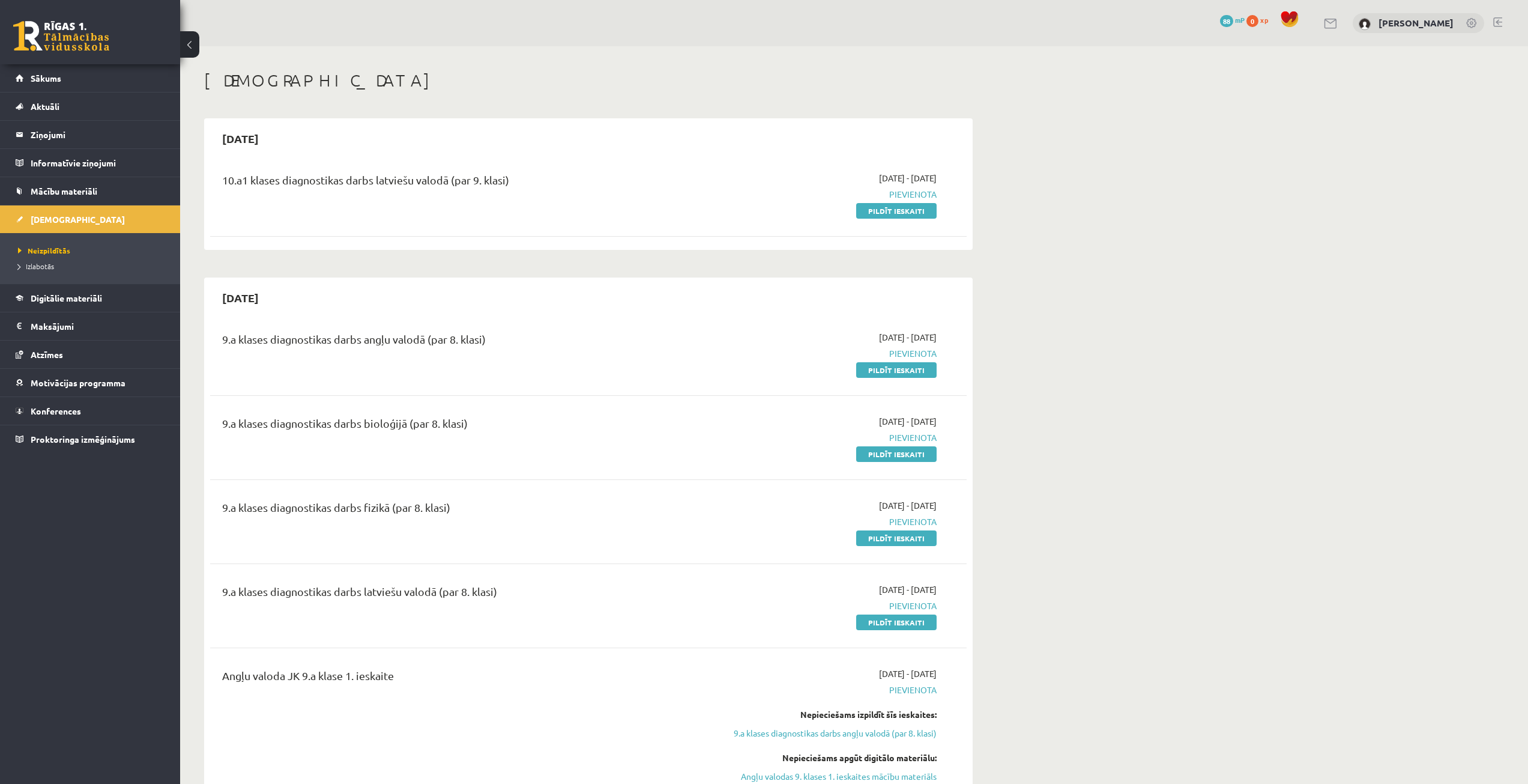
click at [54, 63] on div "0 Dāvanas 88 mP 0 xp" at bounding box center [90, 32] width 180 height 64
click at [54, 68] on link "Sākums" at bounding box center [91, 78] width 149 height 28
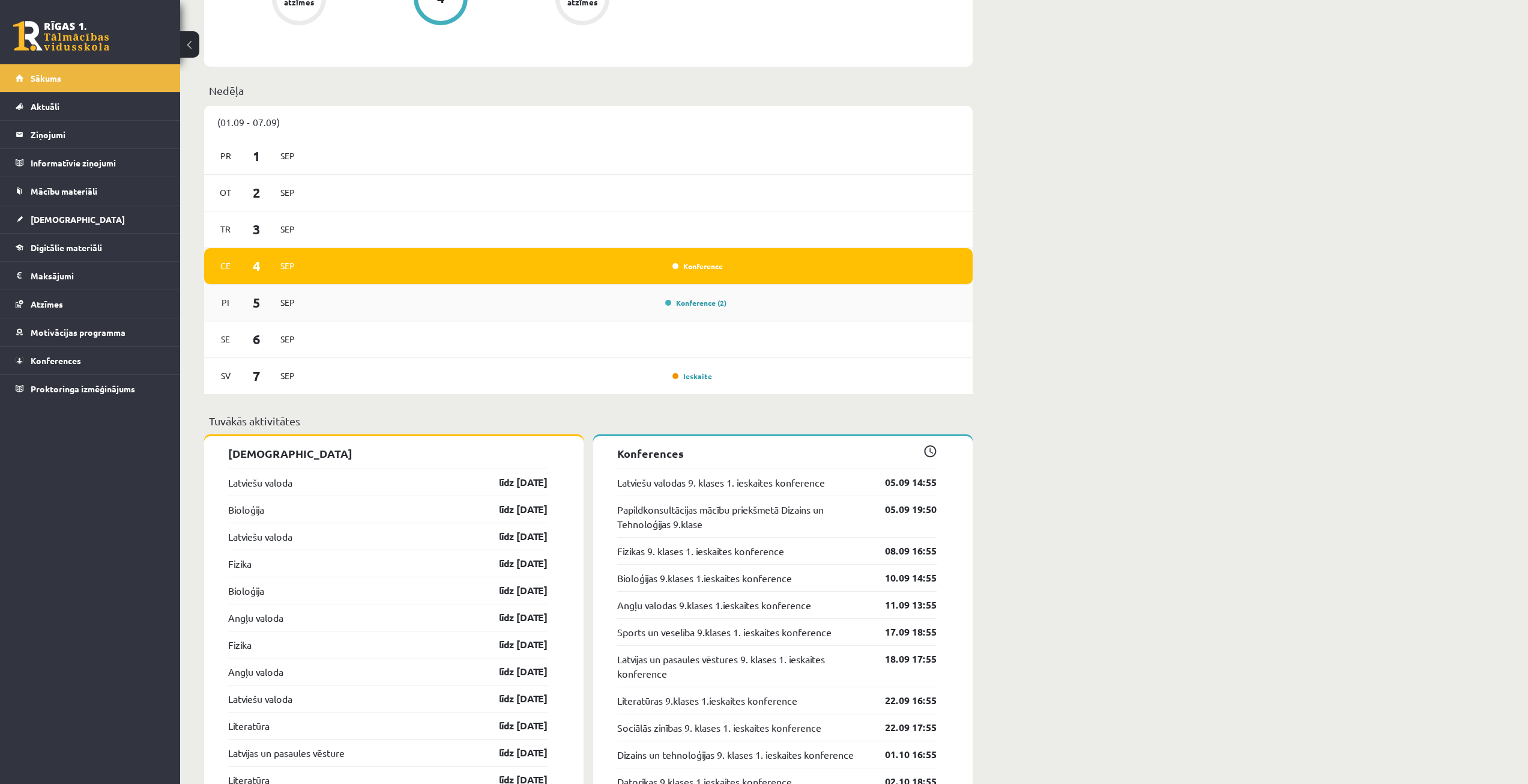
scroll to position [841, 0]
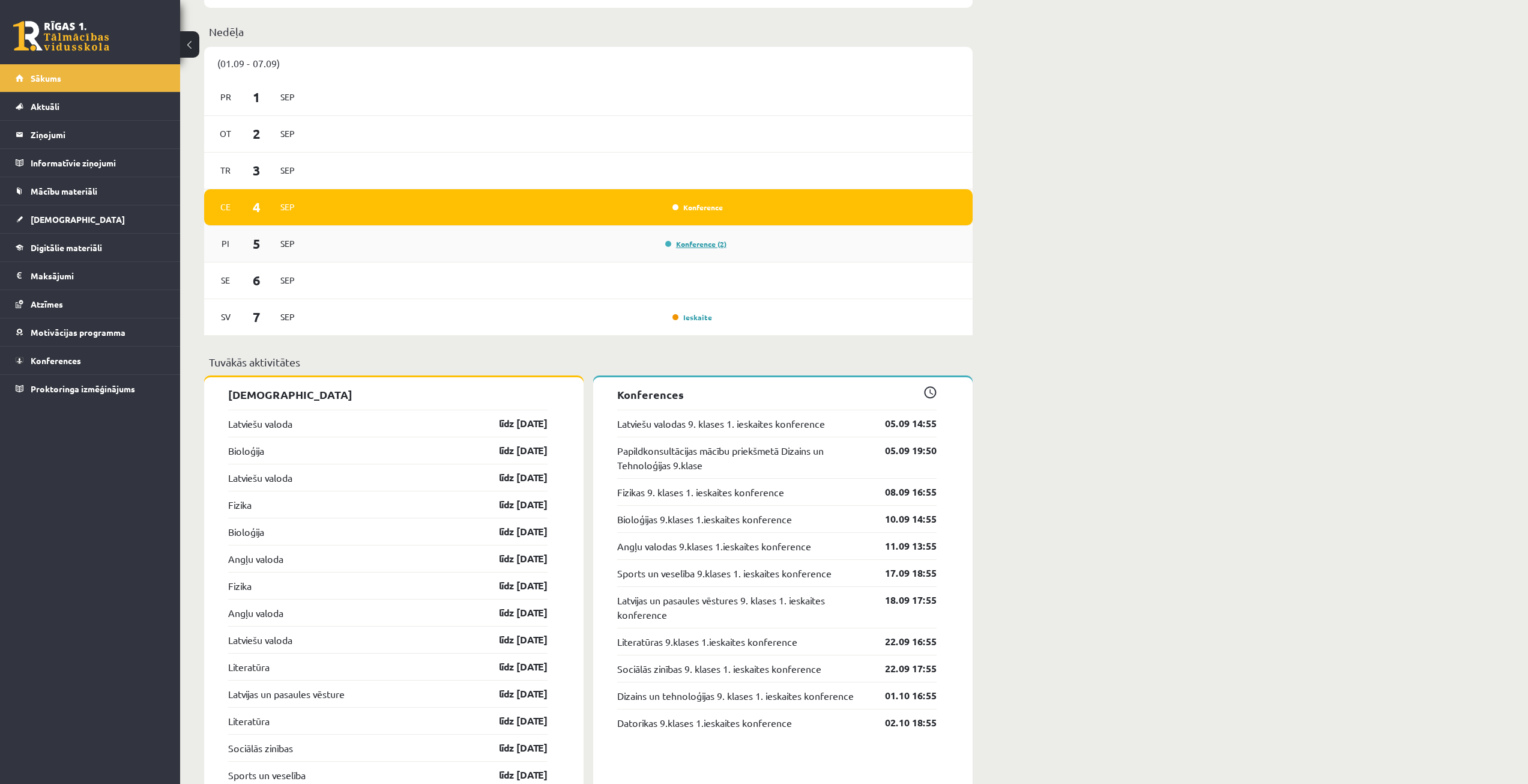
click at [701, 242] on link "Konference (2)" at bounding box center [696, 244] width 62 height 9
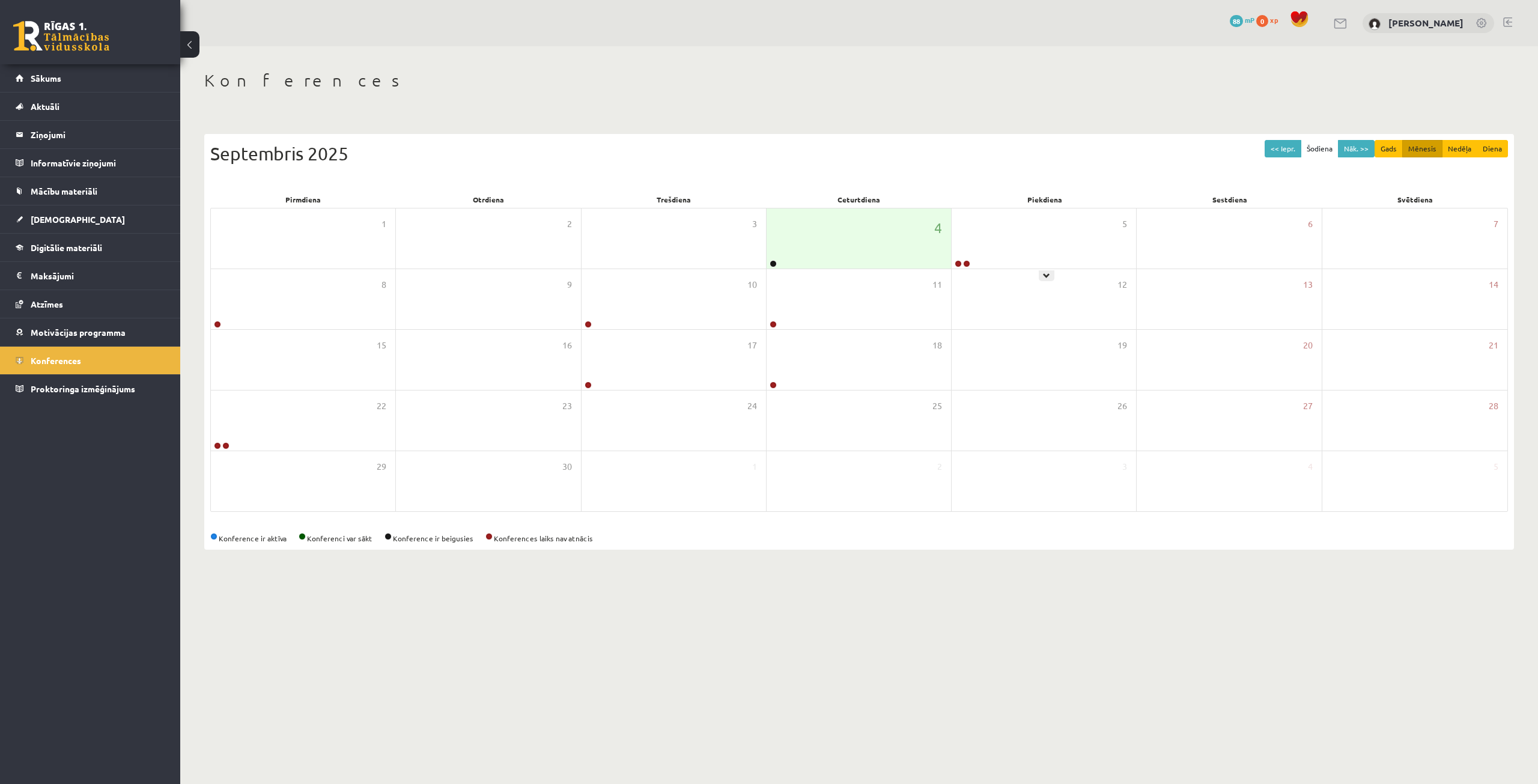
click at [982, 259] on div "5" at bounding box center [1044, 238] width 185 height 60
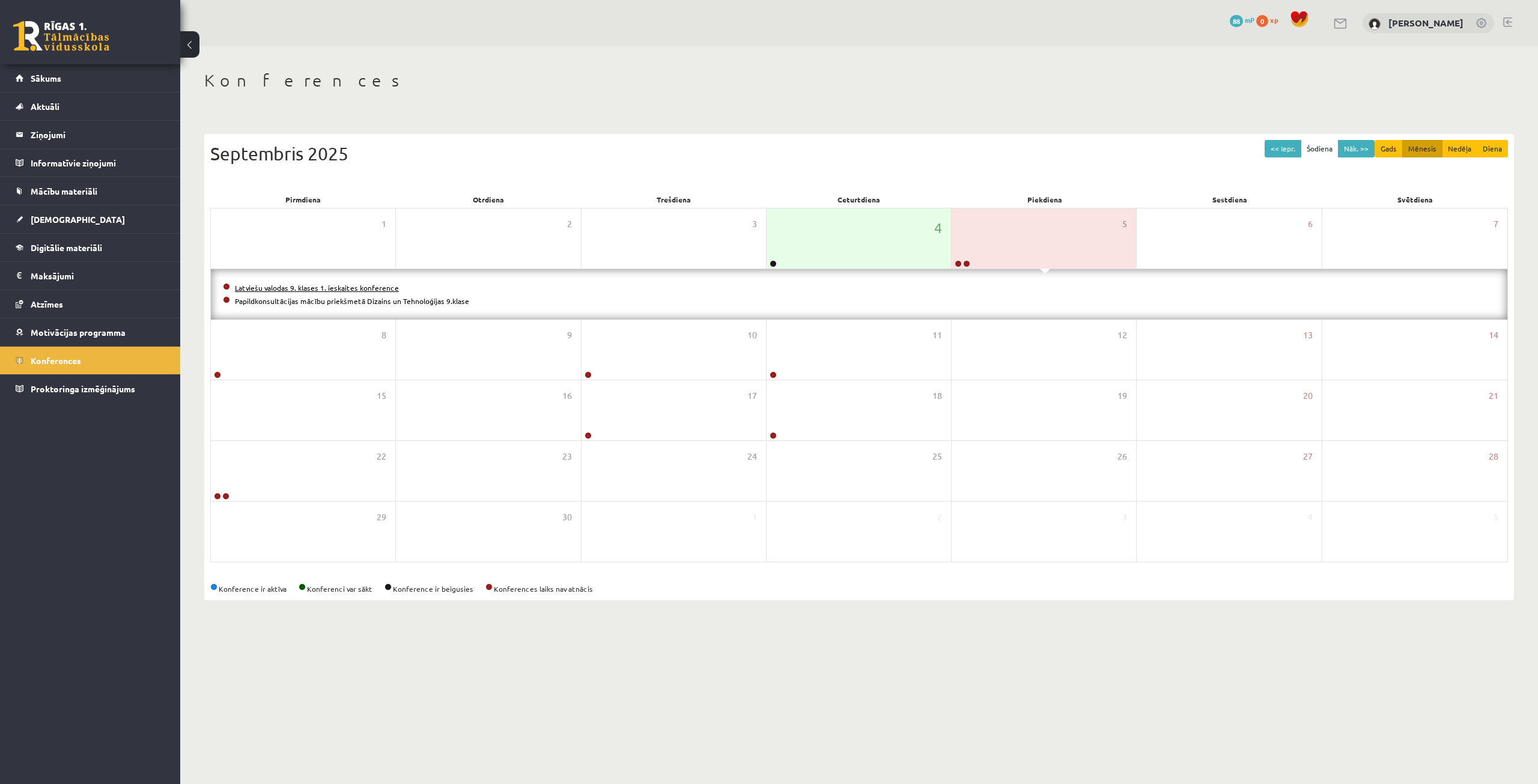
click at [336, 286] on link "Latviešu valodas 9. klases 1. ieskaites konference" at bounding box center [317, 287] width 164 height 9
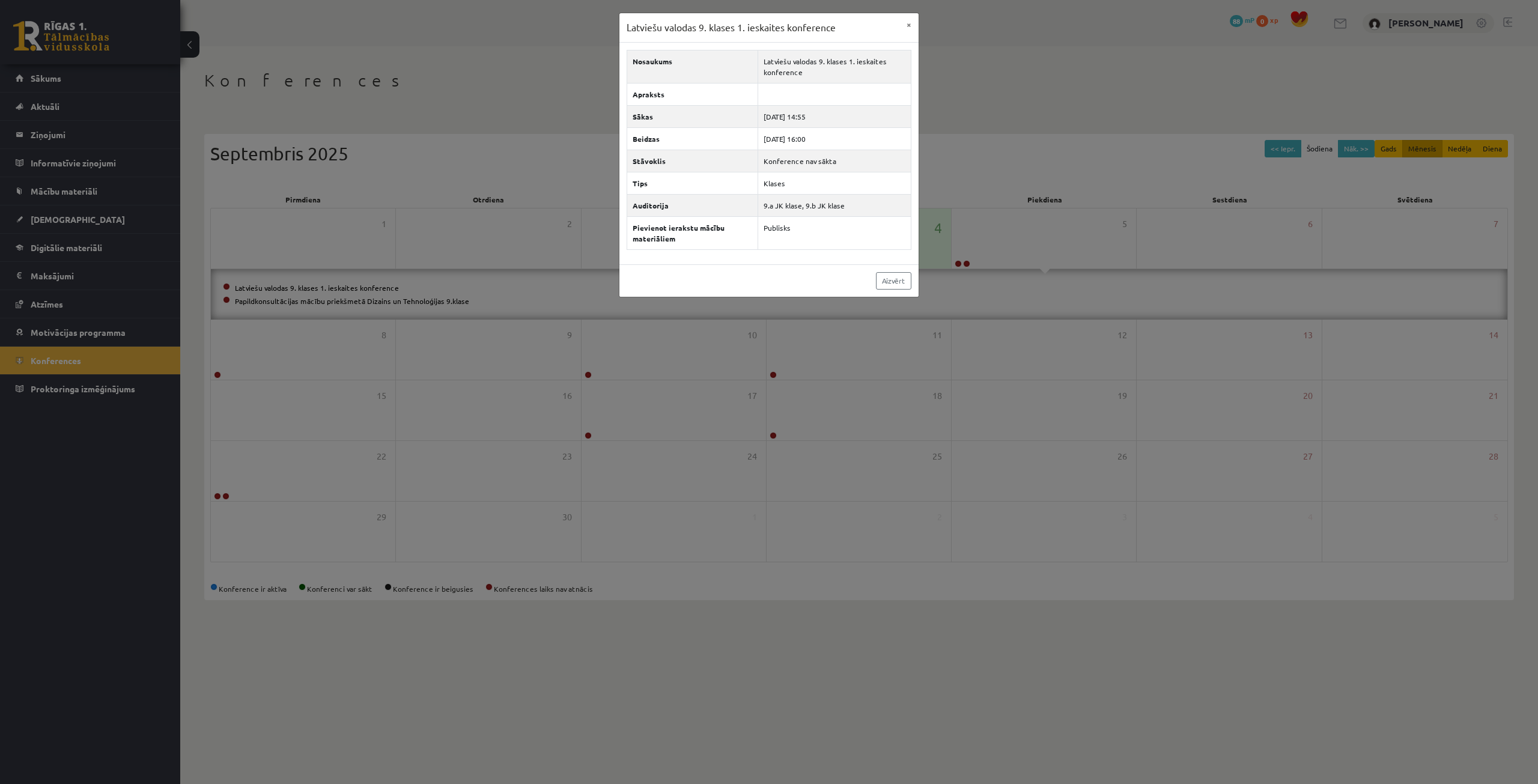
drag, startPoint x: 1239, startPoint y: 286, endPoint x: 1051, endPoint y: 296, distance: 188.3
click at [1242, 286] on div "Latviešu valodas 9. klases 1. ieskaites konference × Nosaukums Latviešu valodas…" at bounding box center [769, 392] width 1538 height 784
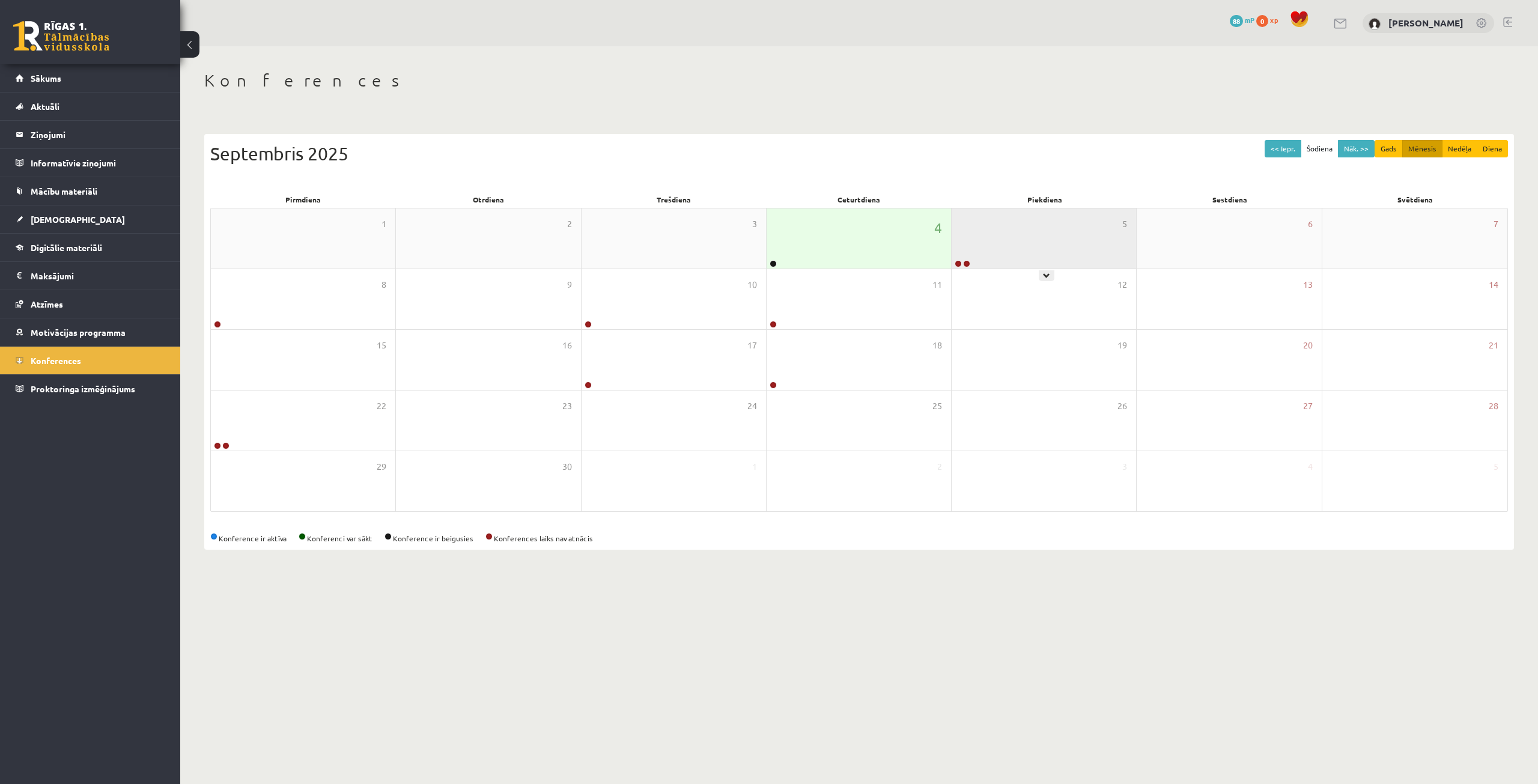
click at [965, 239] on div "5" at bounding box center [1044, 238] width 185 height 60
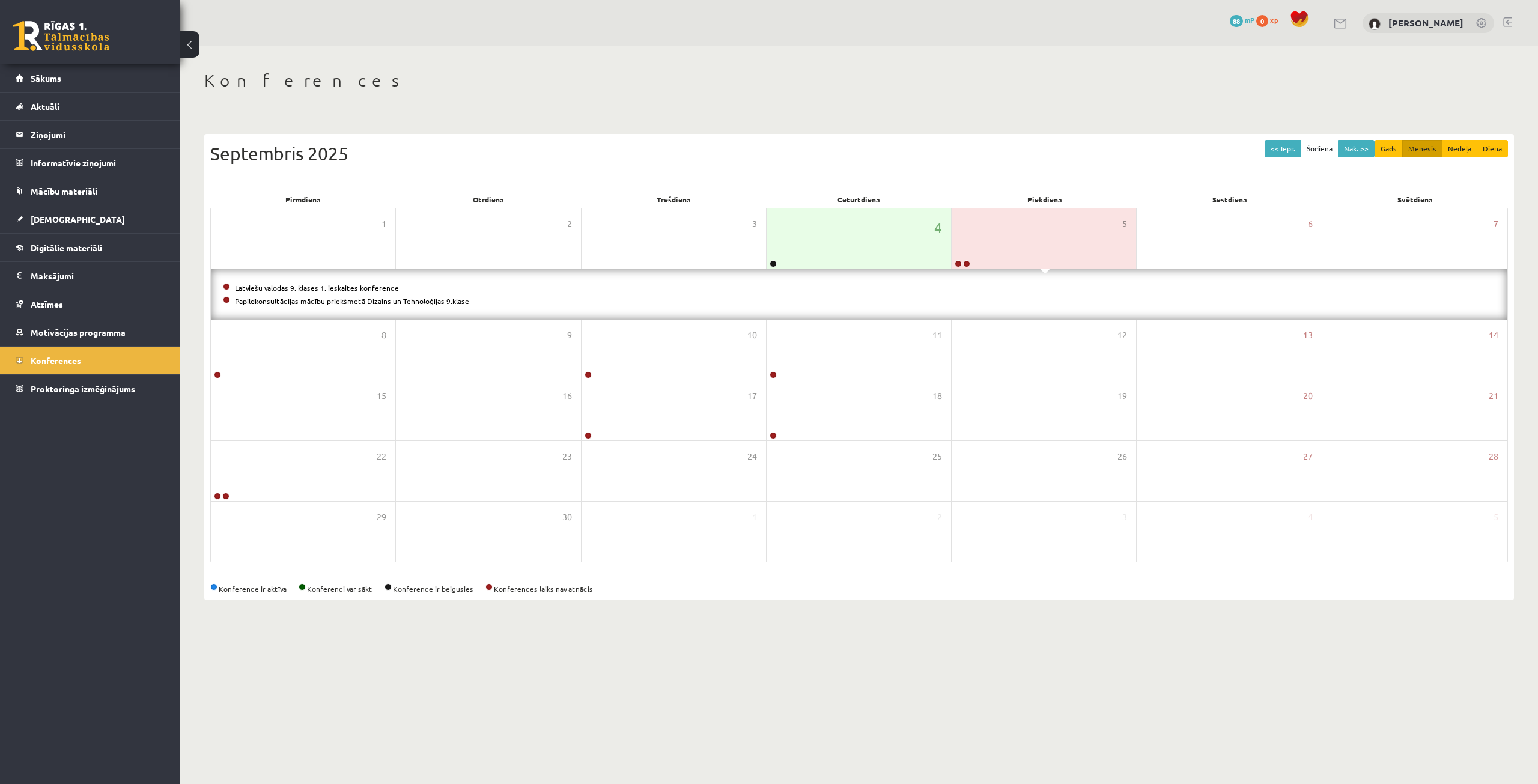
click at [344, 302] on link "Papildkonsultācijas mācību priekšmetā Dizains un Tehnoloģijas 9.klase" at bounding box center [352, 301] width 234 height 9
